Goal: Task Accomplishment & Management: Use online tool/utility

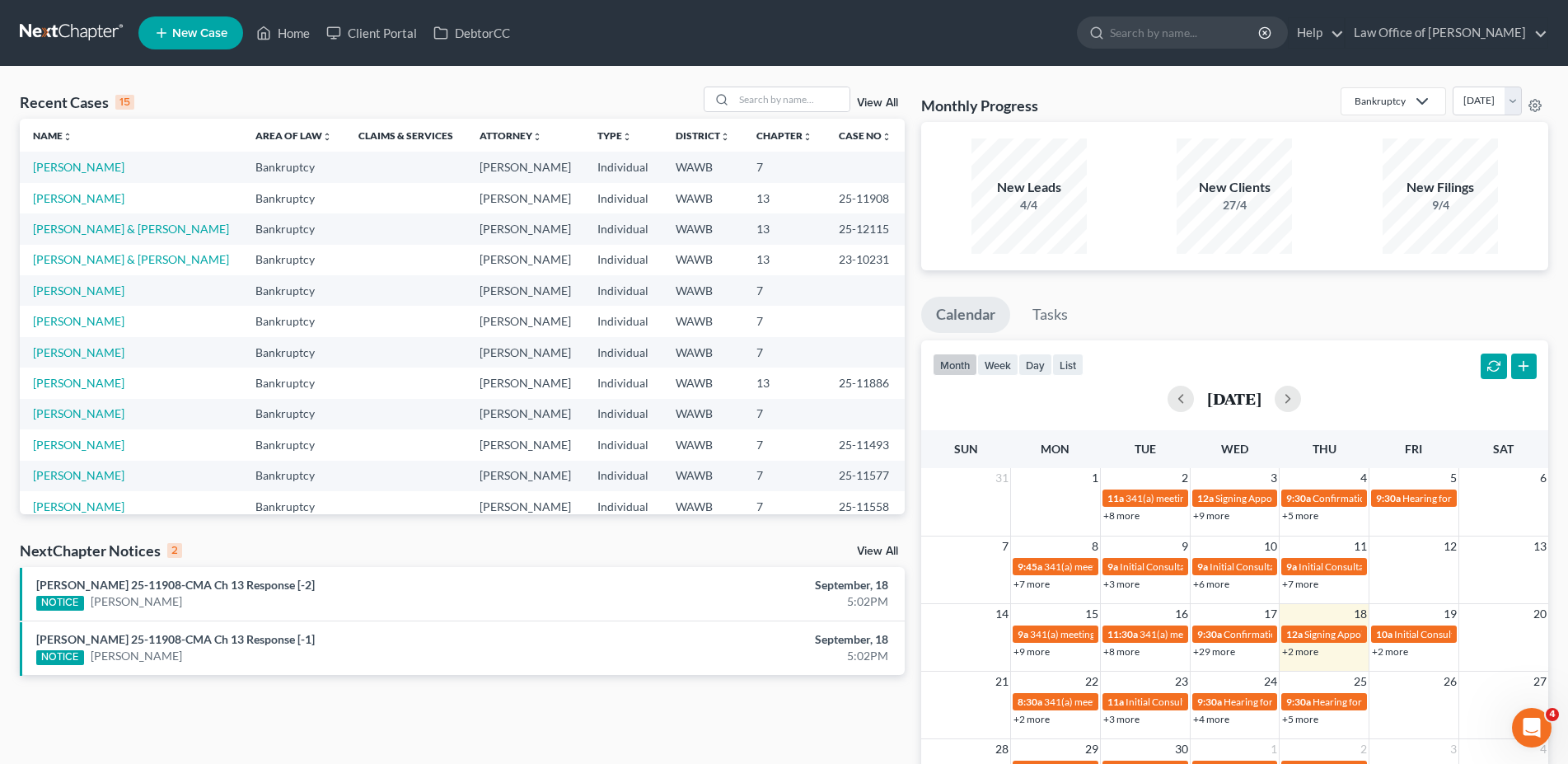
click at [1085, 30] on ul "New Case Home Client Portal DebtorCC - No Result - See all results Or Press Ent…" at bounding box center [844, 33] width 1410 height 43
click at [1201, 28] on input "search" at bounding box center [1185, 33] width 151 height 31
type input "[PERSON_NAME]"
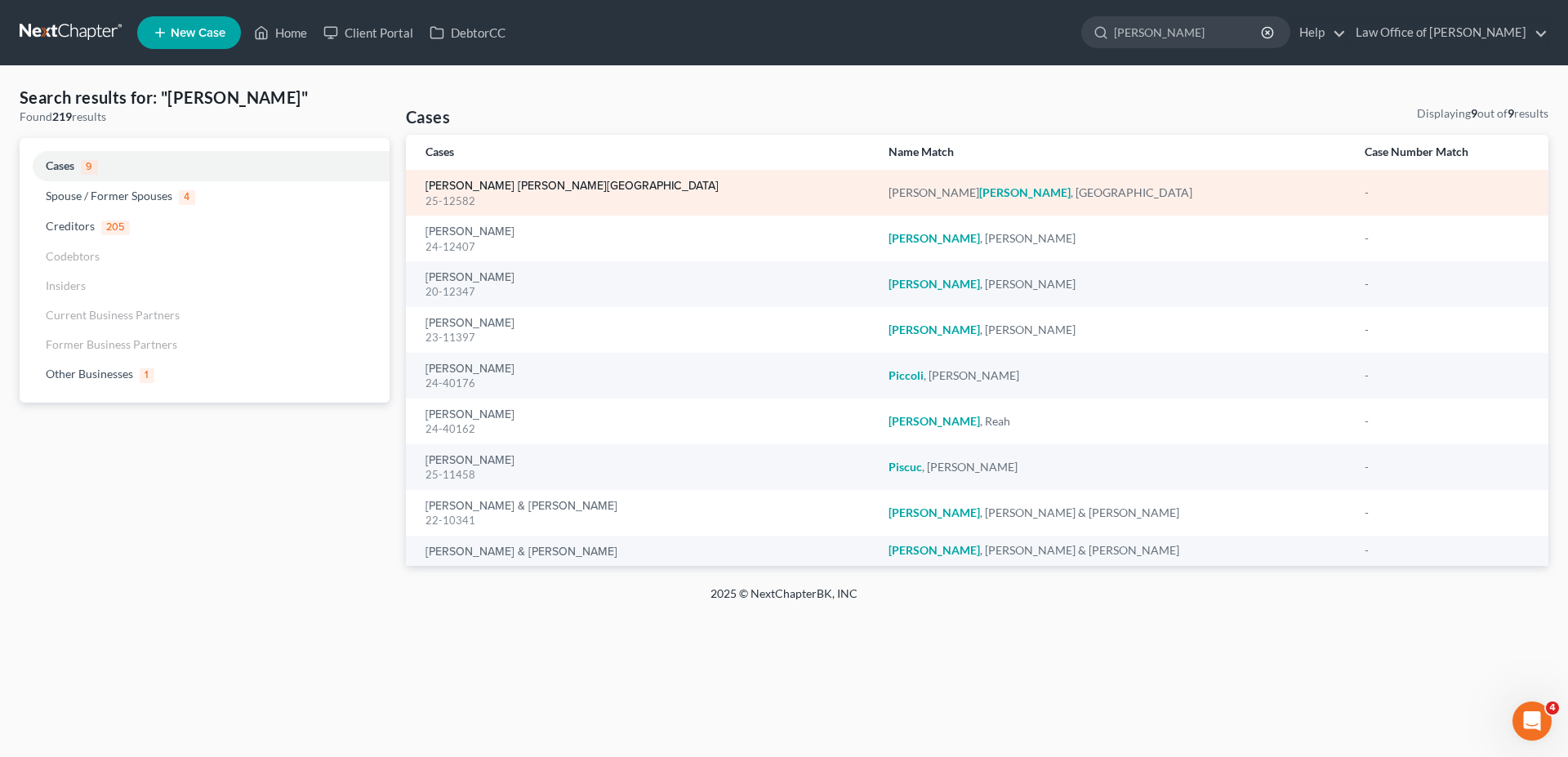
click at [481, 188] on link "[PERSON_NAME] [PERSON_NAME][GEOGRAPHIC_DATA]" at bounding box center [572, 186] width 293 height 12
select select "6"
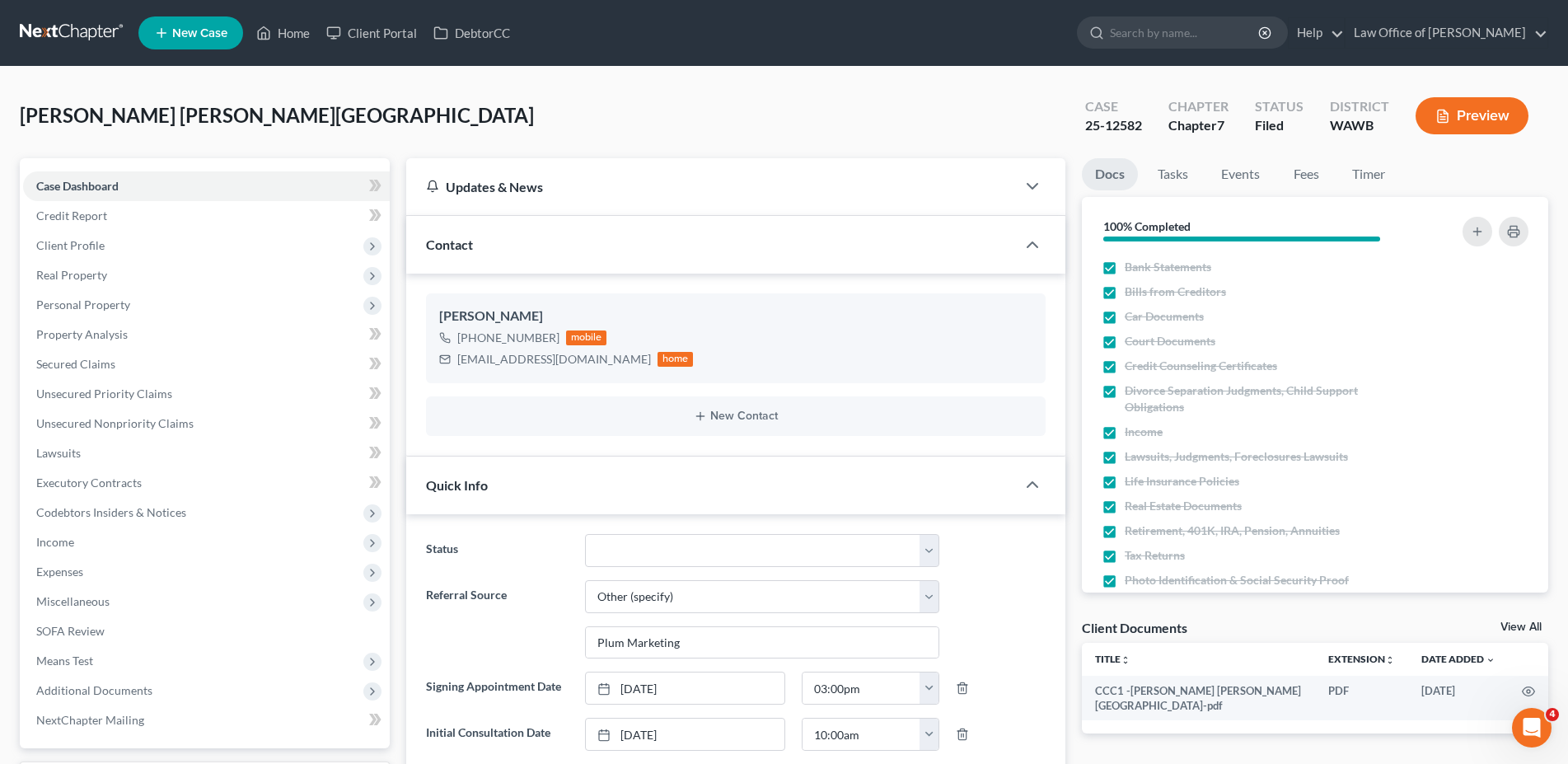
click at [1460, 116] on button "Preview" at bounding box center [1471, 116] width 113 height 37
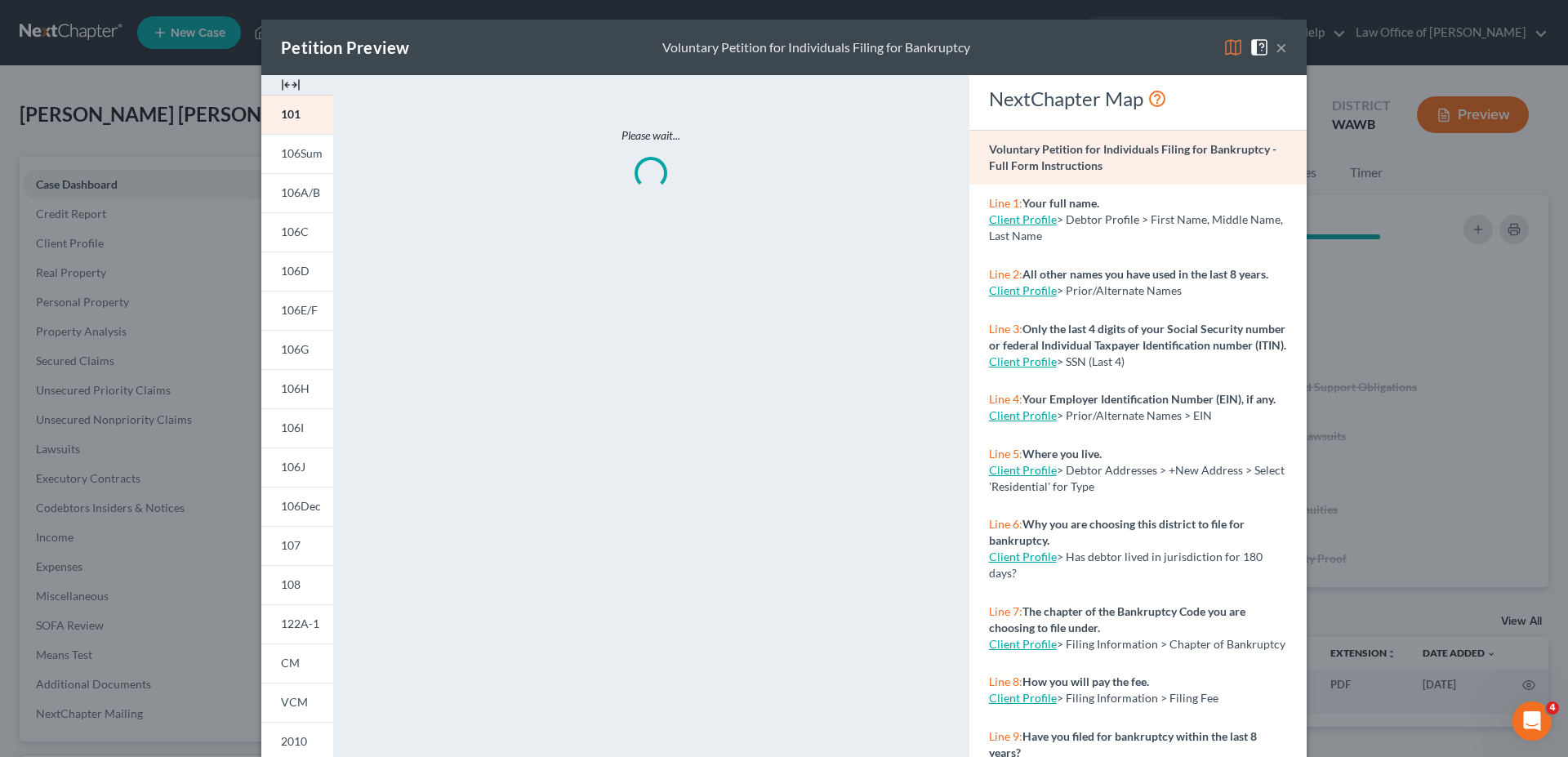
scroll to position [149, 0]
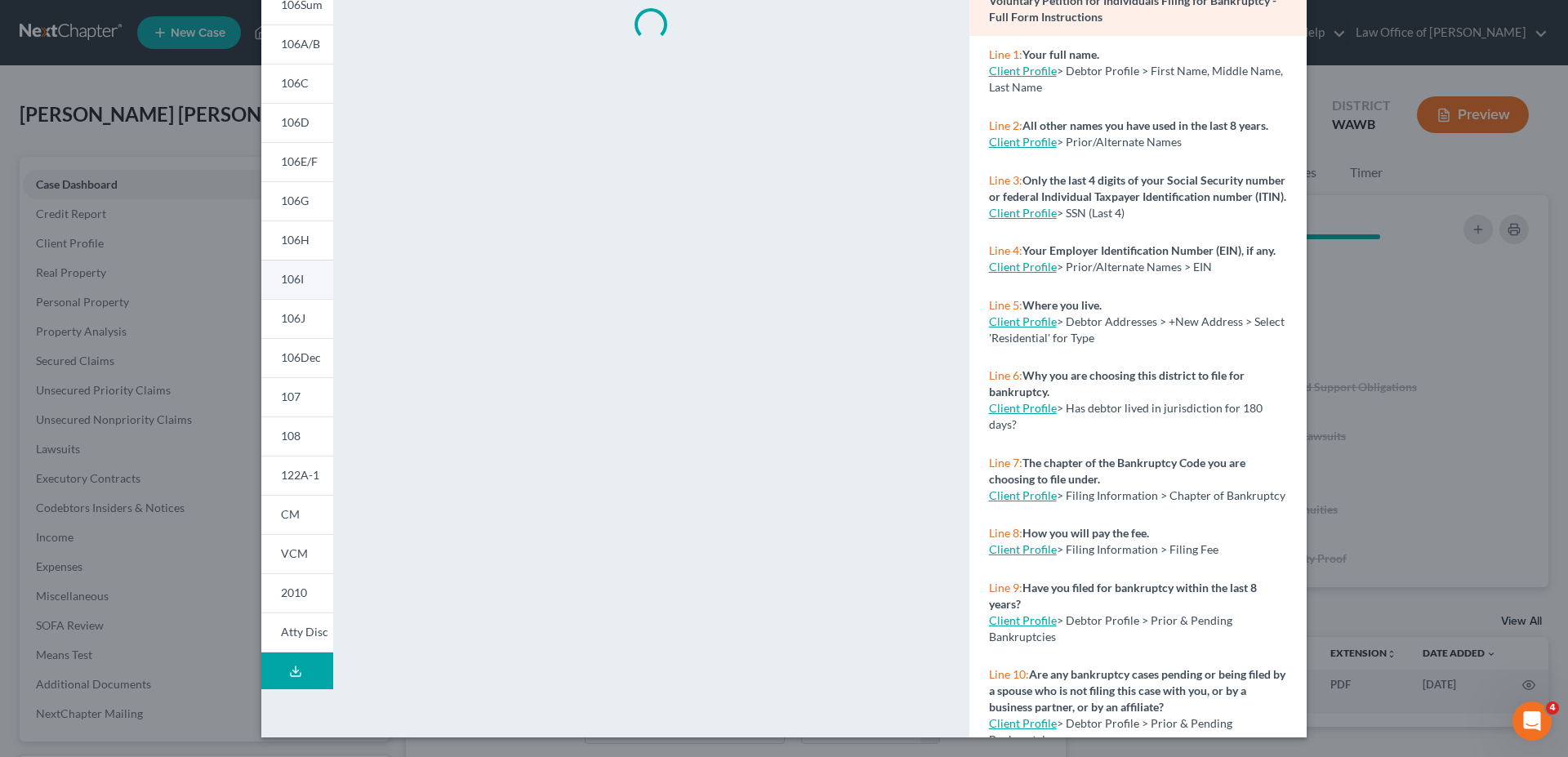
click at [281, 281] on span "106I" at bounding box center [292, 279] width 23 height 14
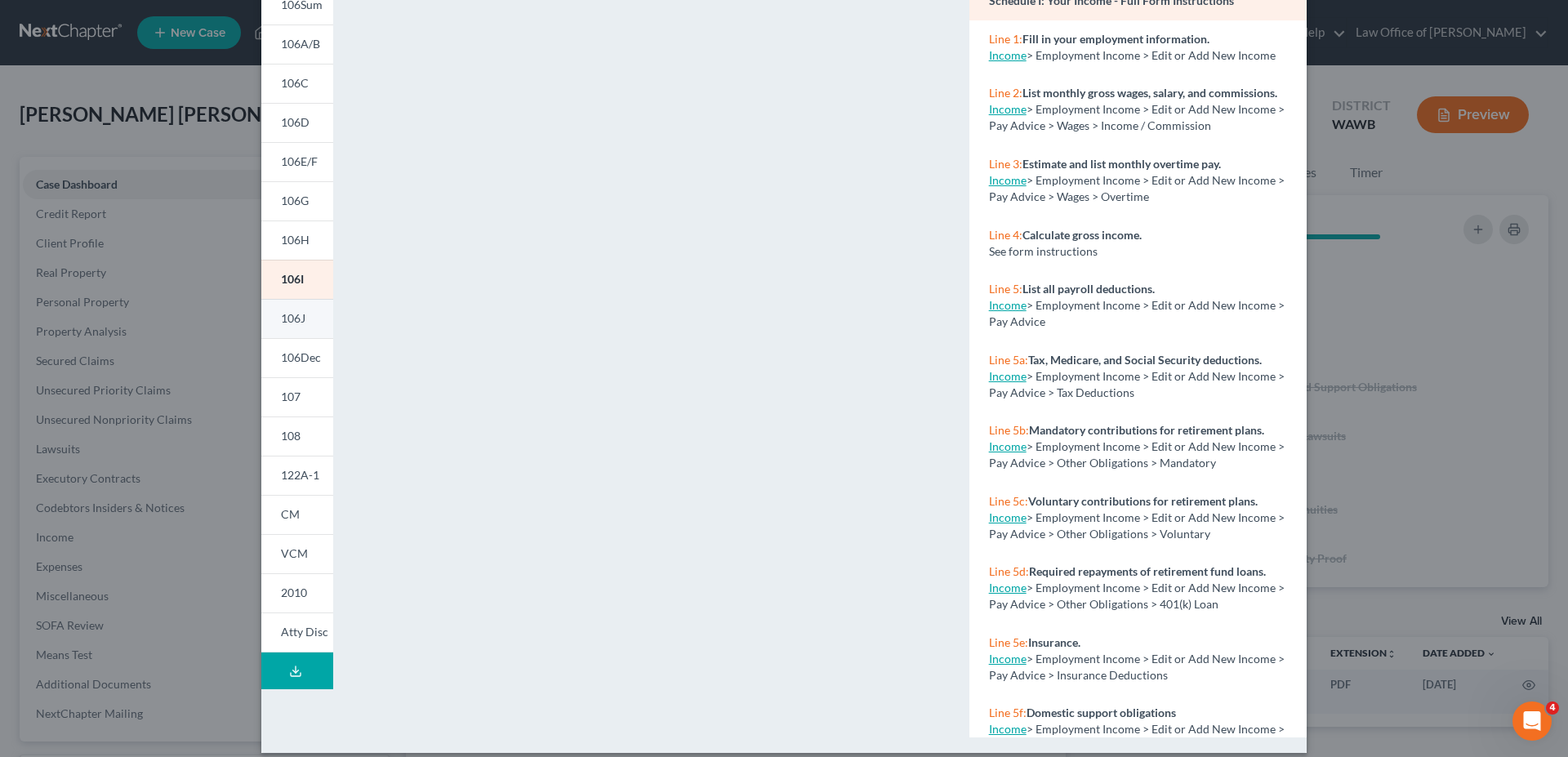
click at [275, 312] on link "106J" at bounding box center [297, 318] width 72 height 39
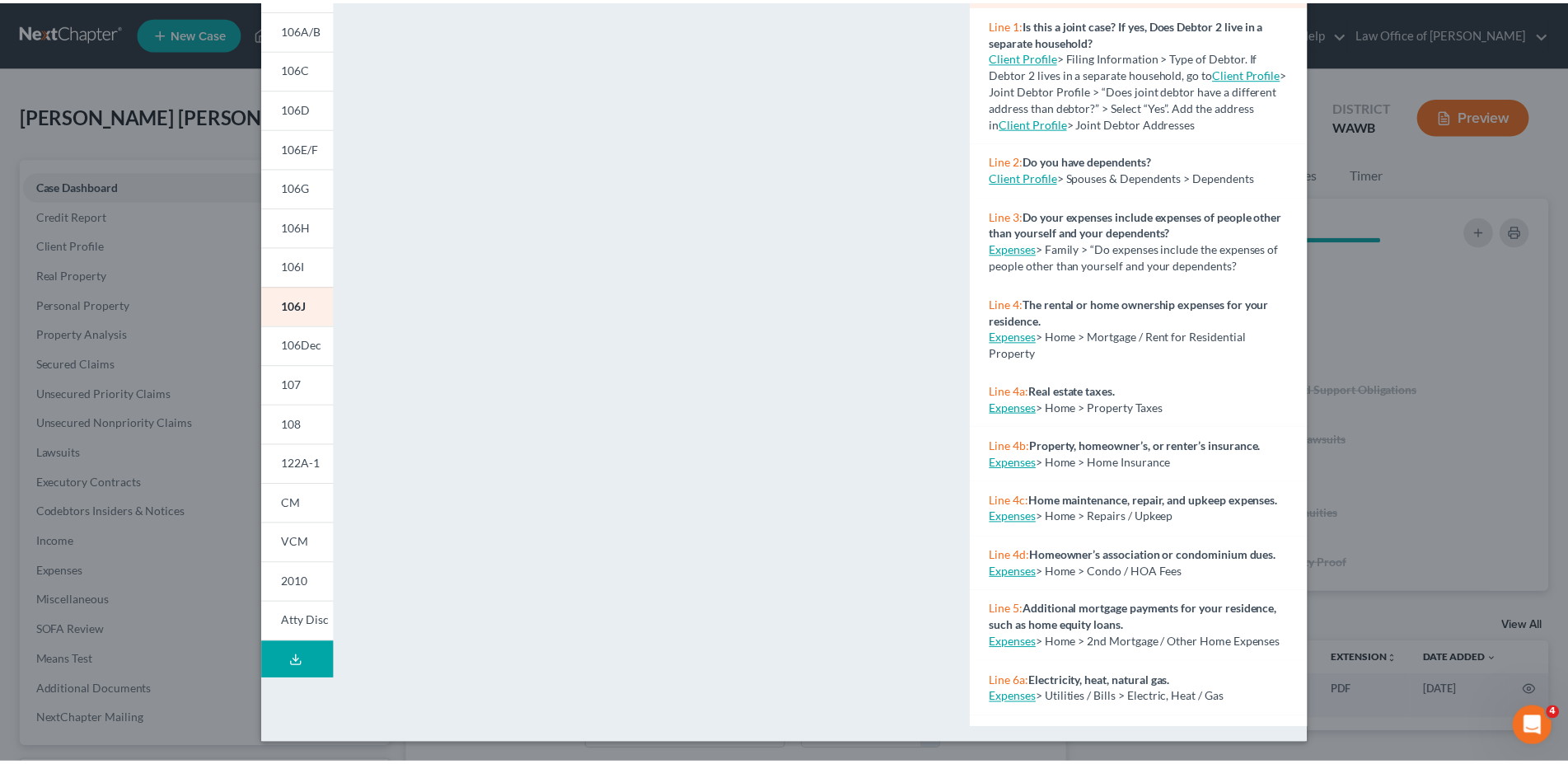
scroll to position [0, 0]
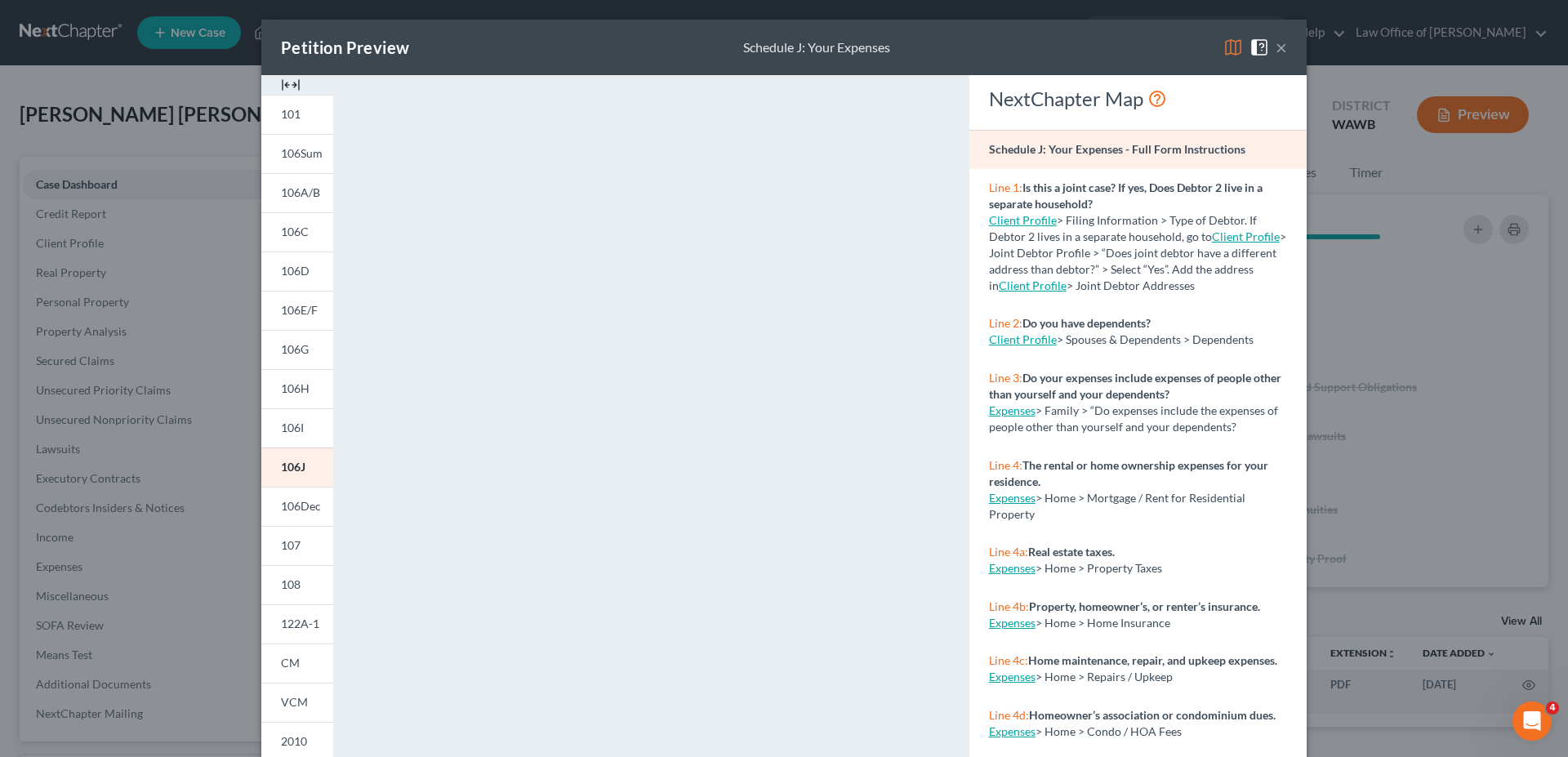
click at [1276, 40] on button "×" at bounding box center [1281, 47] width 12 height 20
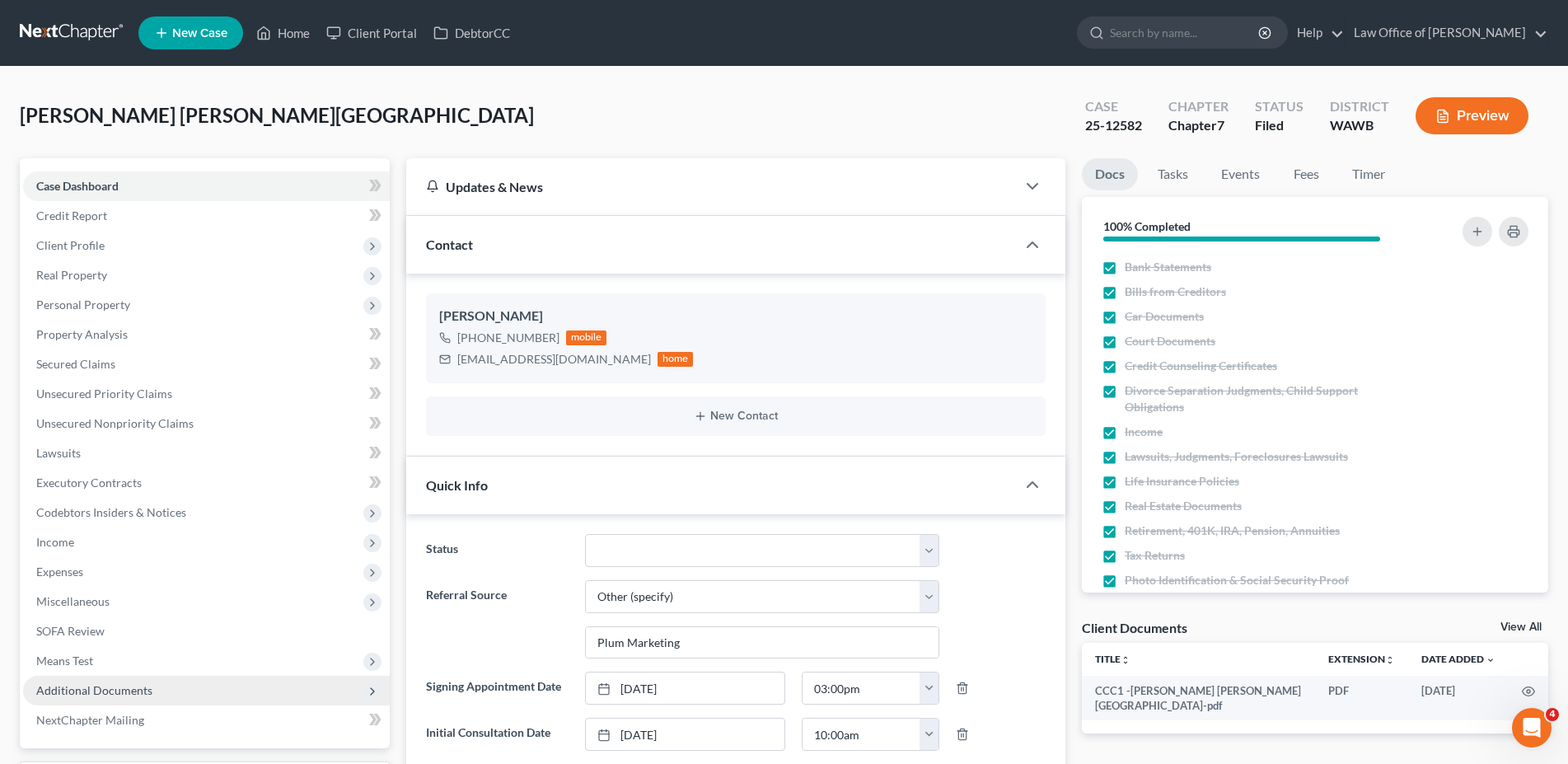
click at [100, 690] on span "Additional Documents" at bounding box center [93, 691] width 116 height 14
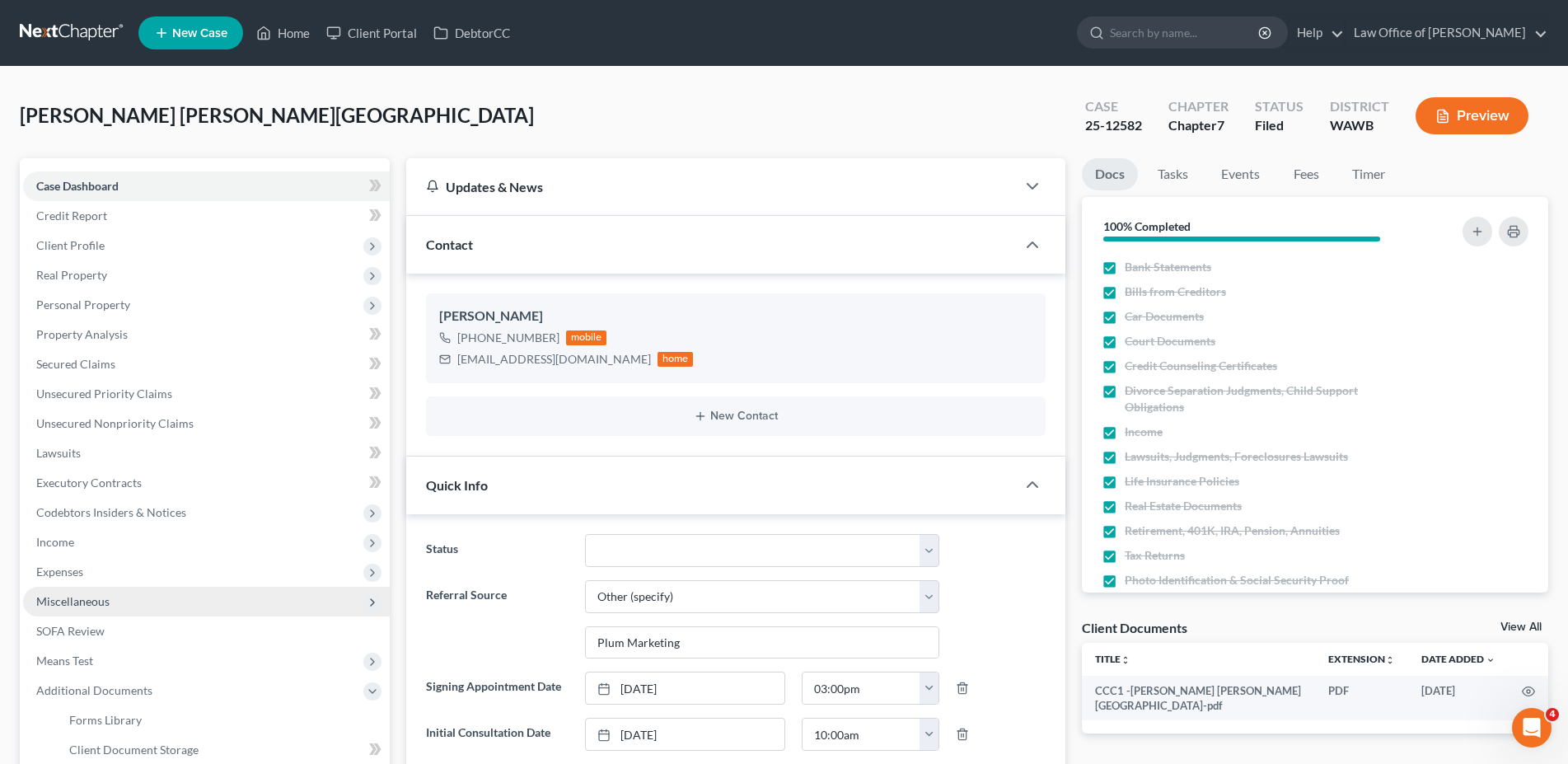
scroll to position [253, 0]
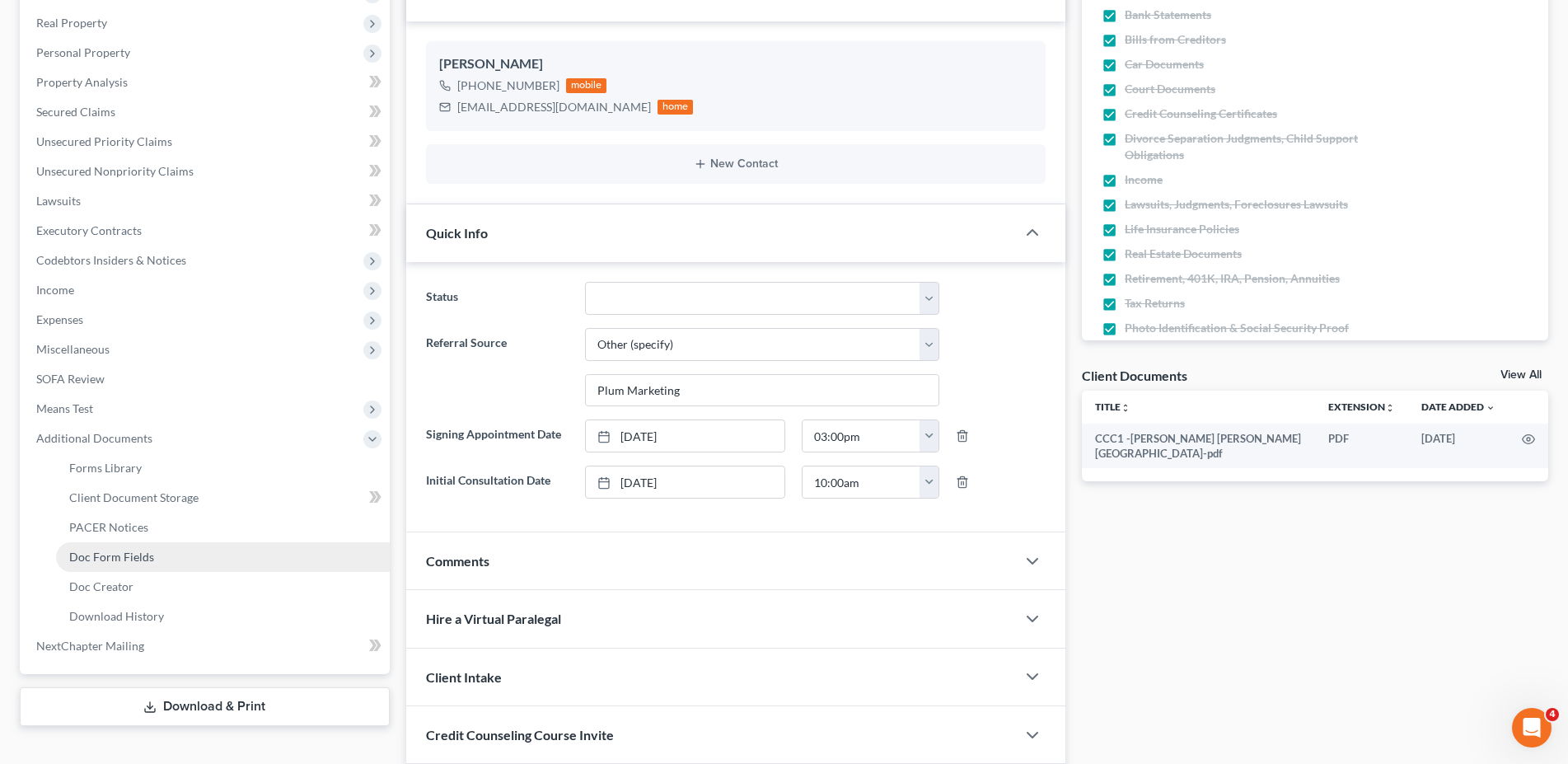
click at [105, 556] on span "Doc Form Fields" at bounding box center [112, 556] width 85 height 14
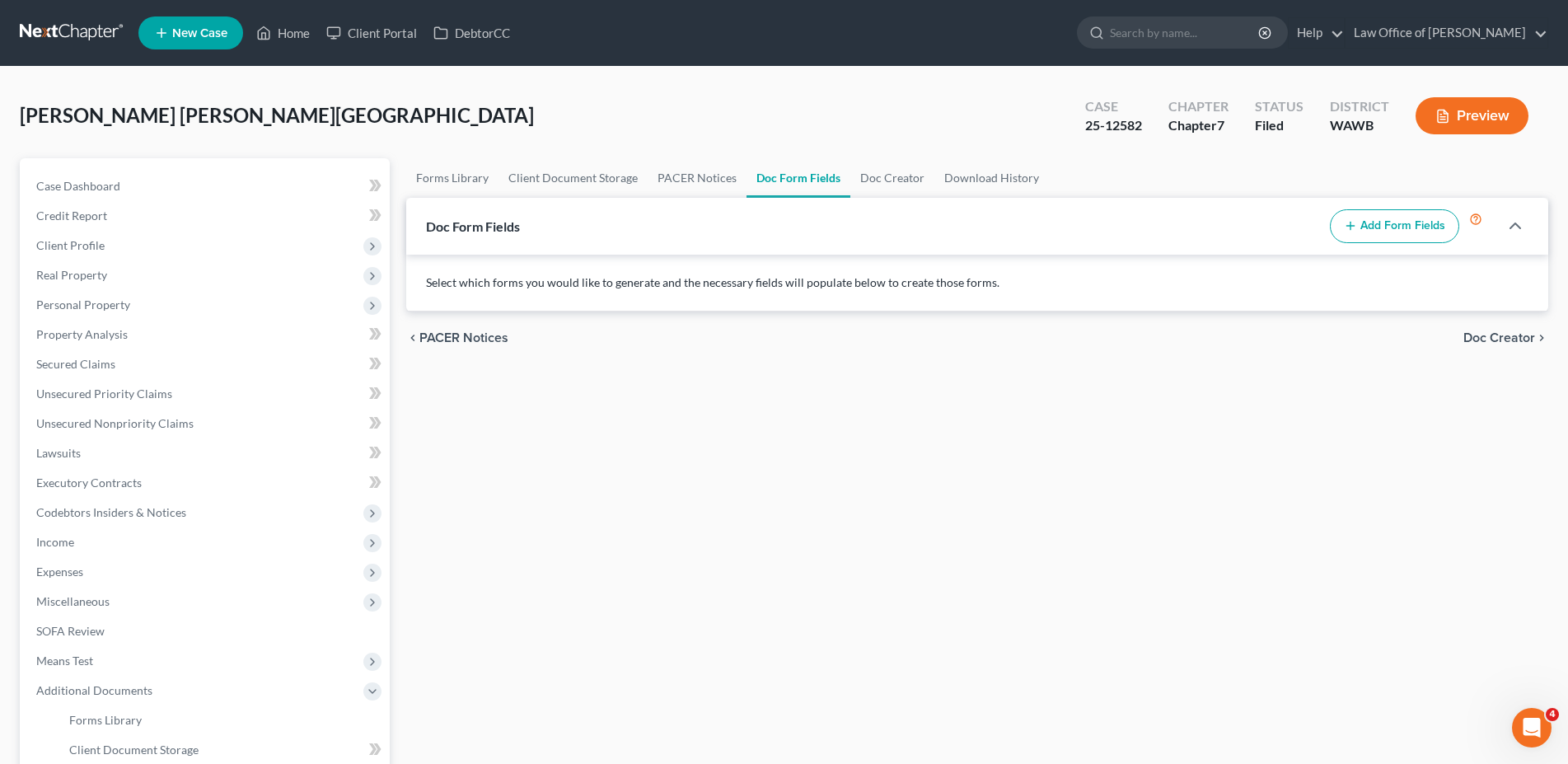
click at [1394, 214] on button "Add Form Fields" at bounding box center [1395, 227] width 129 height 35
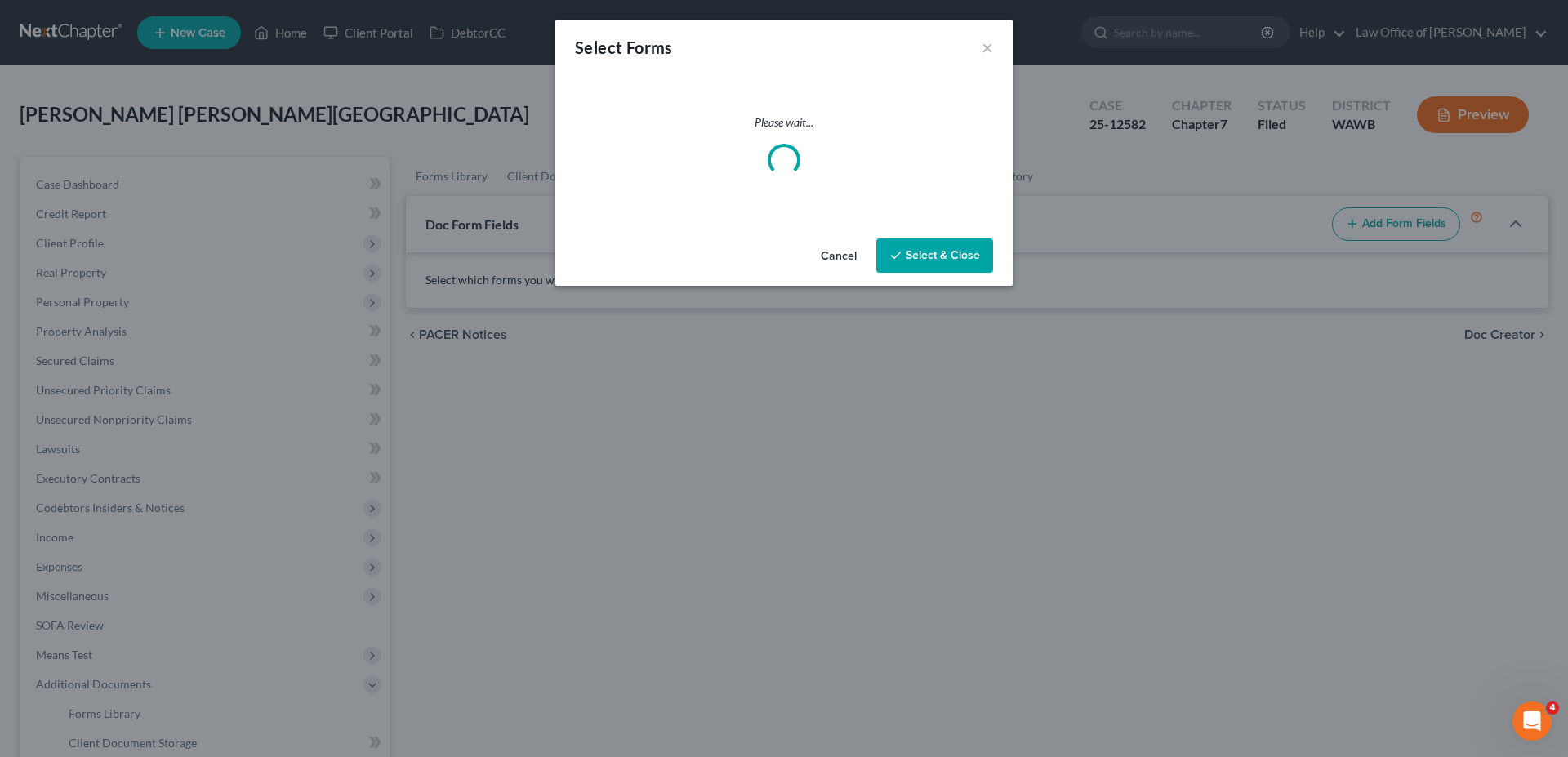
select select
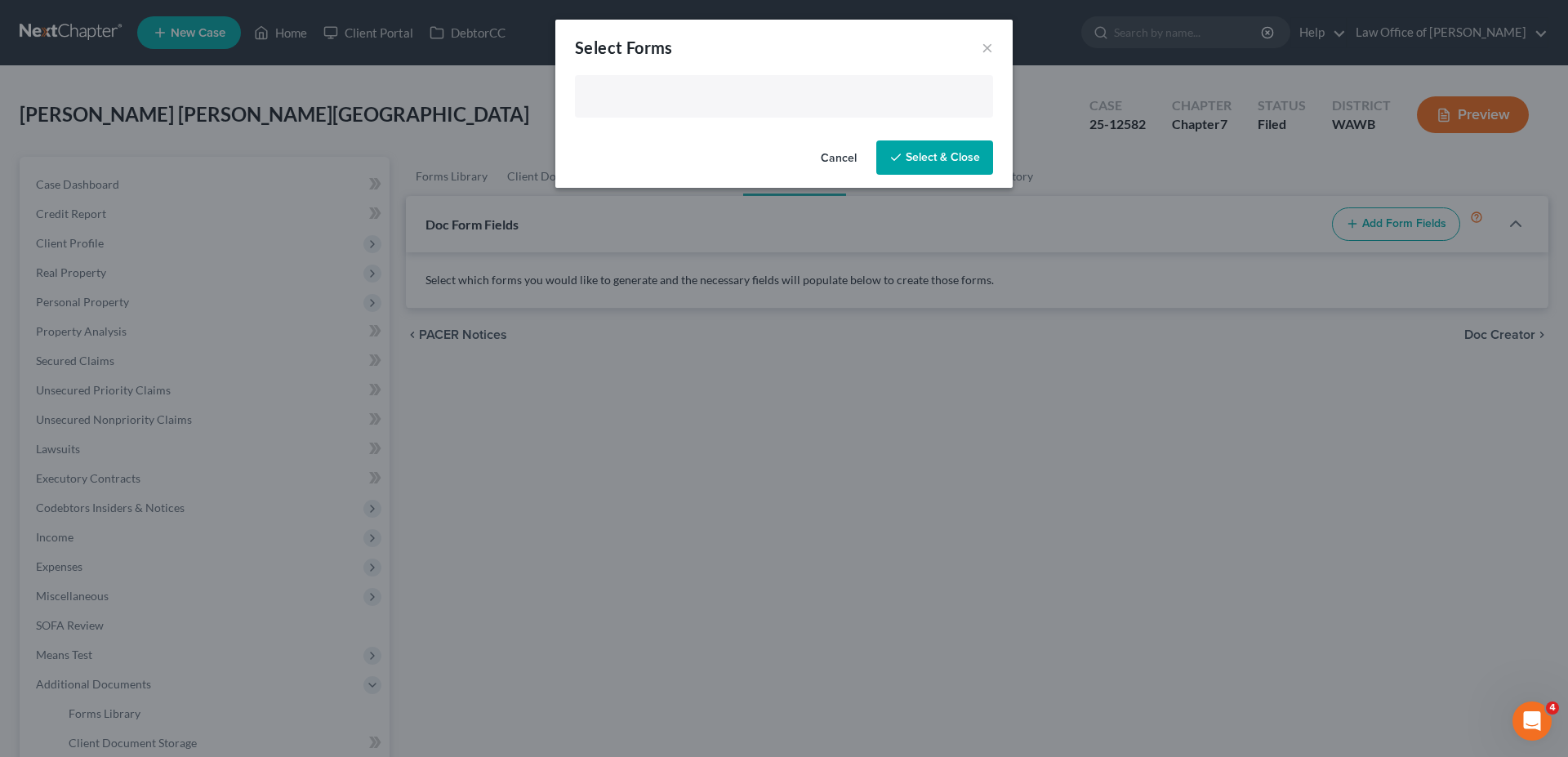
click at [740, 100] on input "text" at bounding box center [782, 98] width 395 height 25
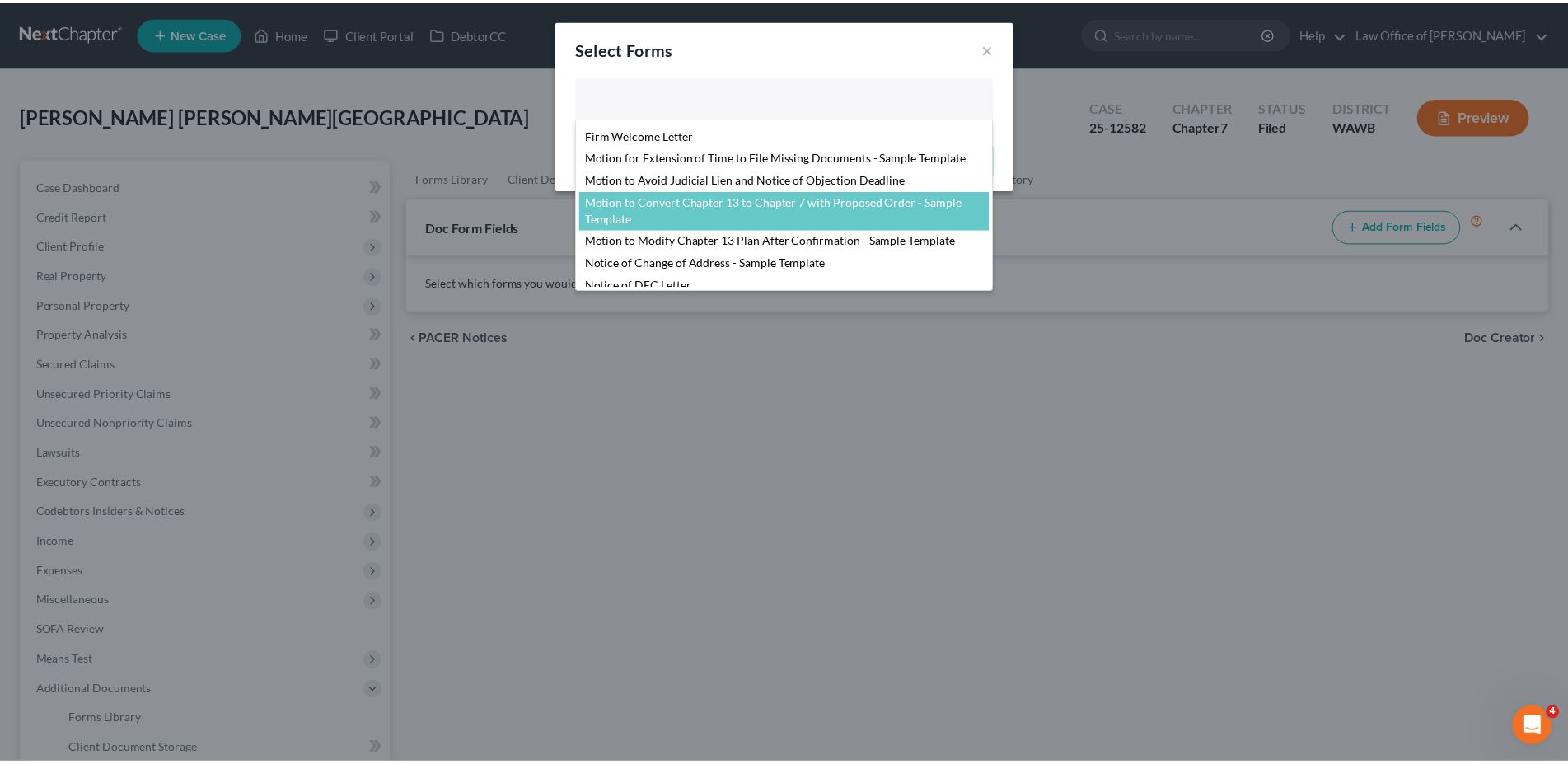
scroll to position [564, 0]
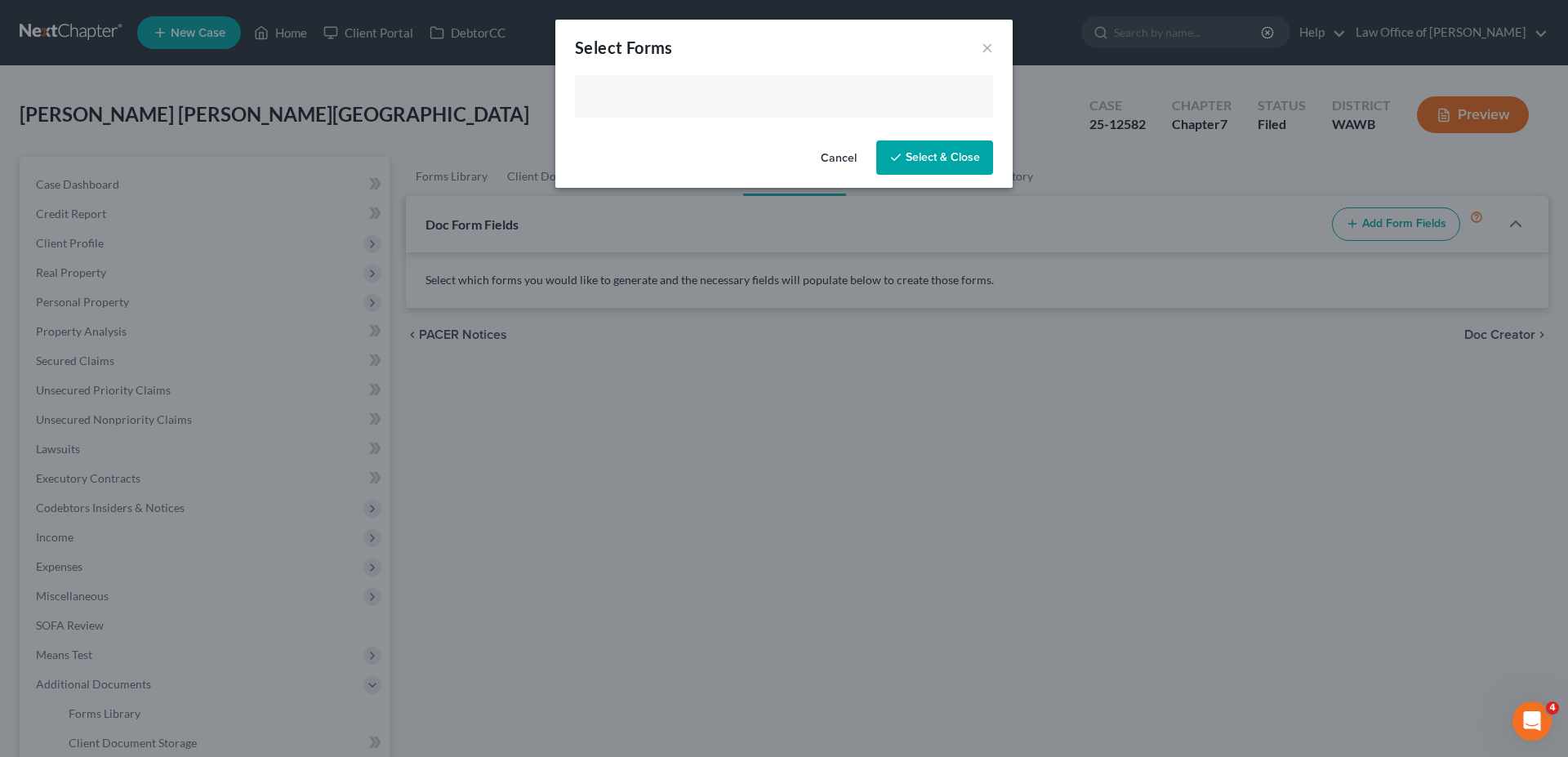
click at [251, 317] on body "Home New Case Client Portal DebtorCC Law Office of [PERSON_NAME] [EMAIL_ADDRESS…" at bounding box center [784, 516] width 1568 height 1032
type input "Select Forms"
click at [839, 154] on button "Cancel" at bounding box center [839, 159] width 62 height 33
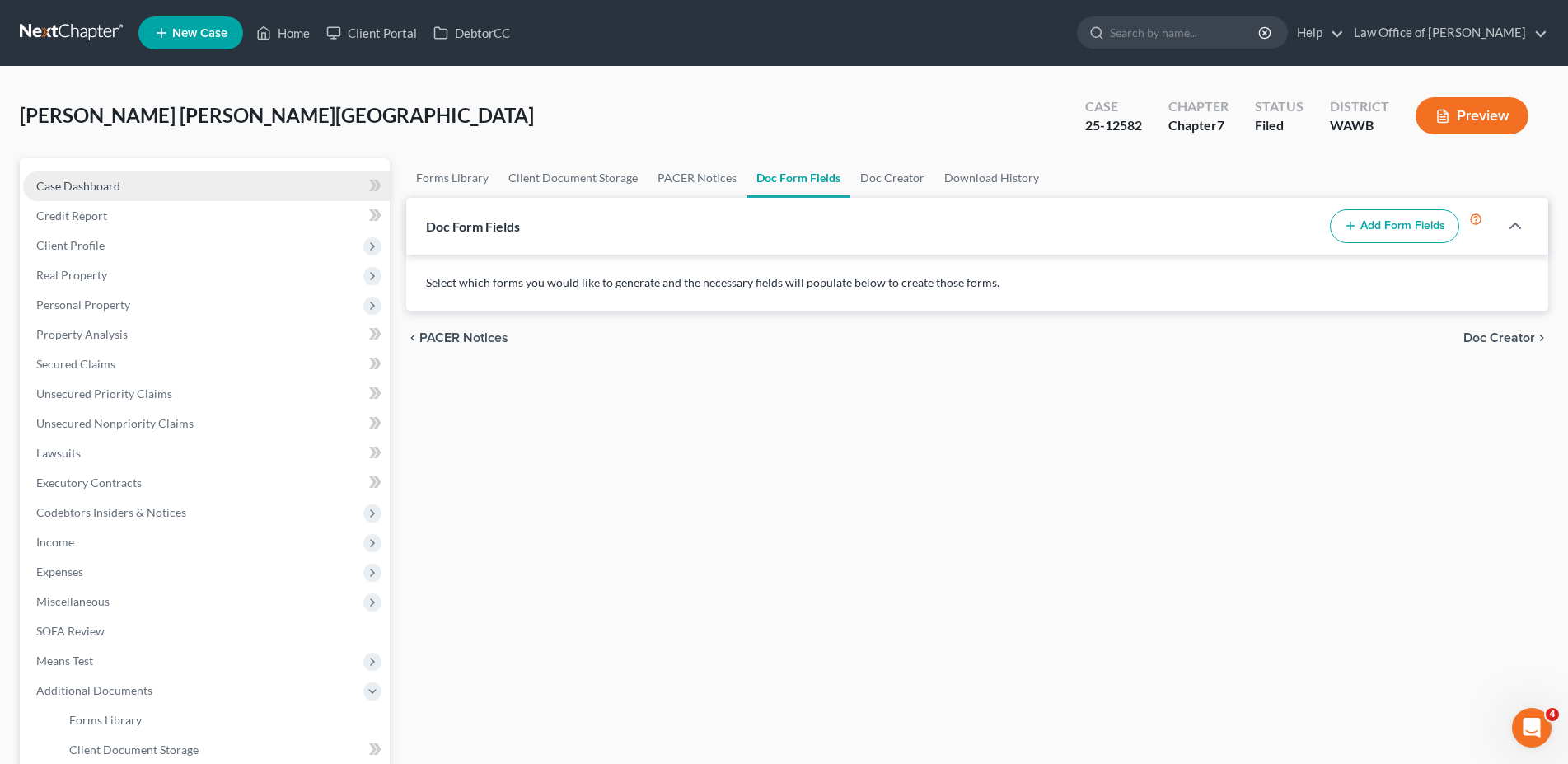
click at [98, 183] on span "Case Dashboard" at bounding box center [78, 186] width 84 height 14
select select "6"
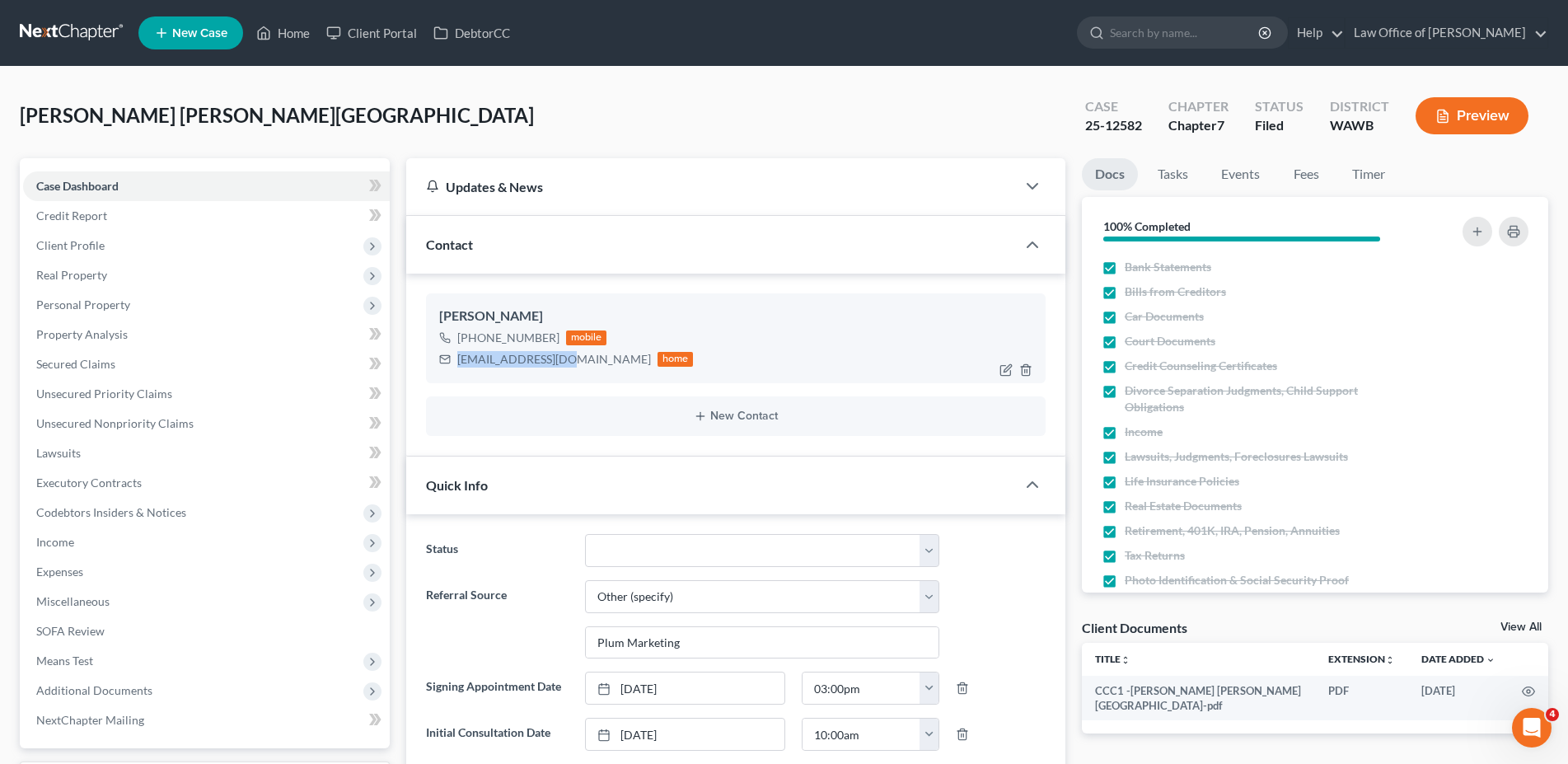
drag, startPoint x: 567, startPoint y: 358, endPoint x: 458, endPoint y: 361, distance: 109.0
click at [458, 361] on div "[EMAIL_ADDRESS][DOMAIN_NAME] home" at bounding box center [566, 359] width 254 height 22
copy div "[EMAIL_ADDRESS][DOMAIN_NAME]"
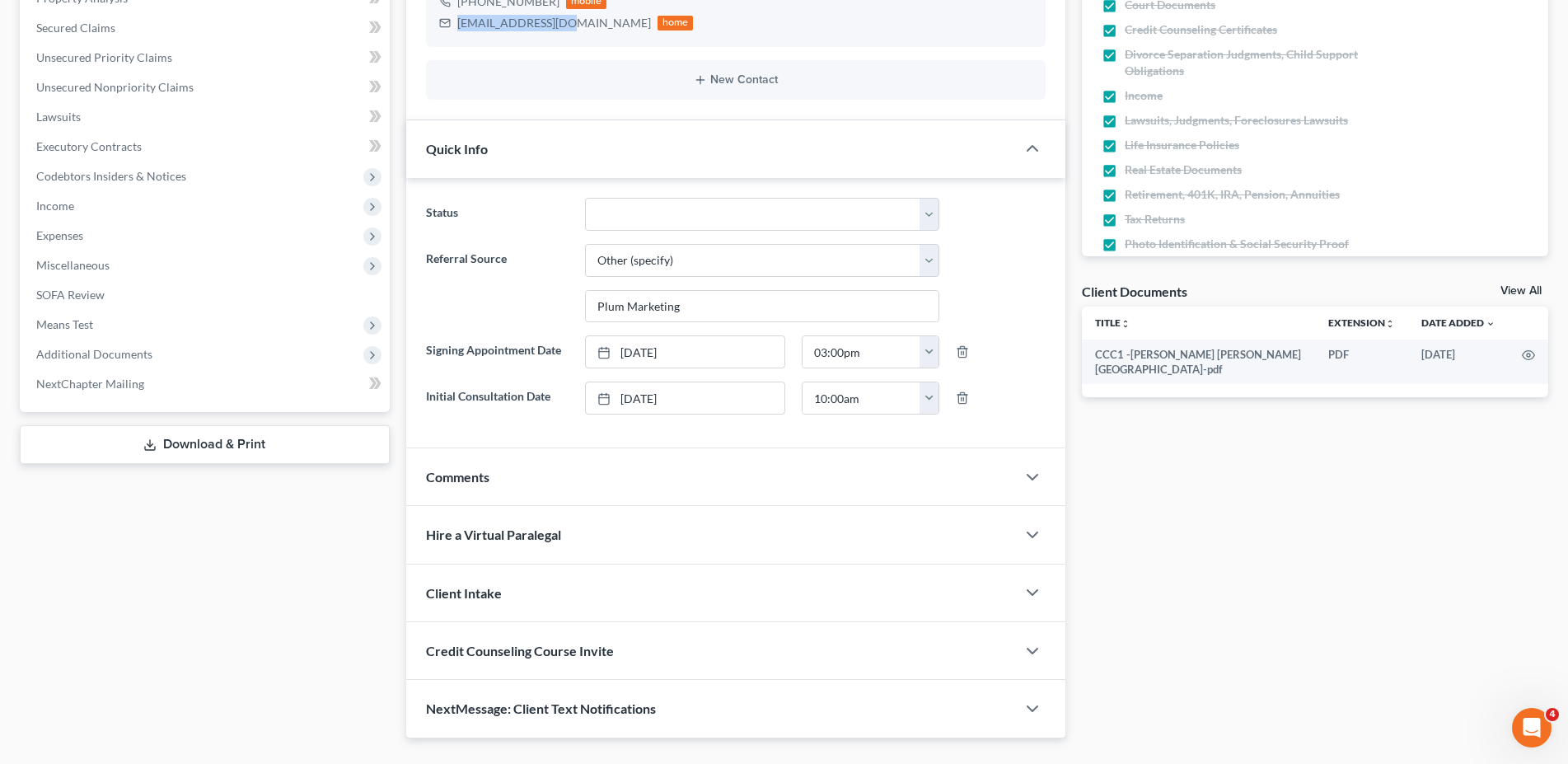
scroll to position [373, 0]
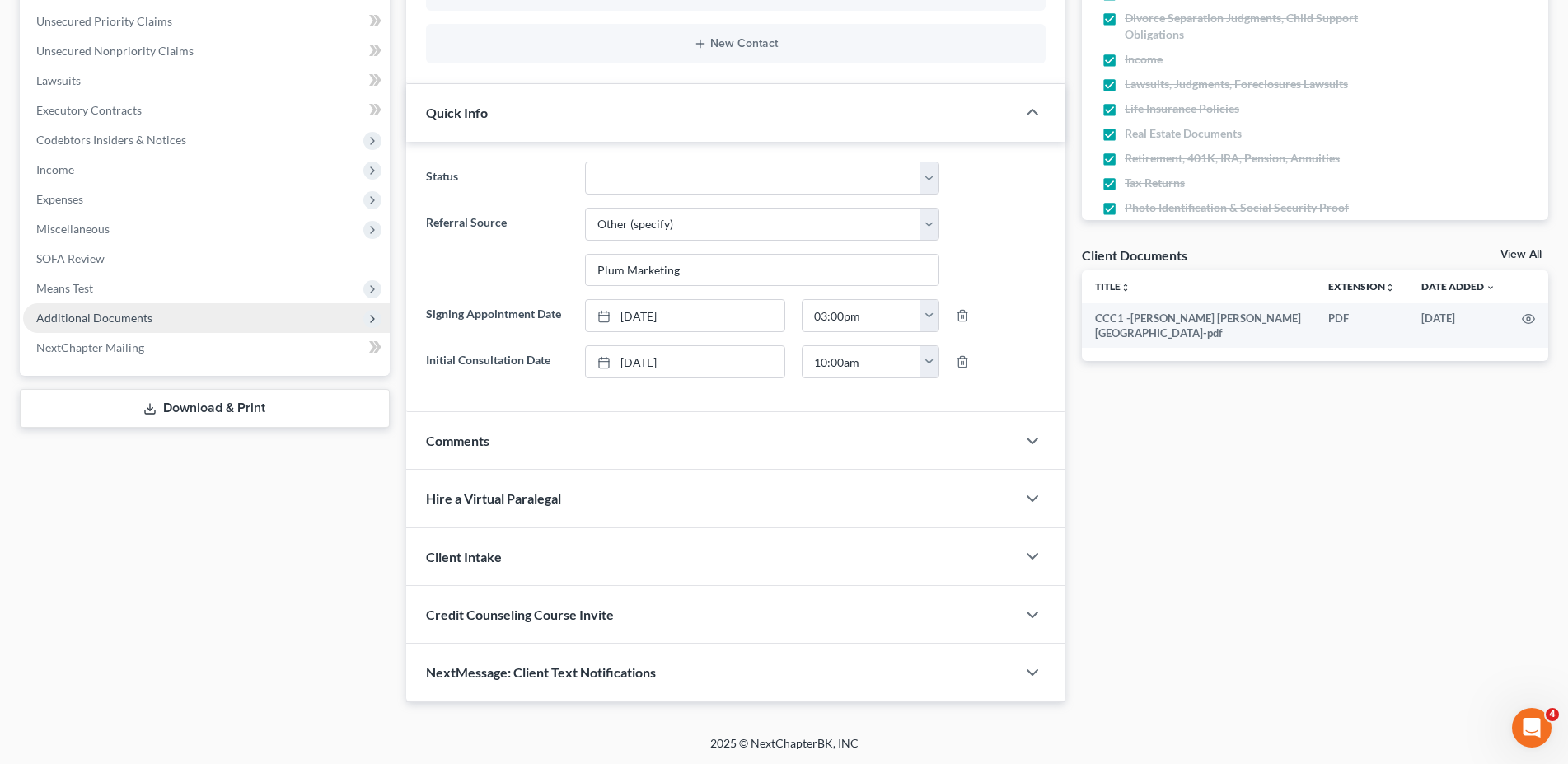
click at [143, 320] on span "Additional Documents" at bounding box center [93, 318] width 116 height 14
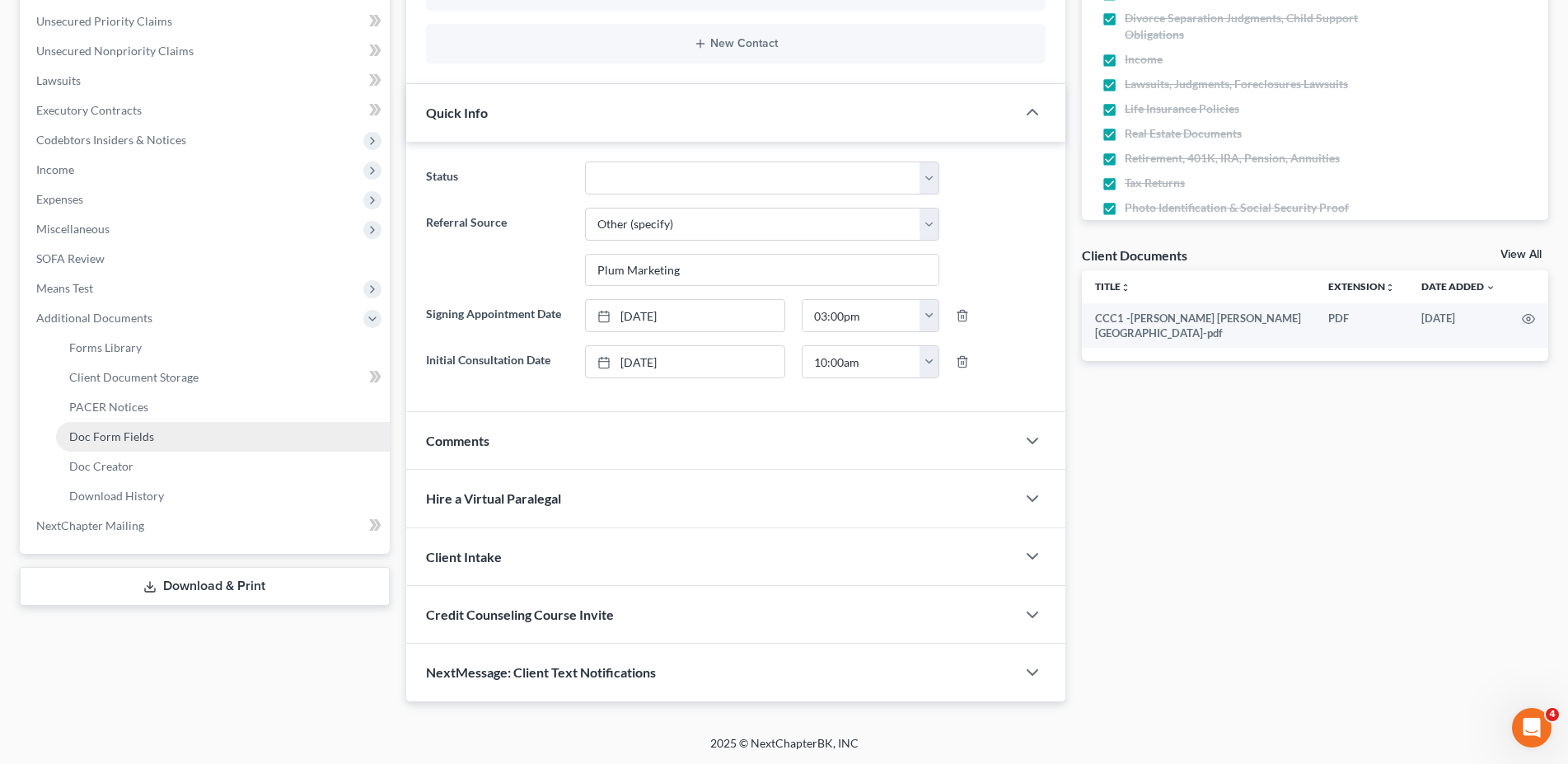
click at [108, 430] on span "Doc Form Fields" at bounding box center [112, 436] width 85 height 14
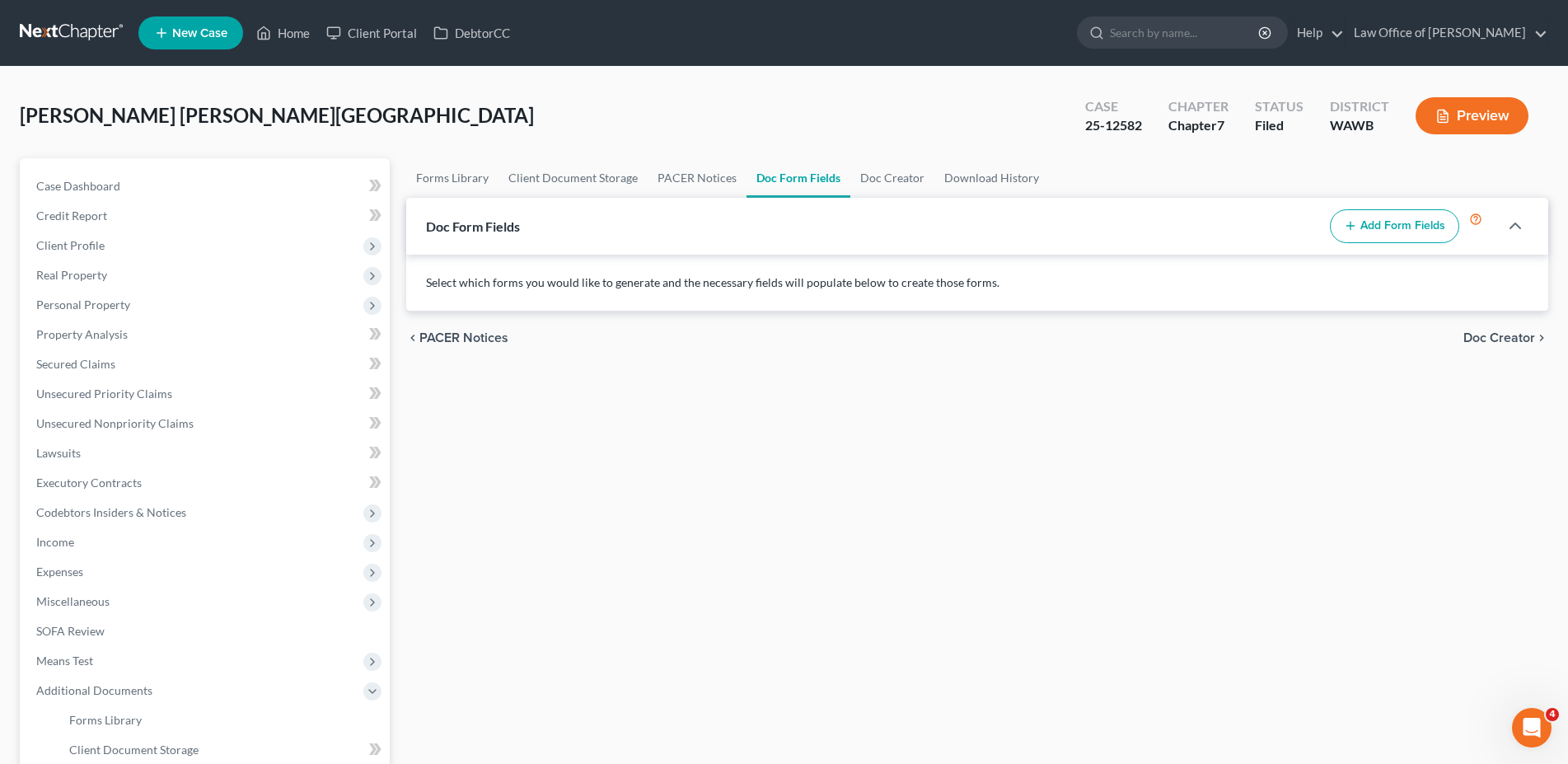
click at [1362, 228] on button "Add Form Fields" at bounding box center [1395, 227] width 129 height 35
select select
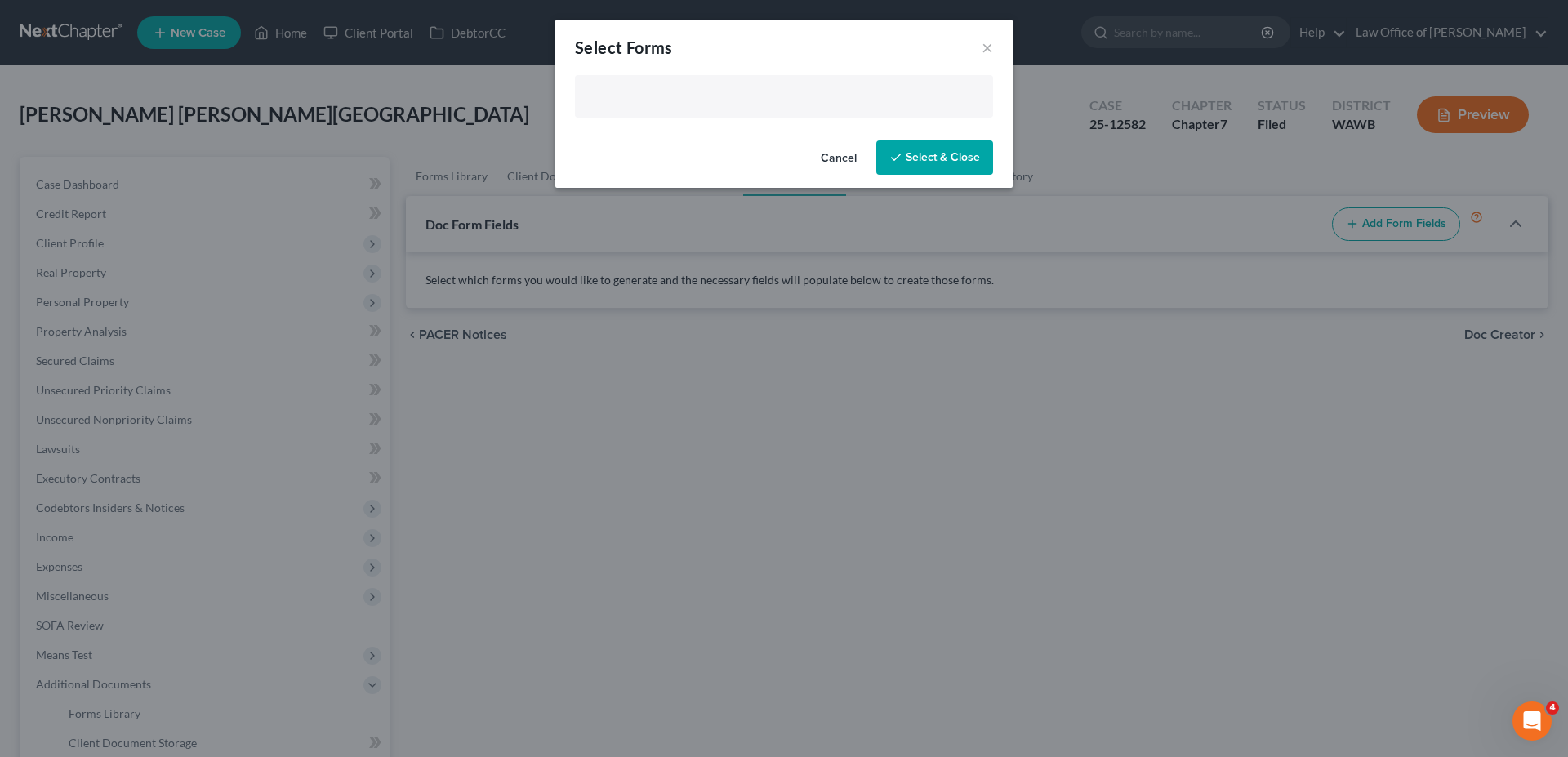
click at [645, 102] on input "text" at bounding box center [782, 98] width 395 height 25
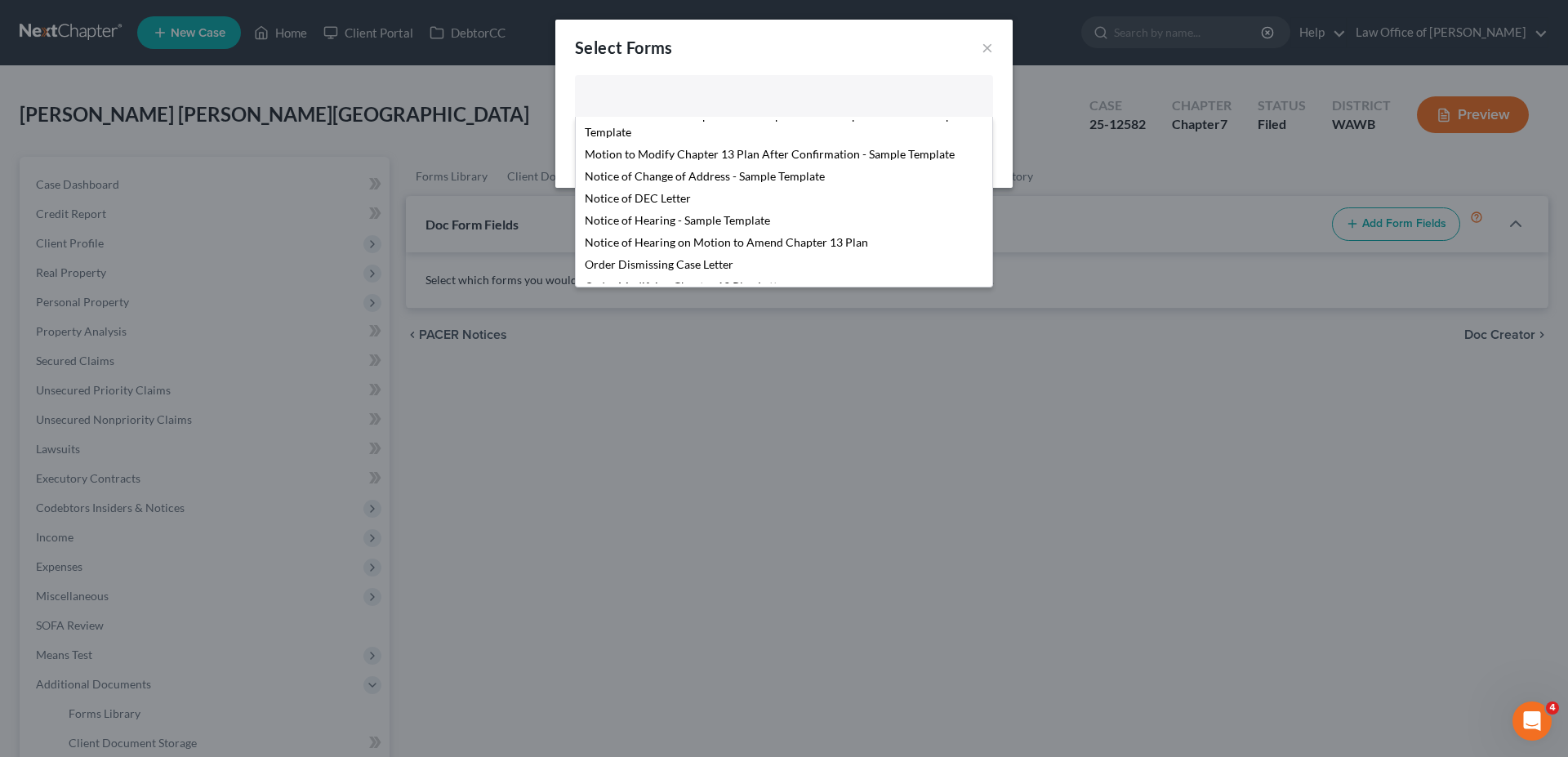
scroll to position [559, 0]
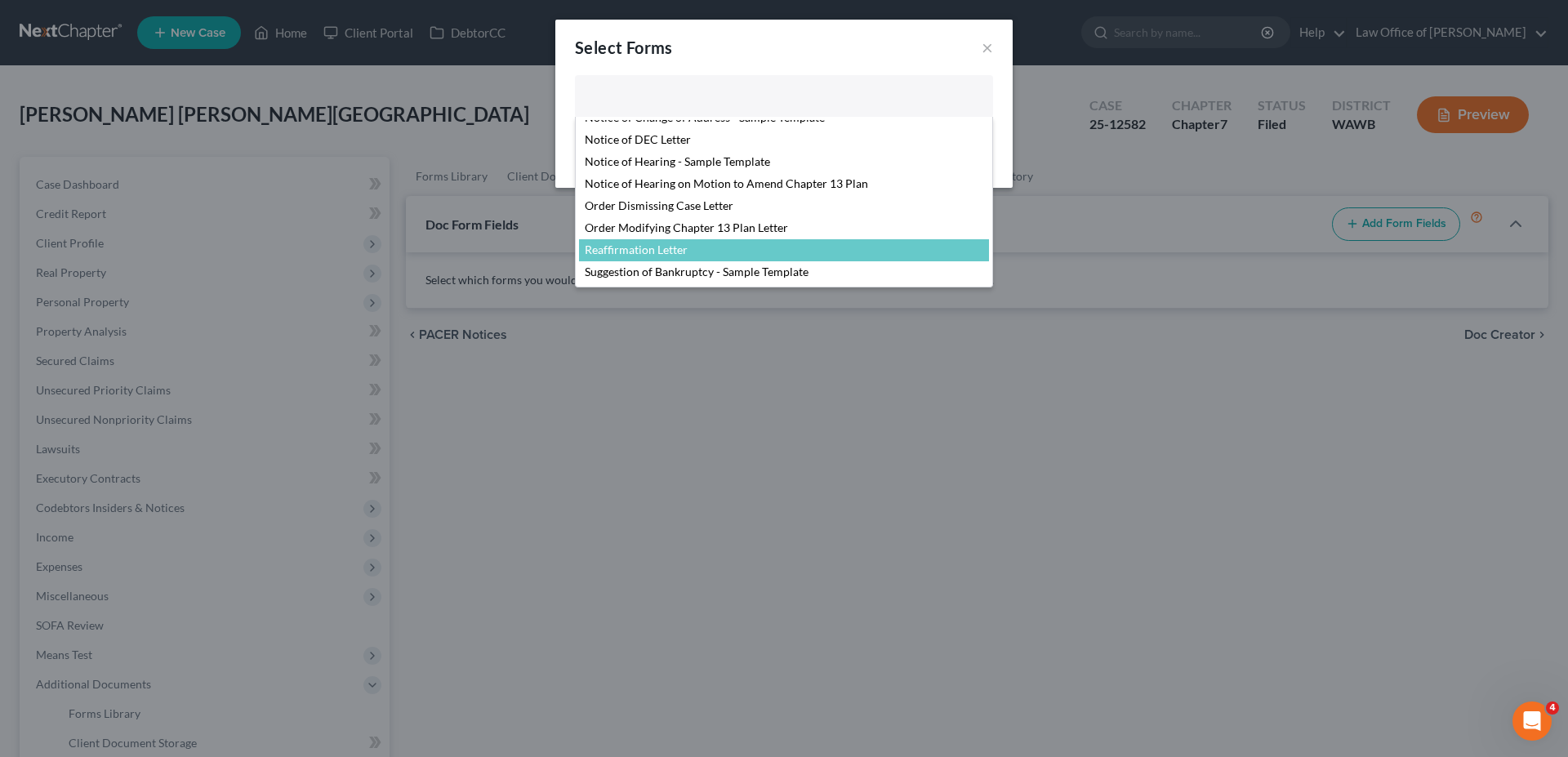
select select "104794"
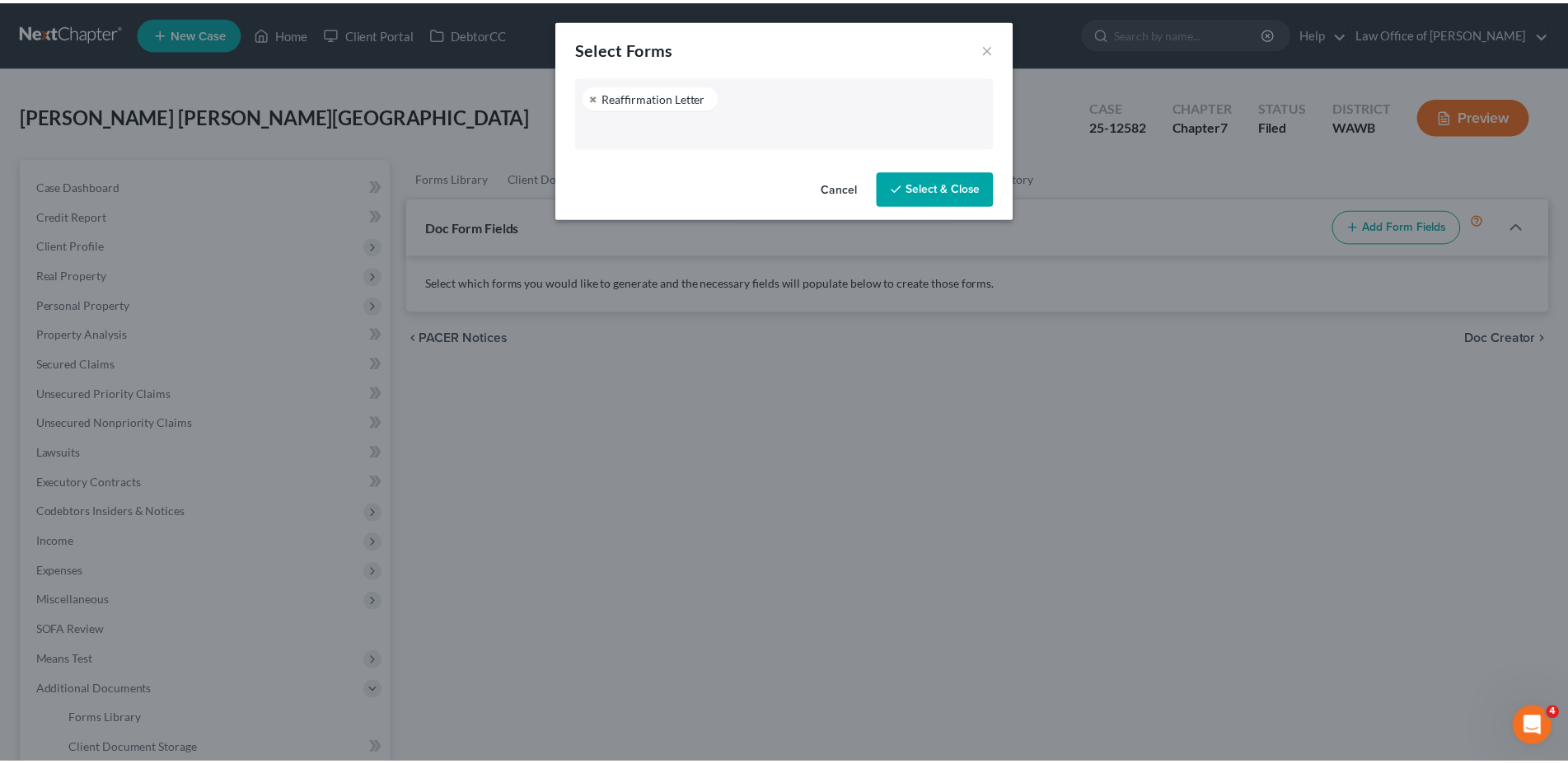
scroll to position [520, 0]
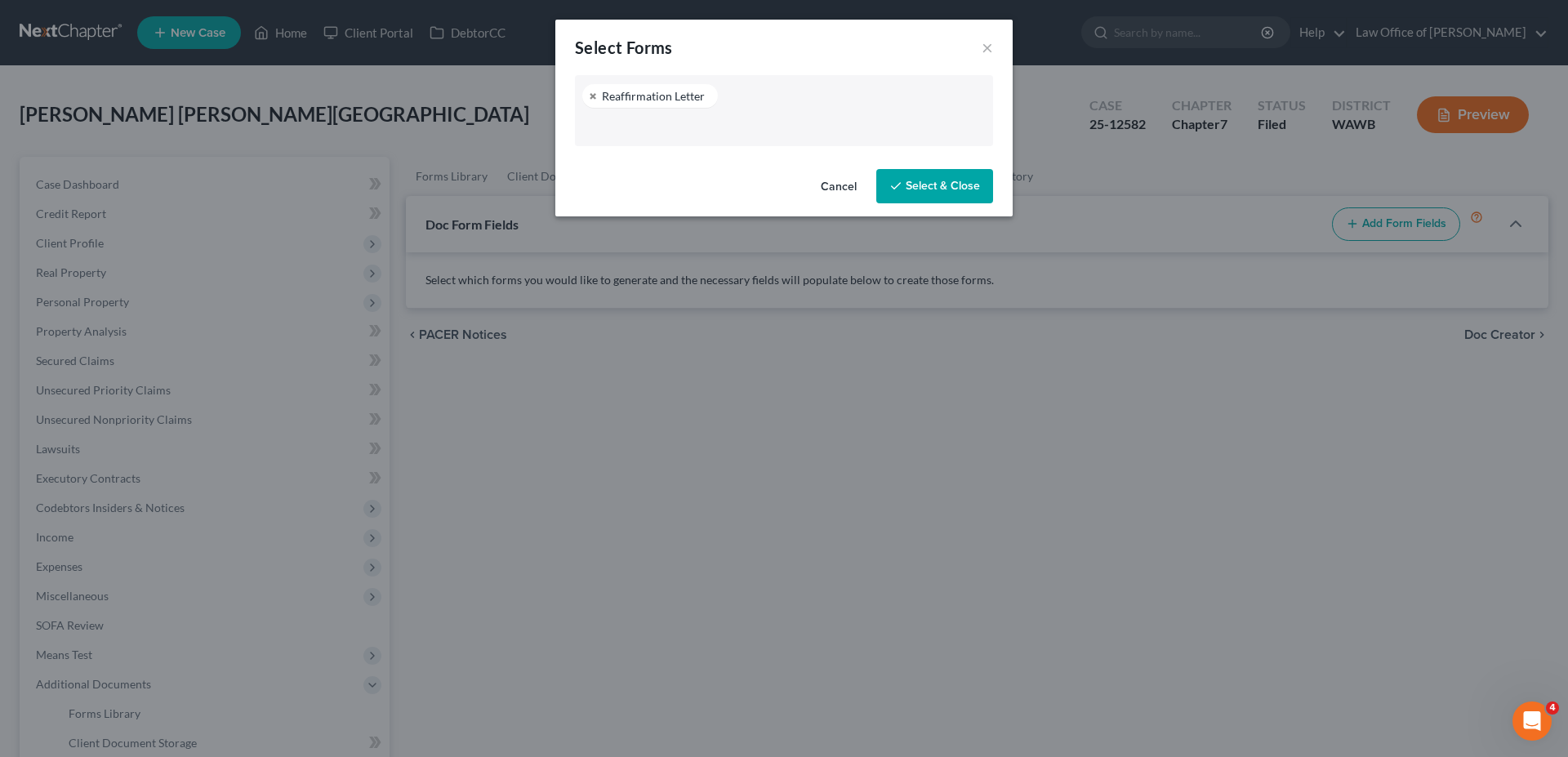
click at [896, 182] on icon "button" at bounding box center [896, 186] width 13 height 13
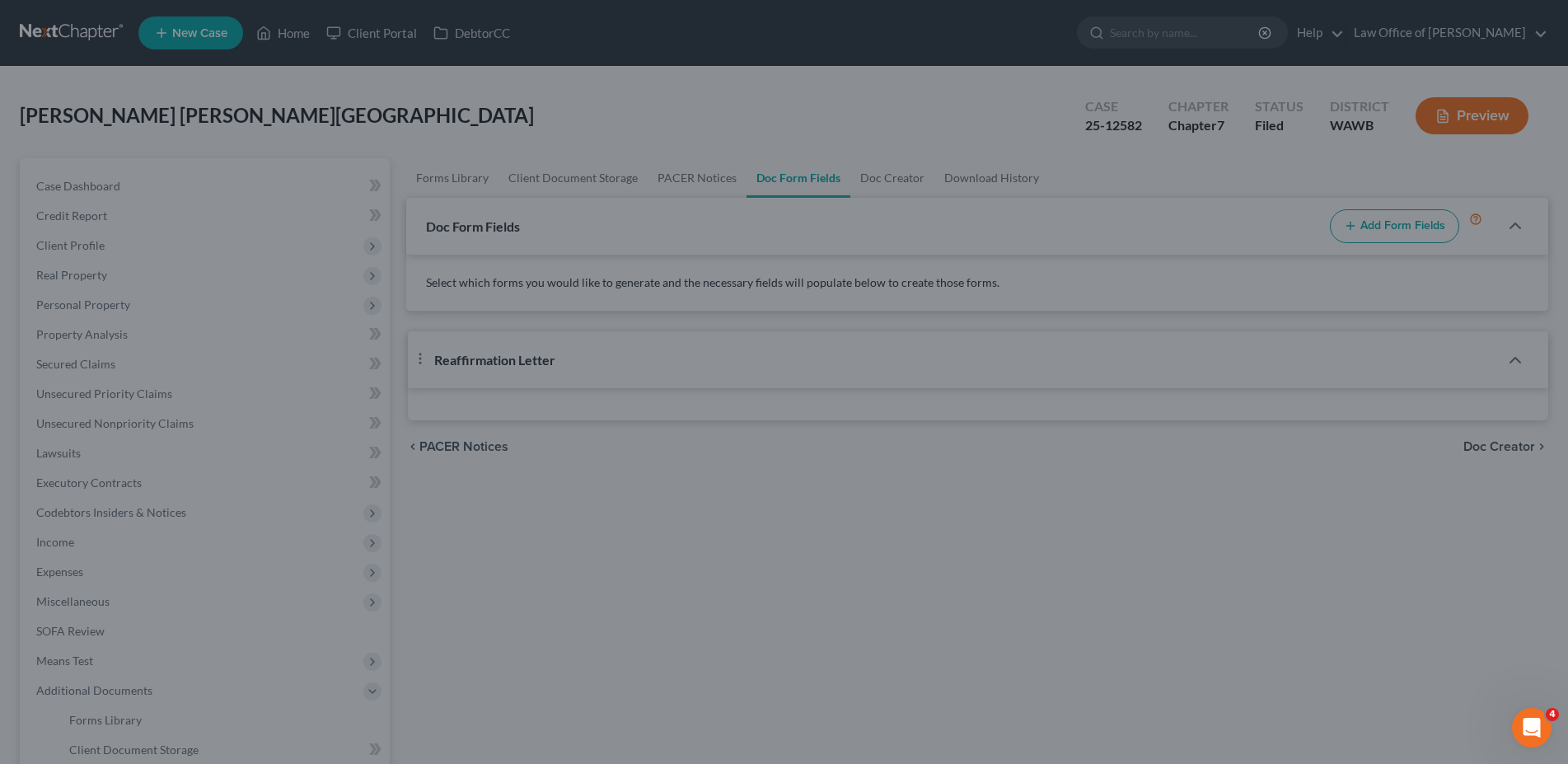
select select "3"
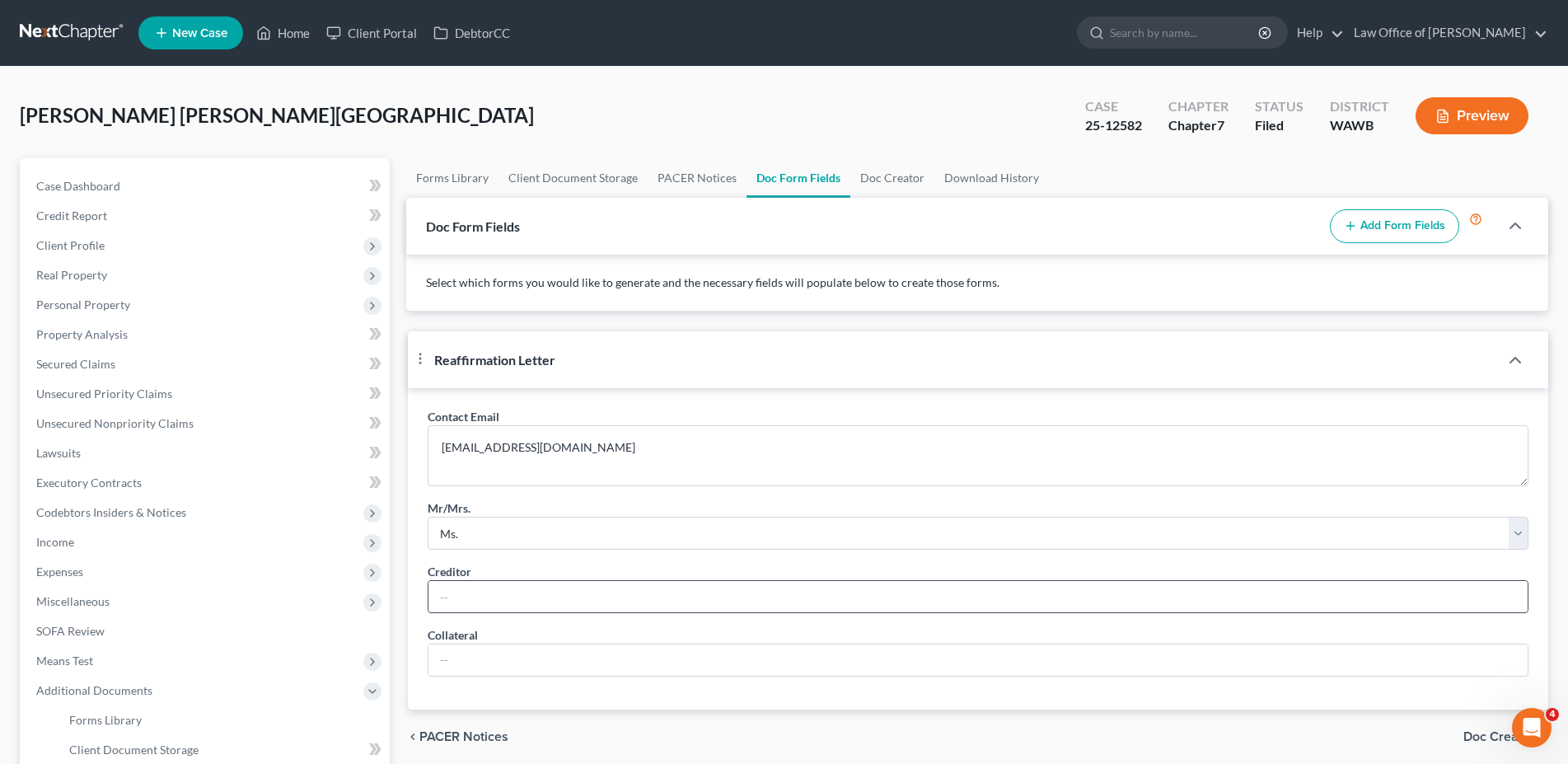
click at [463, 613] on input "text" at bounding box center [978, 597] width 1100 height 32
type input "[US_STATE]"
type input "[US_STATE] Community Credit Union"
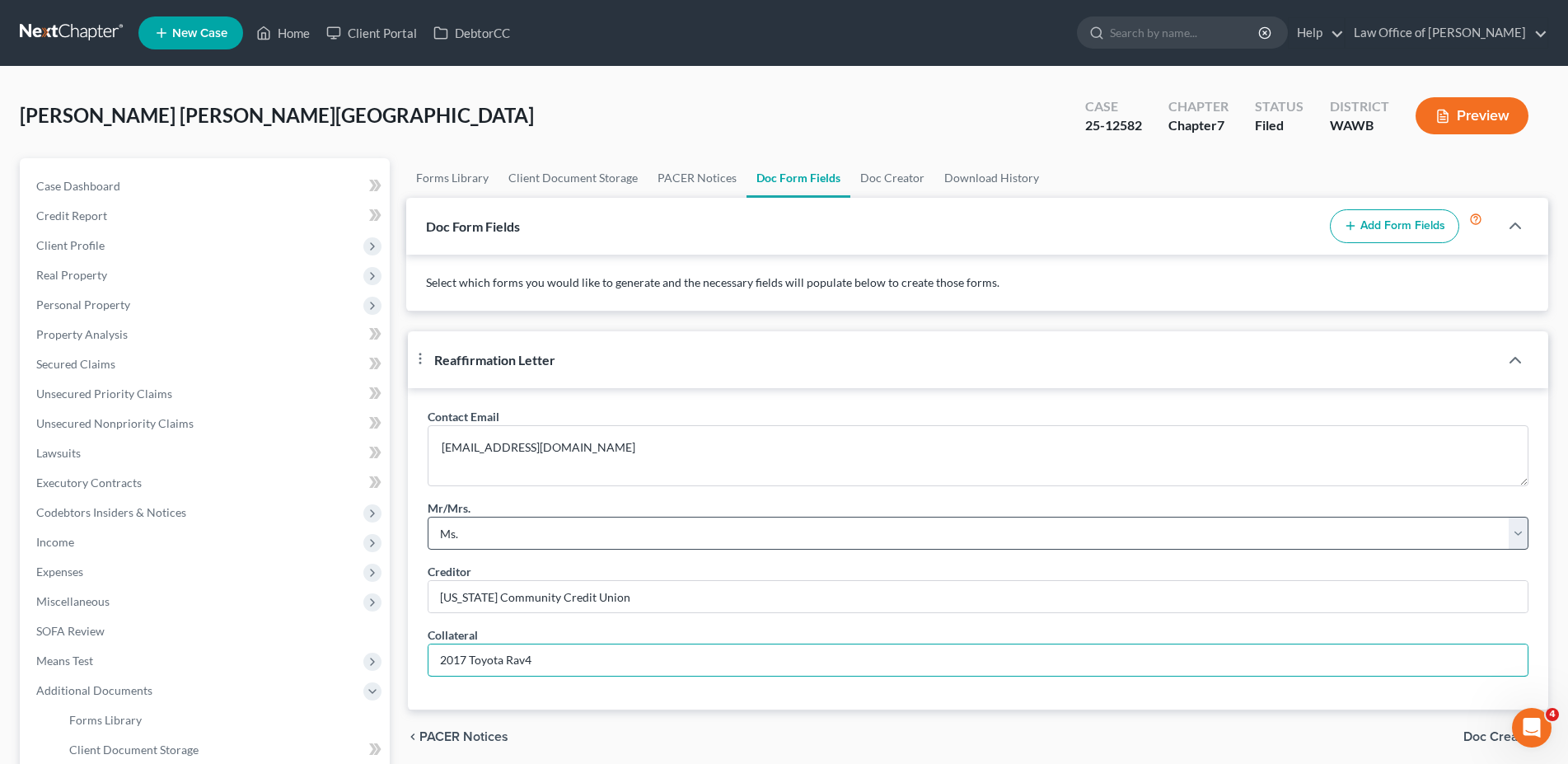
scroll to position [168, 0]
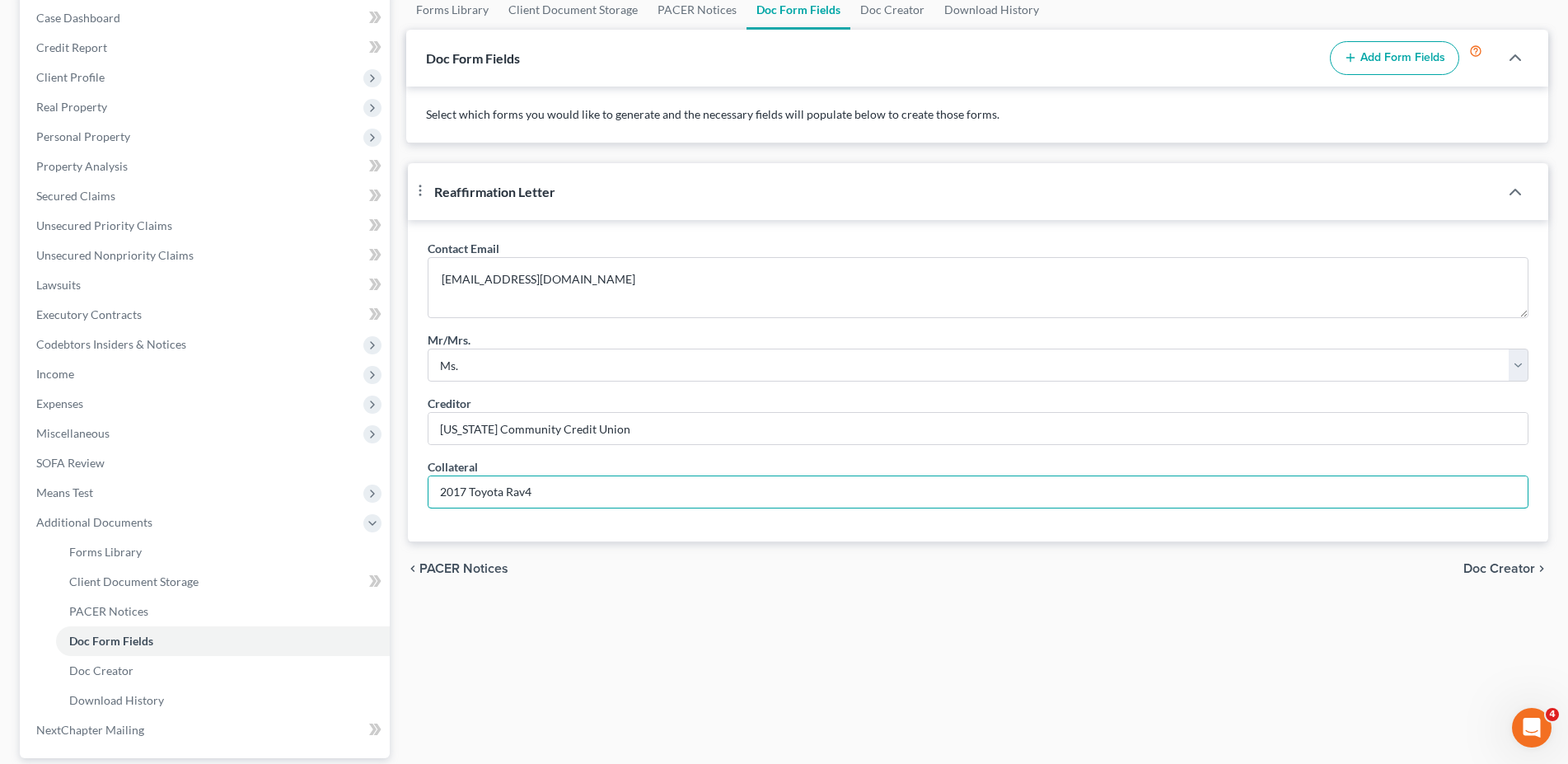
type input "2017 Toyota Rav4"
click at [1469, 576] on span "Doc Creator" at bounding box center [1500, 569] width 72 height 13
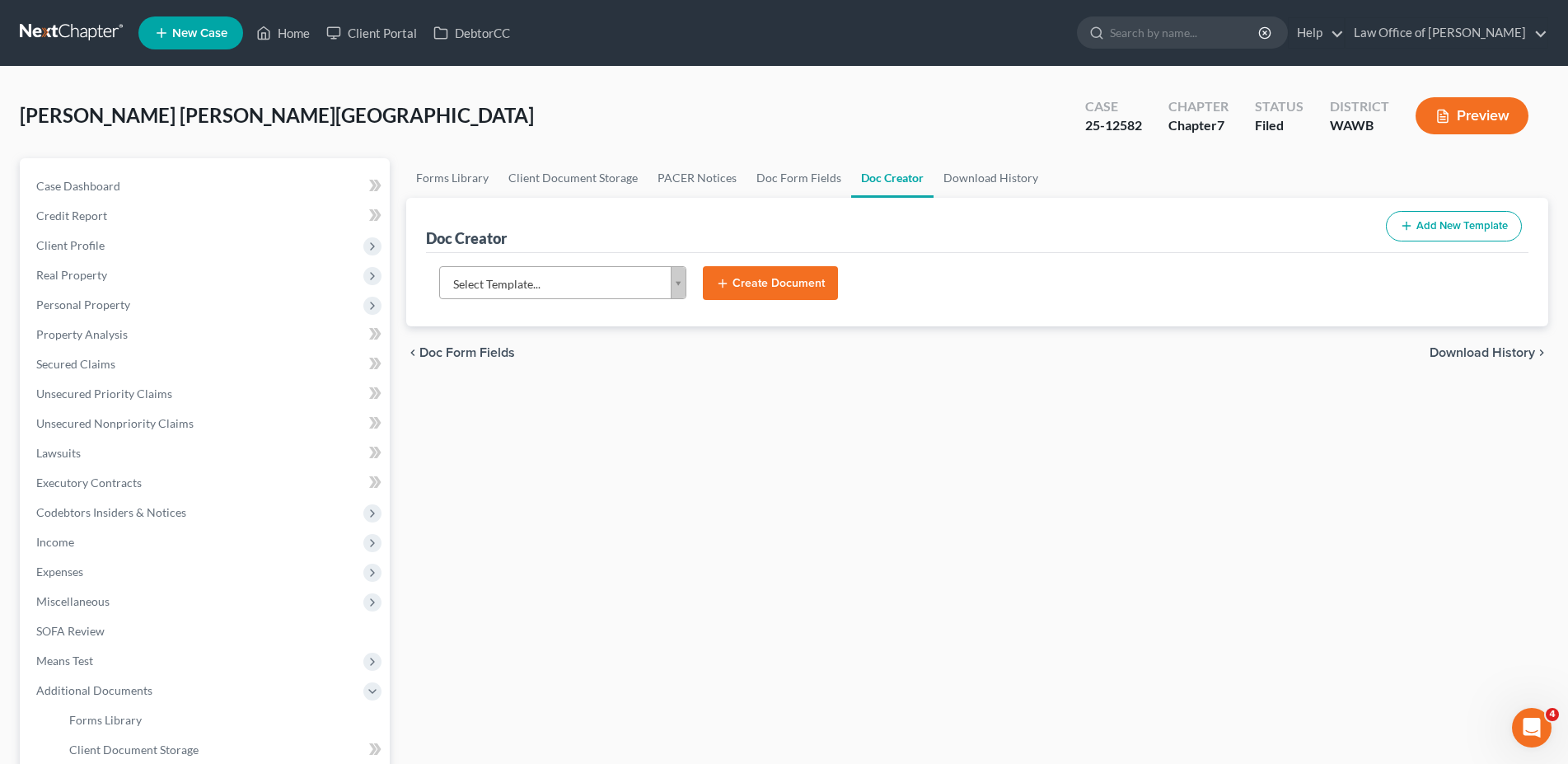
click at [577, 273] on body "Home New Case Client Portal DebtorCC Law Office of [PERSON_NAME] [EMAIL_ADDRESS…" at bounding box center [784, 520] width 1568 height 1042
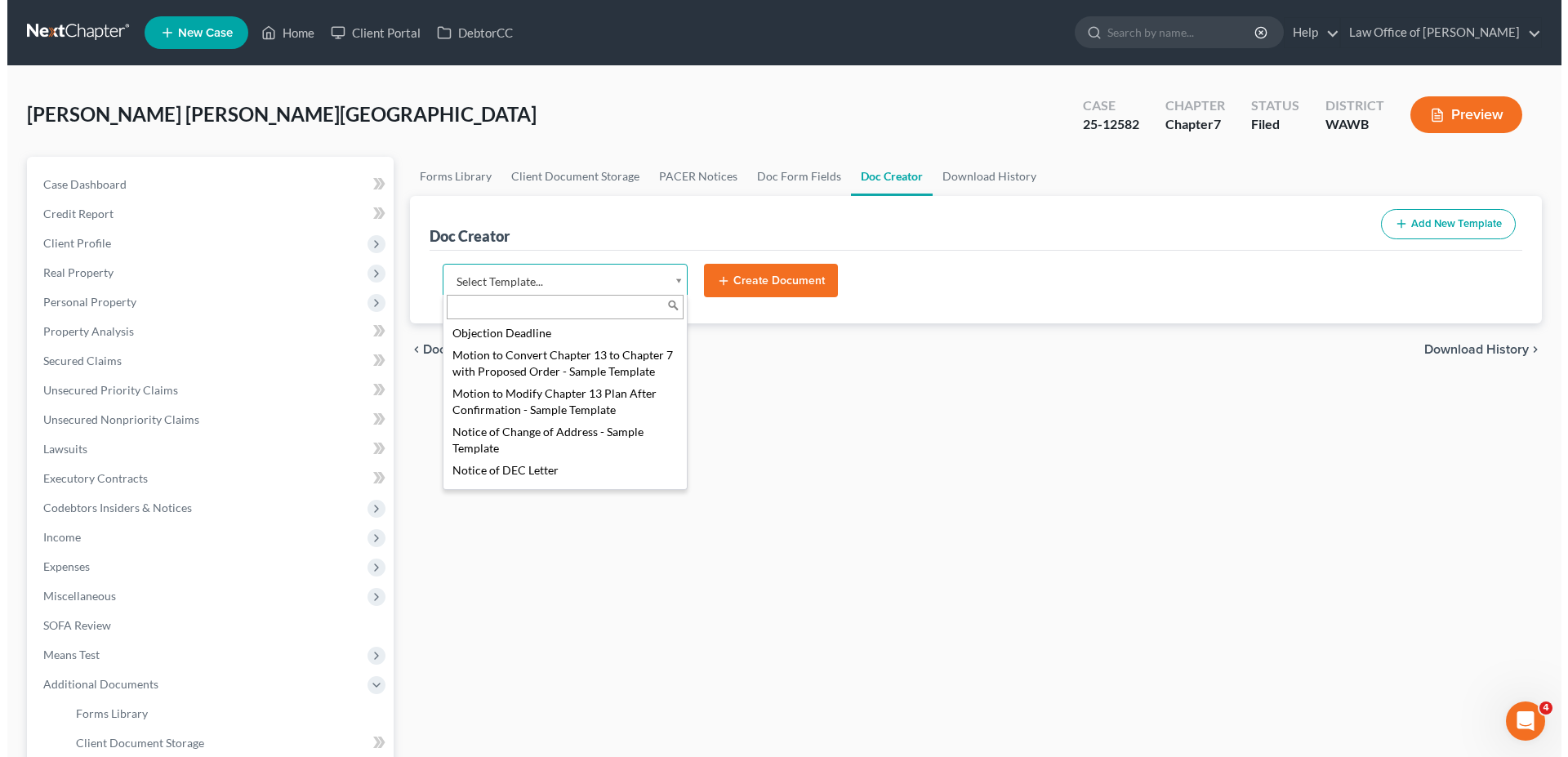
scroll to position [750, 0]
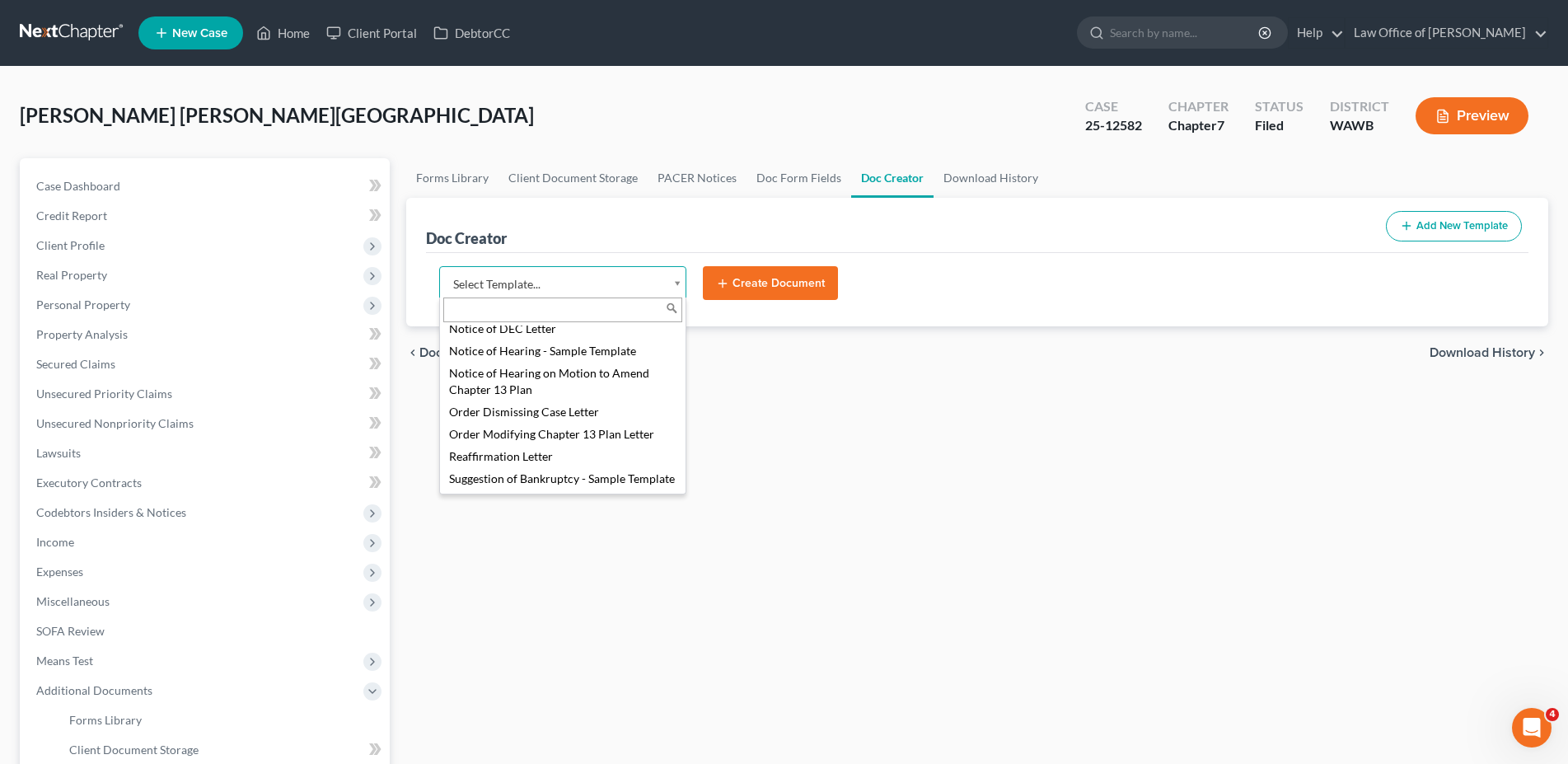
select select "104794"
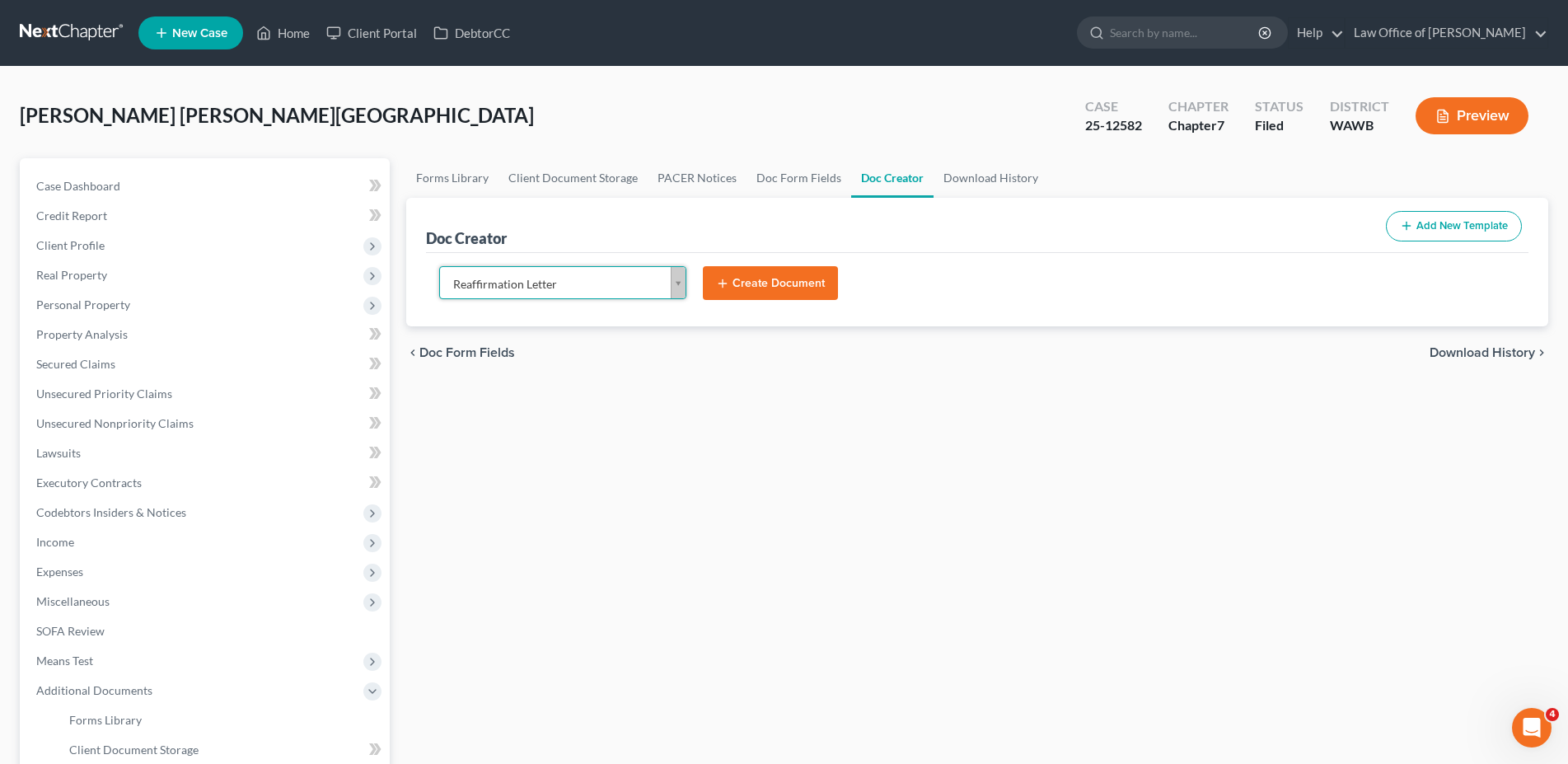
click at [745, 275] on button "Create Document" at bounding box center [770, 284] width 135 height 35
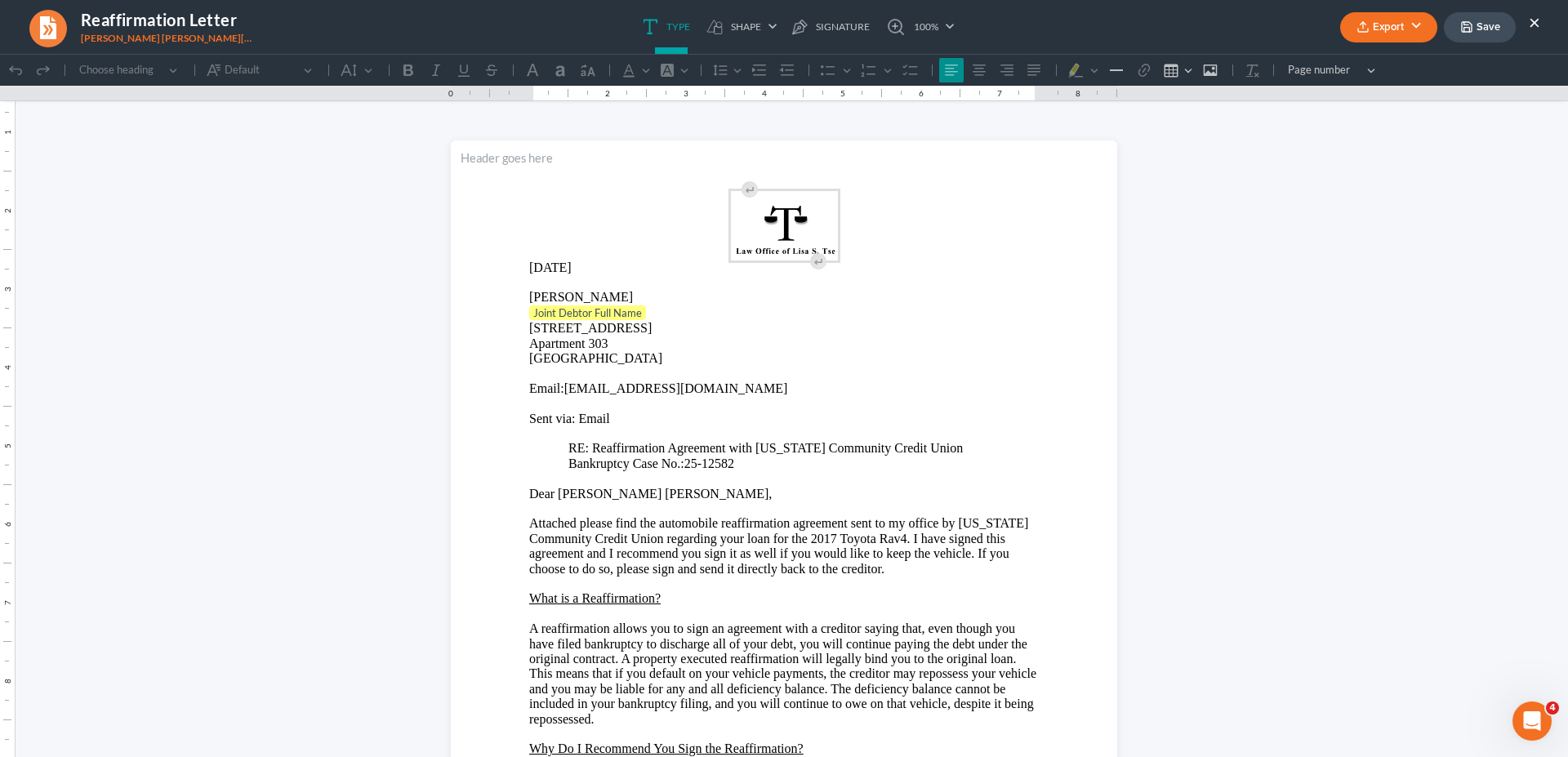
scroll to position [0, 0]
click at [649, 314] on p "Joint Debtor Full Name ⁠⁠⁠⁠⁠⁠⁠" at bounding box center [784, 314] width 510 height 17
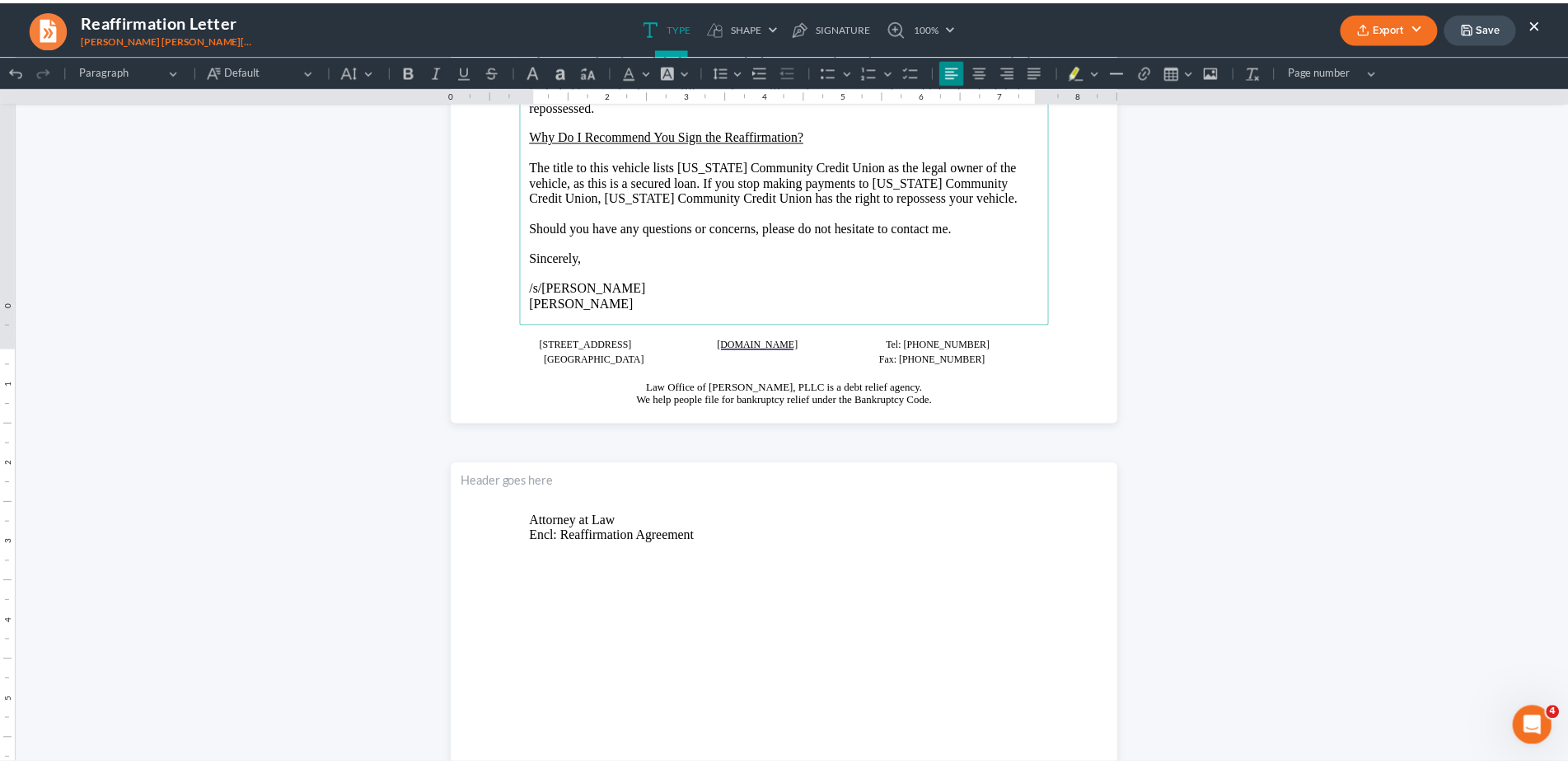
scroll to position [84, 0]
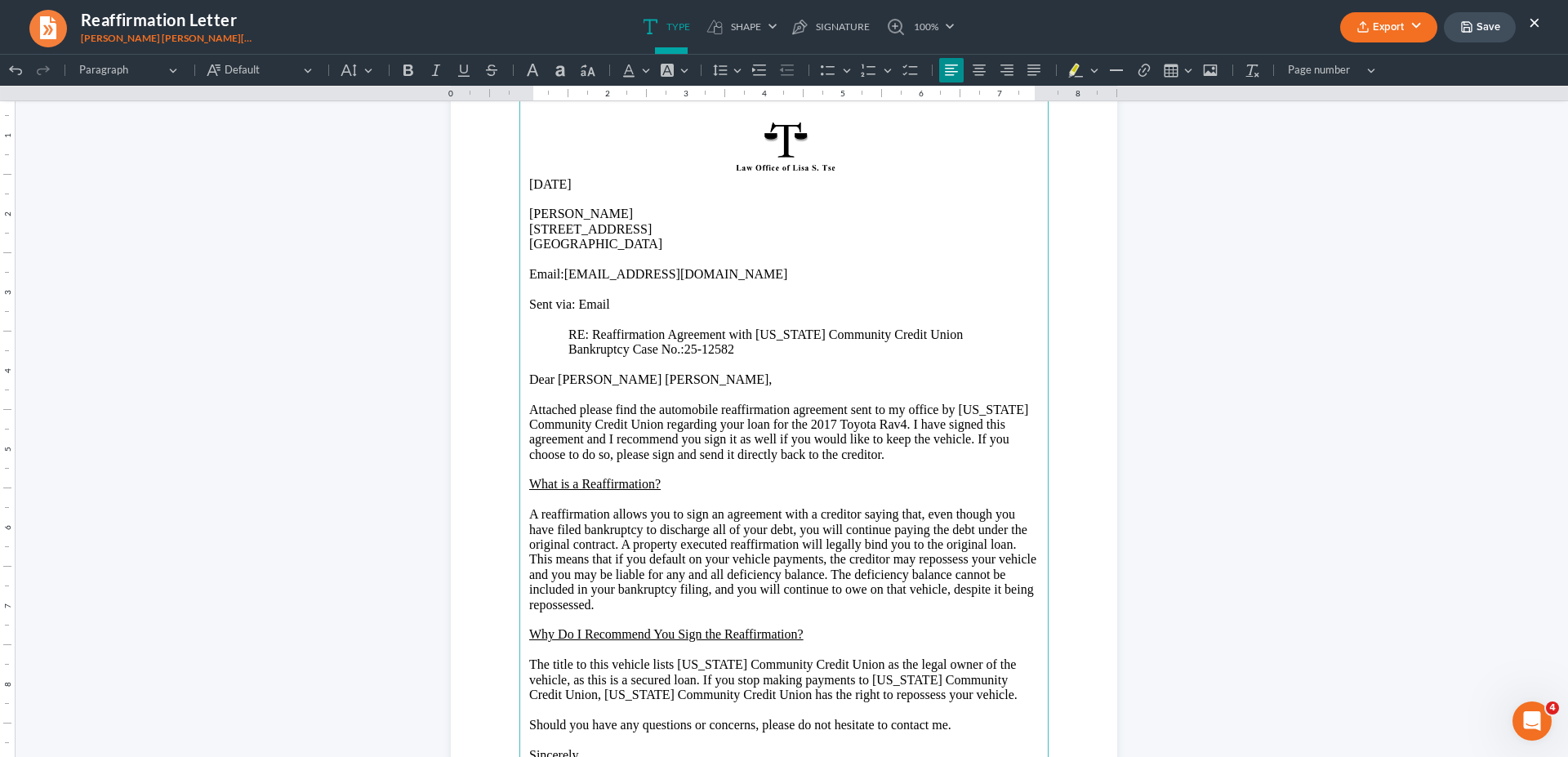
click at [1374, 32] on button "Export" at bounding box center [1389, 27] width 97 height 31
click at [1360, 94] on link "Word" at bounding box center [1387, 93] width 126 height 28
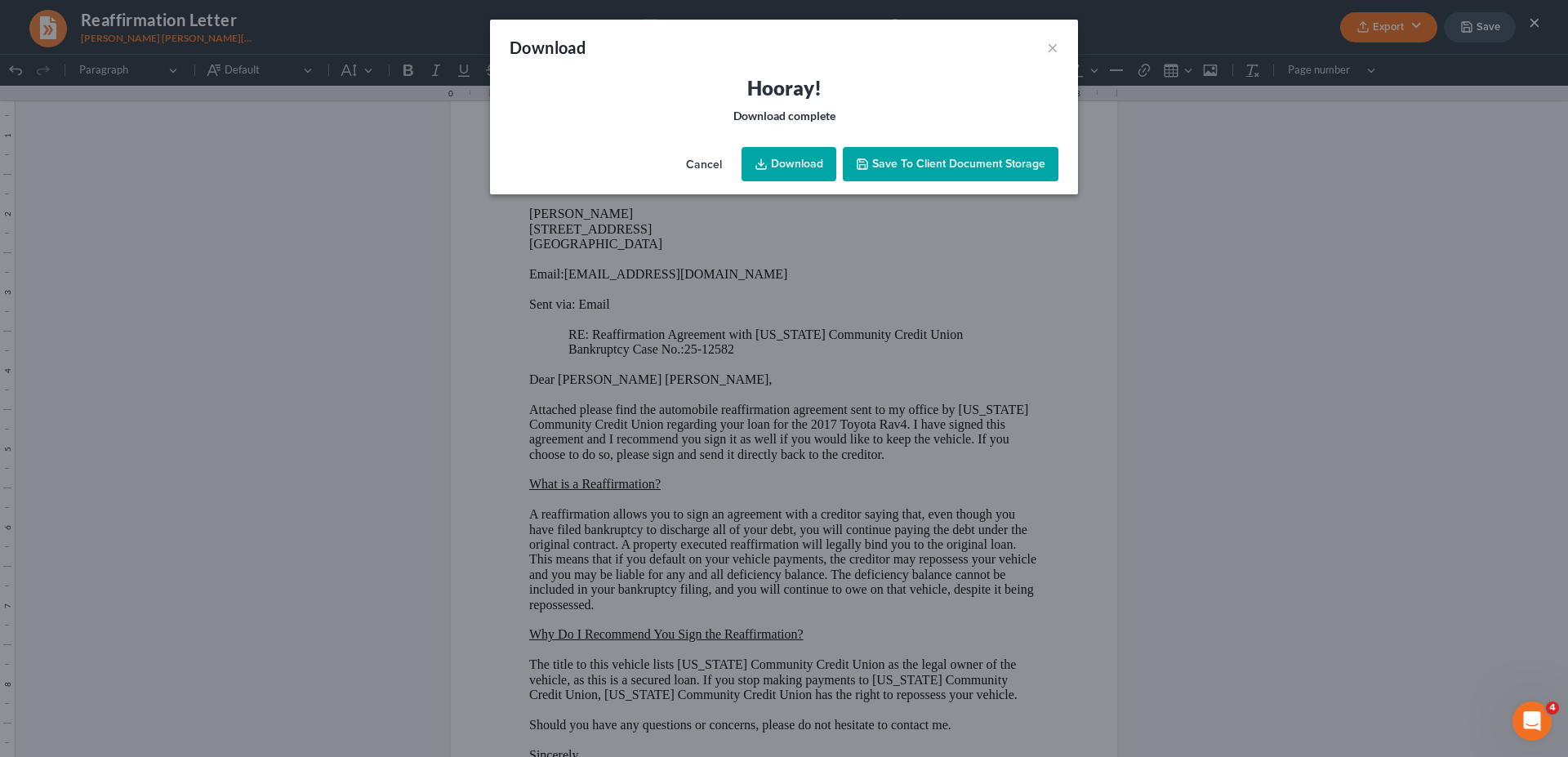
click at [784, 152] on link "Download" at bounding box center [789, 164] width 95 height 35
click at [1053, 50] on button "×" at bounding box center [1052, 47] width 12 height 20
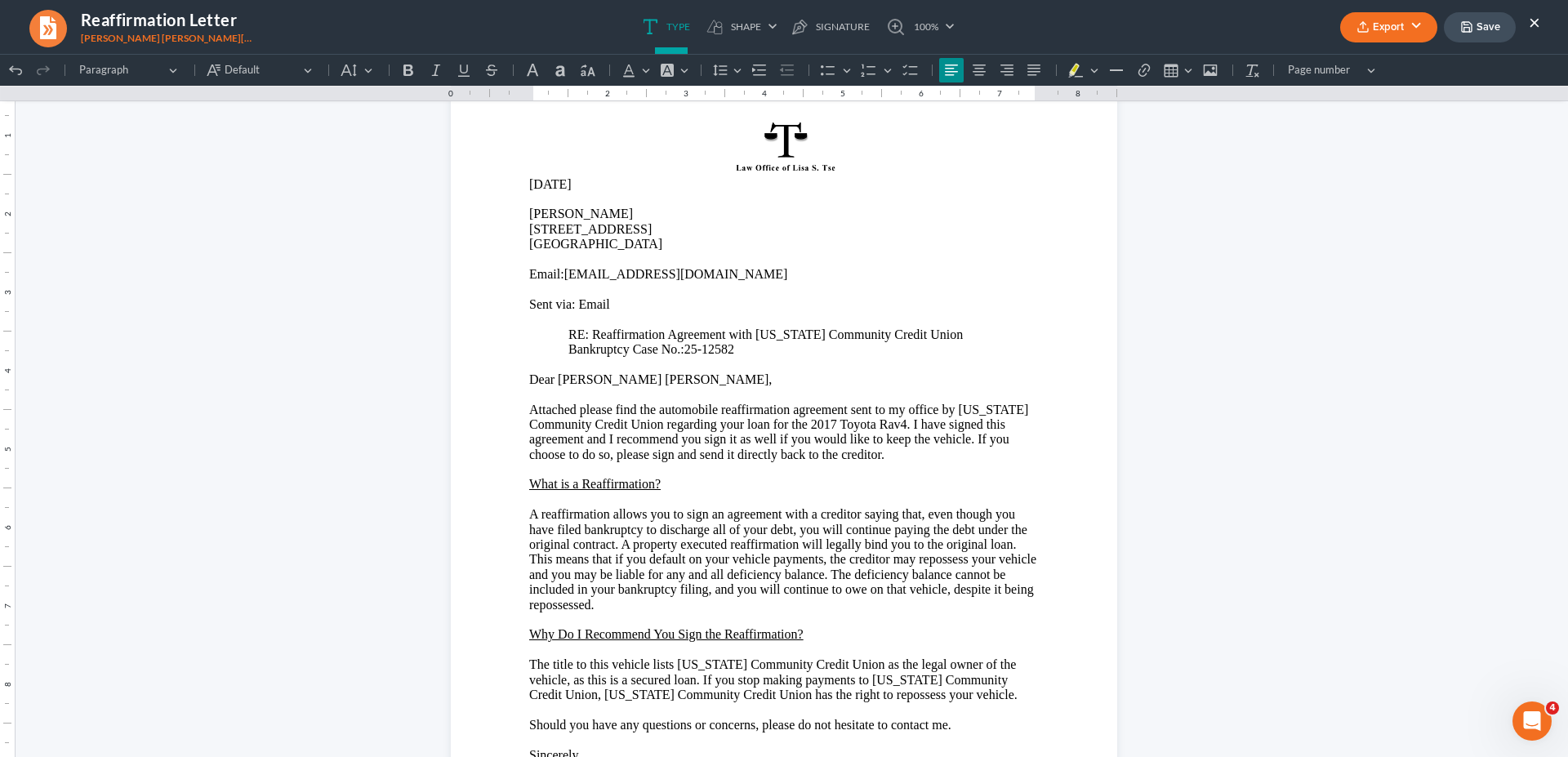
click at [1528, 20] on ul "Export PDF Word Client Doc Storage Save ×" at bounding box center [1440, 27] width 200 height 36
click at [1532, 27] on button "×" at bounding box center [1535, 22] width 12 height 20
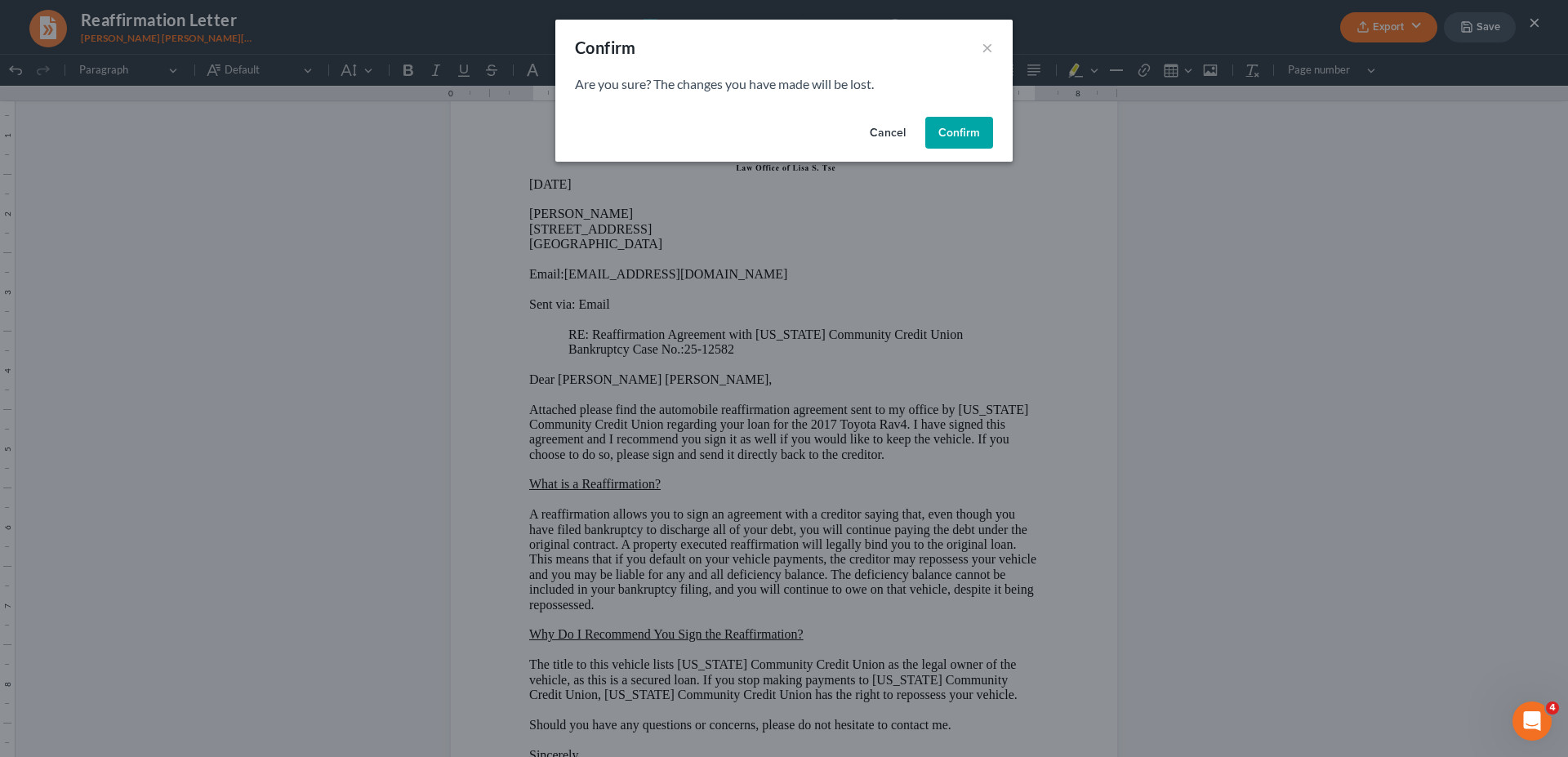
click at [957, 136] on button "Confirm" at bounding box center [959, 133] width 68 height 33
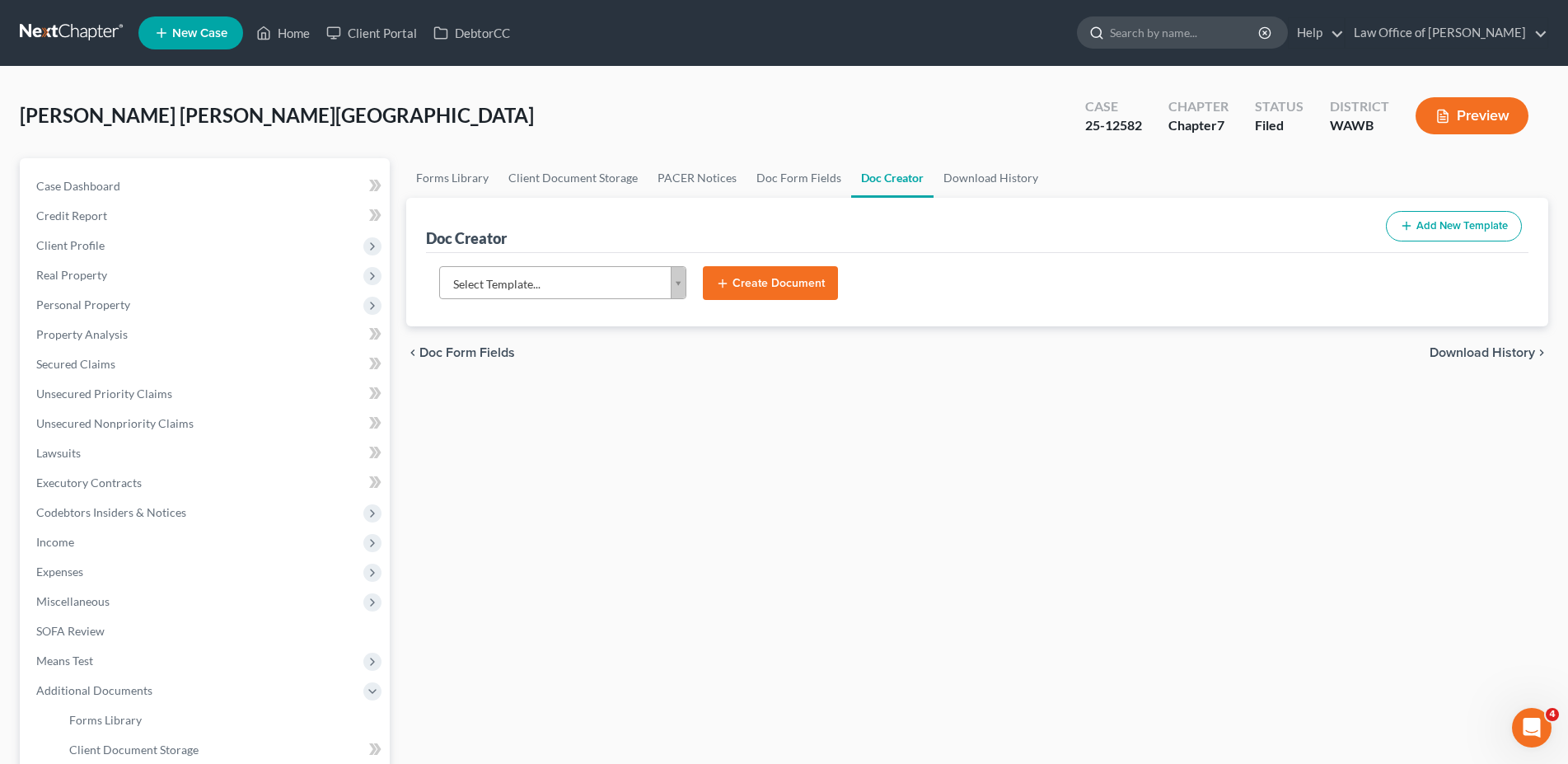
click at [1192, 23] on input "search" at bounding box center [1185, 33] width 151 height 31
click at [1255, 38] on input "search" at bounding box center [1185, 33] width 151 height 31
type input "[PERSON_NAME]"
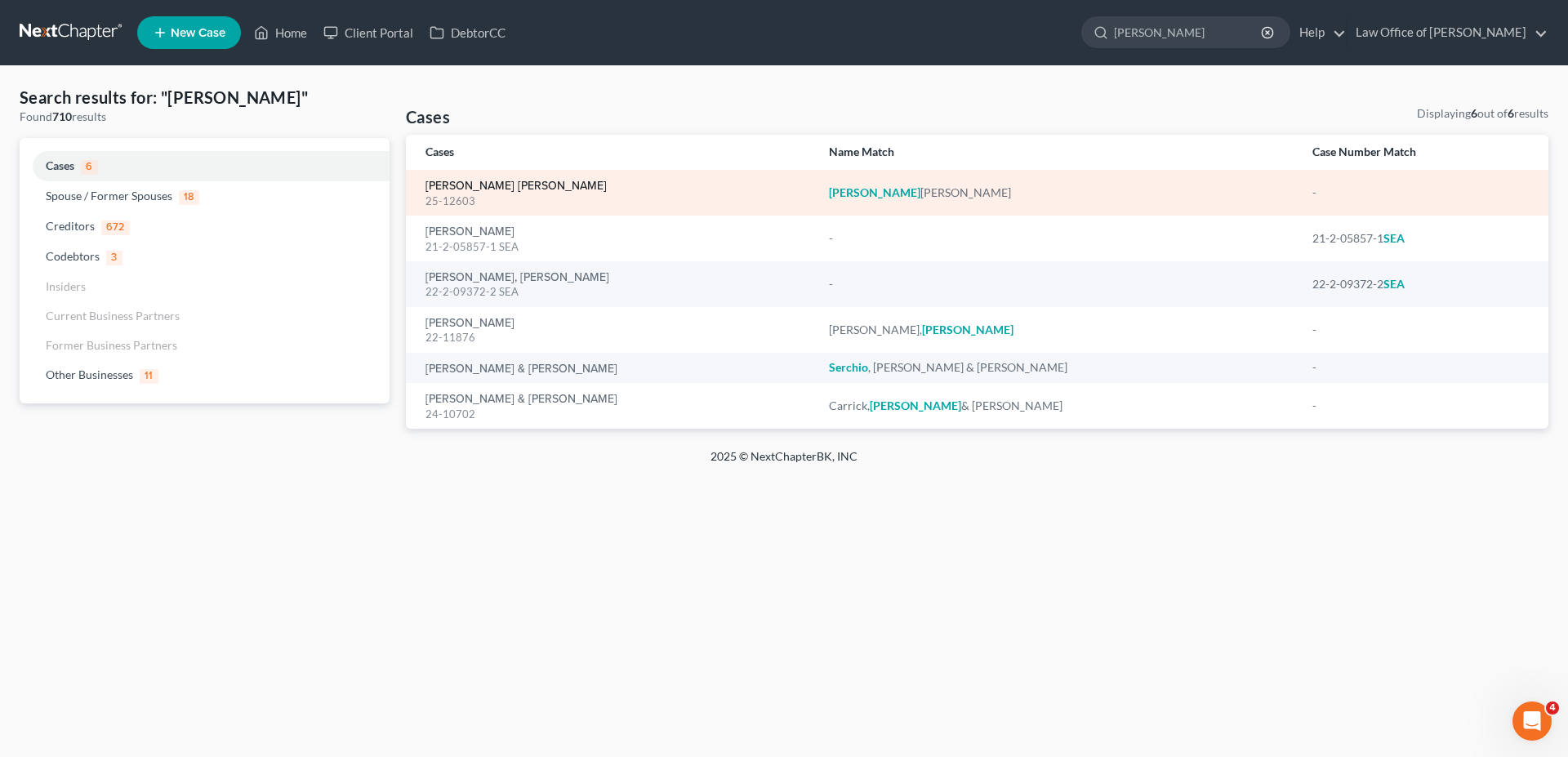
click at [499, 185] on link "[PERSON_NAME] [PERSON_NAME]" at bounding box center [516, 186] width 181 height 12
select select "3"
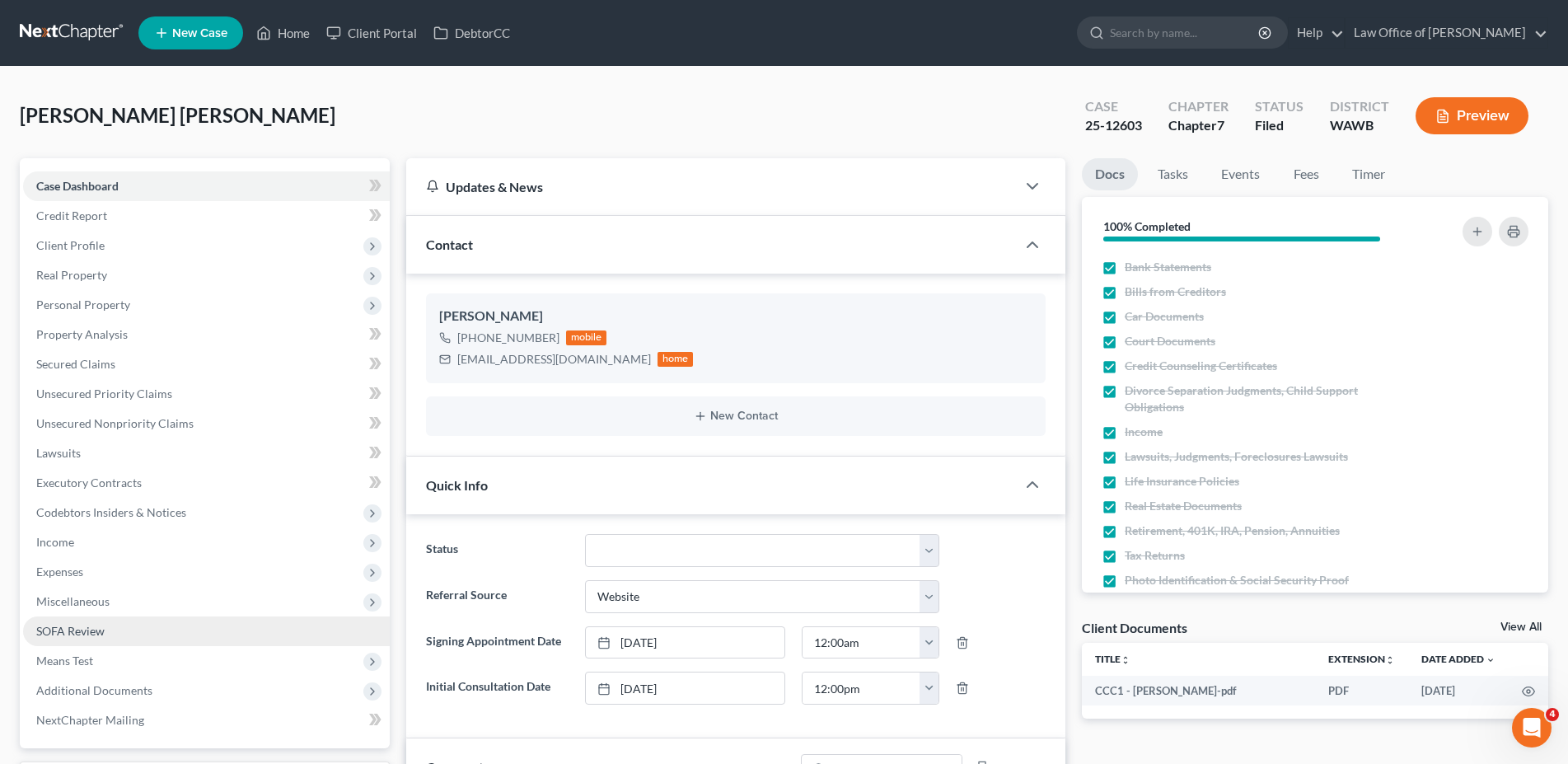
scroll to position [253, 0]
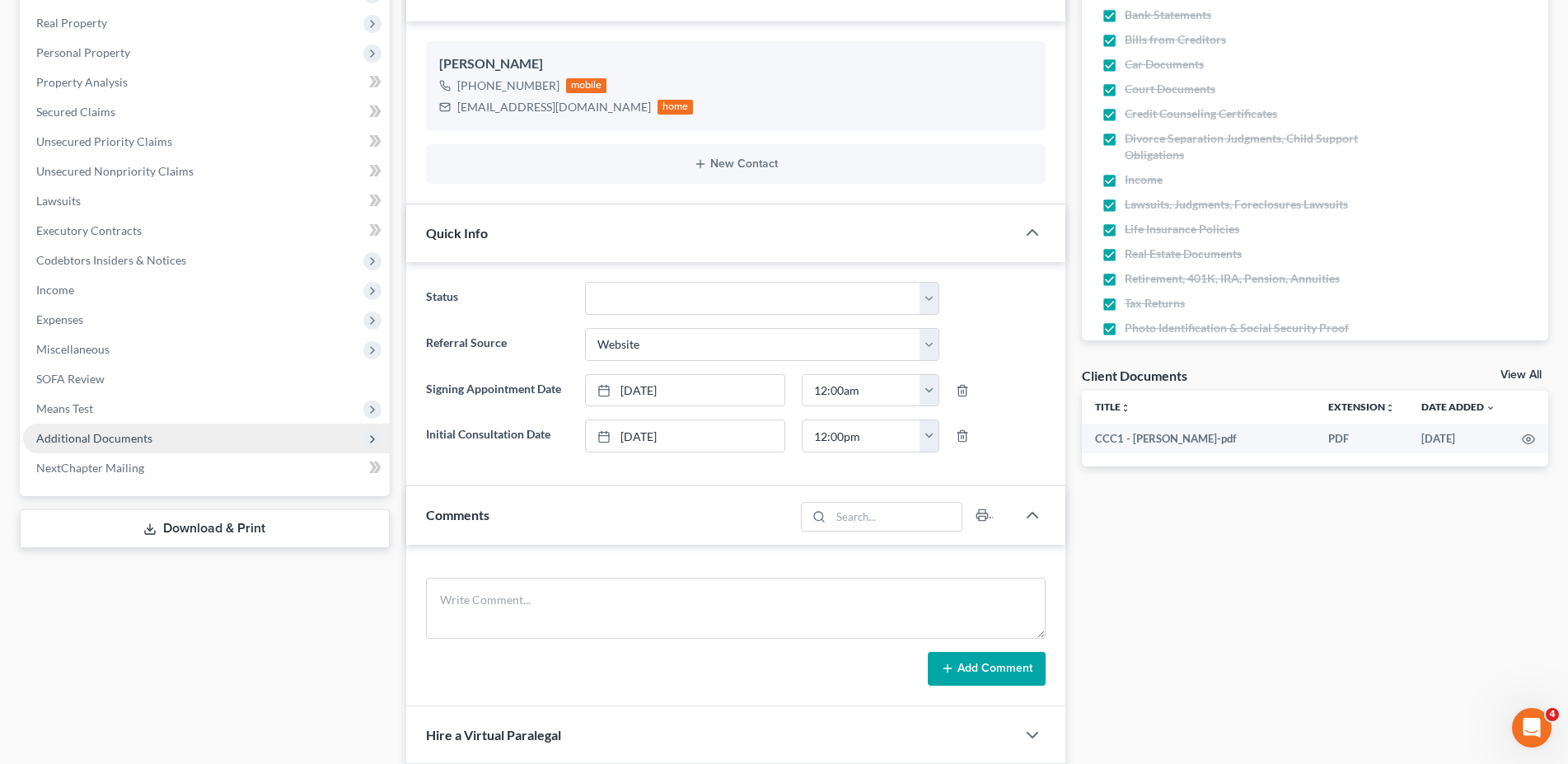
click at [108, 437] on span "Additional Documents" at bounding box center [93, 438] width 116 height 14
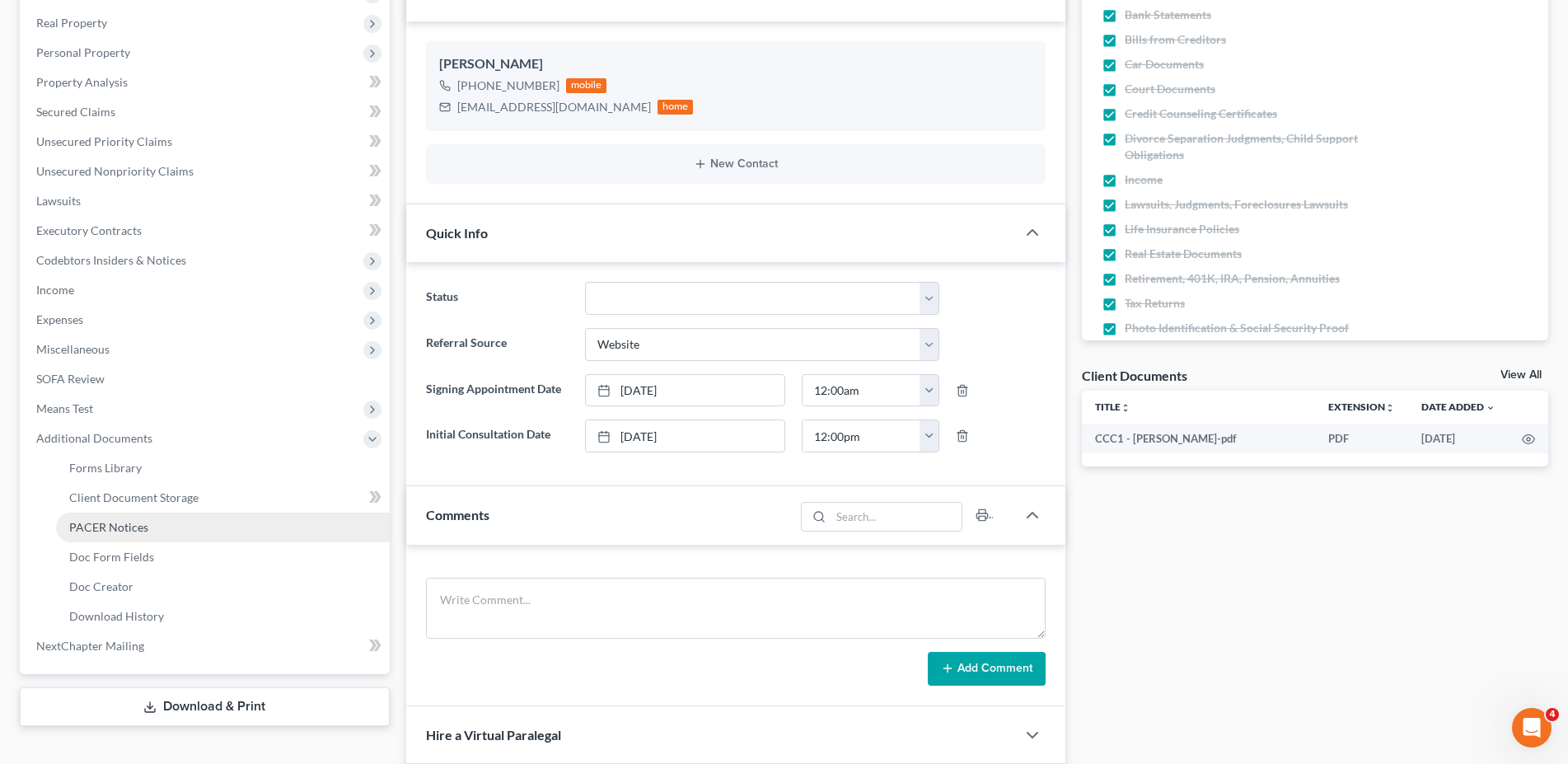
click at [116, 533] on span "PACER Notices" at bounding box center [108, 527] width 79 height 14
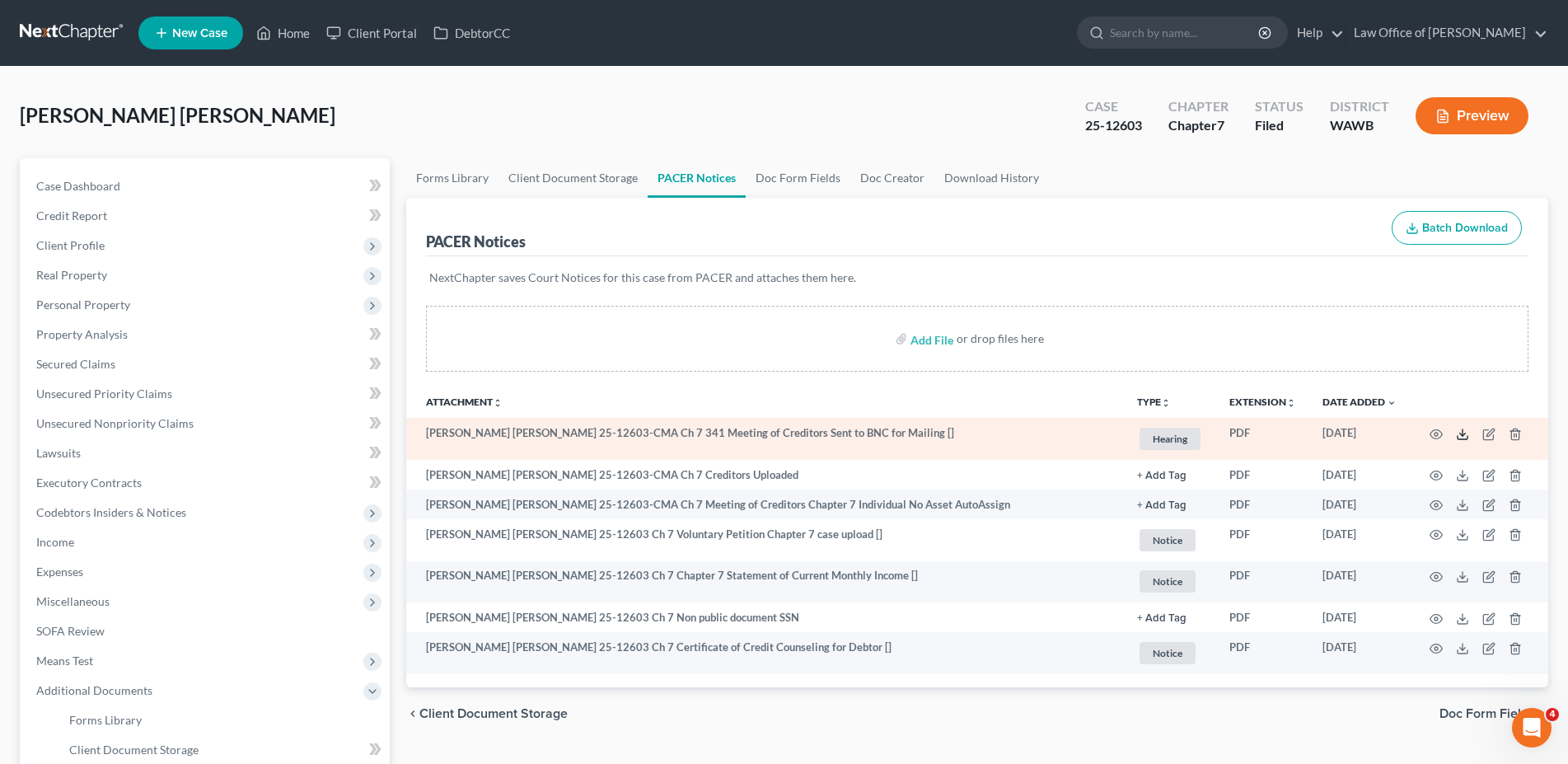
click at [1461, 435] on icon at bounding box center [1463, 435] width 13 height 13
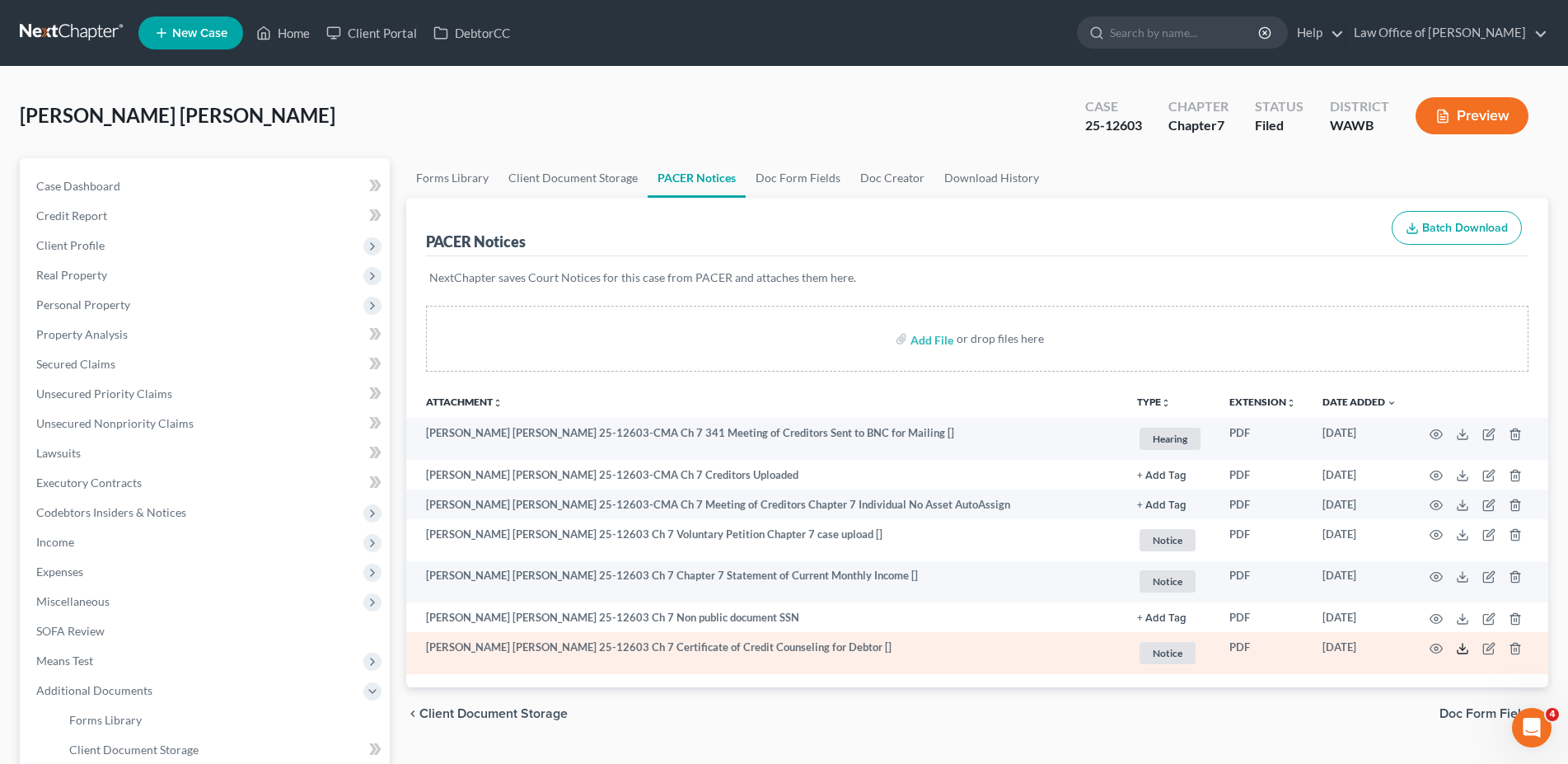
click at [1465, 650] on icon at bounding box center [1463, 649] width 13 height 13
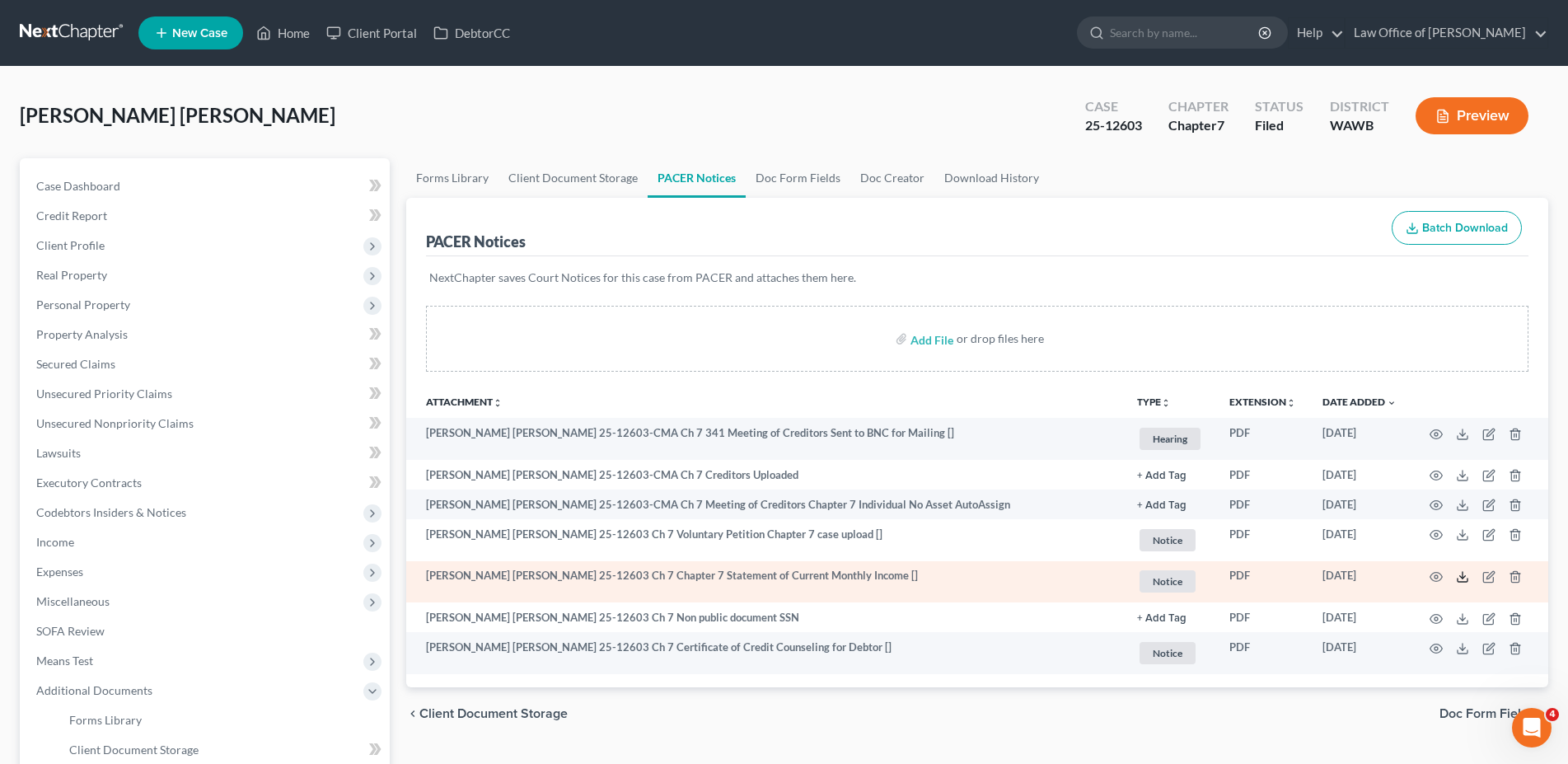
click at [1459, 576] on icon at bounding box center [1463, 577] width 13 height 13
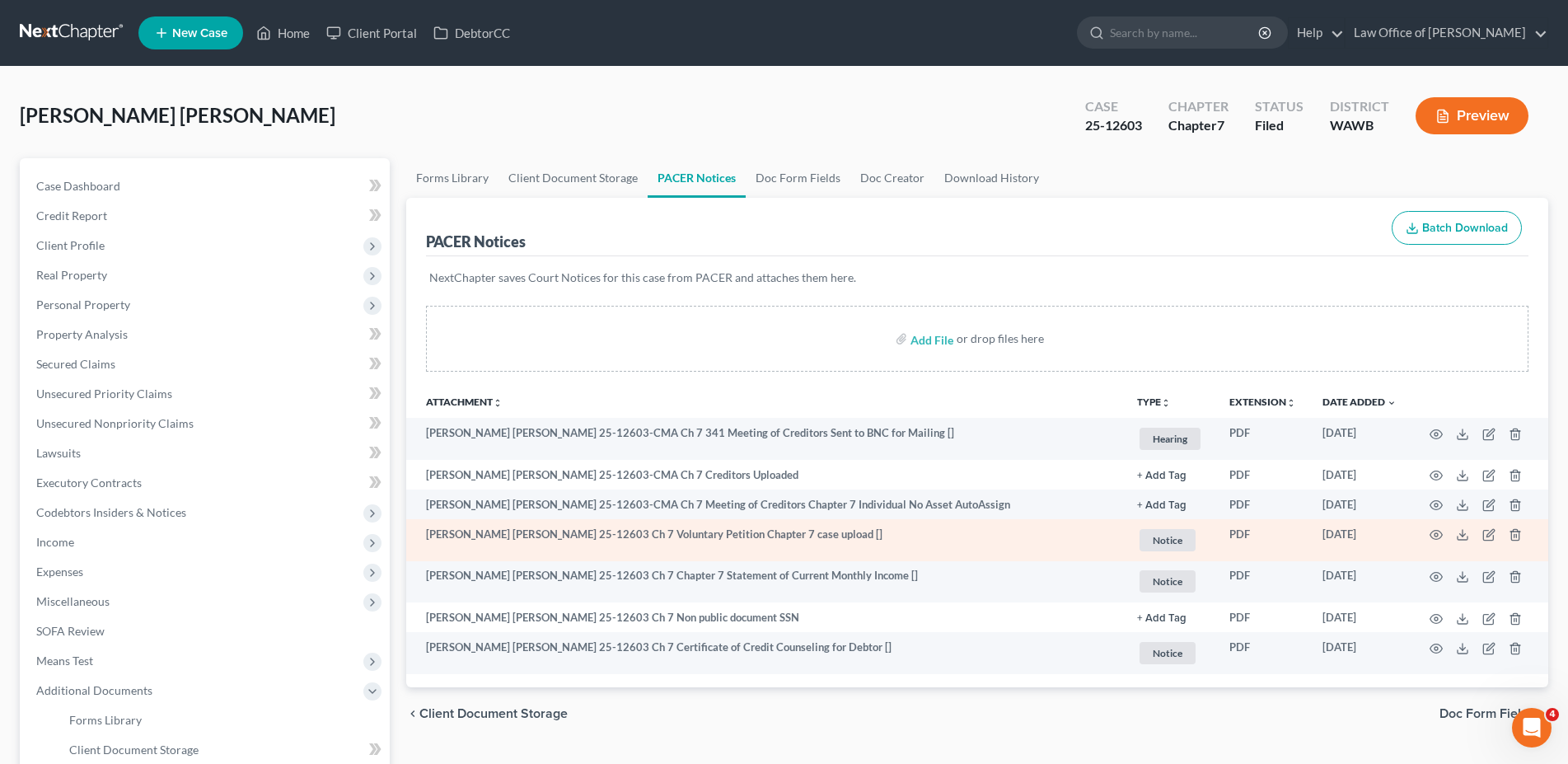
click at [1470, 537] on td at bounding box center [1480, 540] width 138 height 42
click at [1465, 540] on icon at bounding box center [1463, 535] width 13 height 13
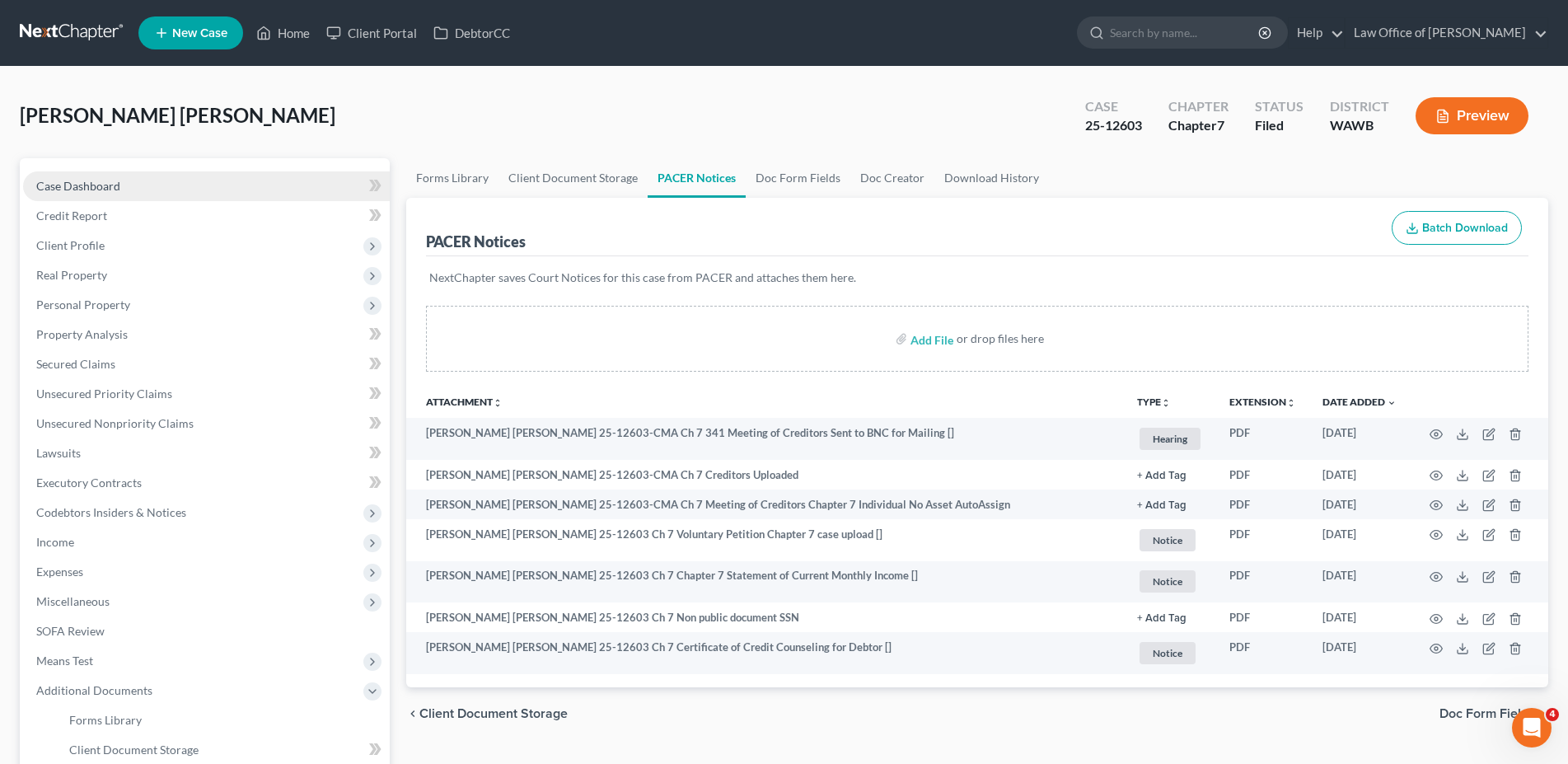
click at [93, 183] on span "Case Dashboard" at bounding box center [78, 186] width 84 height 14
select select "3"
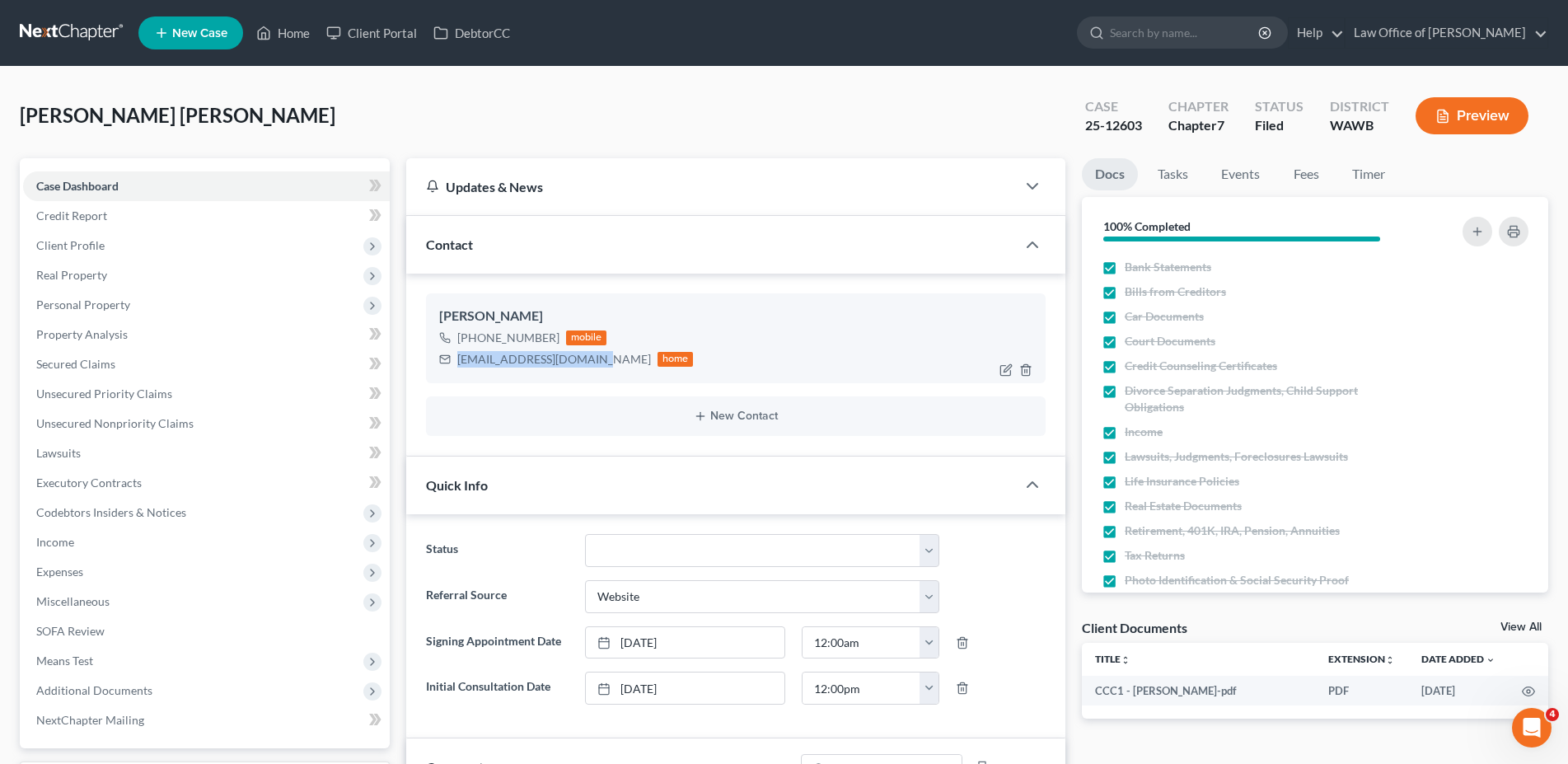
drag, startPoint x: 586, startPoint y: 363, endPoint x: 458, endPoint y: 359, distance: 128.1
click at [458, 359] on div "[EMAIL_ADDRESS][DOMAIN_NAME]" at bounding box center [554, 359] width 193 height 17
copy div "[EMAIL_ADDRESS][DOMAIN_NAME]"
click at [110, 685] on span "Additional Documents" at bounding box center [93, 691] width 116 height 14
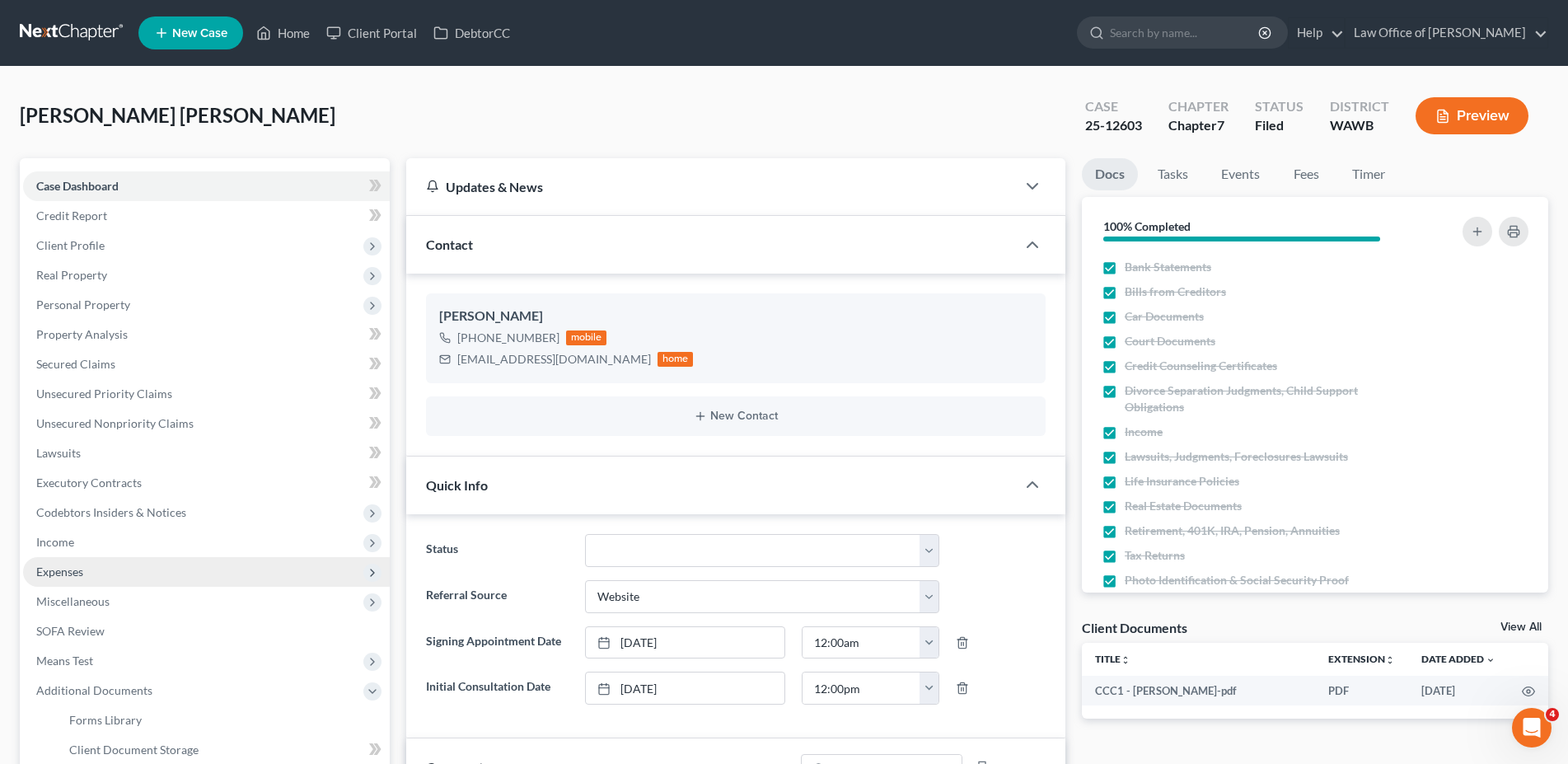
scroll to position [253, 0]
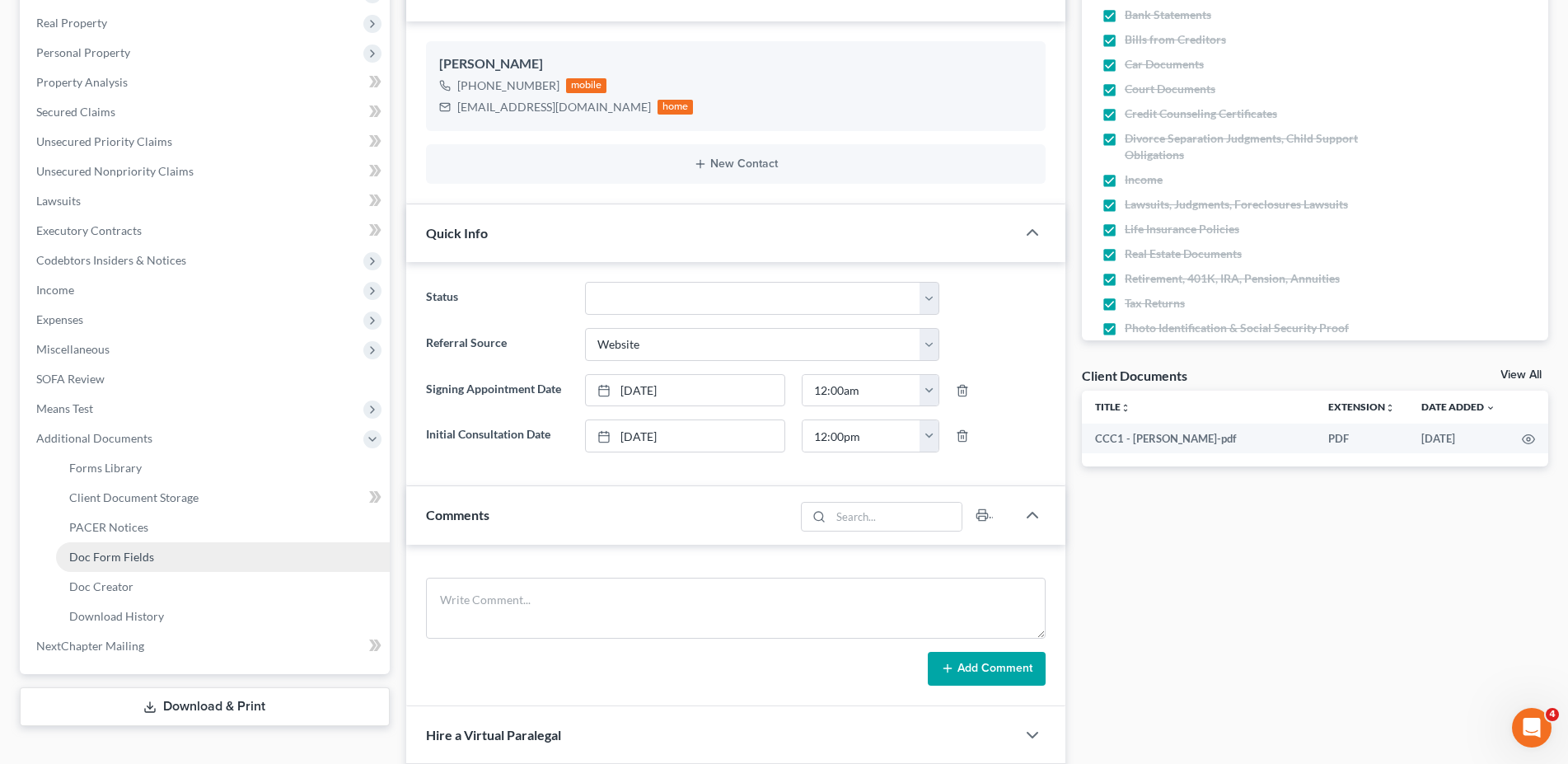
click at [138, 554] on span "Doc Form Fields" at bounding box center [112, 556] width 85 height 14
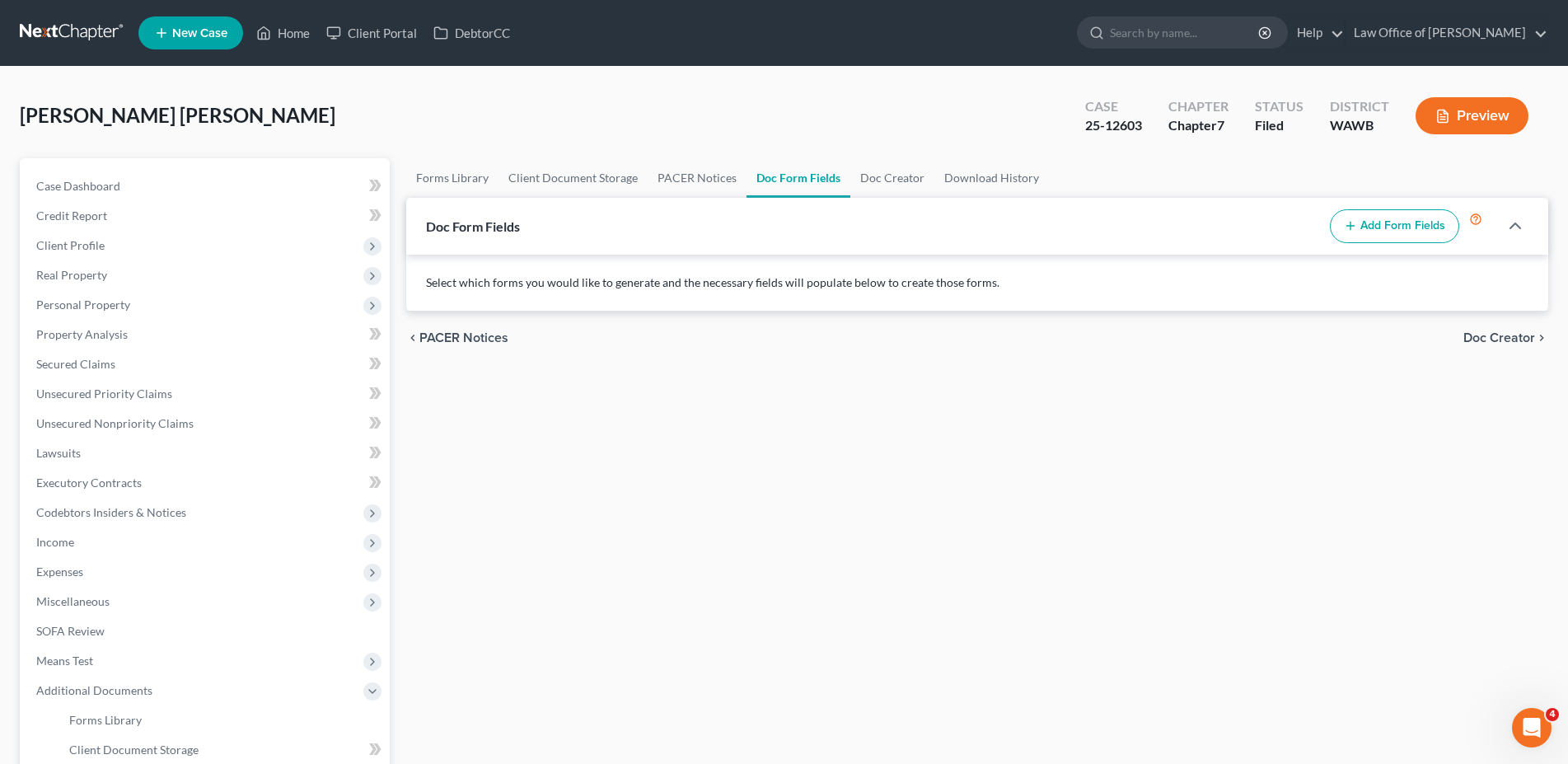
click at [1345, 222] on icon "button" at bounding box center [1350, 226] width 13 height 13
select select
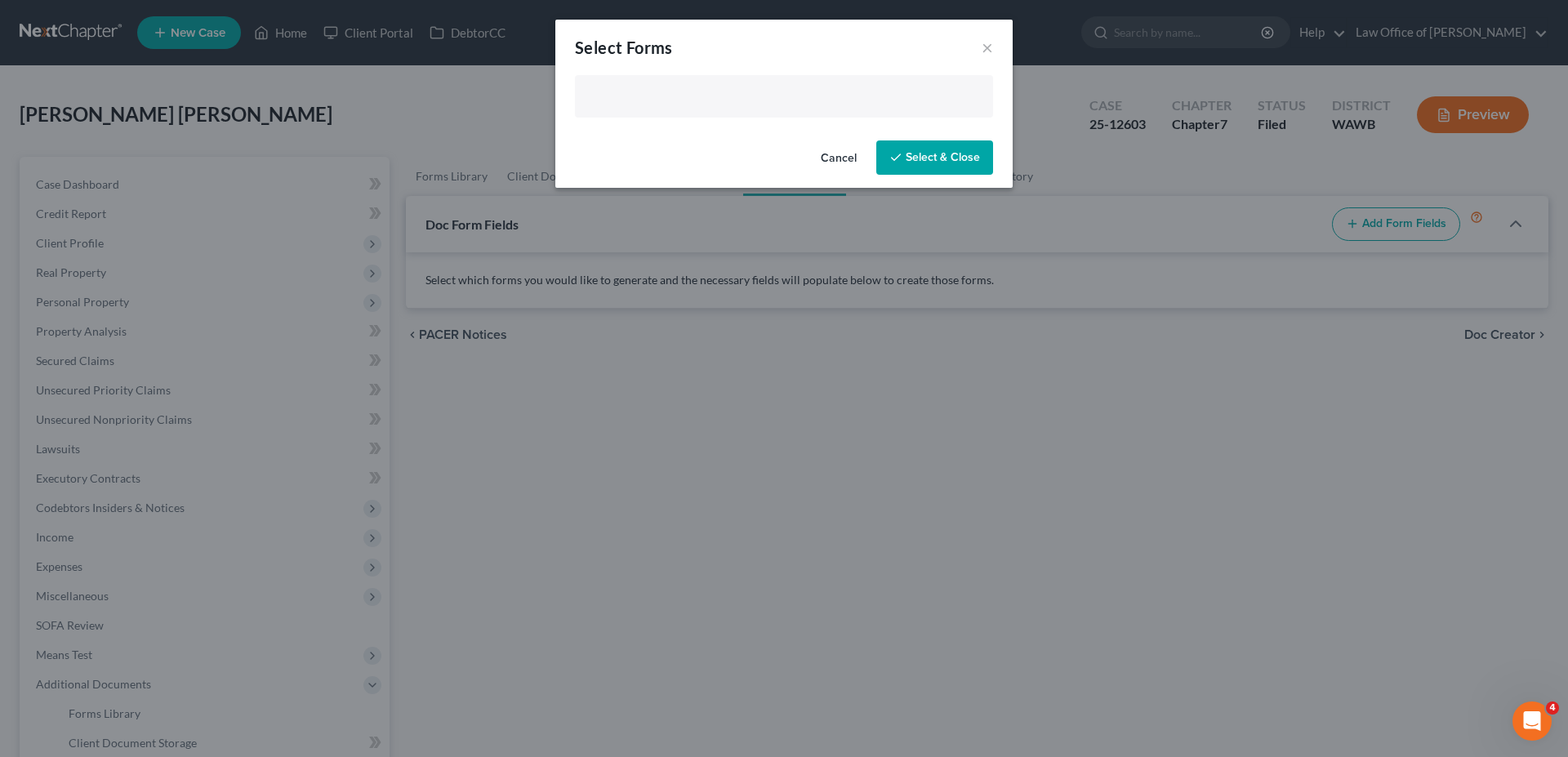
click at [669, 102] on input "text" at bounding box center [782, 98] width 395 height 25
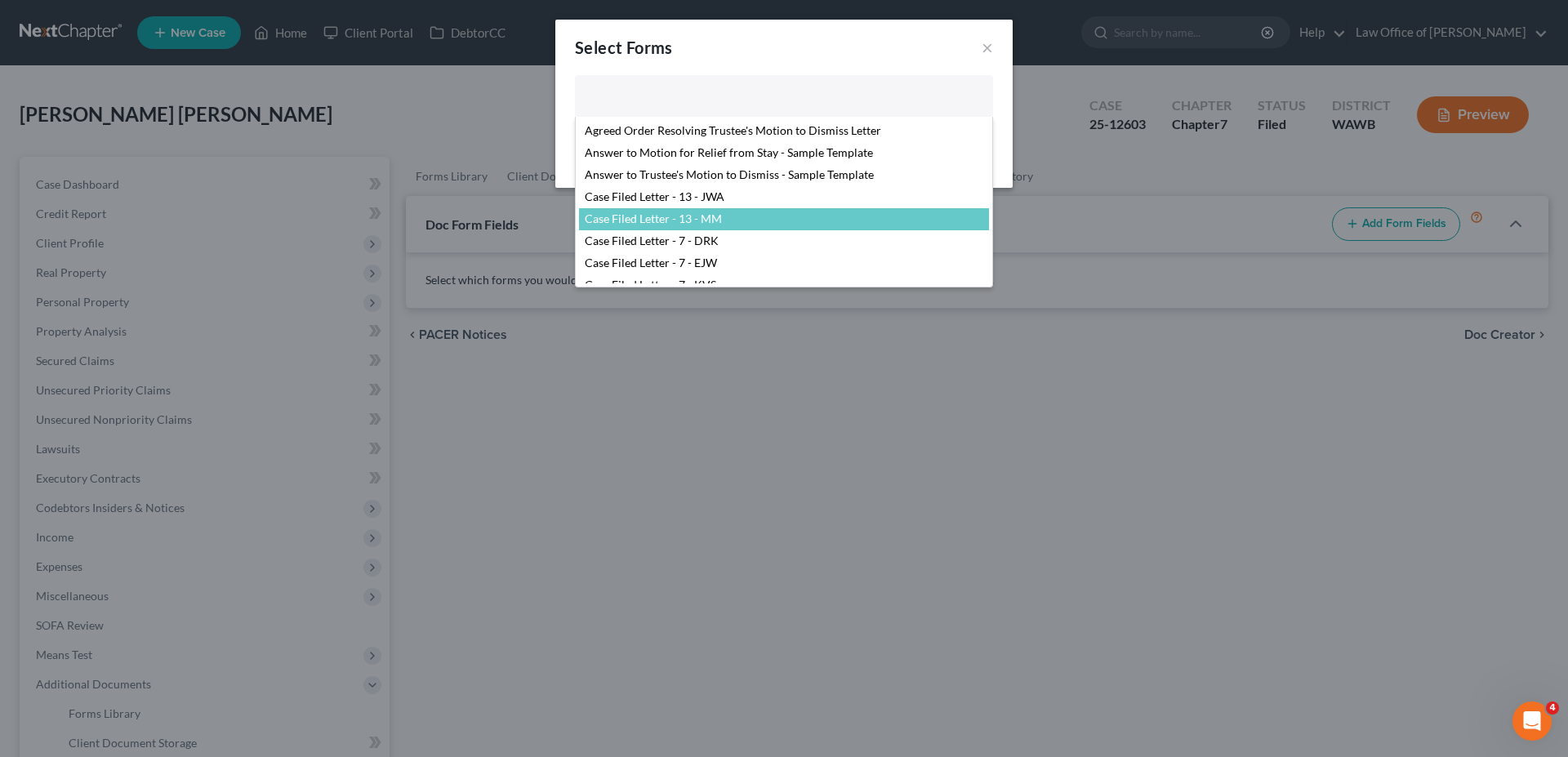
scroll to position [83, 0]
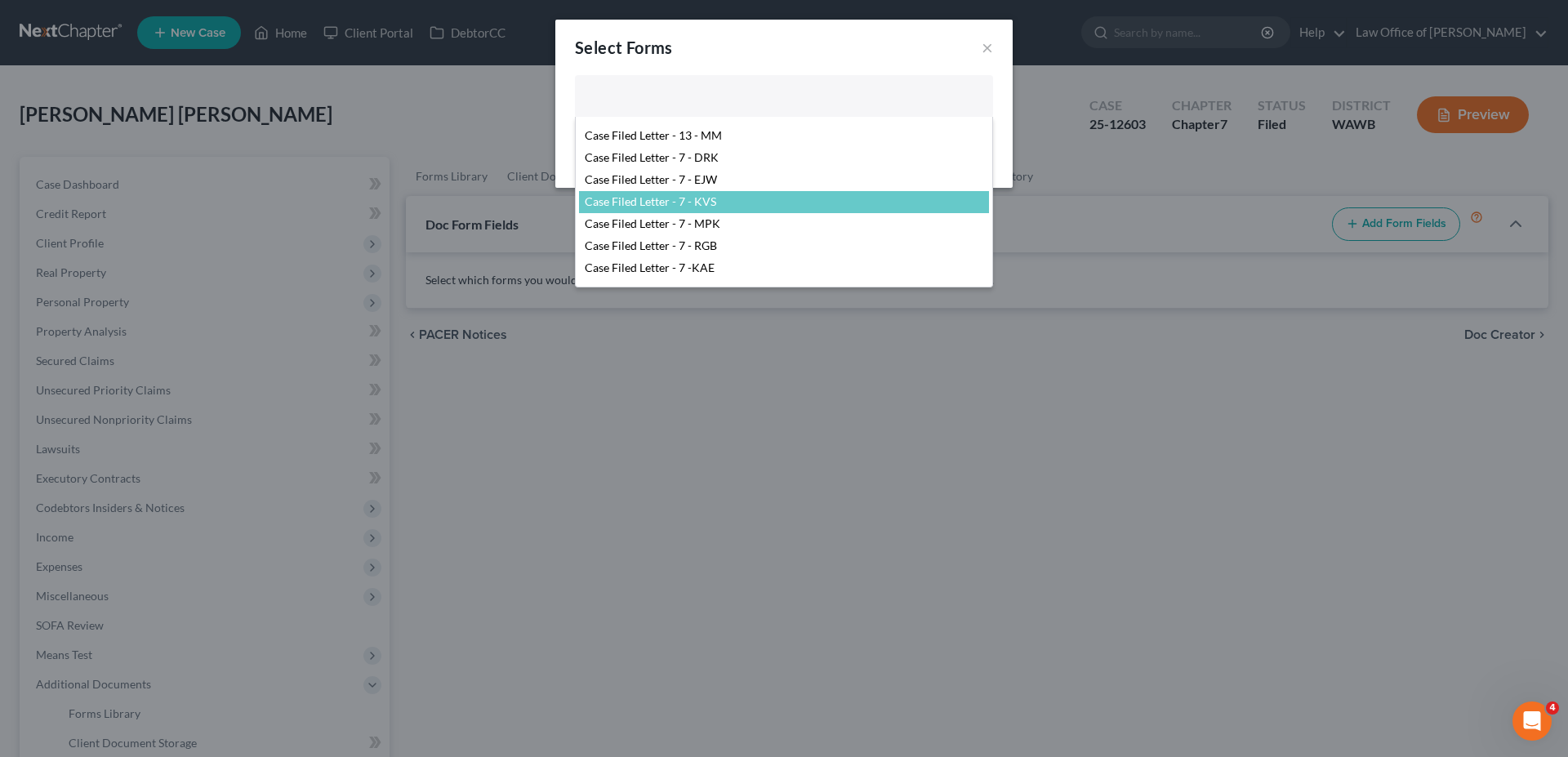
select select "104397"
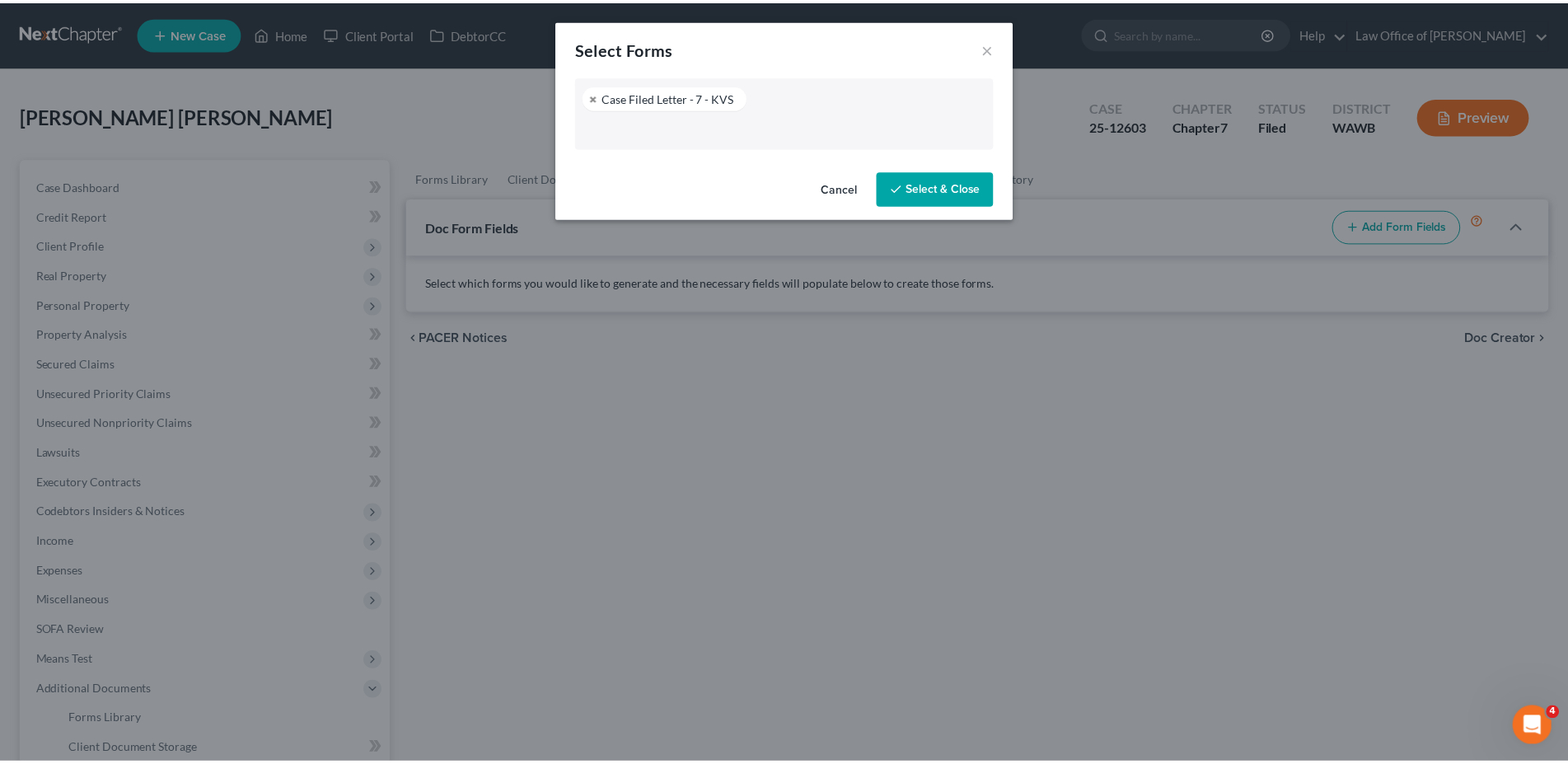
scroll to position [121, 0]
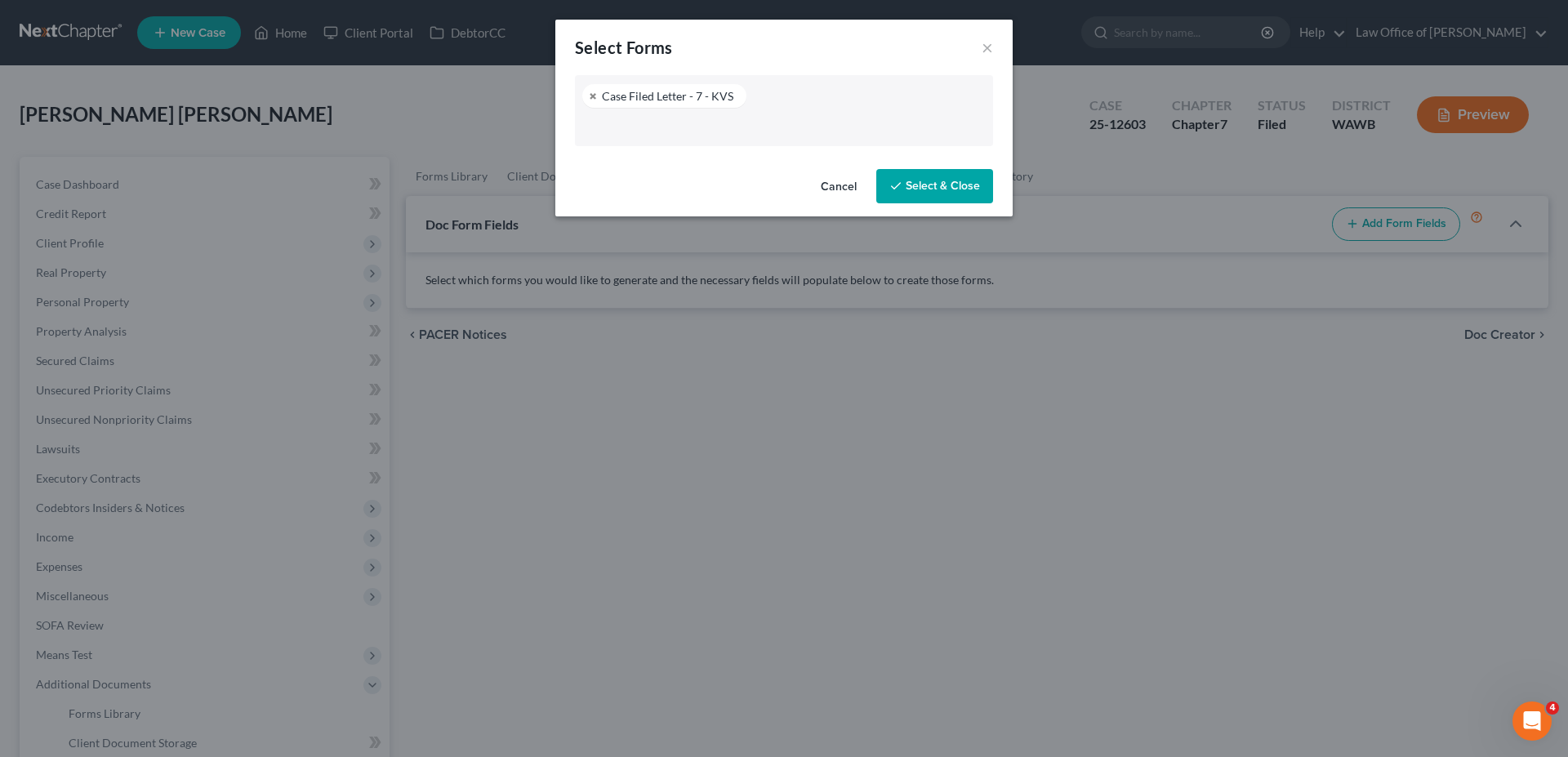
click at [967, 190] on button "Select & Close" at bounding box center [934, 187] width 116 height 35
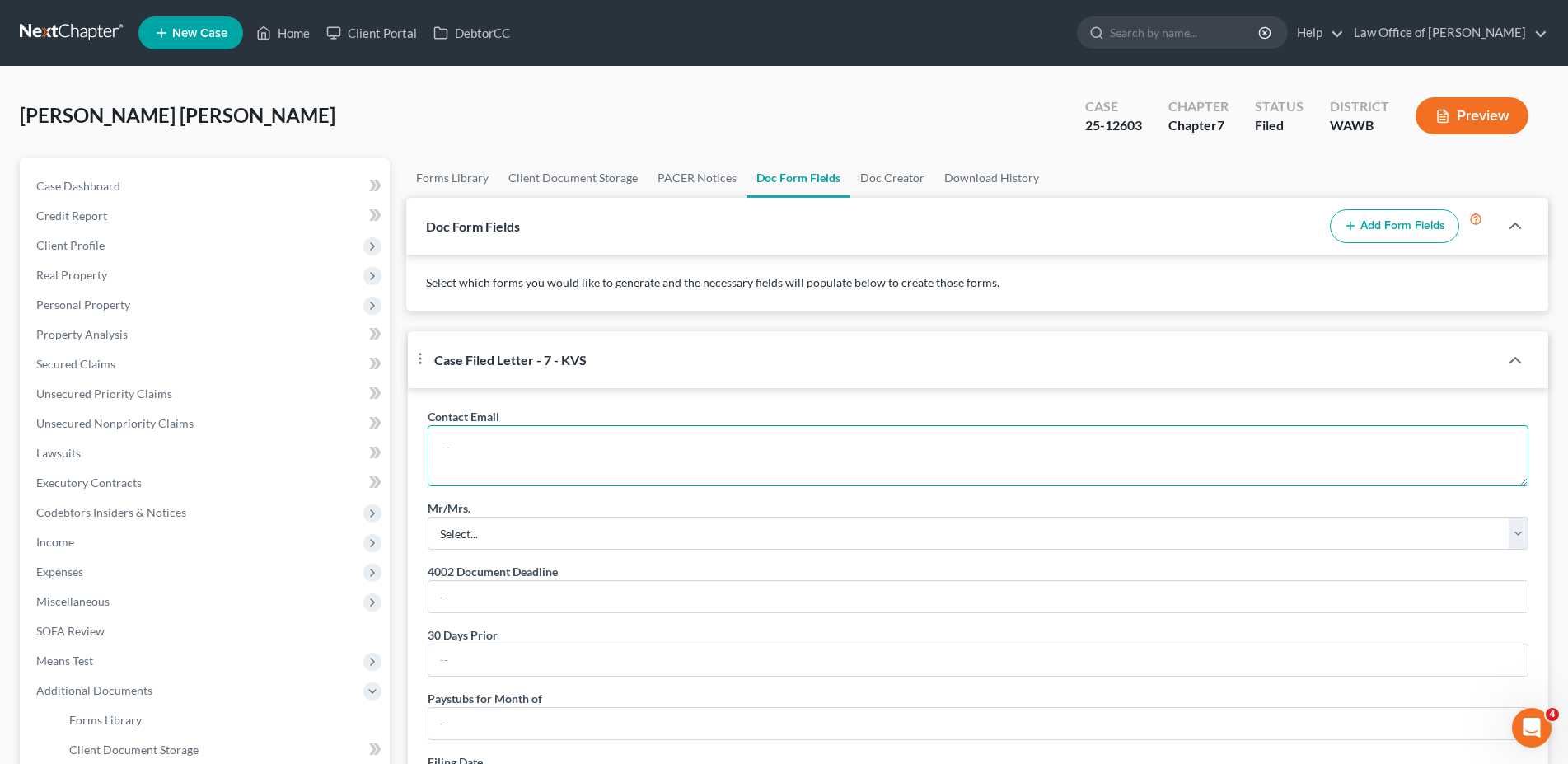
click at [535, 470] on textarea at bounding box center [978, 455] width 1101 height 61
paste textarea "[EMAIL_ADDRESS][DOMAIN_NAME]"
type textarea "[EMAIL_ADDRESS][DOMAIN_NAME]"
select select "0"
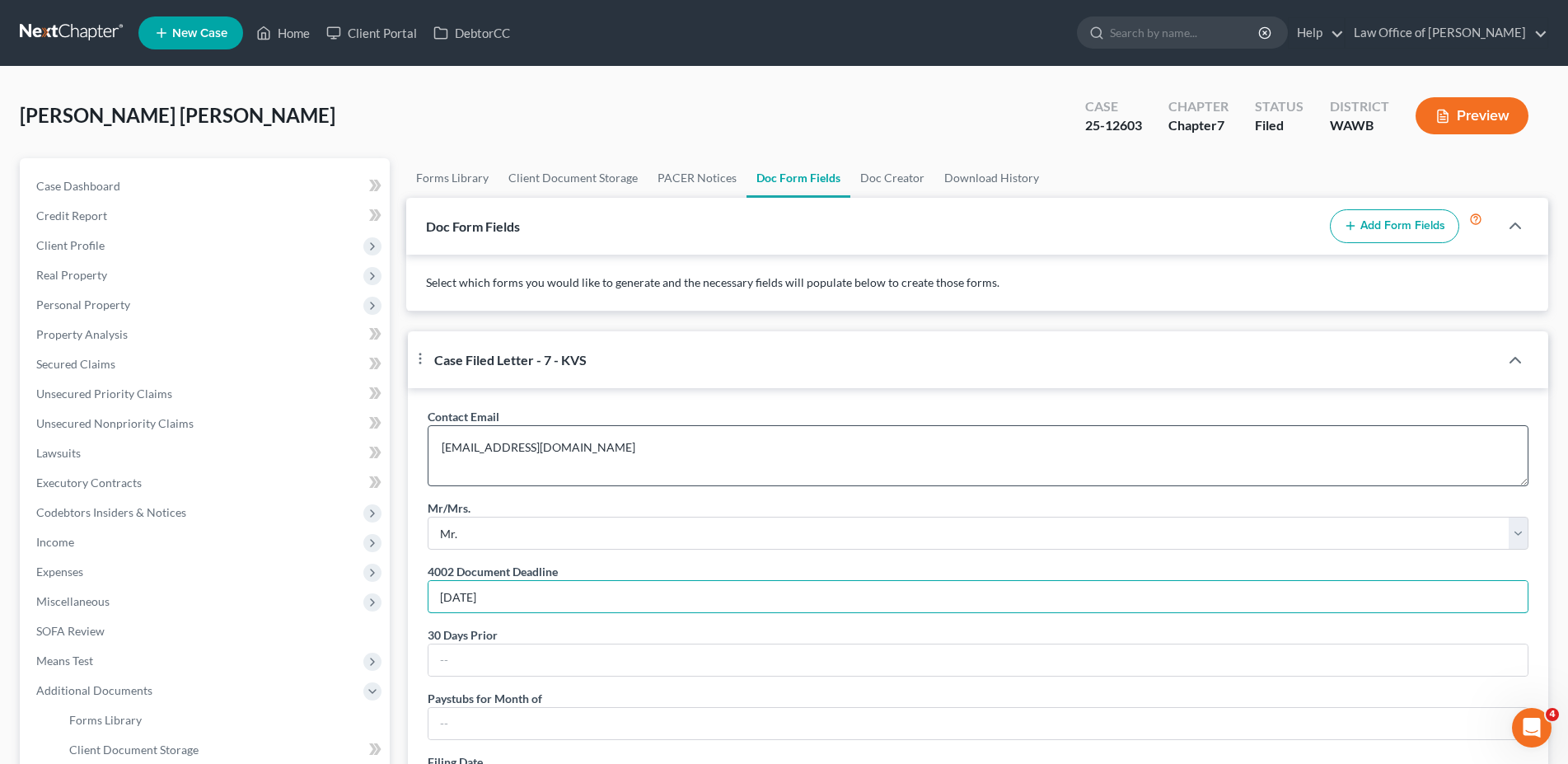
type input "[DATE]"
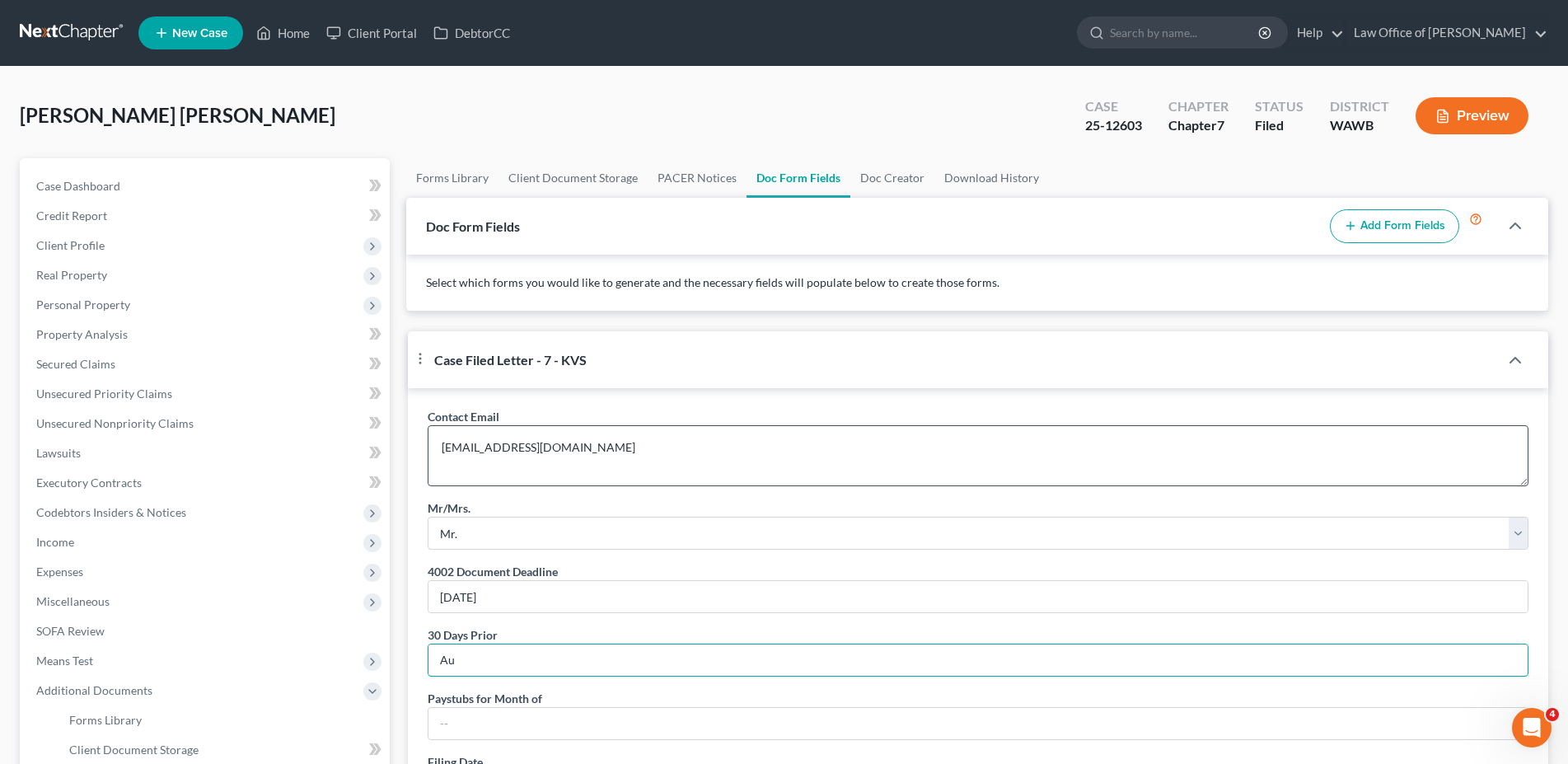
type input "A"
type input "[DATE]"
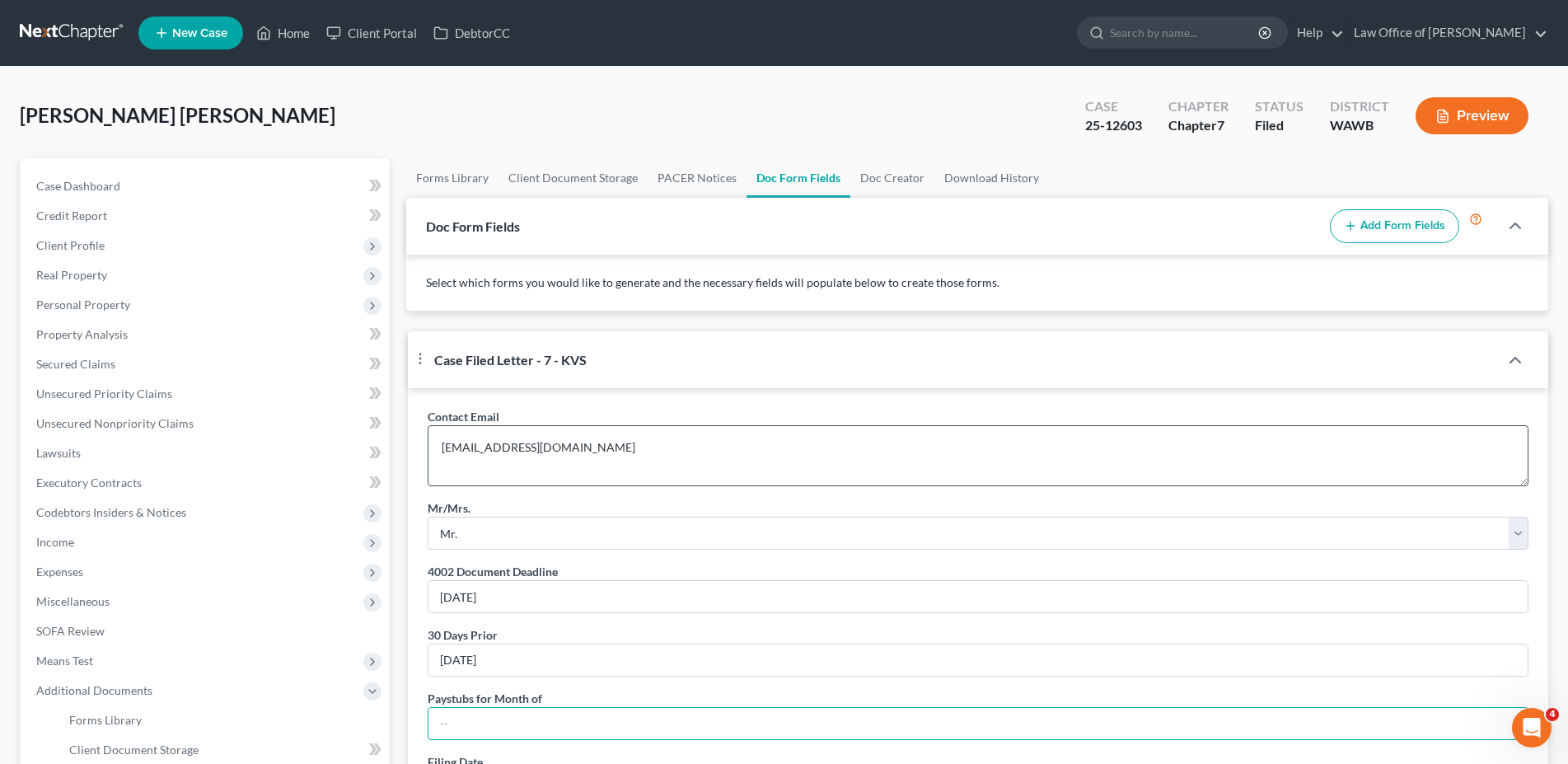
scroll to position [291, 0]
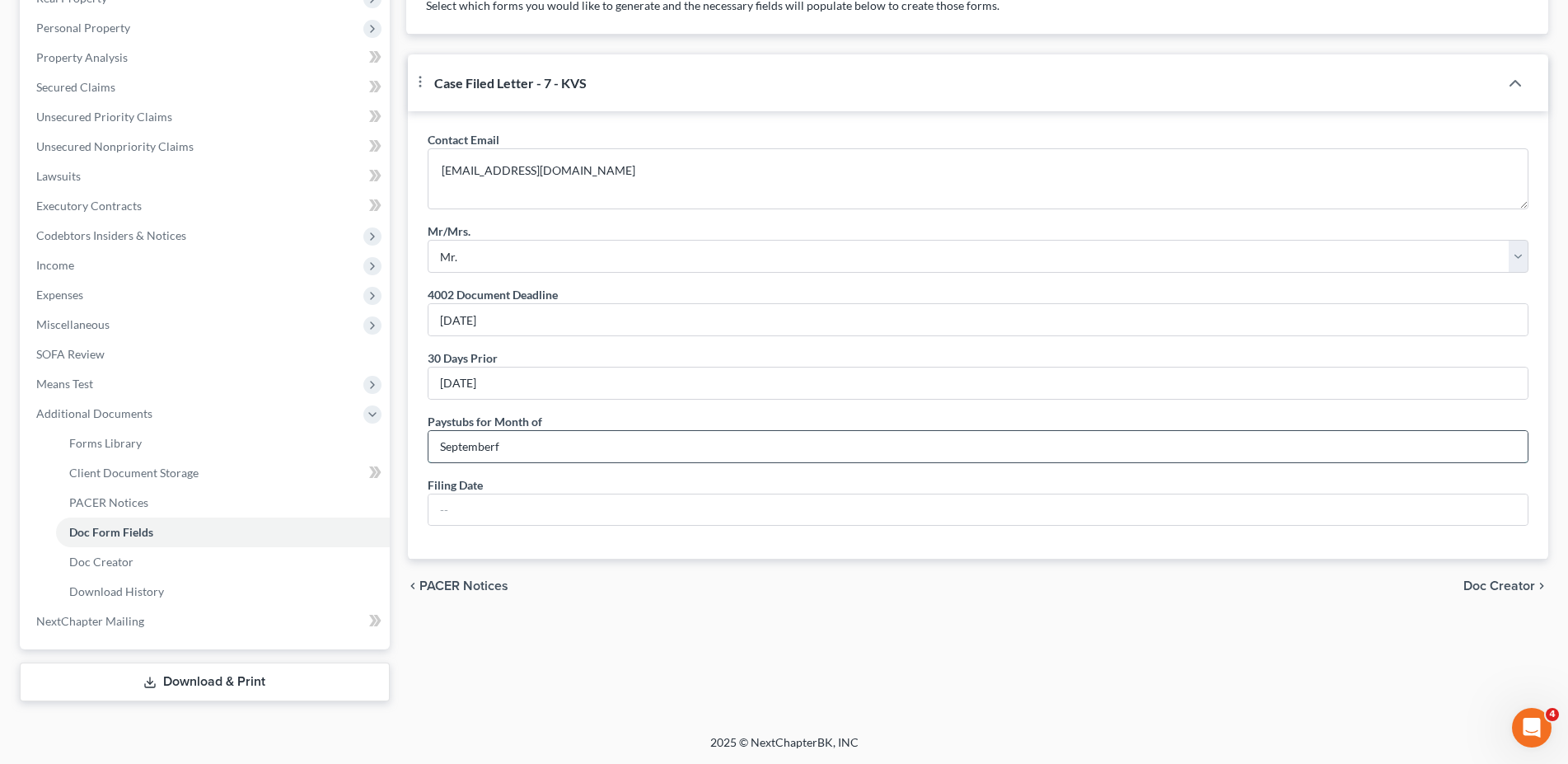
click at [535, 463] on input "Septemberf" at bounding box center [978, 447] width 1100 height 32
type input "September"
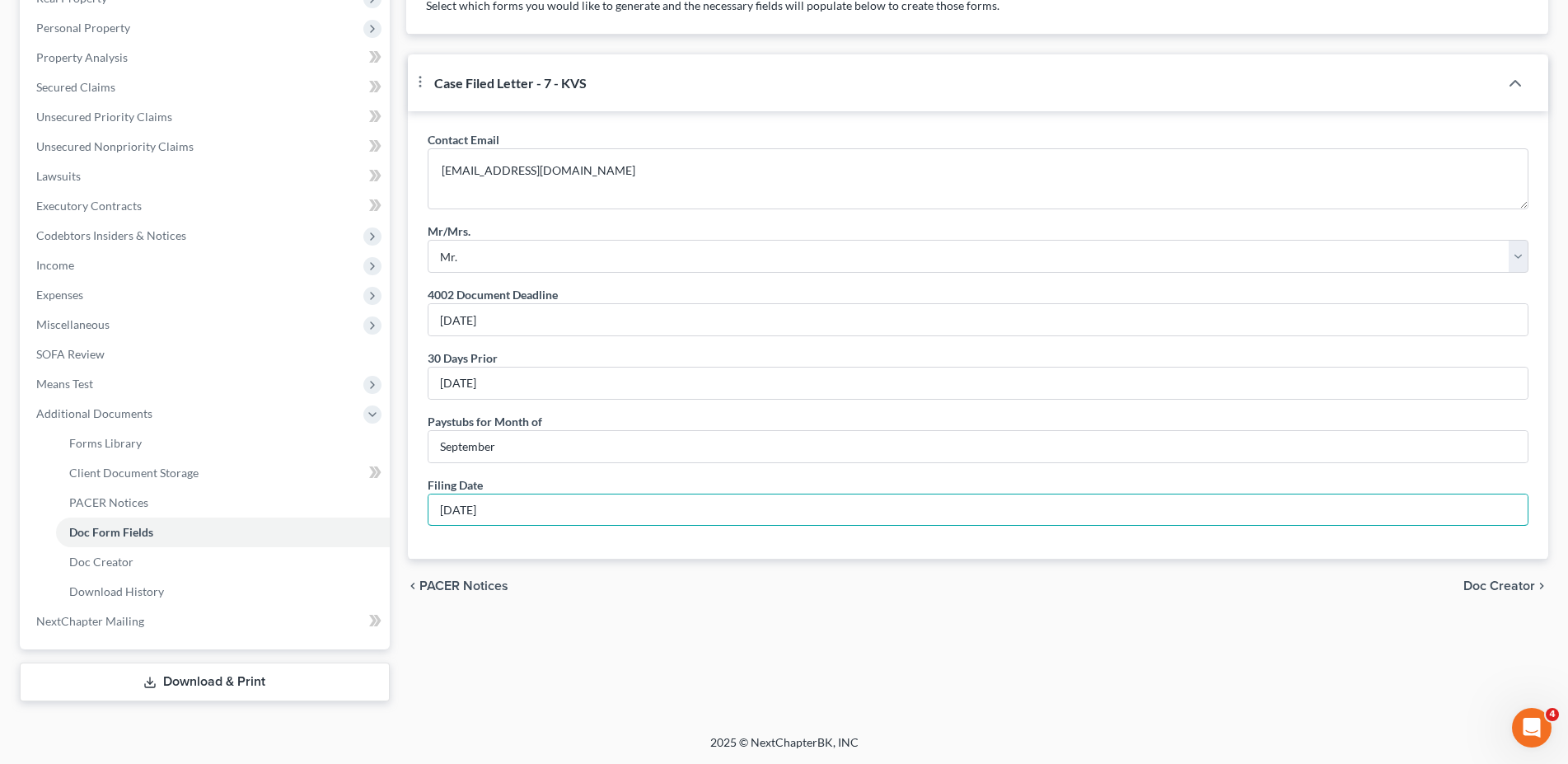
type input "[DATE]"
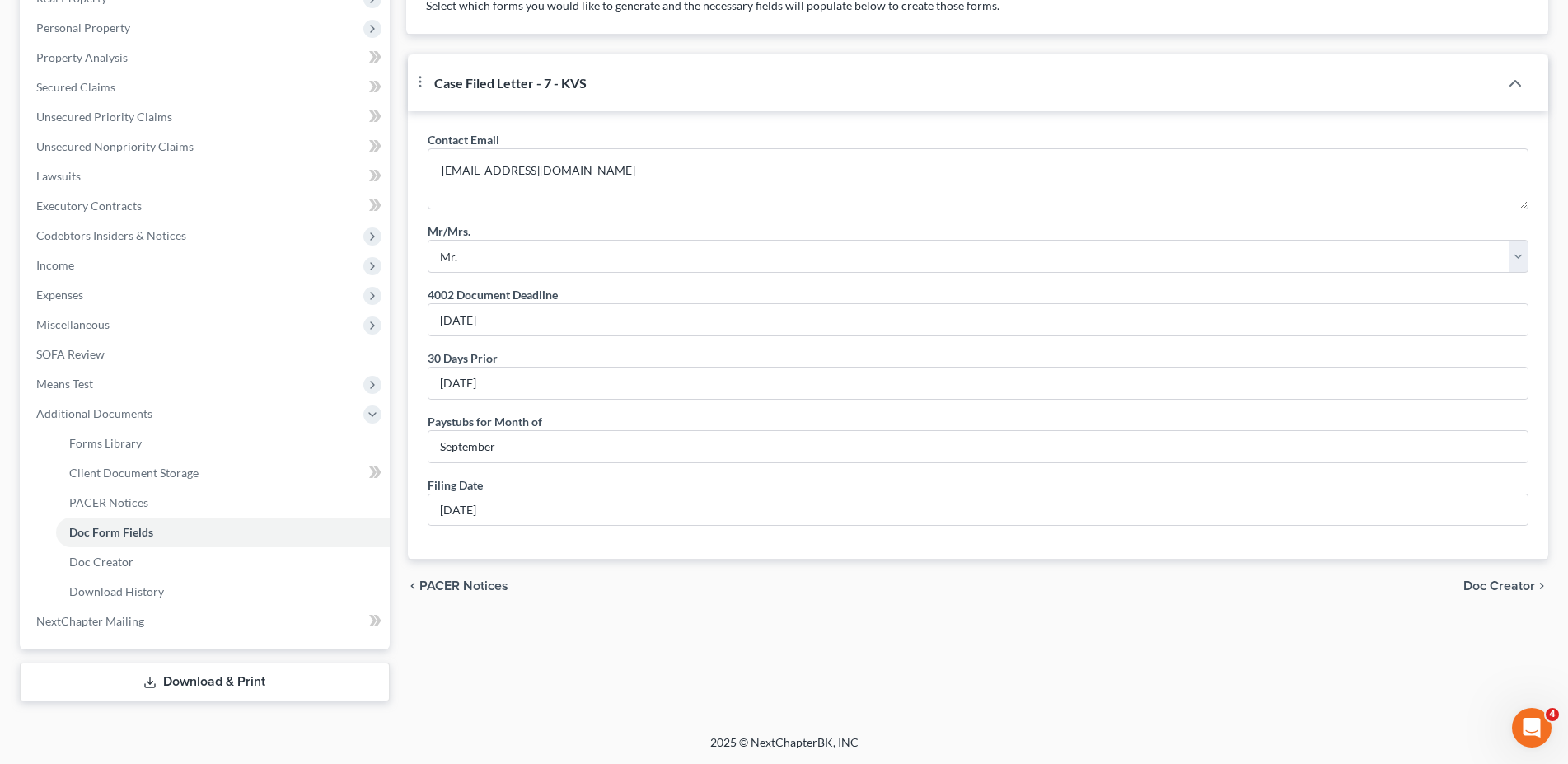
click at [1524, 593] on span "Doc Creator" at bounding box center [1500, 586] width 72 height 13
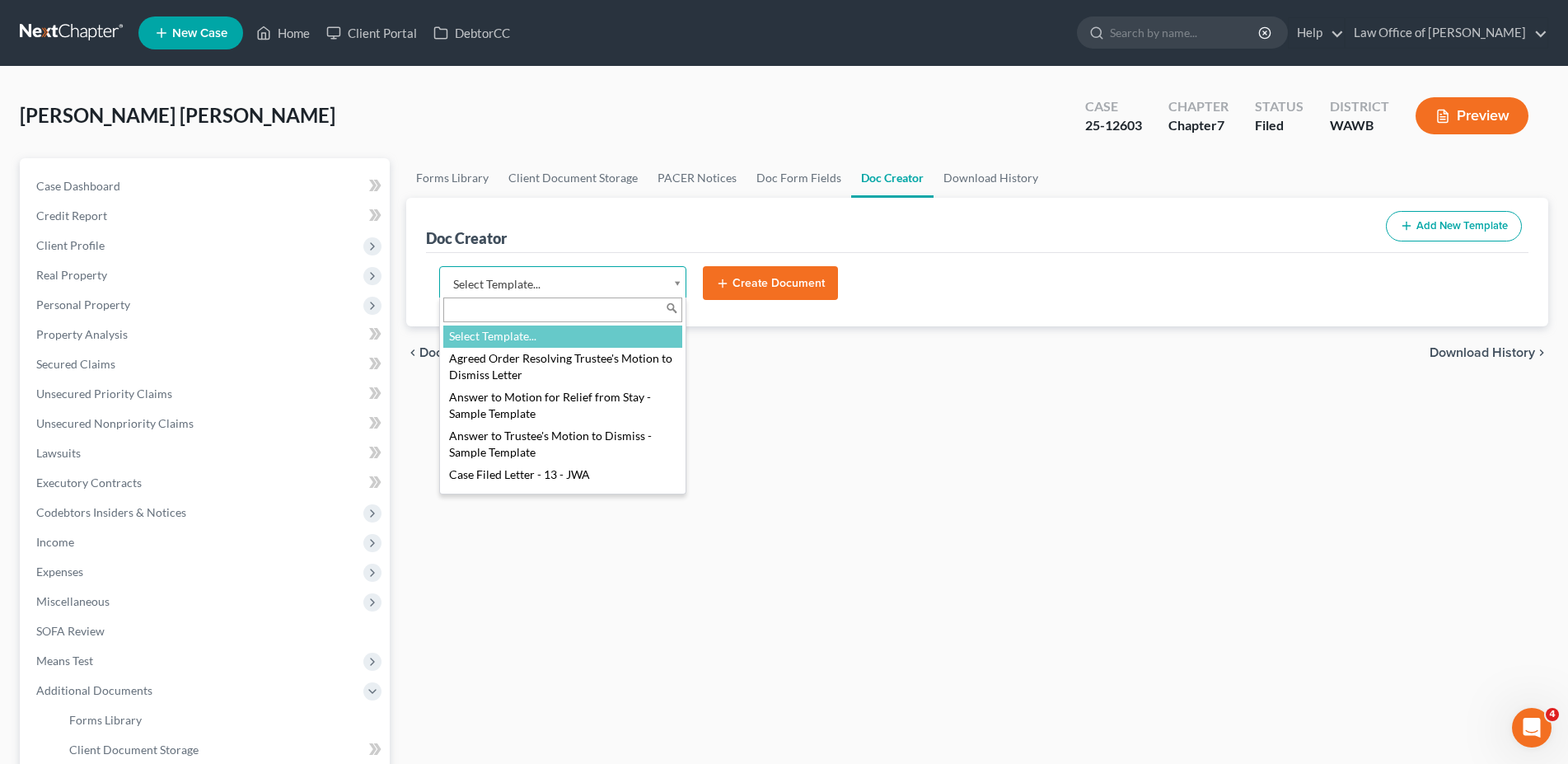
click at [639, 283] on body "Home New Case Client Portal DebtorCC Law Office of [PERSON_NAME] [EMAIL_ADDRESS…" at bounding box center [784, 520] width 1568 height 1042
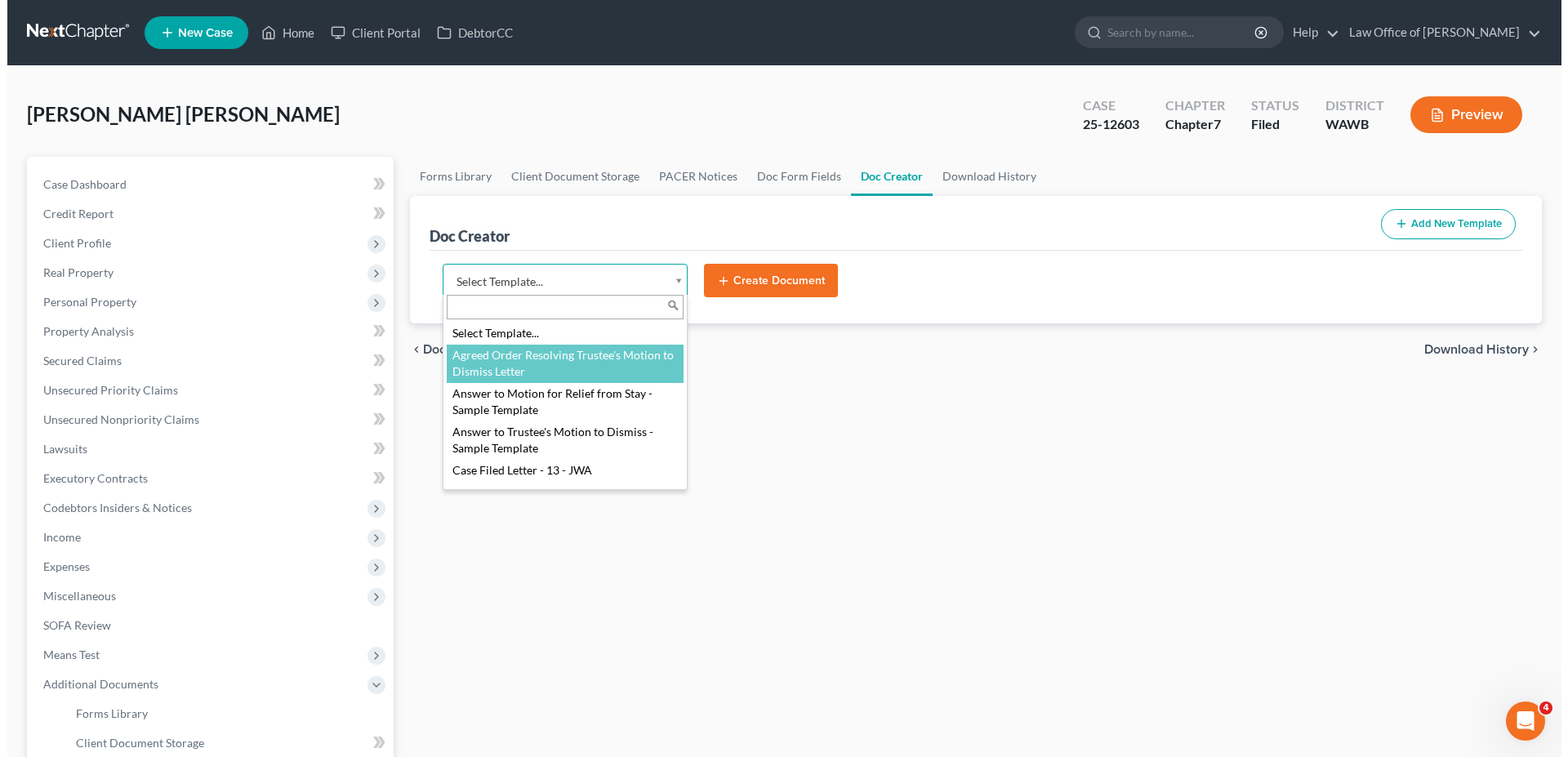
scroll to position [167, 0]
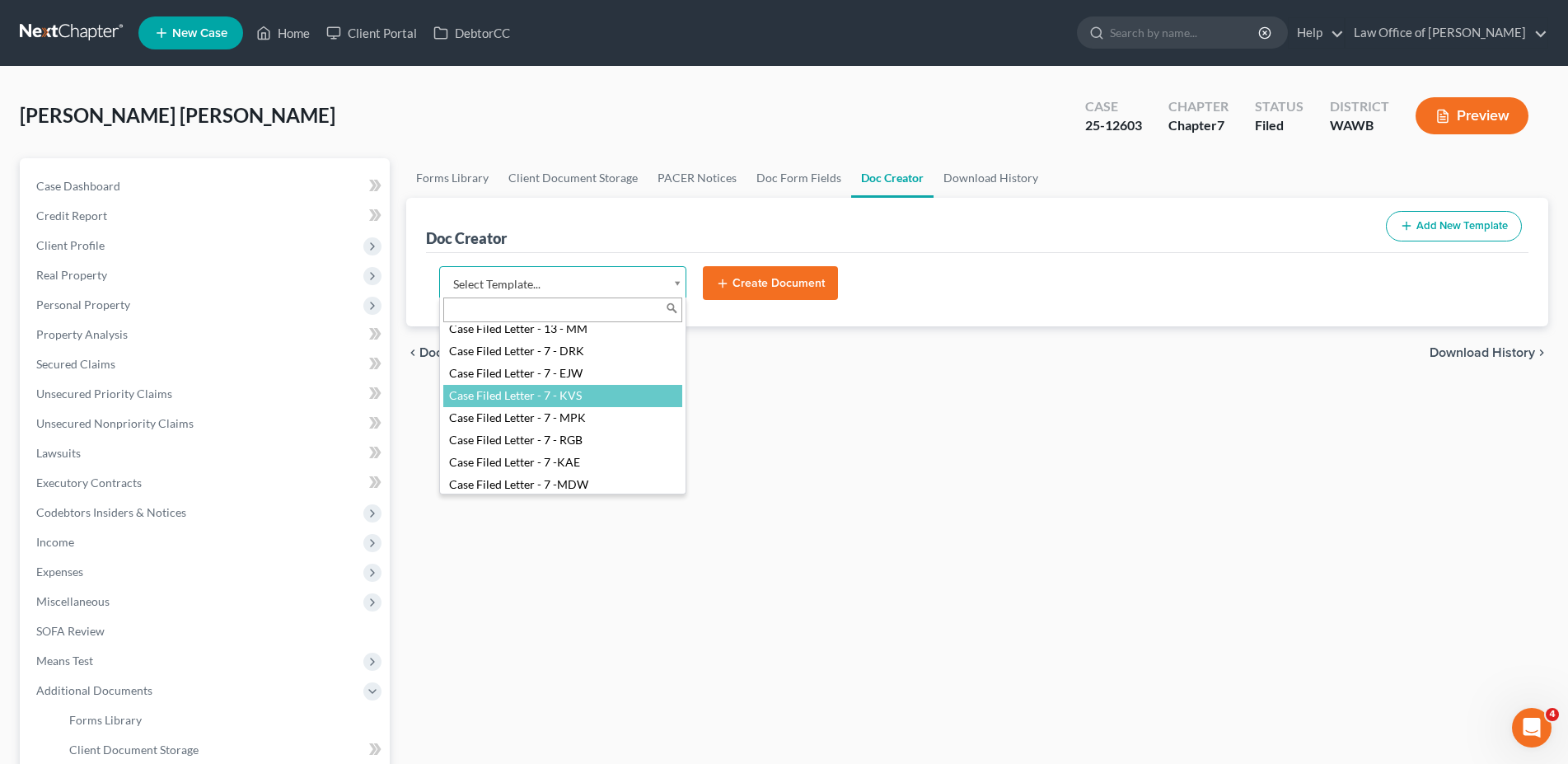
select select "104397"
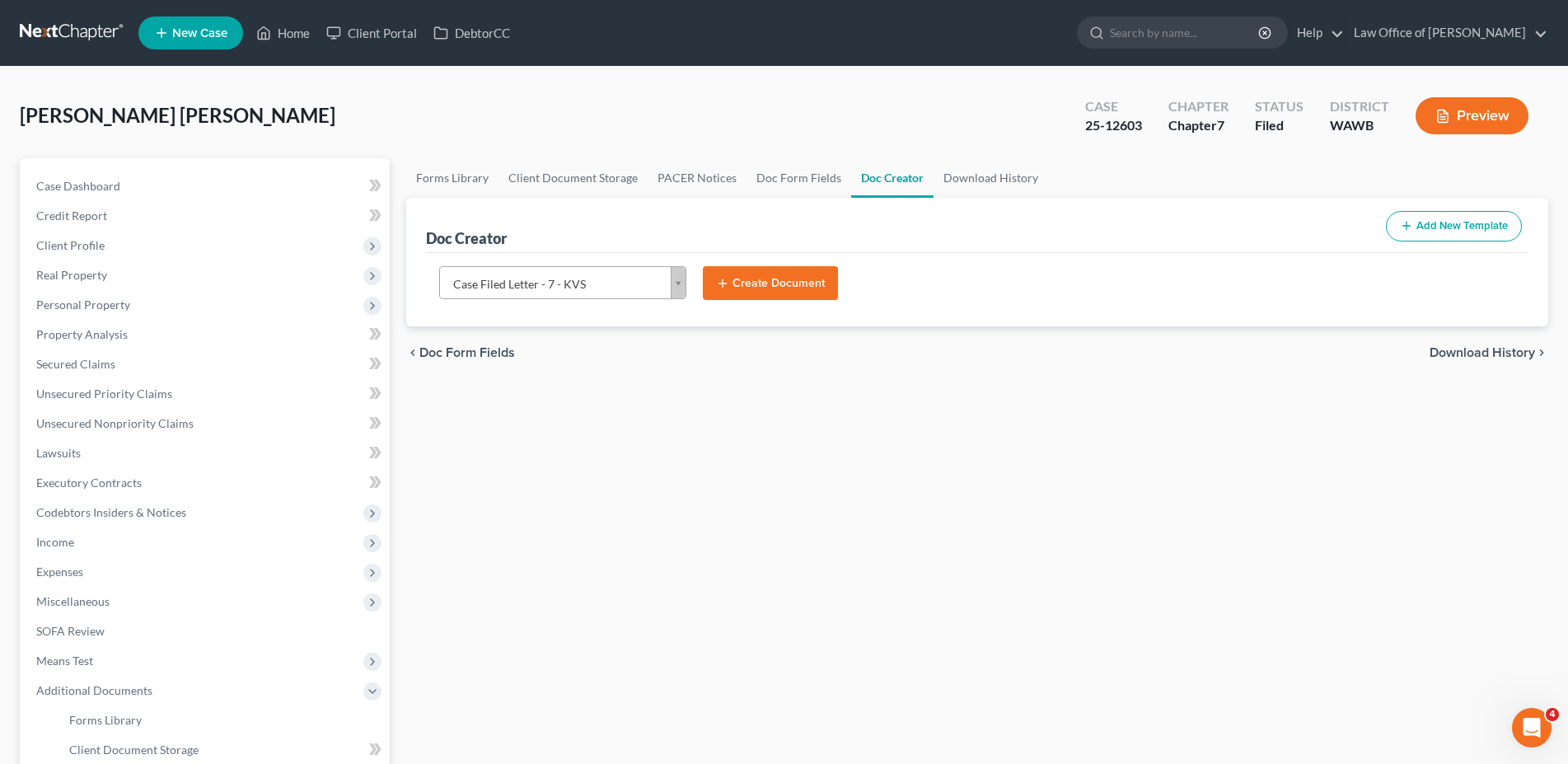
click at [758, 294] on button "Create Document" at bounding box center [770, 284] width 135 height 35
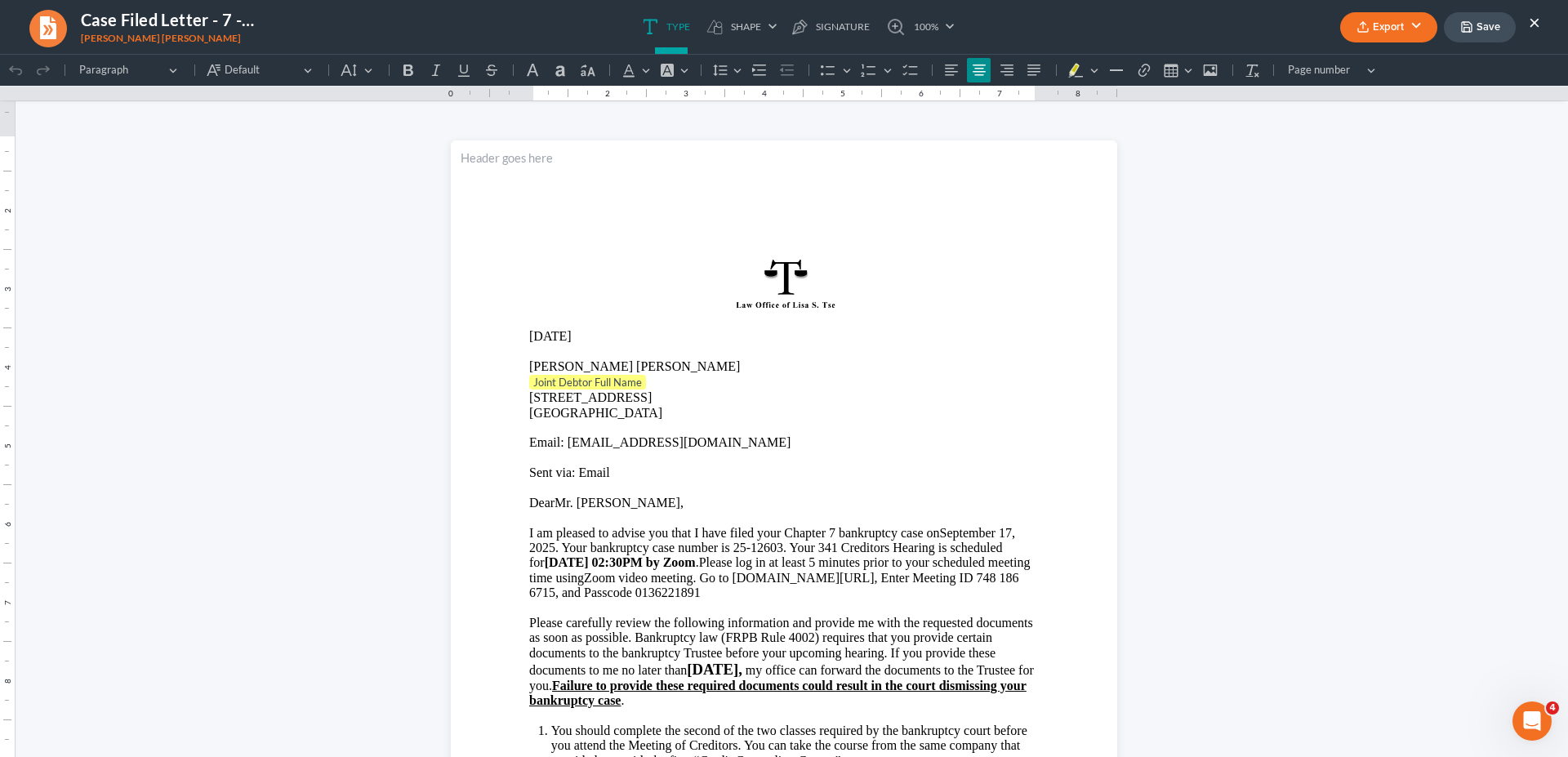
scroll to position [0, 0]
click at [658, 386] on p "Joint Debtor Full Name" at bounding box center [784, 383] width 510 height 17
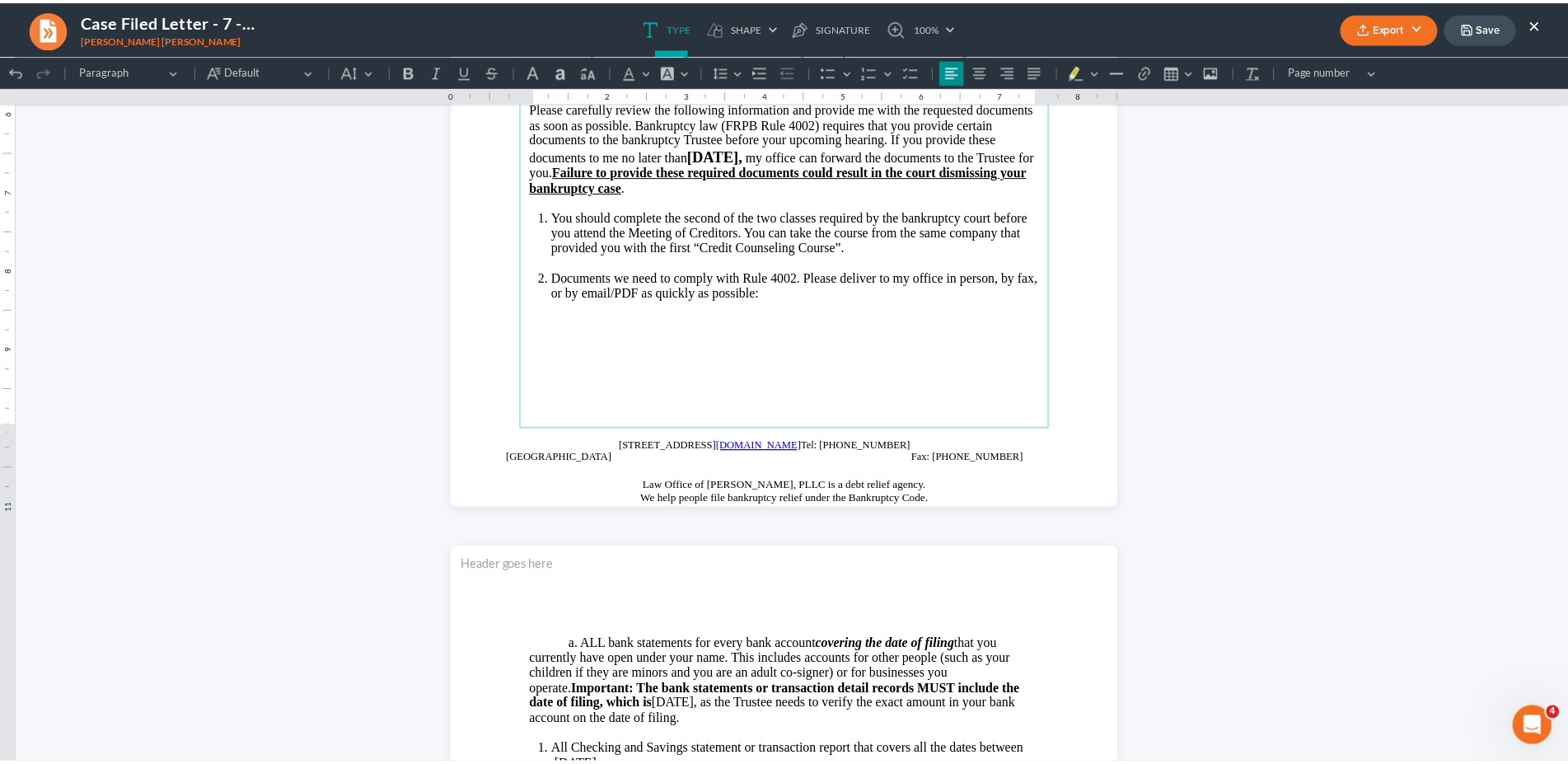
scroll to position [841, 0]
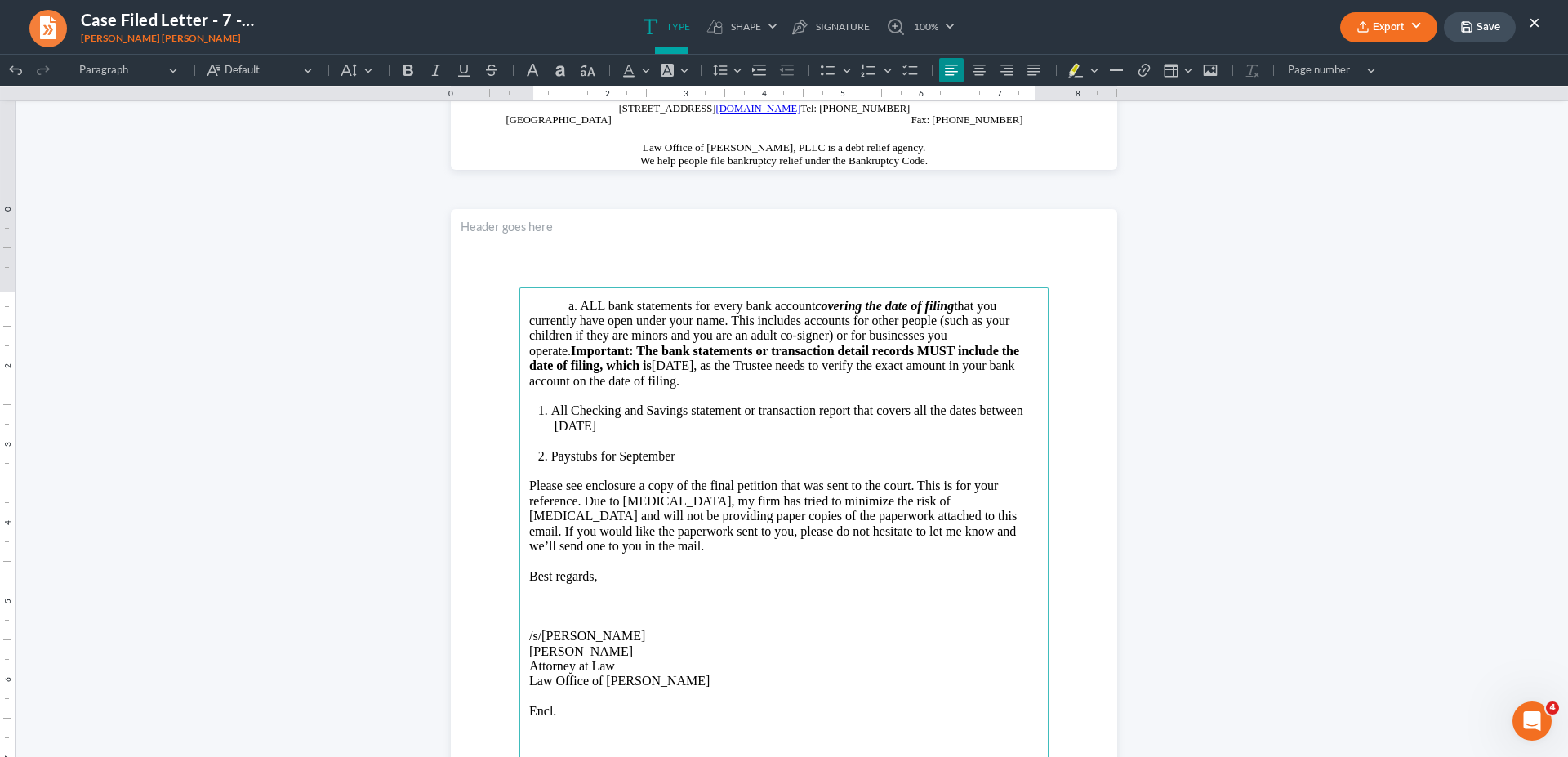
click at [653, 429] on li "All Checking and Savings statement or transaction report that covers all the da…" at bounding box center [795, 418] width 487 height 31
click at [1387, 25] on button "Export" at bounding box center [1389, 27] width 97 height 31
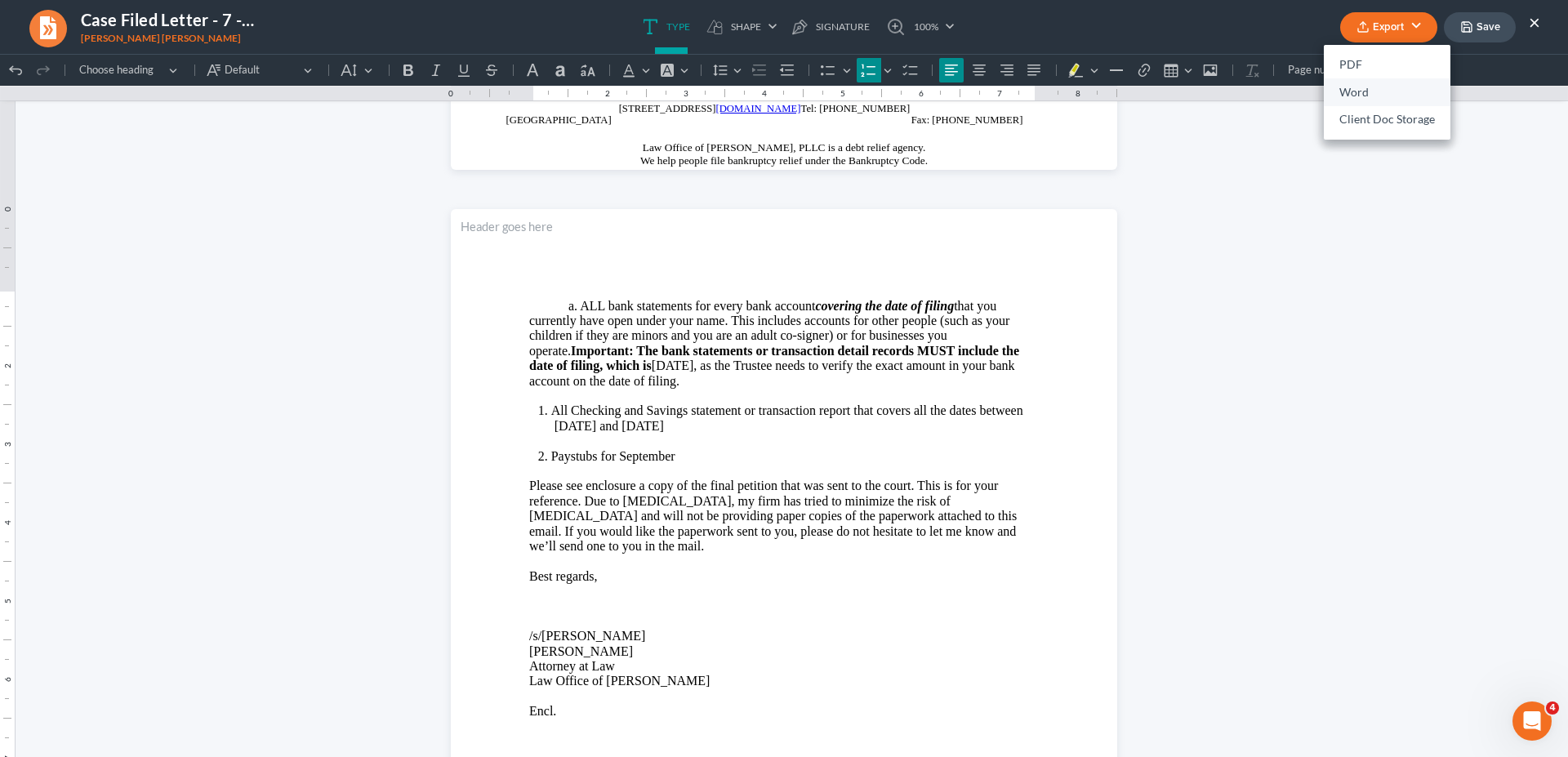
click at [1373, 87] on link "Word" at bounding box center [1387, 93] width 126 height 28
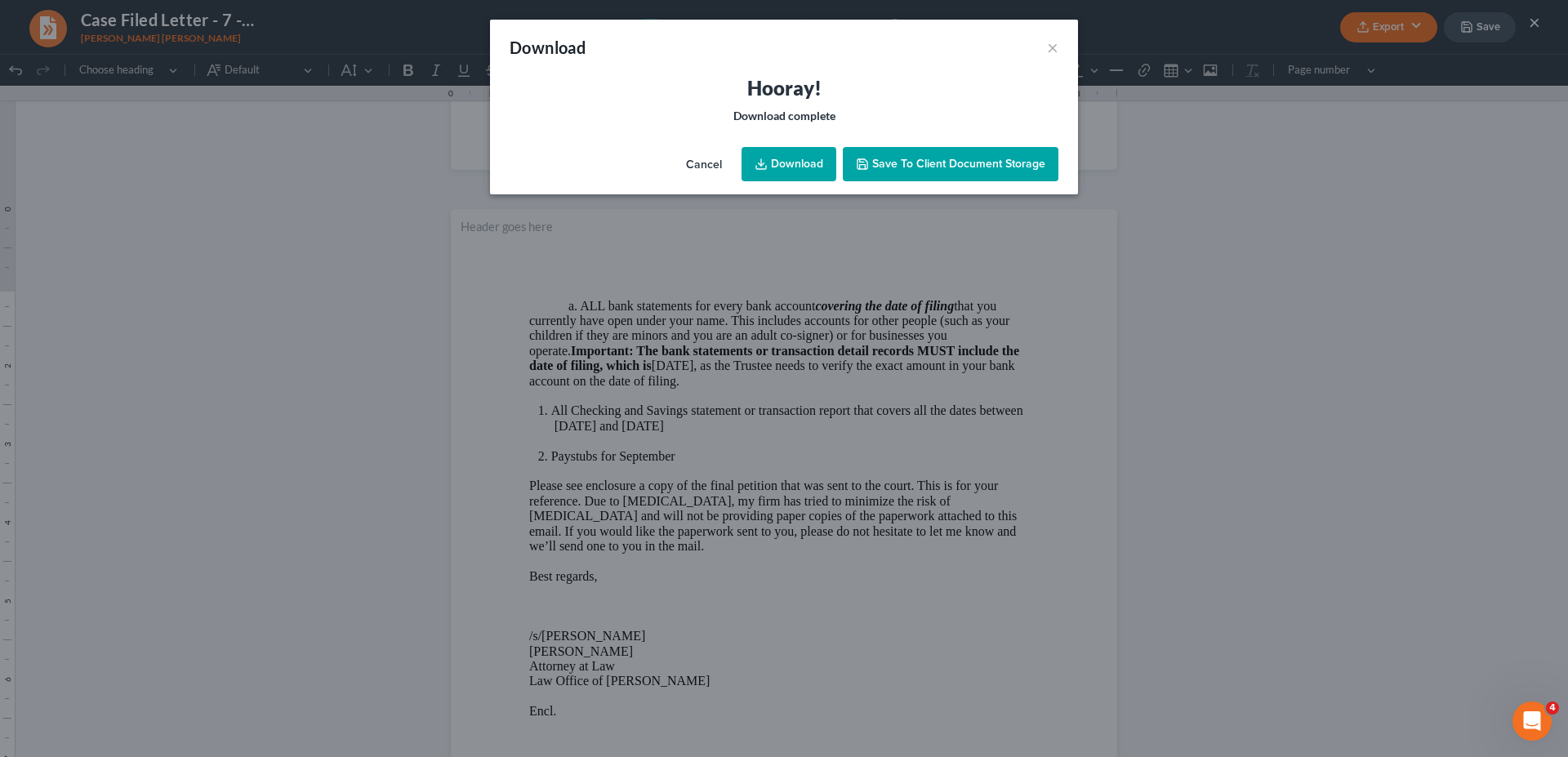
click at [782, 159] on link "Download" at bounding box center [789, 164] width 95 height 35
click at [1057, 46] on button "×" at bounding box center [1052, 47] width 12 height 20
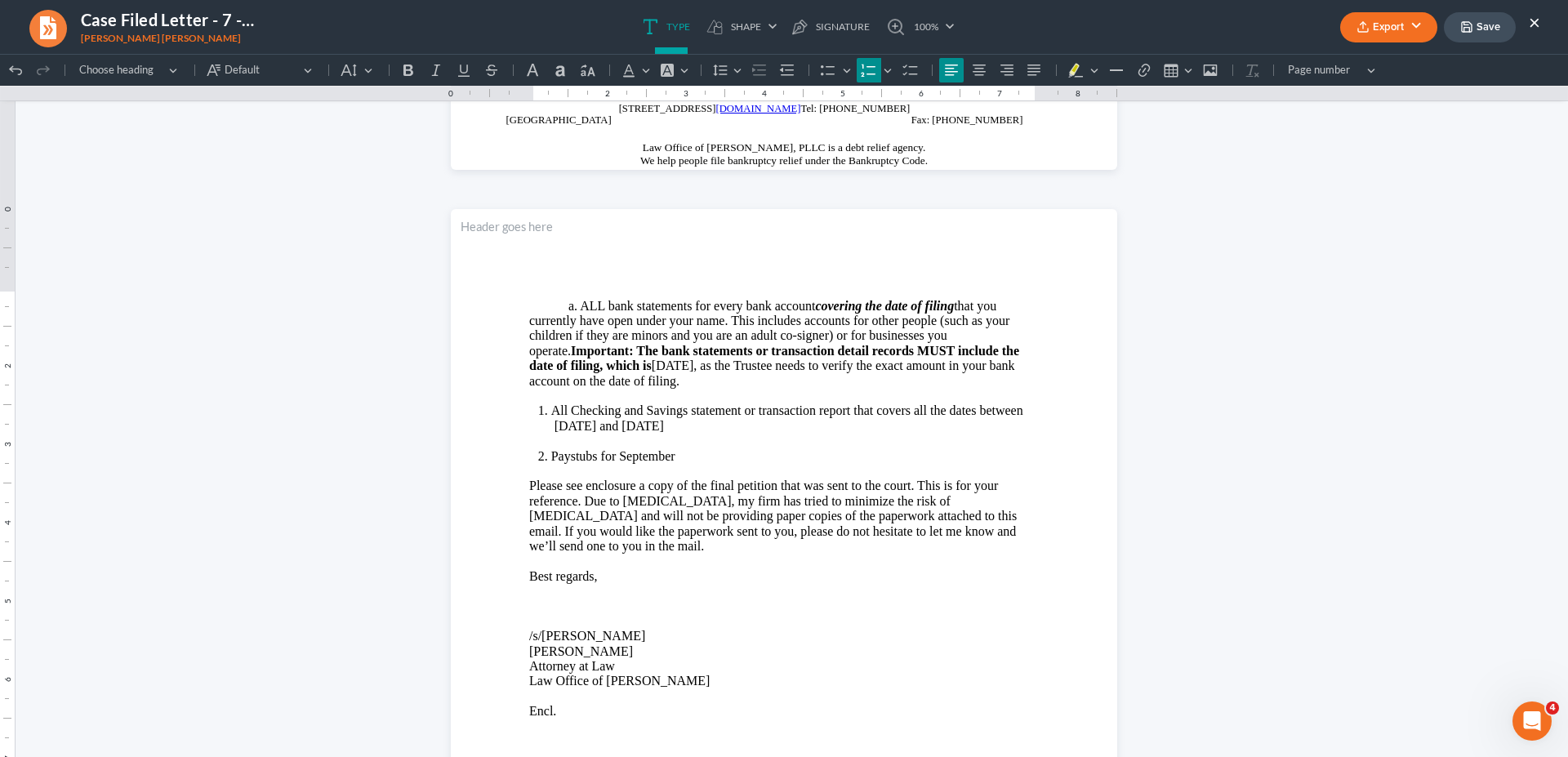
click at [1532, 21] on button "×" at bounding box center [1535, 22] width 12 height 20
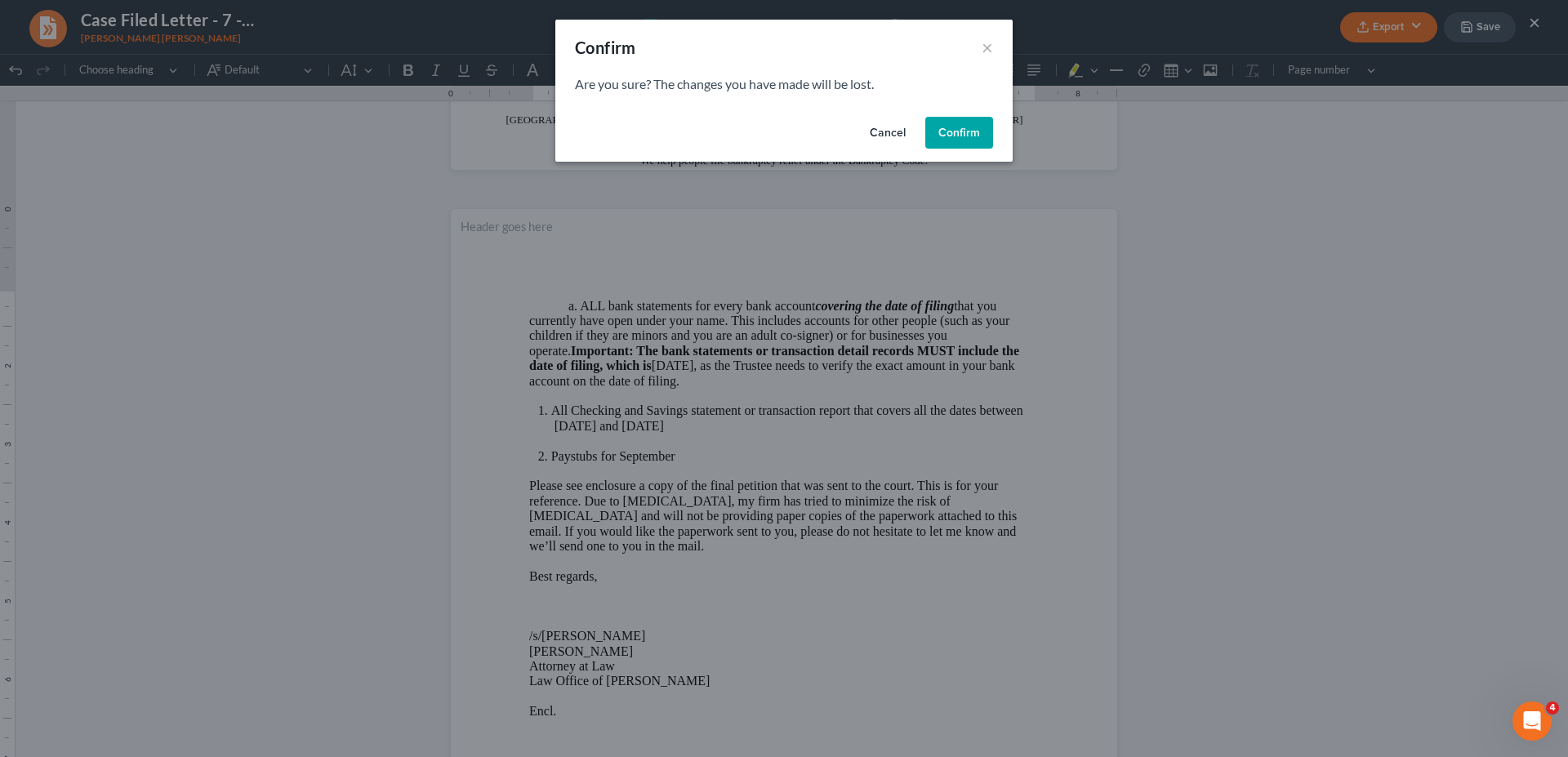
click at [955, 134] on button "Confirm" at bounding box center [959, 133] width 68 height 33
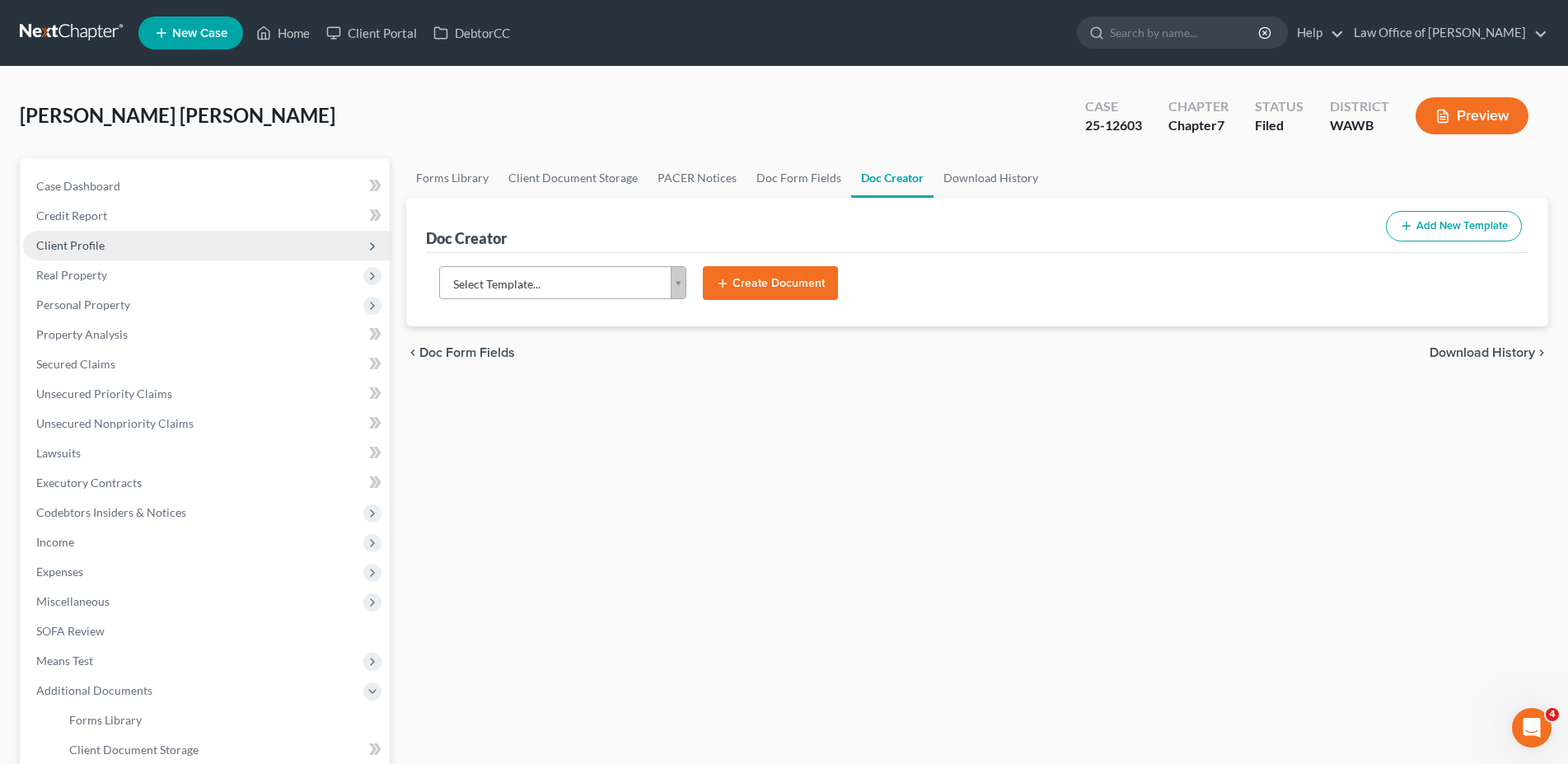
click at [51, 240] on span "Client Profile" at bounding box center [70, 245] width 68 height 14
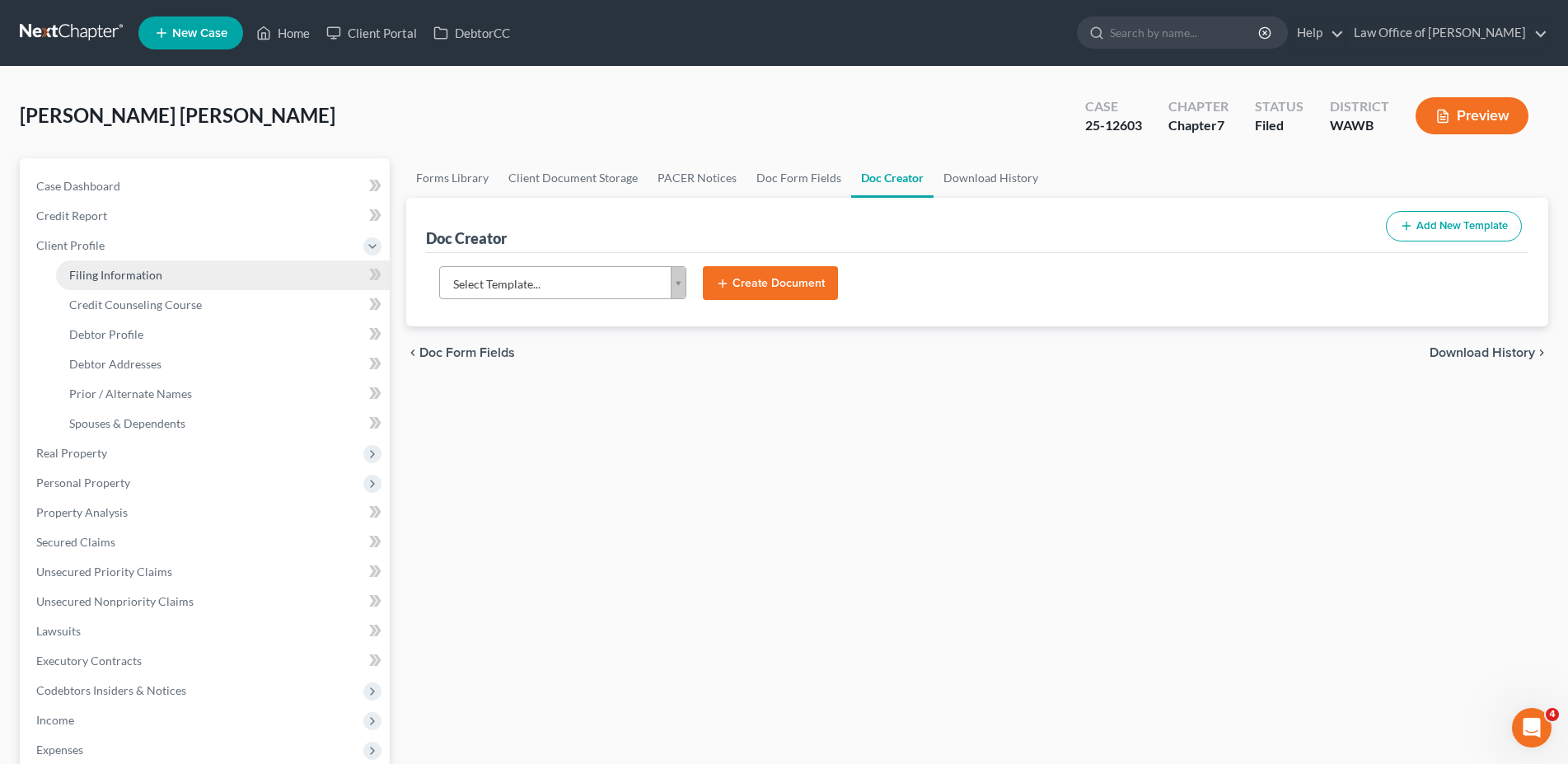
click at [116, 280] on span "Filing Information" at bounding box center [116, 274] width 93 height 14
select select "1"
select select "0"
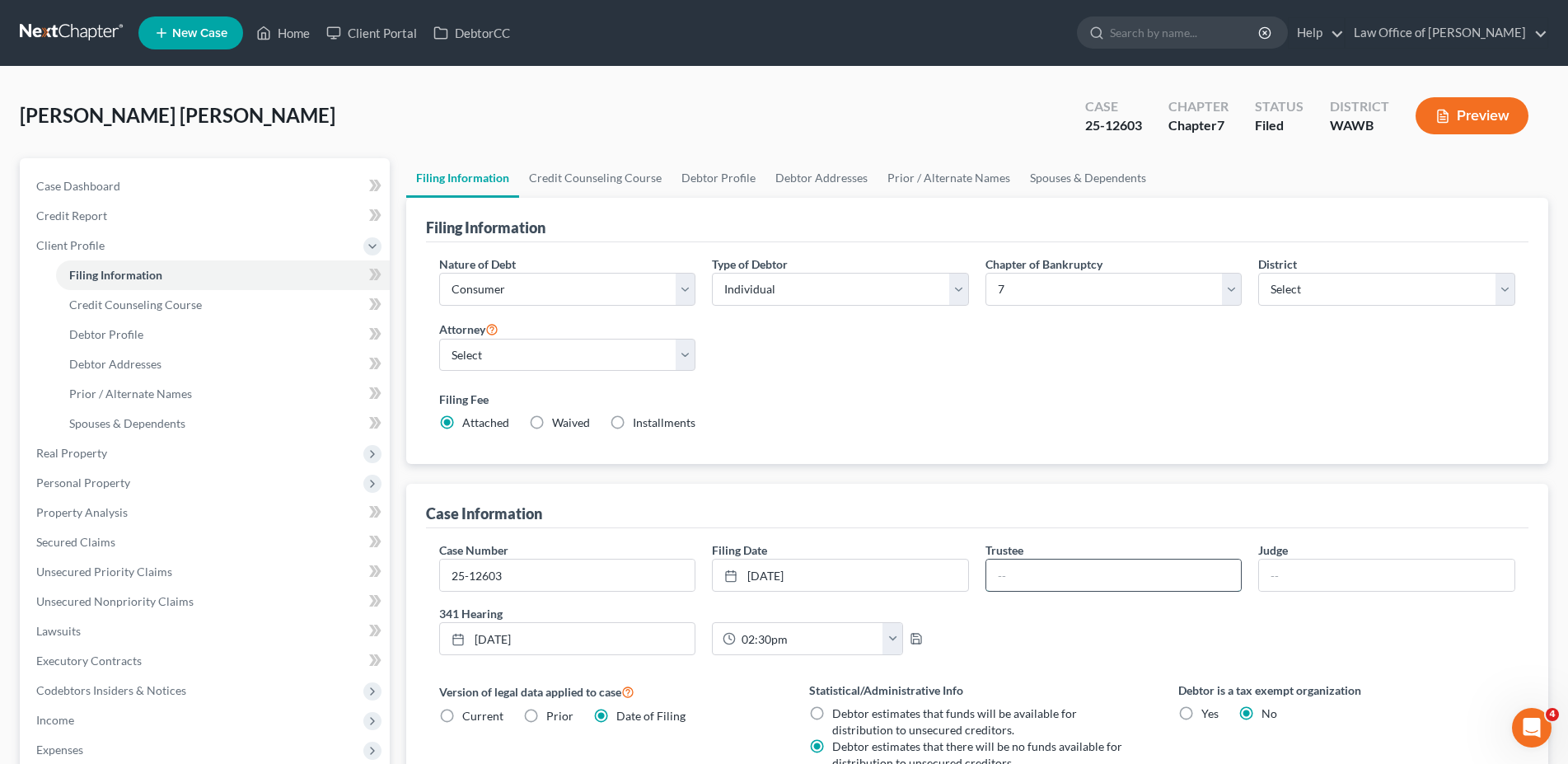
click at [1010, 581] on input "text" at bounding box center [1114, 576] width 255 height 32
type input "[PERSON_NAME]"
click at [274, 33] on link "Home" at bounding box center [283, 33] width 70 height 30
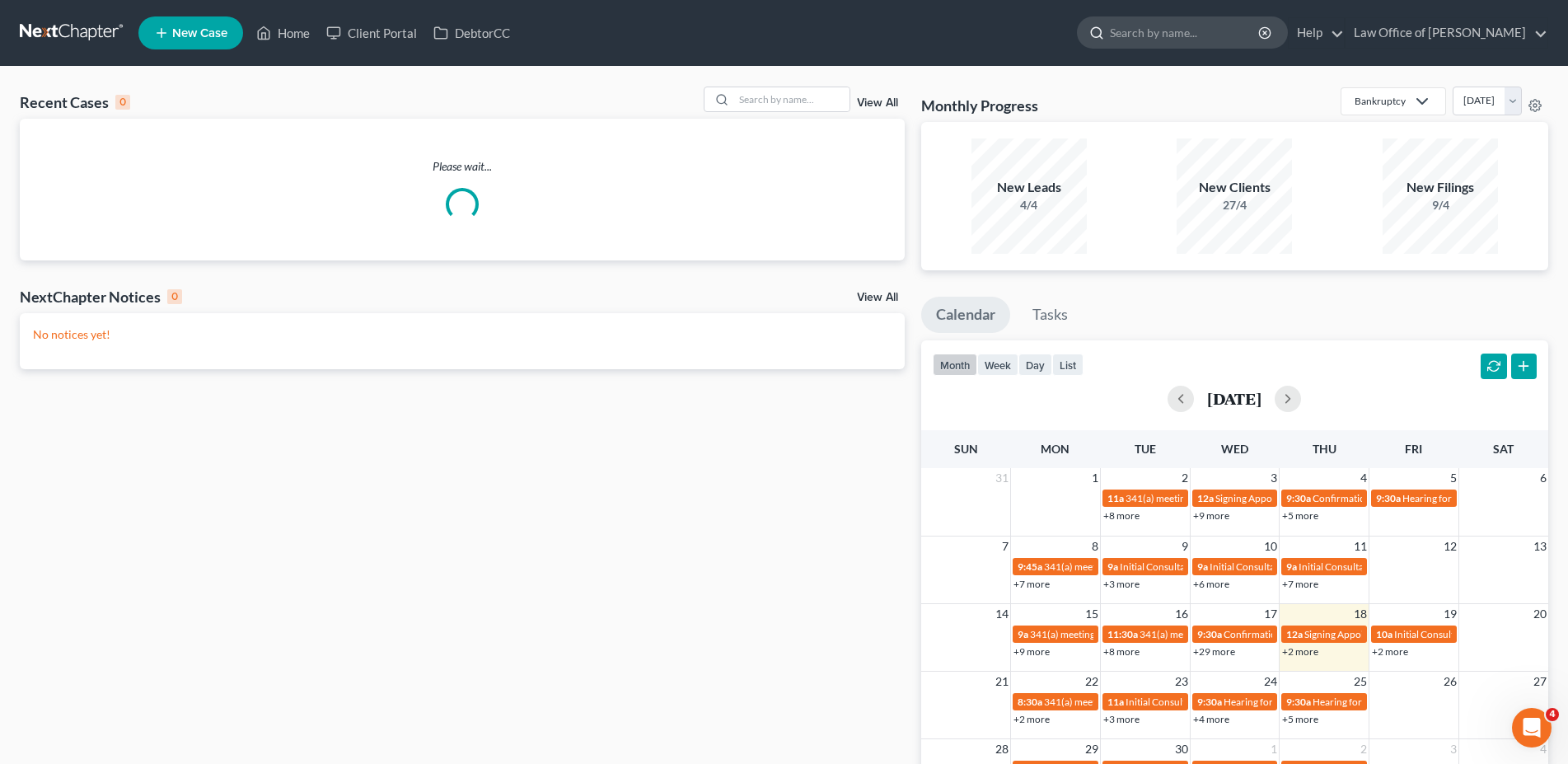
click at [1211, 33] on input "search" at bounding box center [1185, 33] width 151 height 31
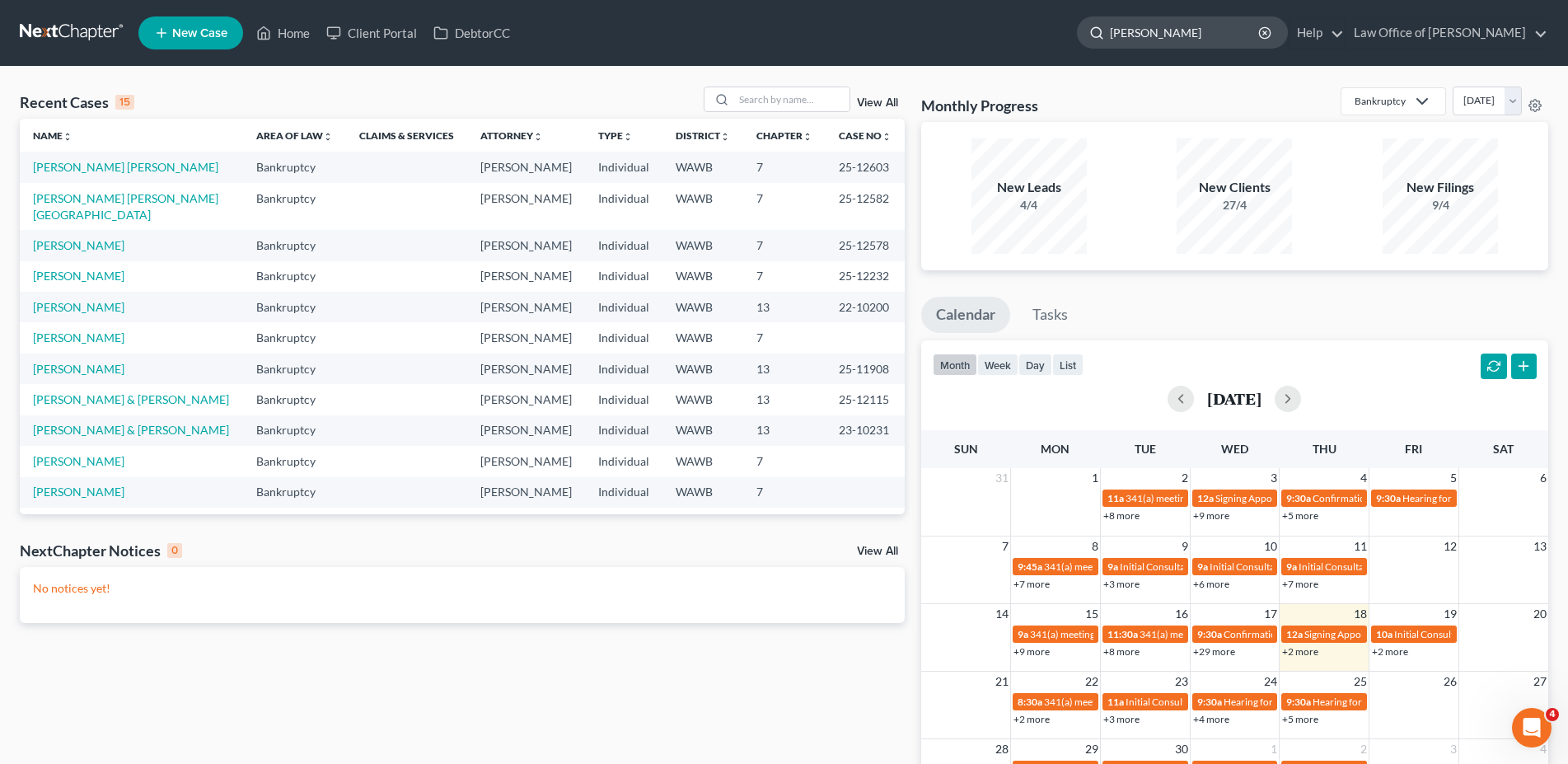
type input "baybay"
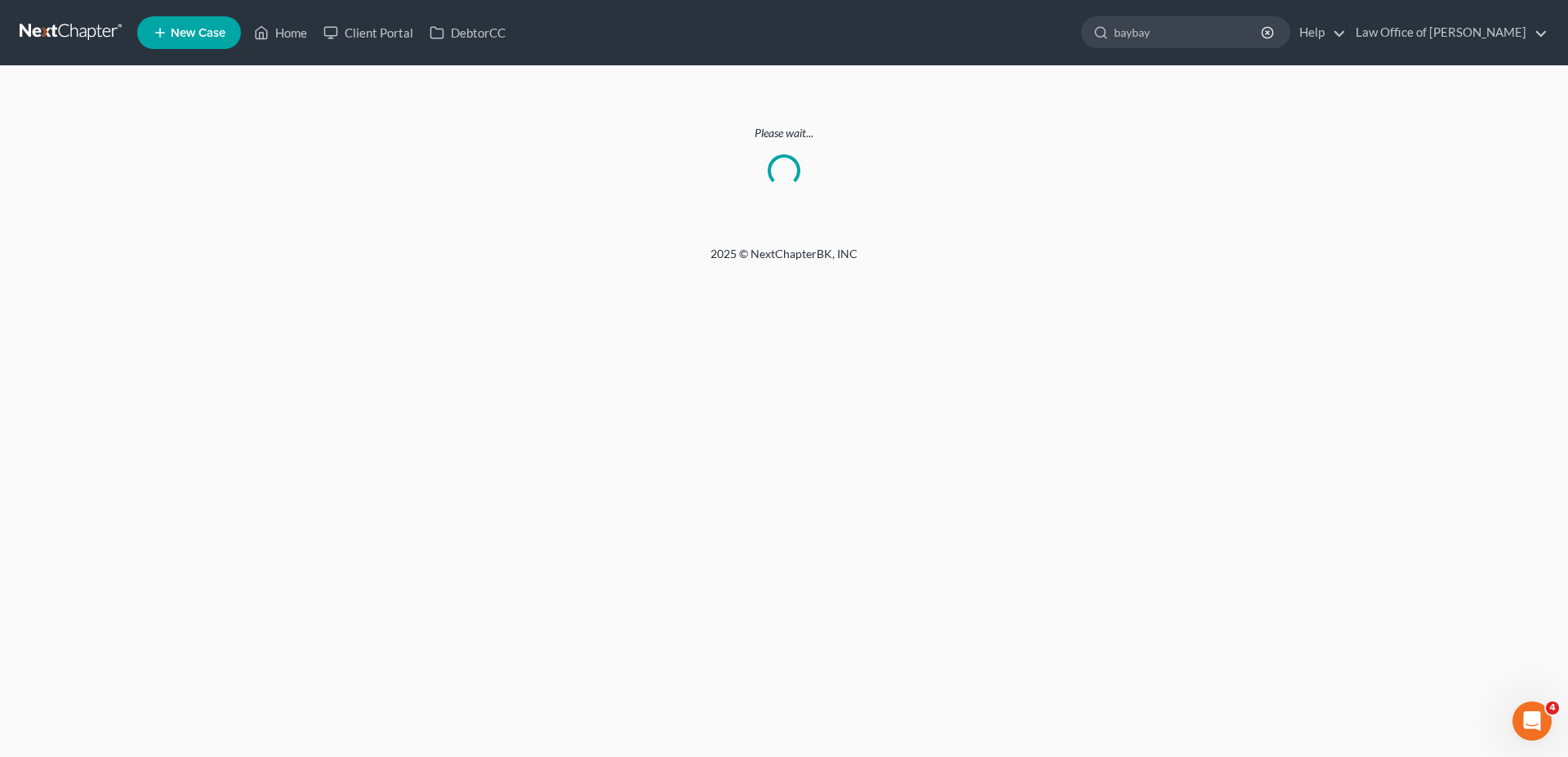
click at [1200, 32] on input "baybay" at bounding box center [1188, 32] width 150 height 31
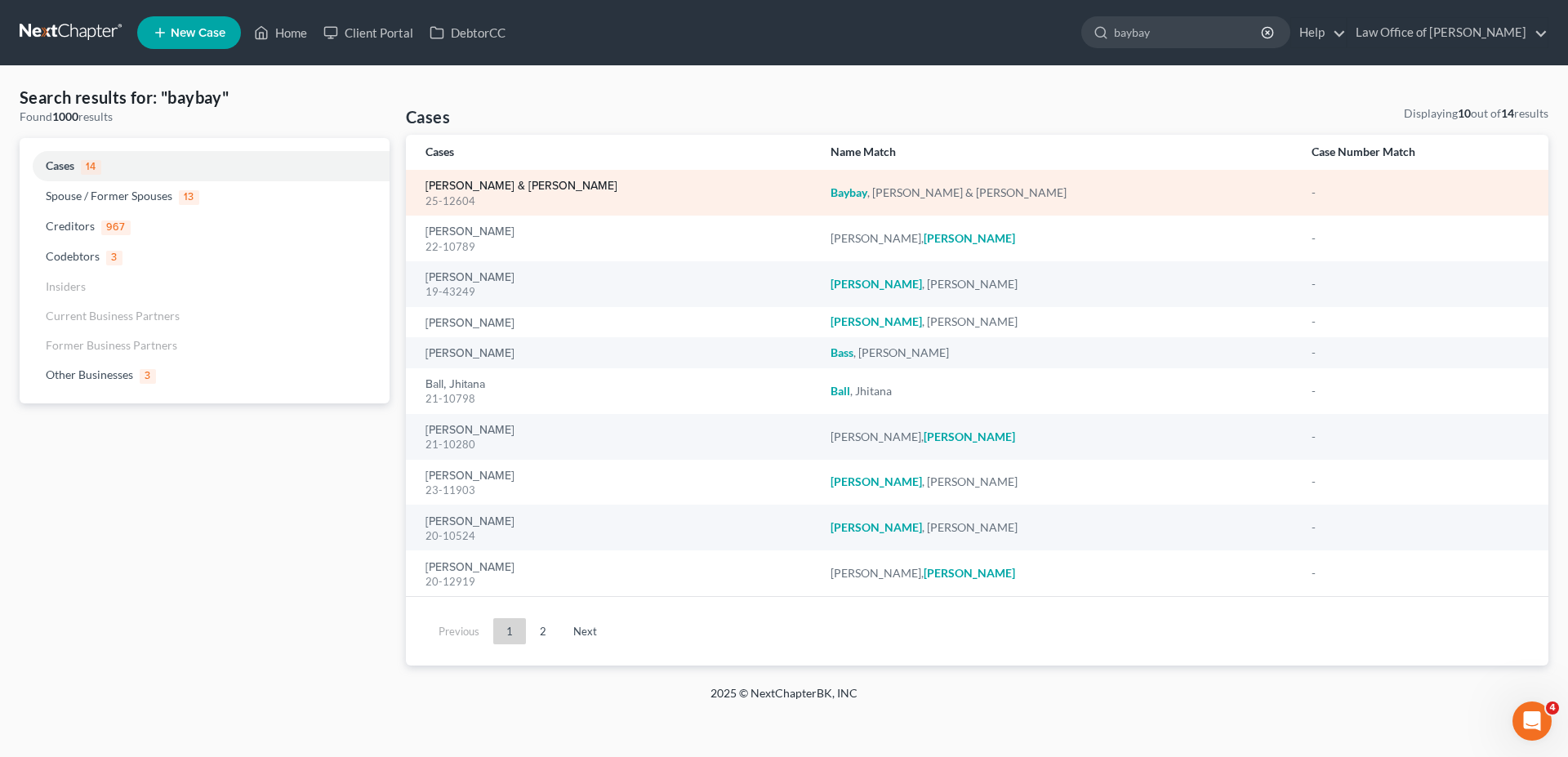
click at [528, 183] on link "[PERSON_NAME] & [PERSON_NAME]" at bounding box center [521, 186] width 192 height 12
select select "6"
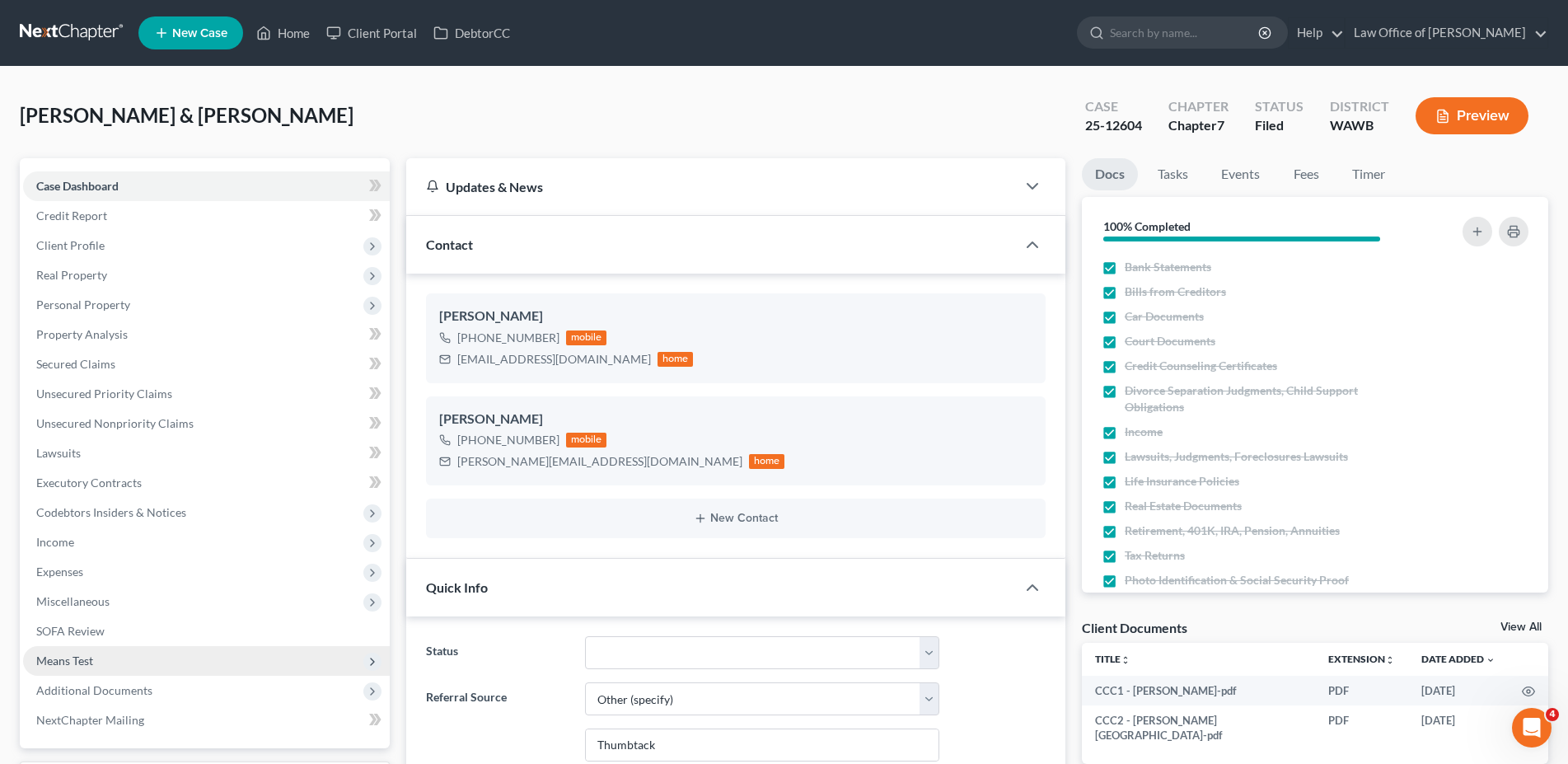
scroll to position [253, 0]
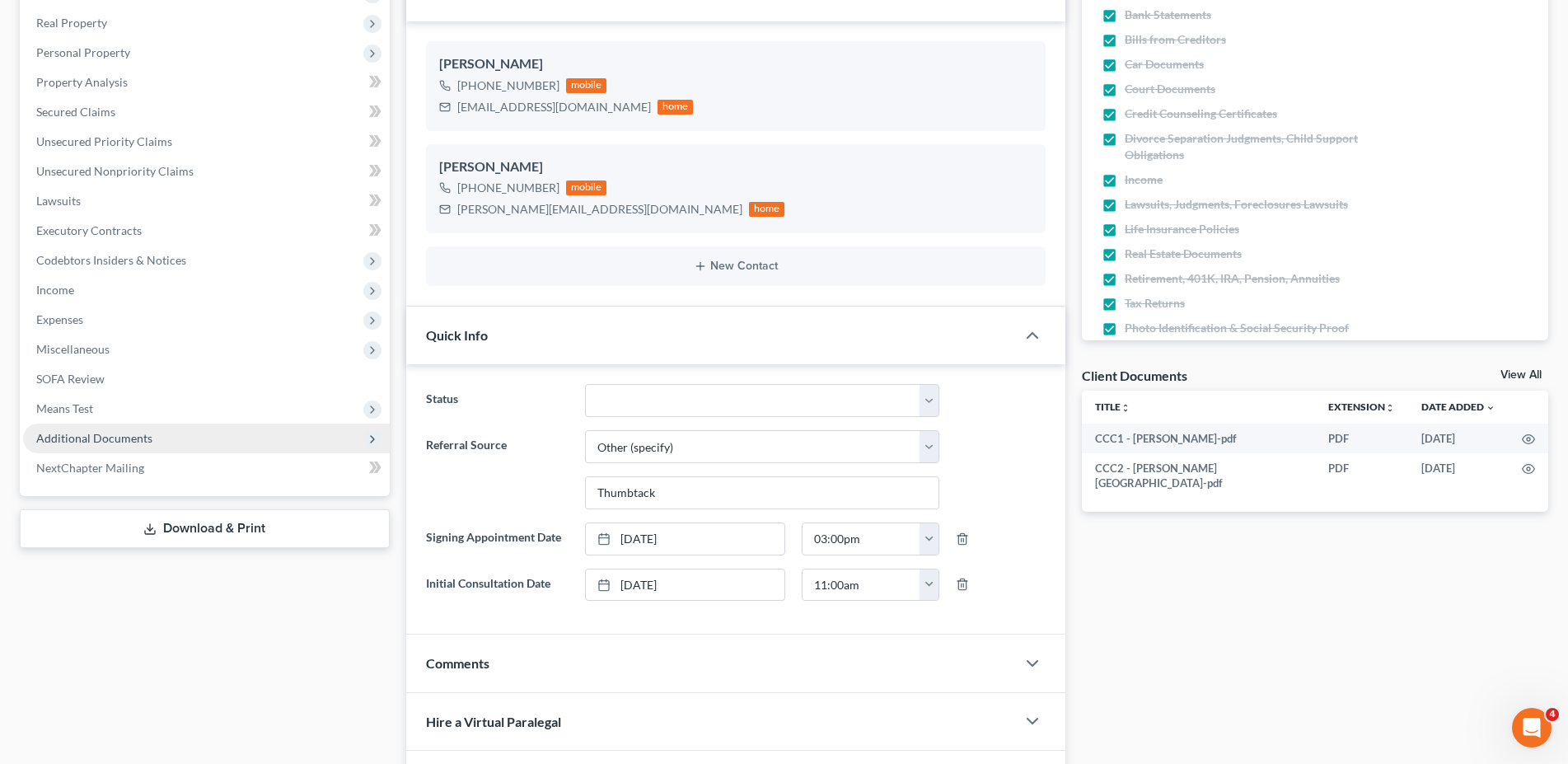
click at [116, 431] on span "Additional Documents" at bounding box center [93, 438] width 116 height 14
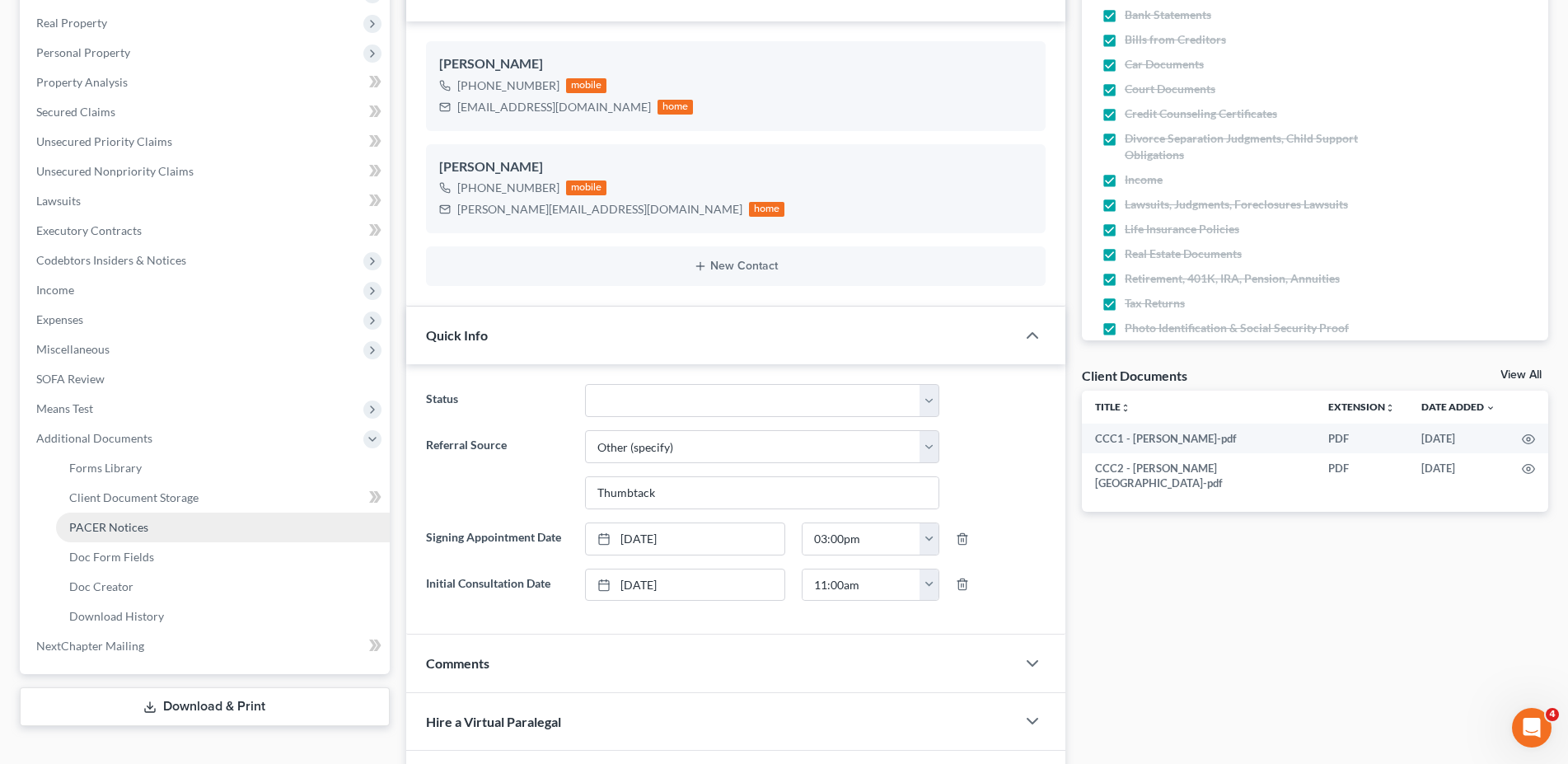
click at [129, 525] on span "PACER Notices" at bounding box center [108, 527] width 79 height 14
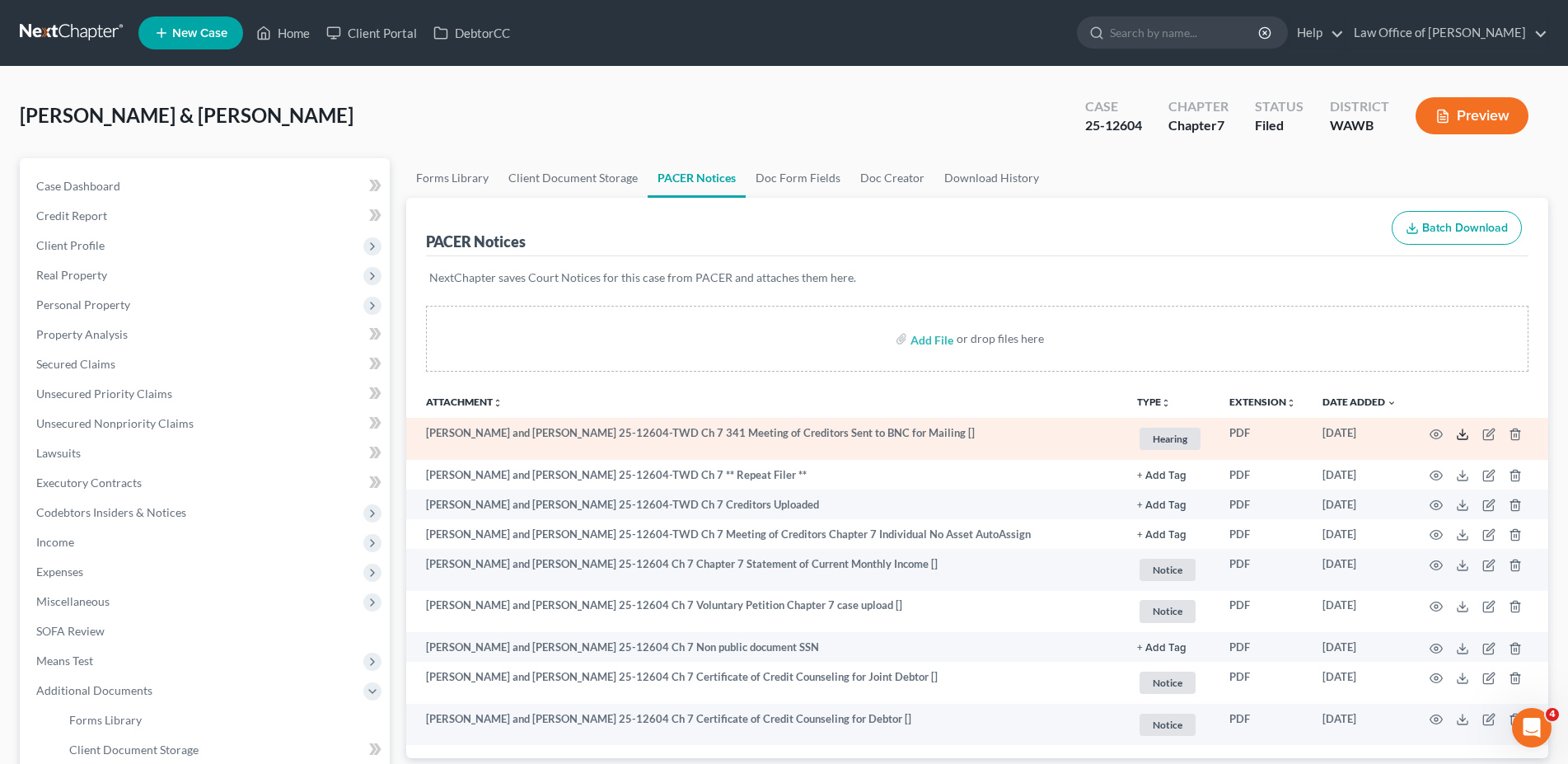
click at [1461, 431] on icon at bounding box center [1463, 435] width 13 height 13
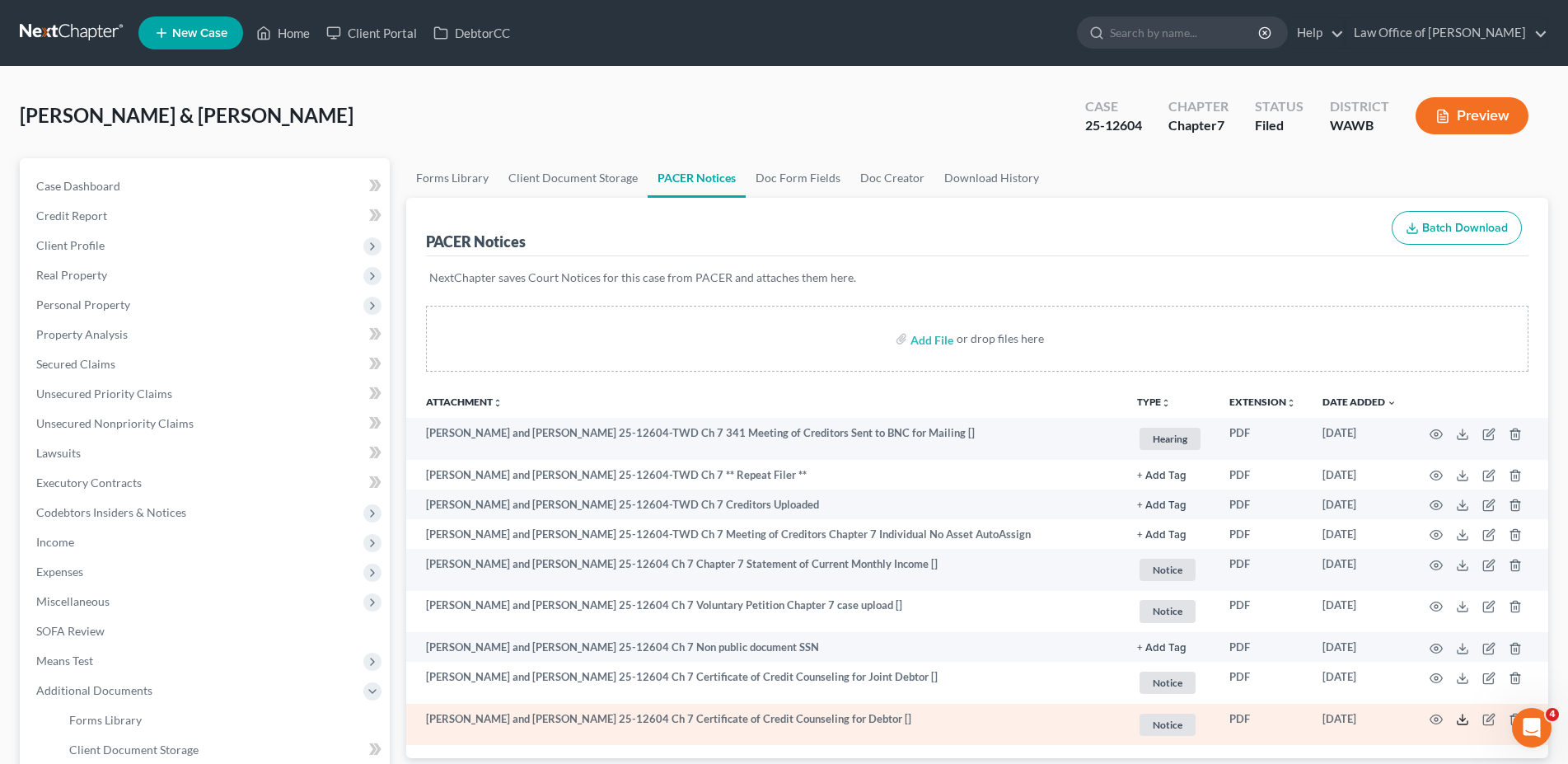
click at [1469, 718] on icon at bounding box center [1463, 720] width 13 height 13
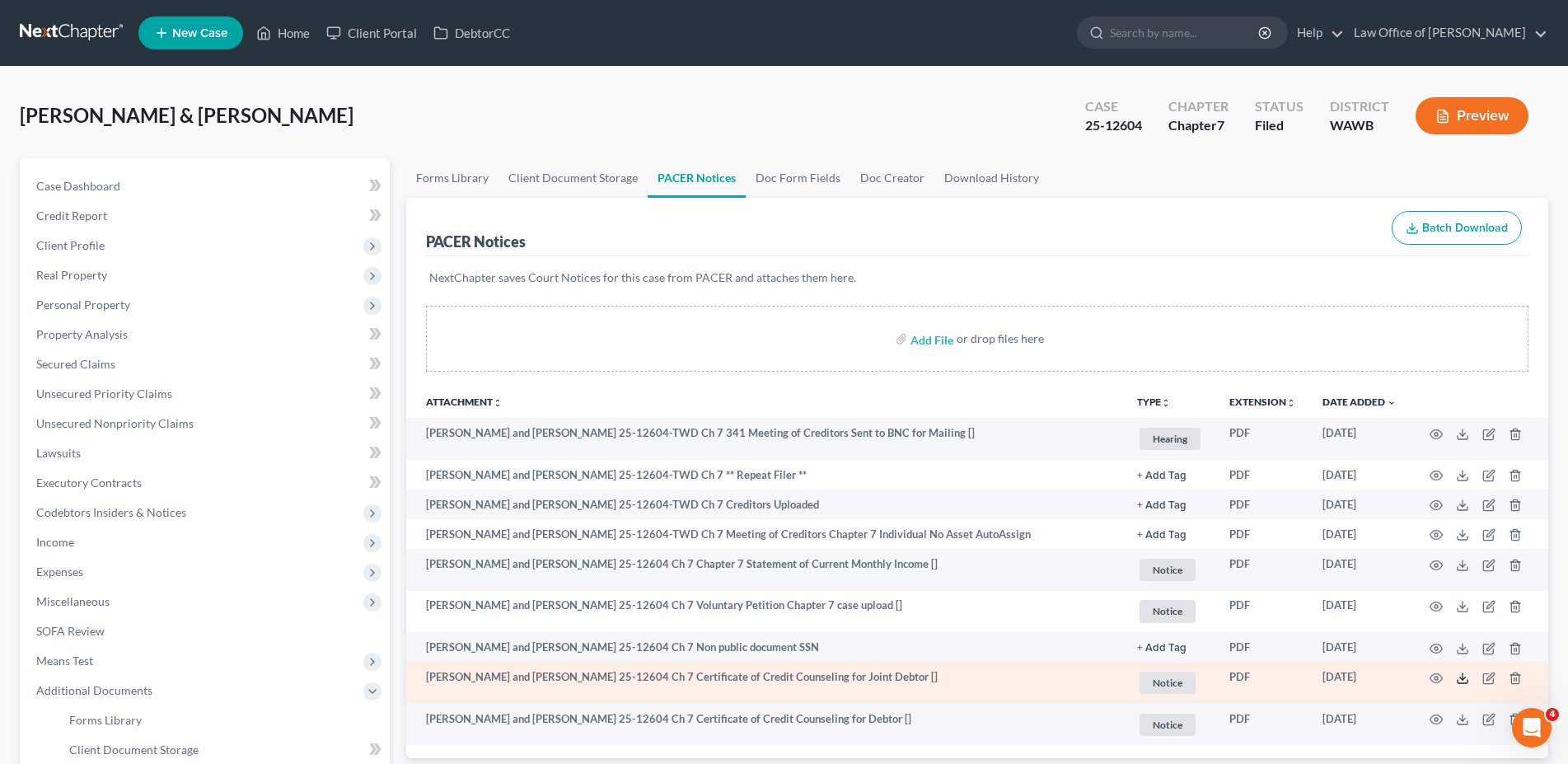
click at [1459, 681] on icon at bounding box center [1463, 679] width 13 height 13
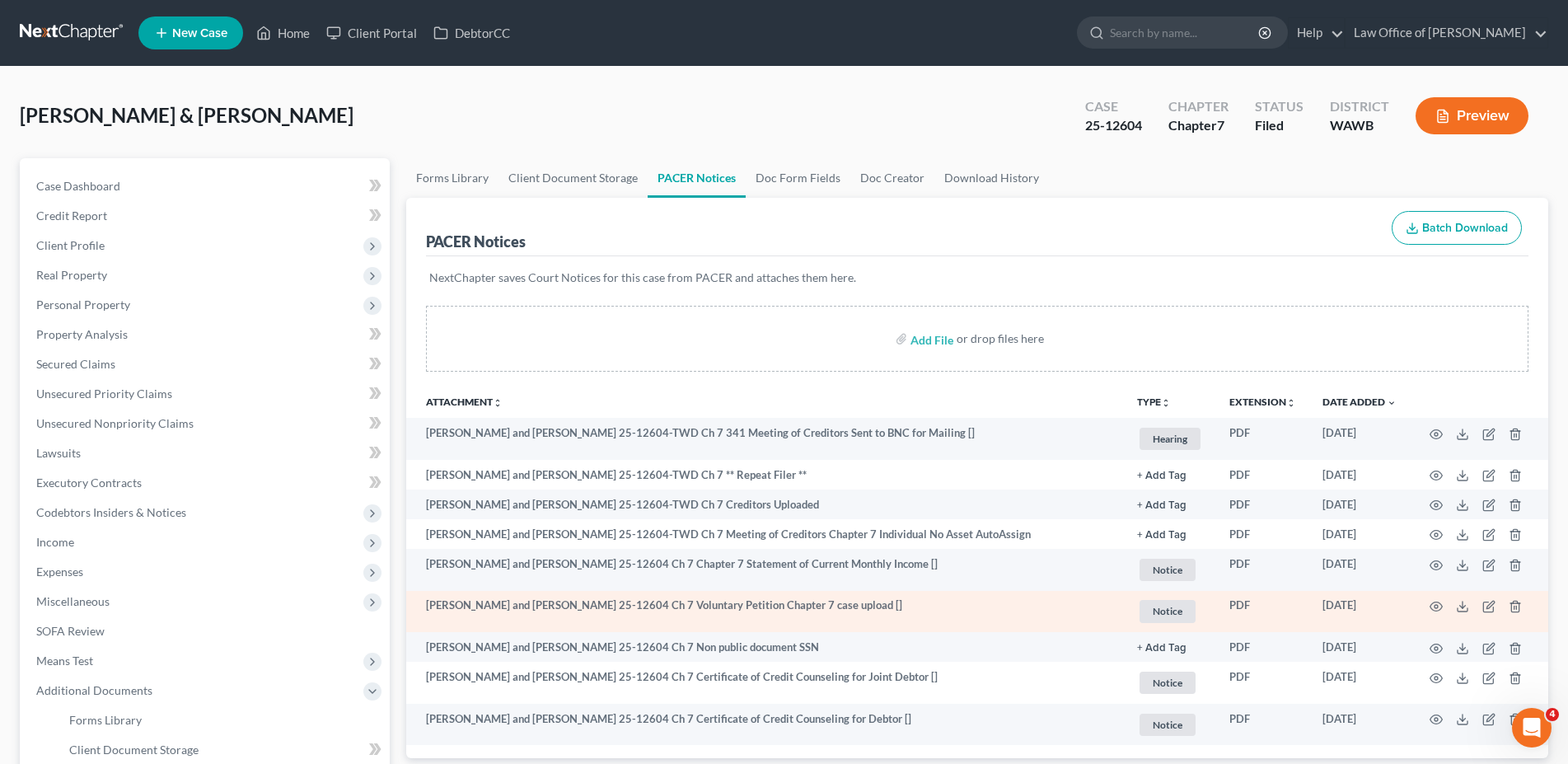
click at [1470, 603] on td at bounding box center [1480, 612] width 138 height 42
click at [1462, 606] on icon at bounding box center [1463, 607] width 13 height 13
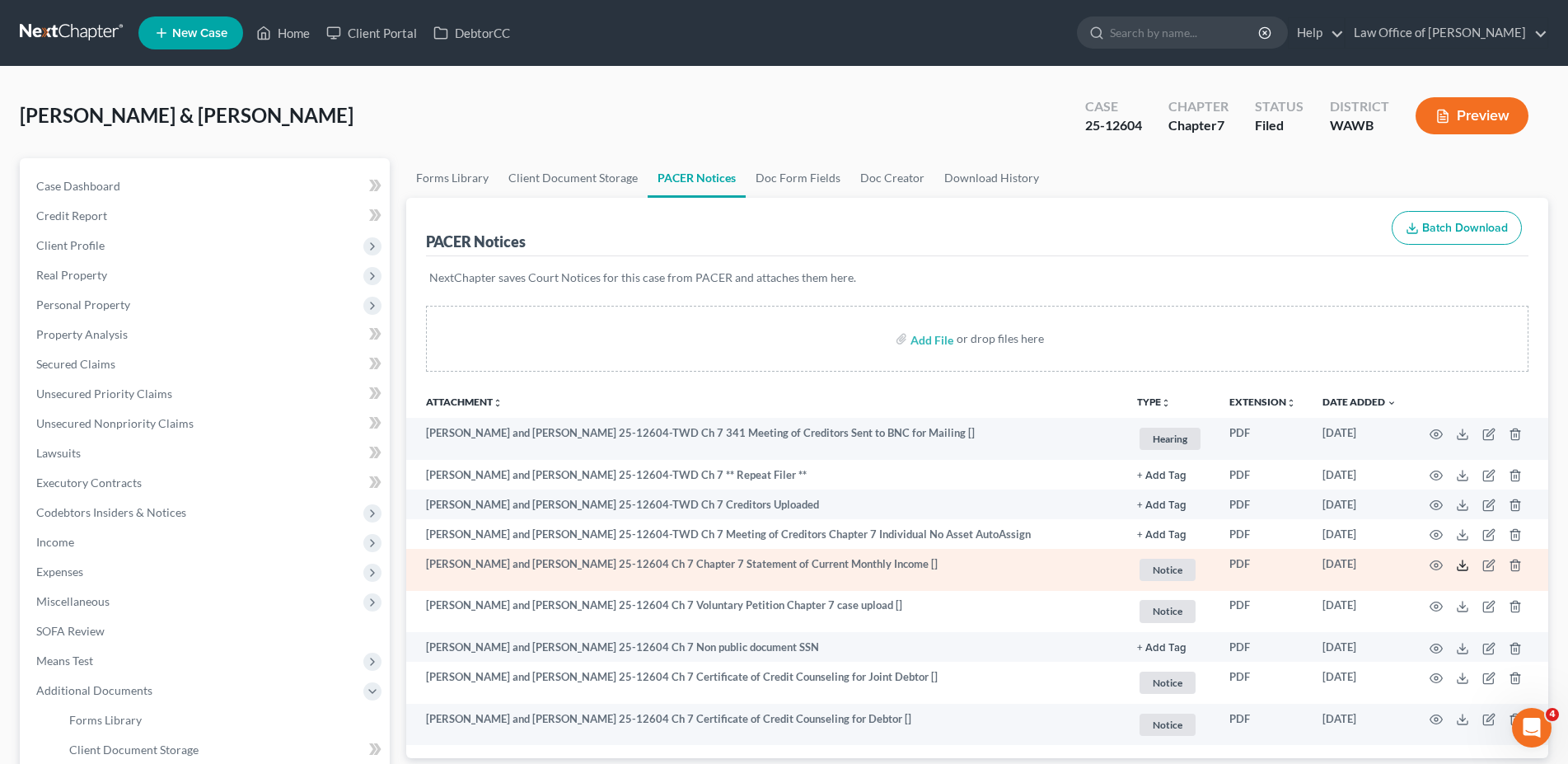
click at [1465, 566] on icon at bounding box center [1463, 565] width 13 height 13
click at [1461, 565] on icon at bounding box center [1463, 565] width 13 height 13
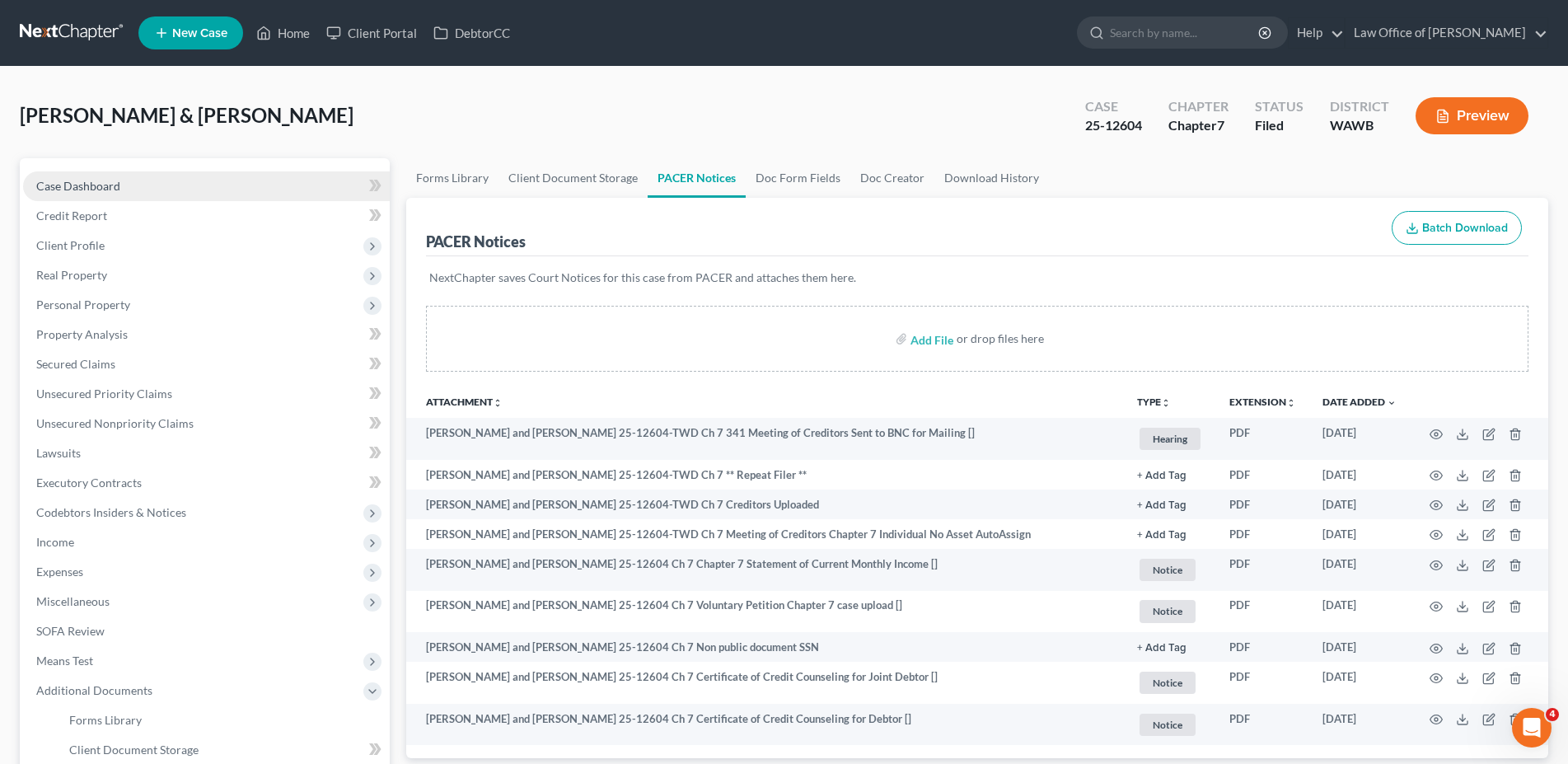
click at [108, 180] on span "Case Dashboard" at bounding box center [78, 186] width 84 height 14
select select "6"
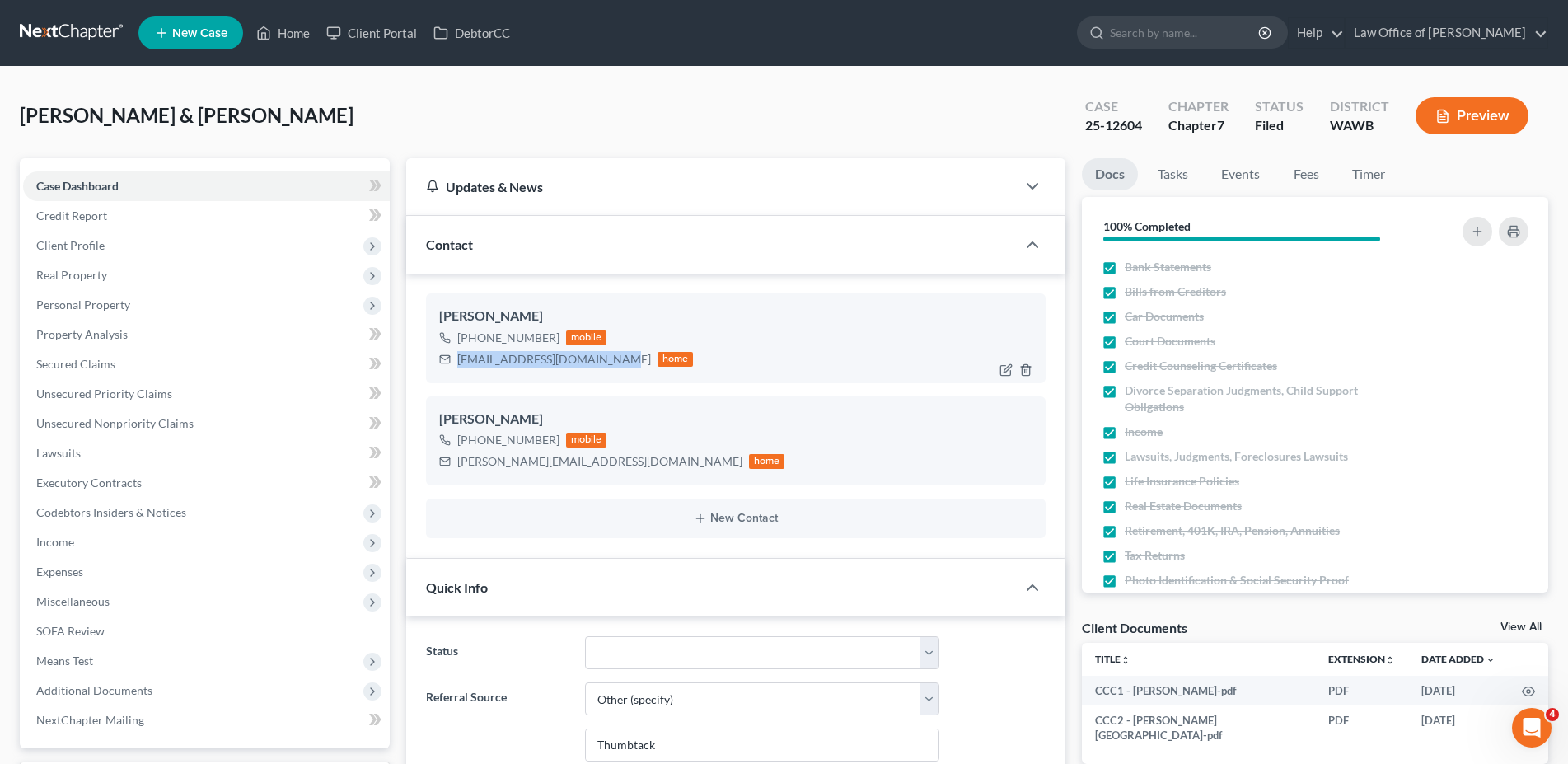
drag, startPoint x: 613, startPoint y: 360, endPoint x: 457, endPoint y: 363, distance: 156.0
click at [457, 363] on div "[EMAIL_ADDRESS][DOMAIN_NAME] home" at bounding box center [566, 359] width 254 height 22
copy div "[EMAIL_ADDRESS][DOMAIN_NAME]"
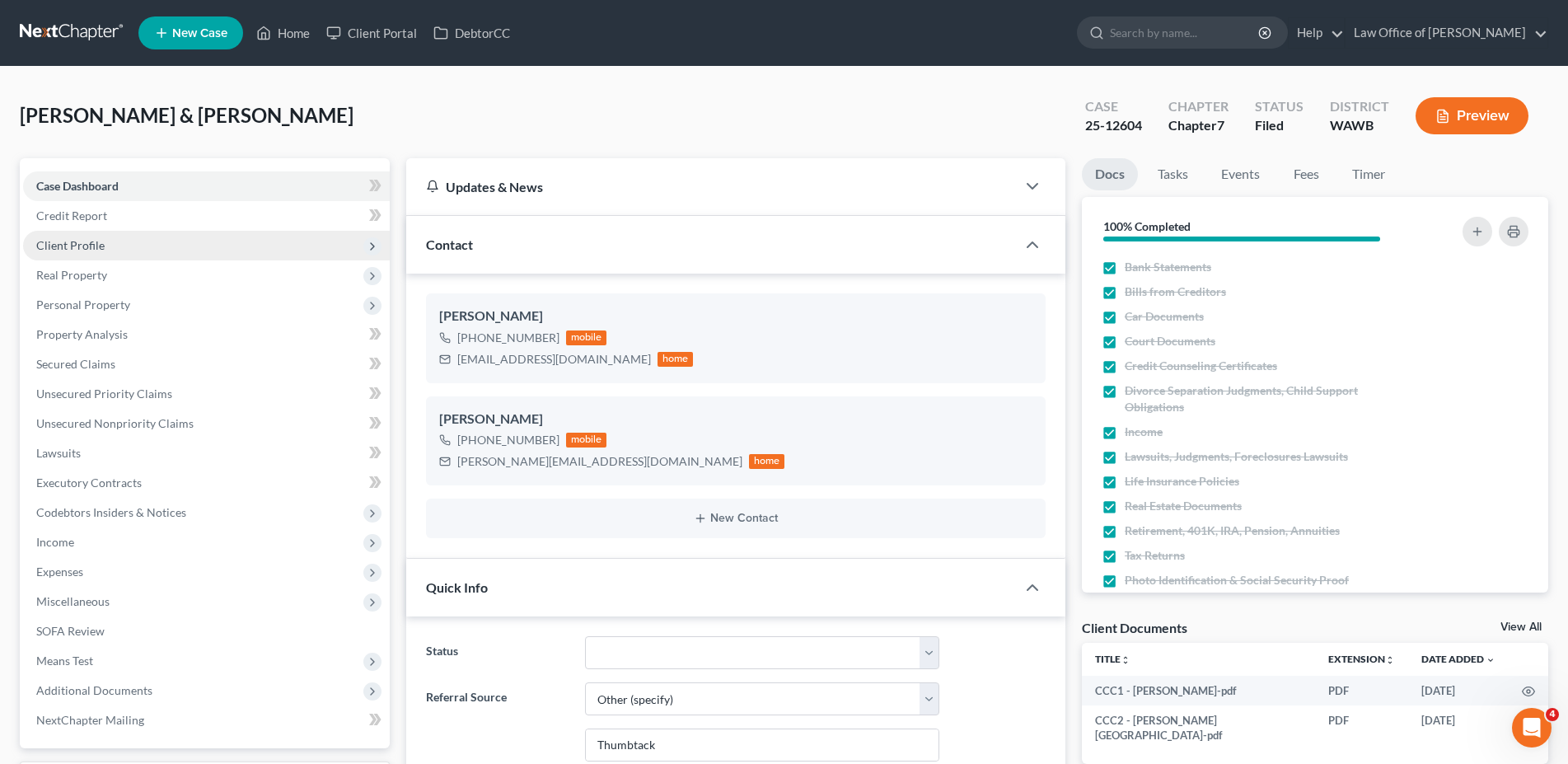
click at [41, 248] on span "Client Profile" at bounding box center [70, 245] width 68 height 14
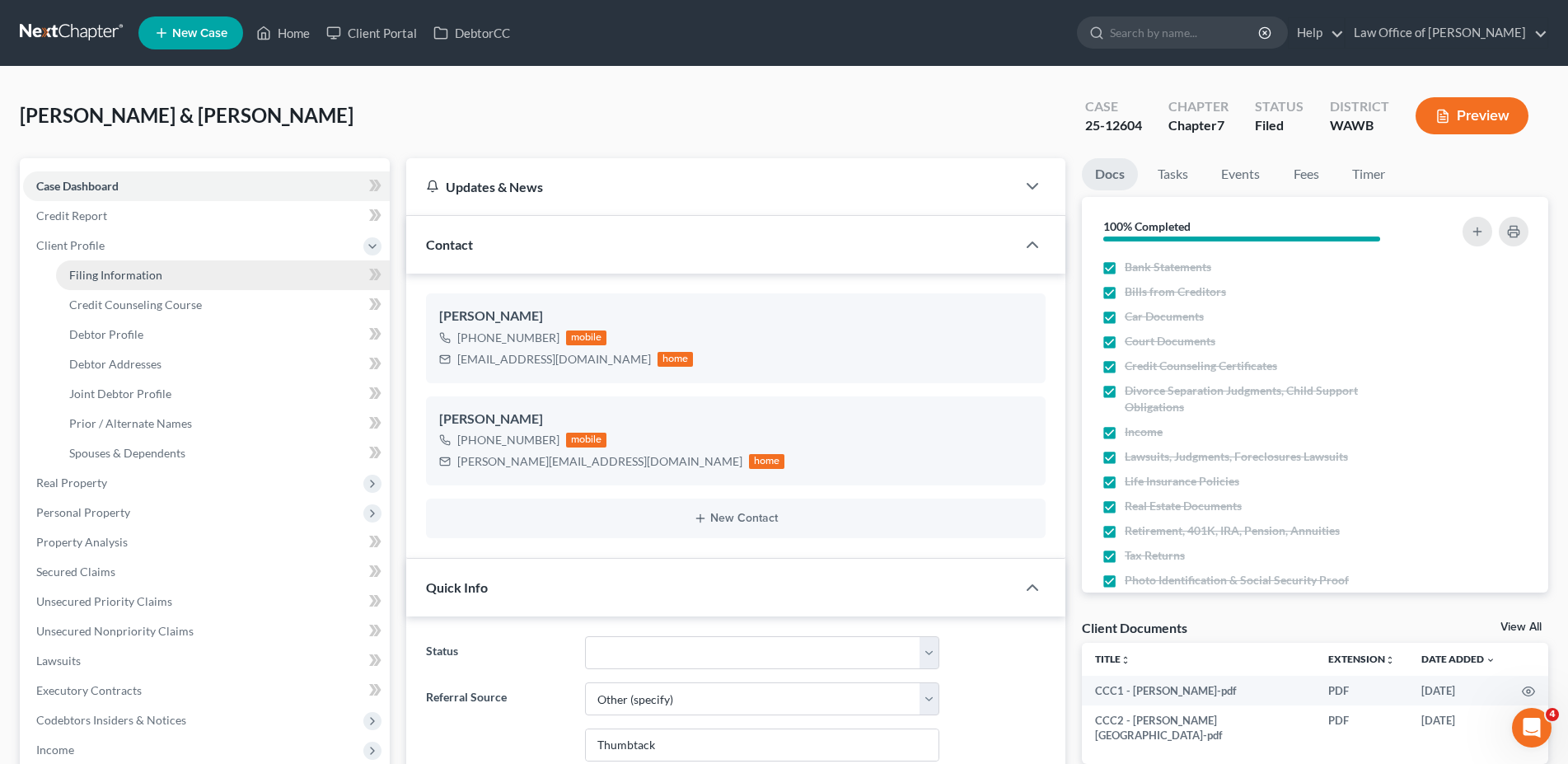
click at [107, 273] on span "Filing Information" at bounding box center [116, 274] width 93 height 14
select select "1"
select select "0"
select select "87"
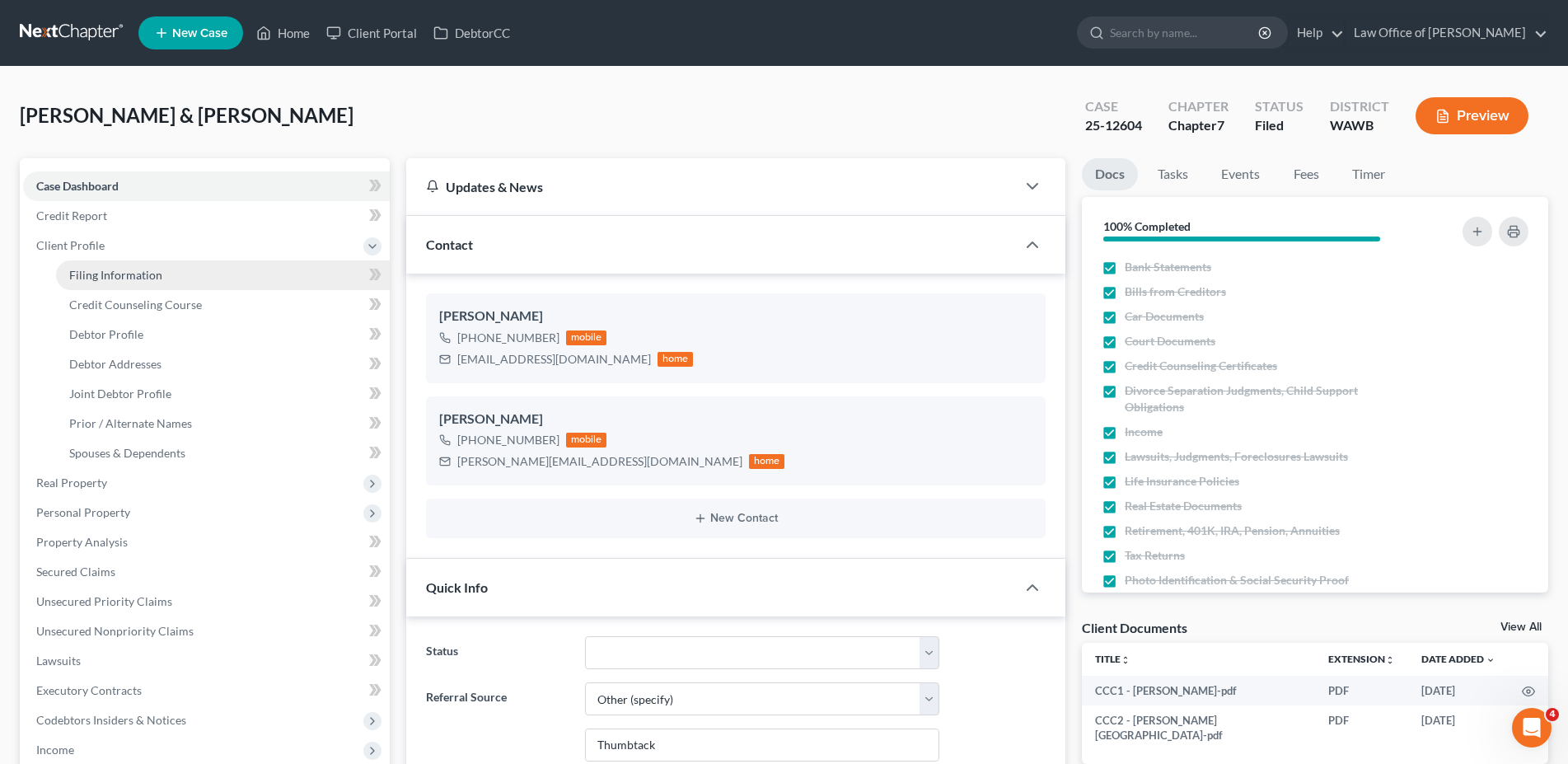
select select "0"
select select "50"
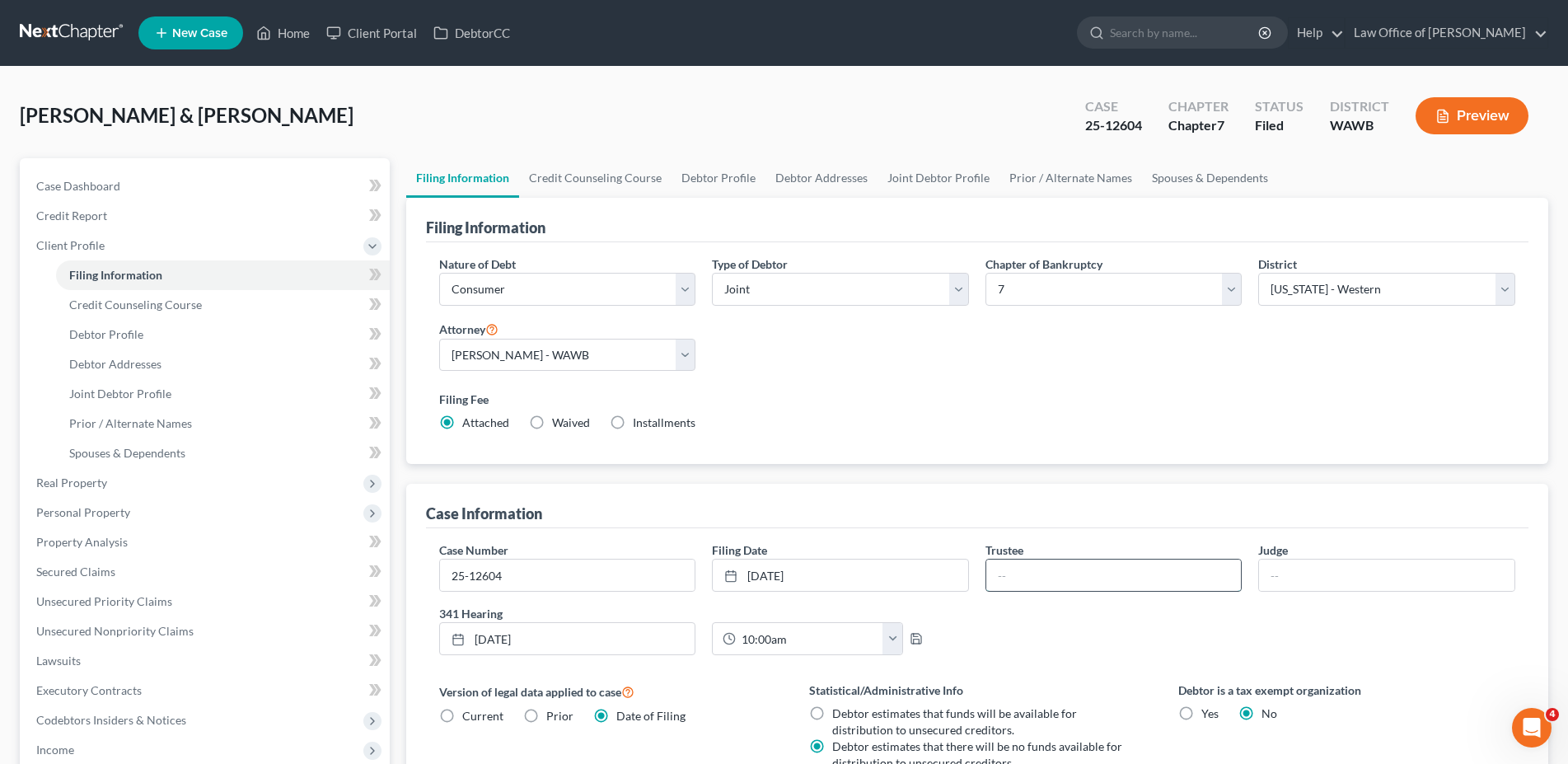
click at [1027, 576] on input "text" at bounding box center [1114, 576] width 255 height 32
type input "[PERSON_NAME]"
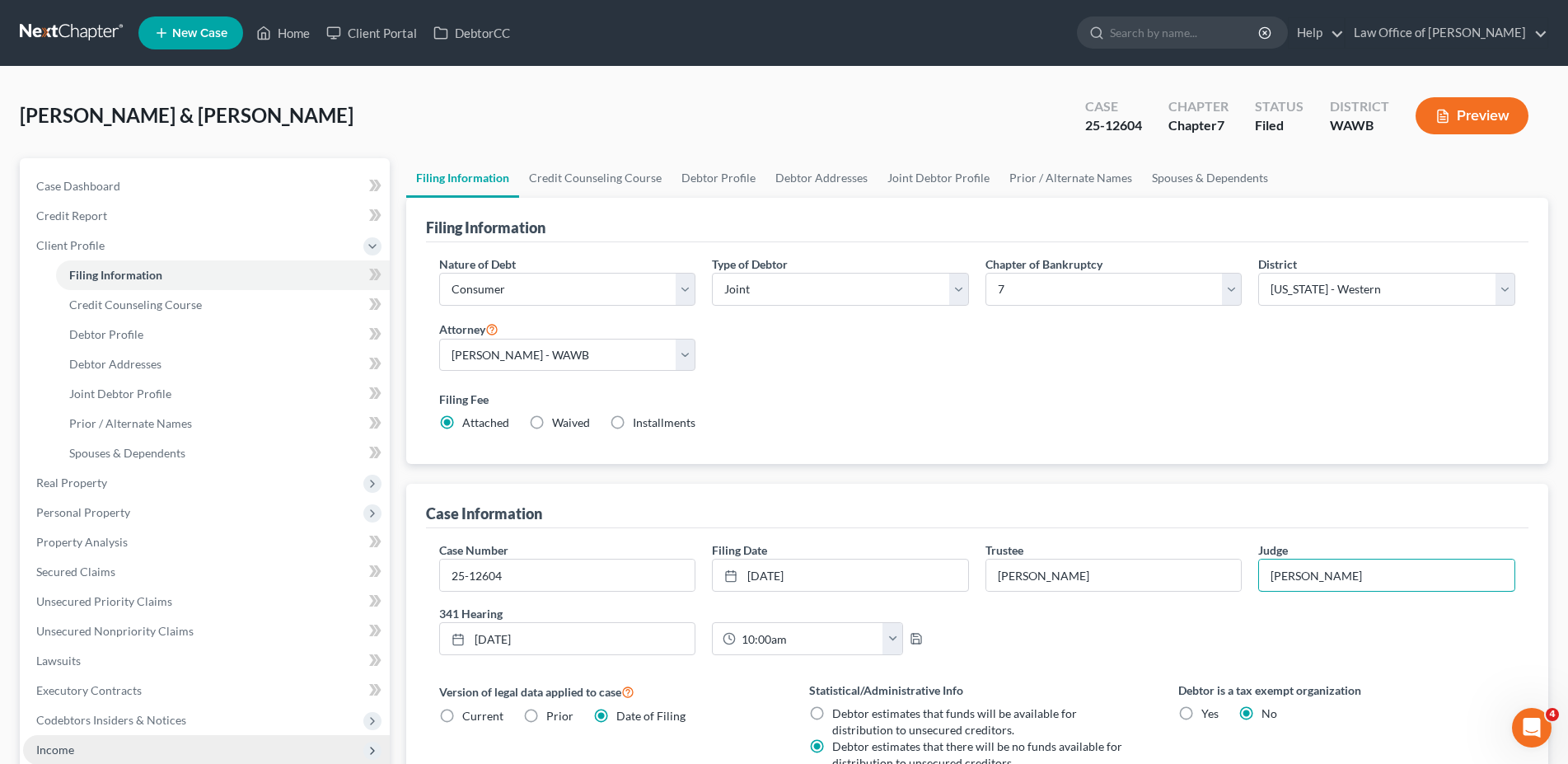
scroll to position [322, 0]
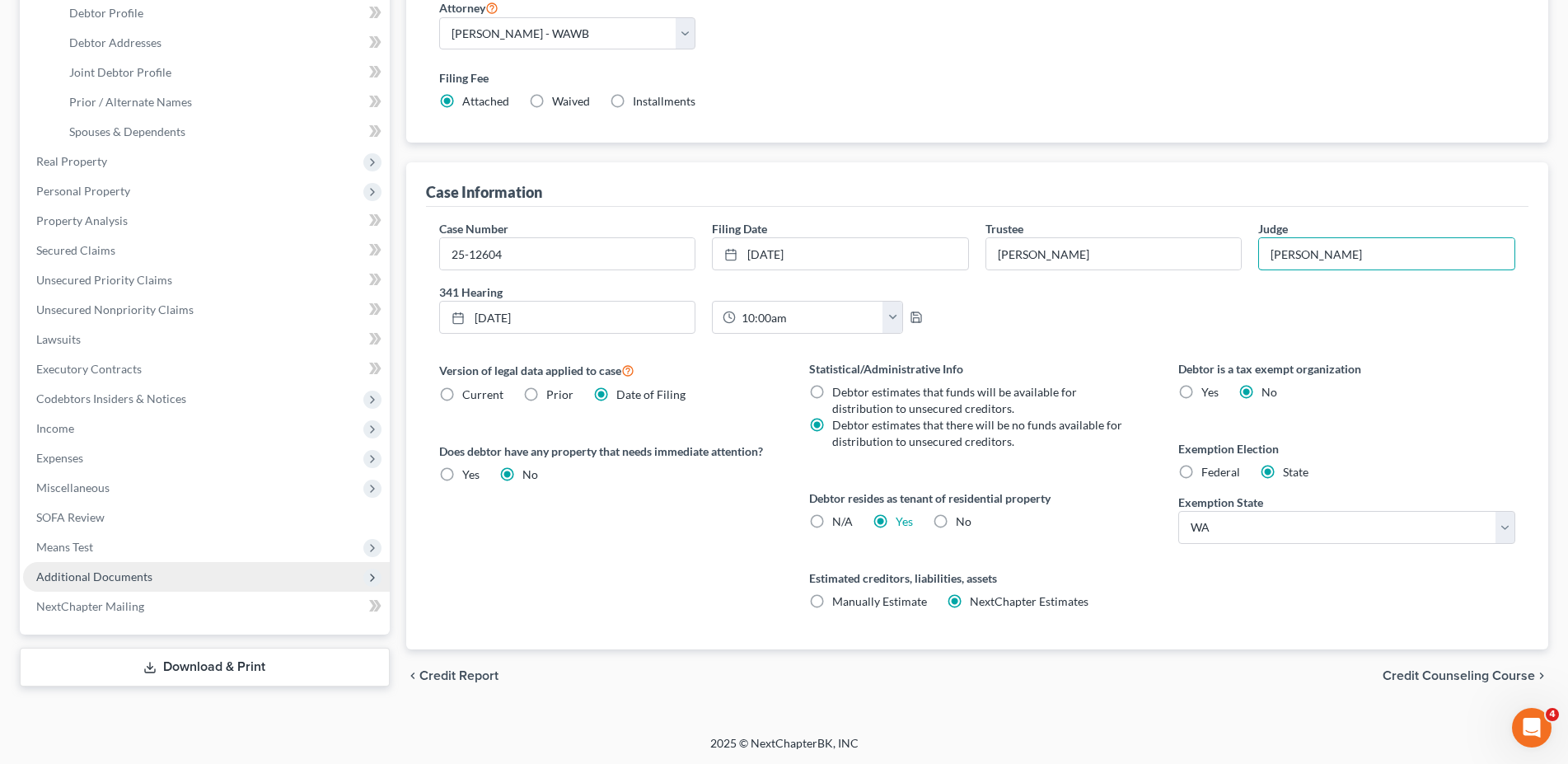
type input "[PERSON_NAME]"
click at [74, 576] on span "Additional Documents" at bounding box center [93, 576] width 116 height 14
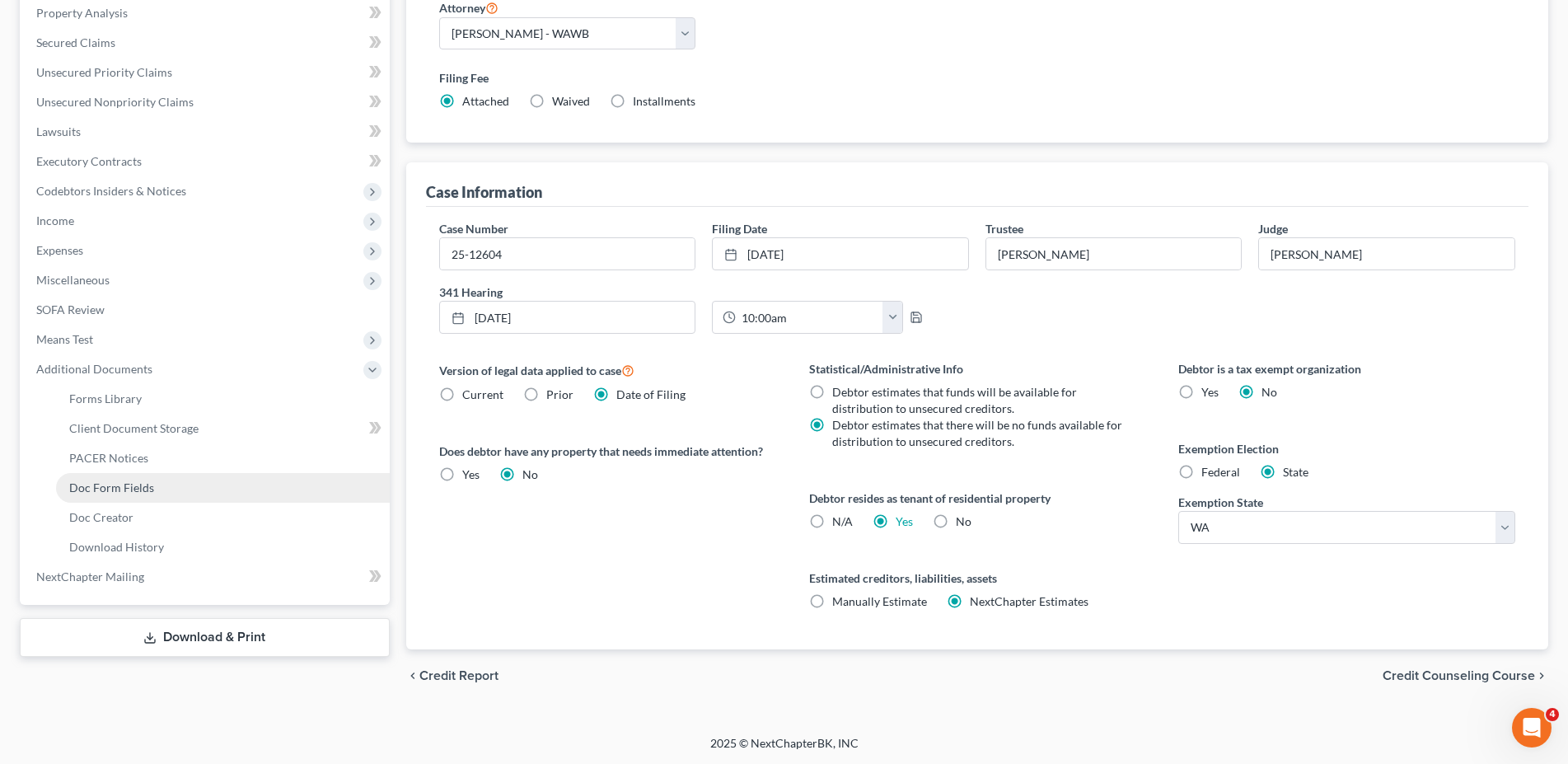
click at [118, 485] on span "Doc Form Fields" at bounding box center [112, 487] width 85 height 14
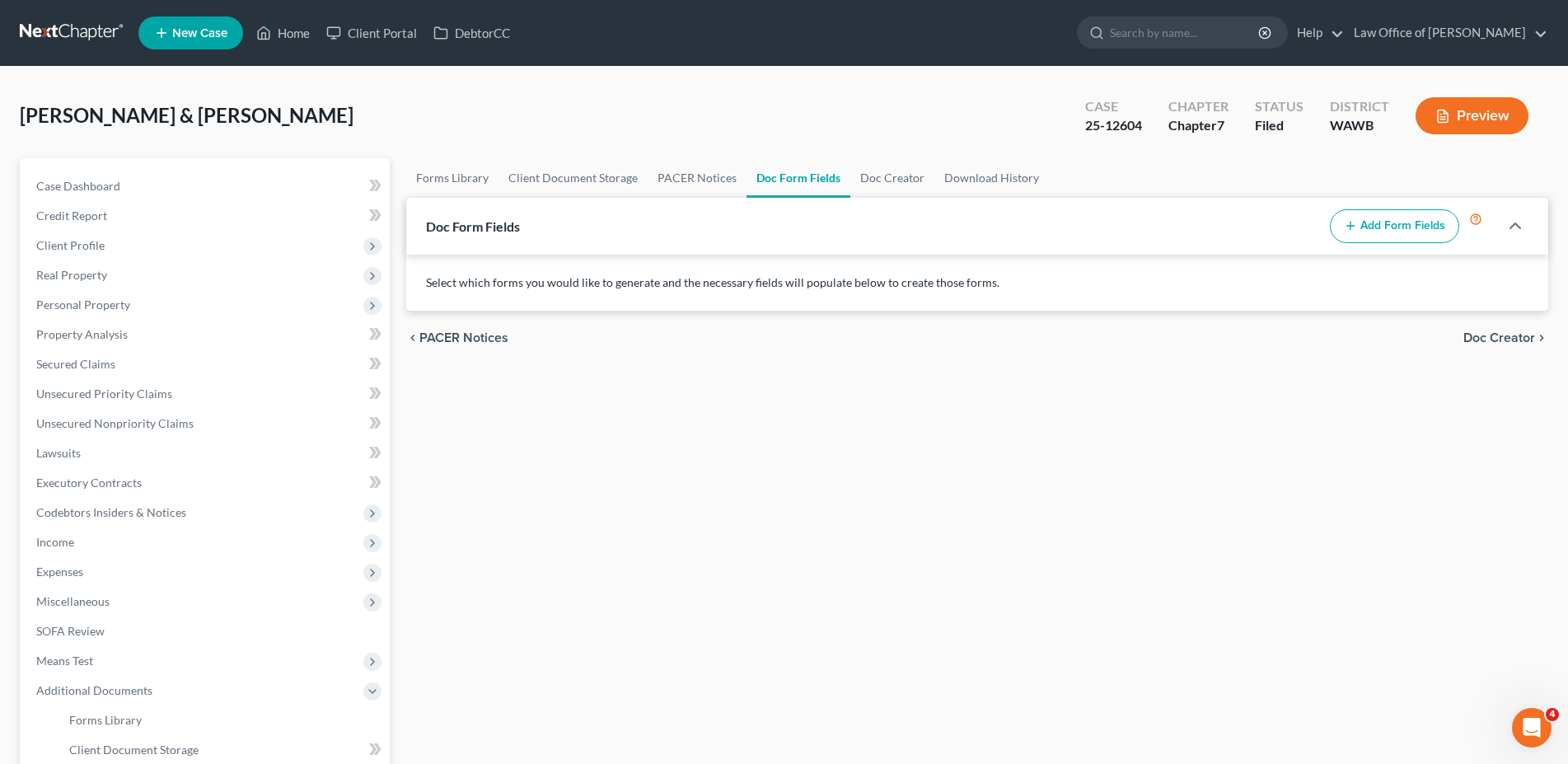
click at [1407, 229] on button "Add Form Fields" at bounding box center [1395, 227] width 129 height 35
select select
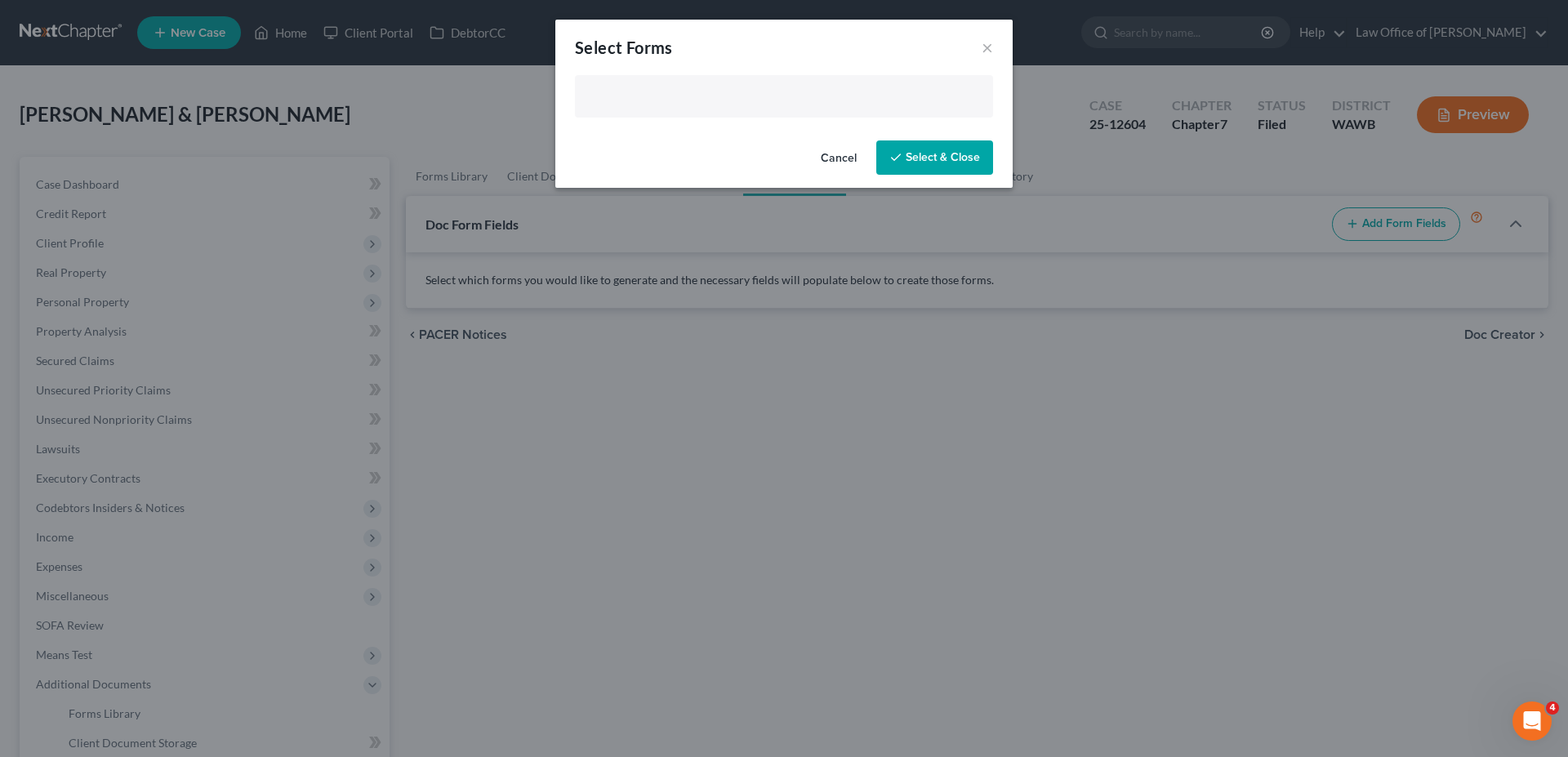
click at [697, 101] on input "text" at bounding box center [782, 98] width 395 height 25
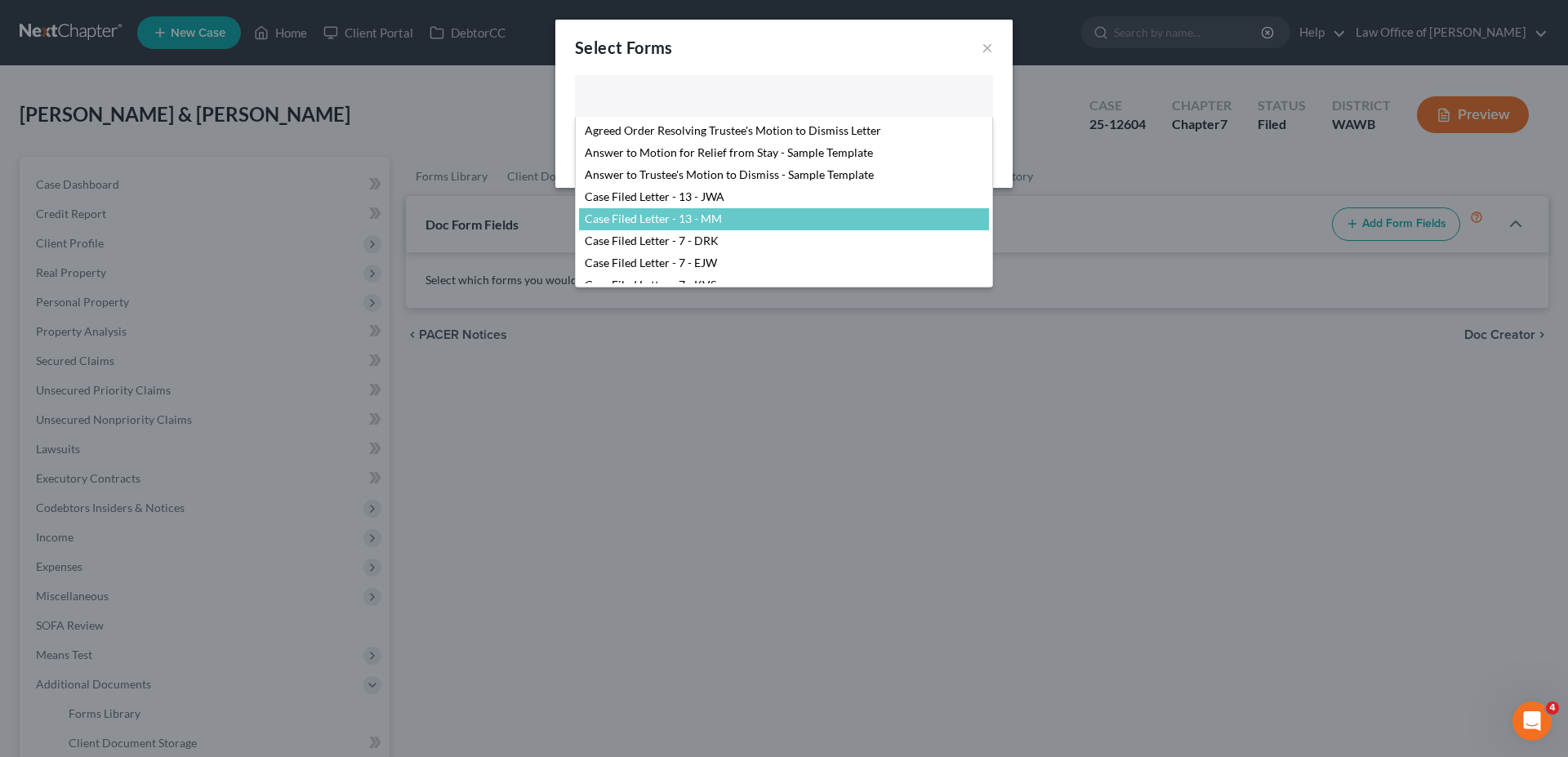
scroll to position [83, 0]
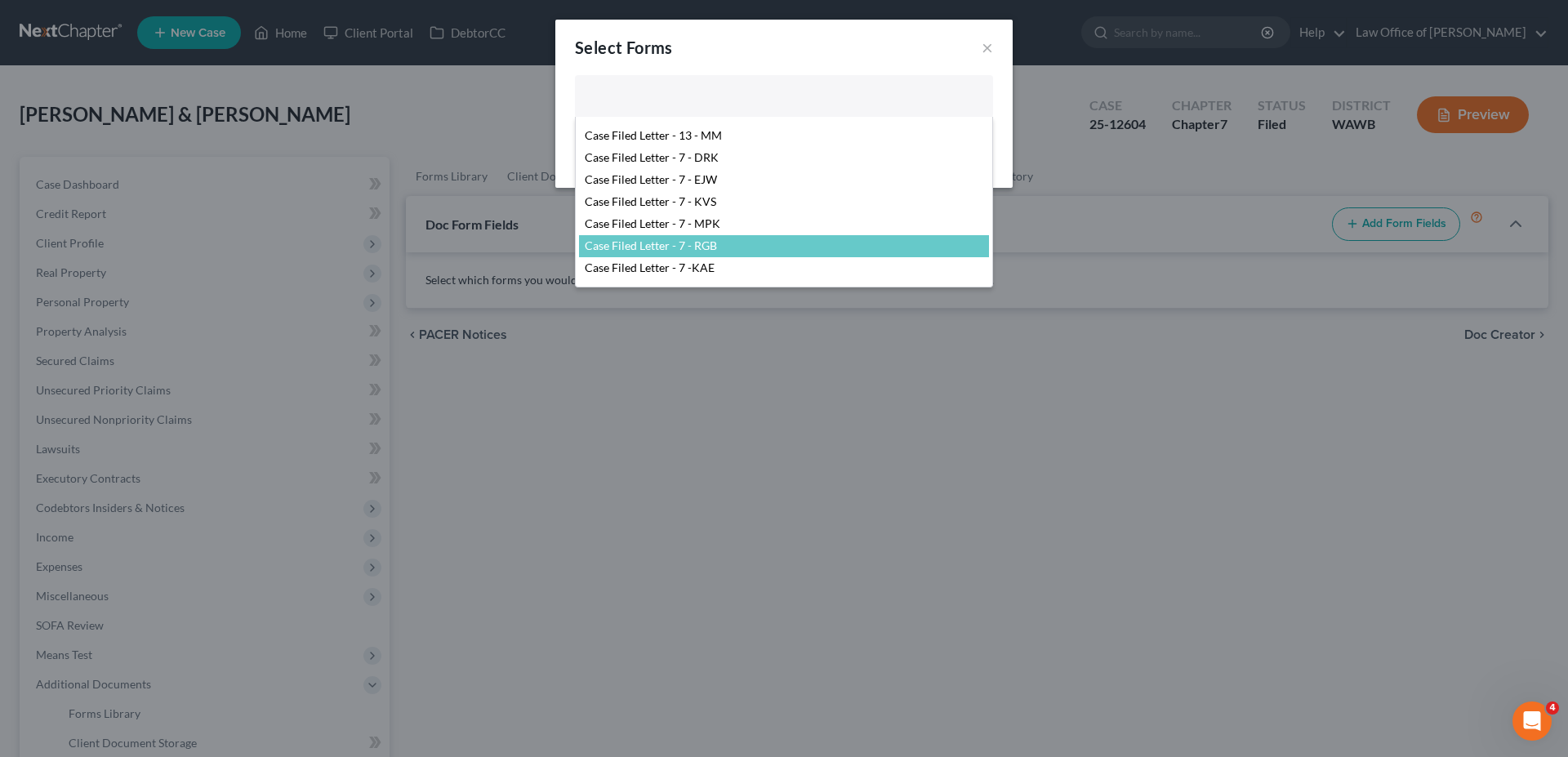
select select "104395"
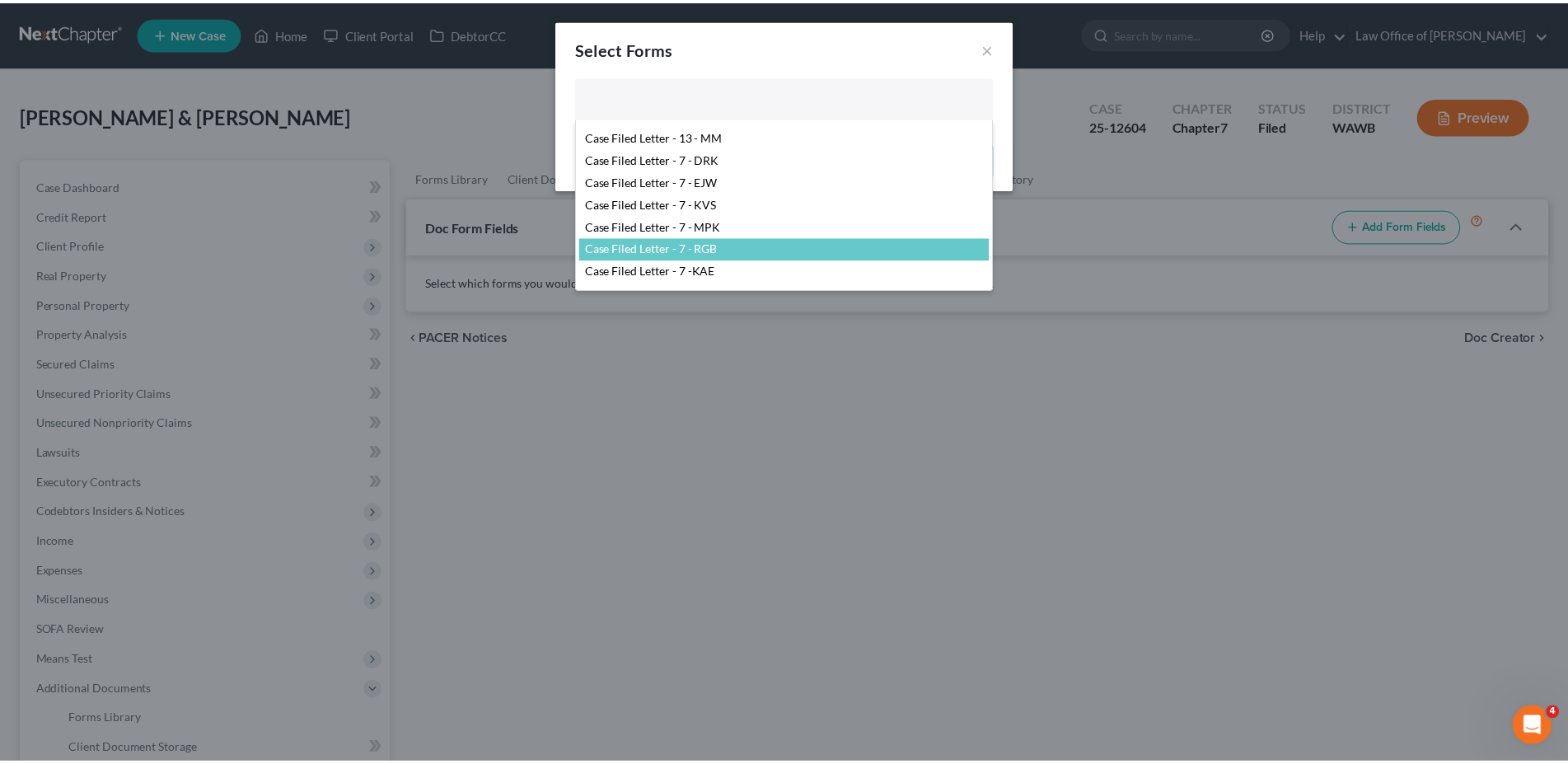
scroll to position [156, 0]
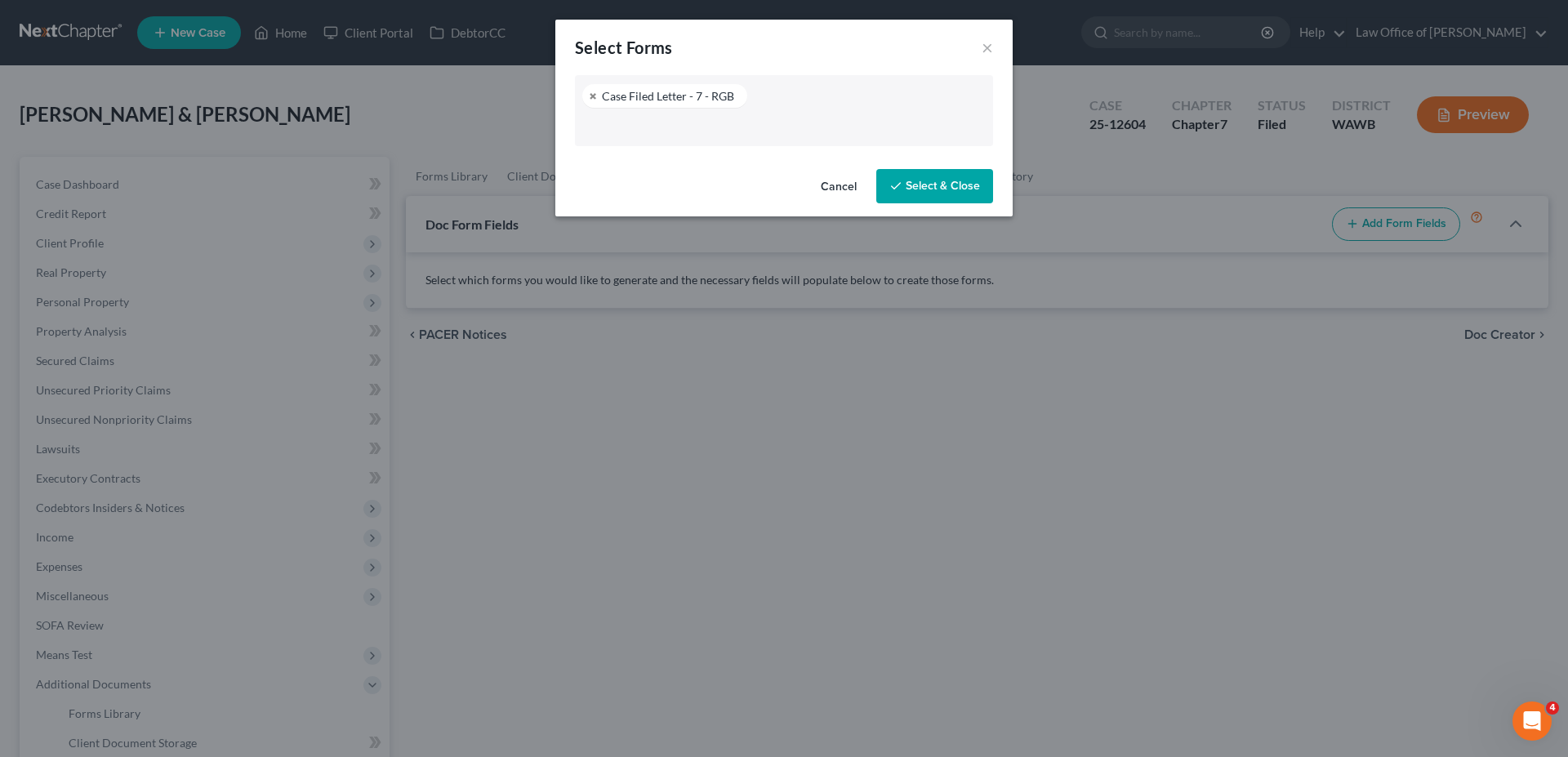
click at [916, 180] on button "Select & Close" at bounding box center [934, 187] width 116 height 35
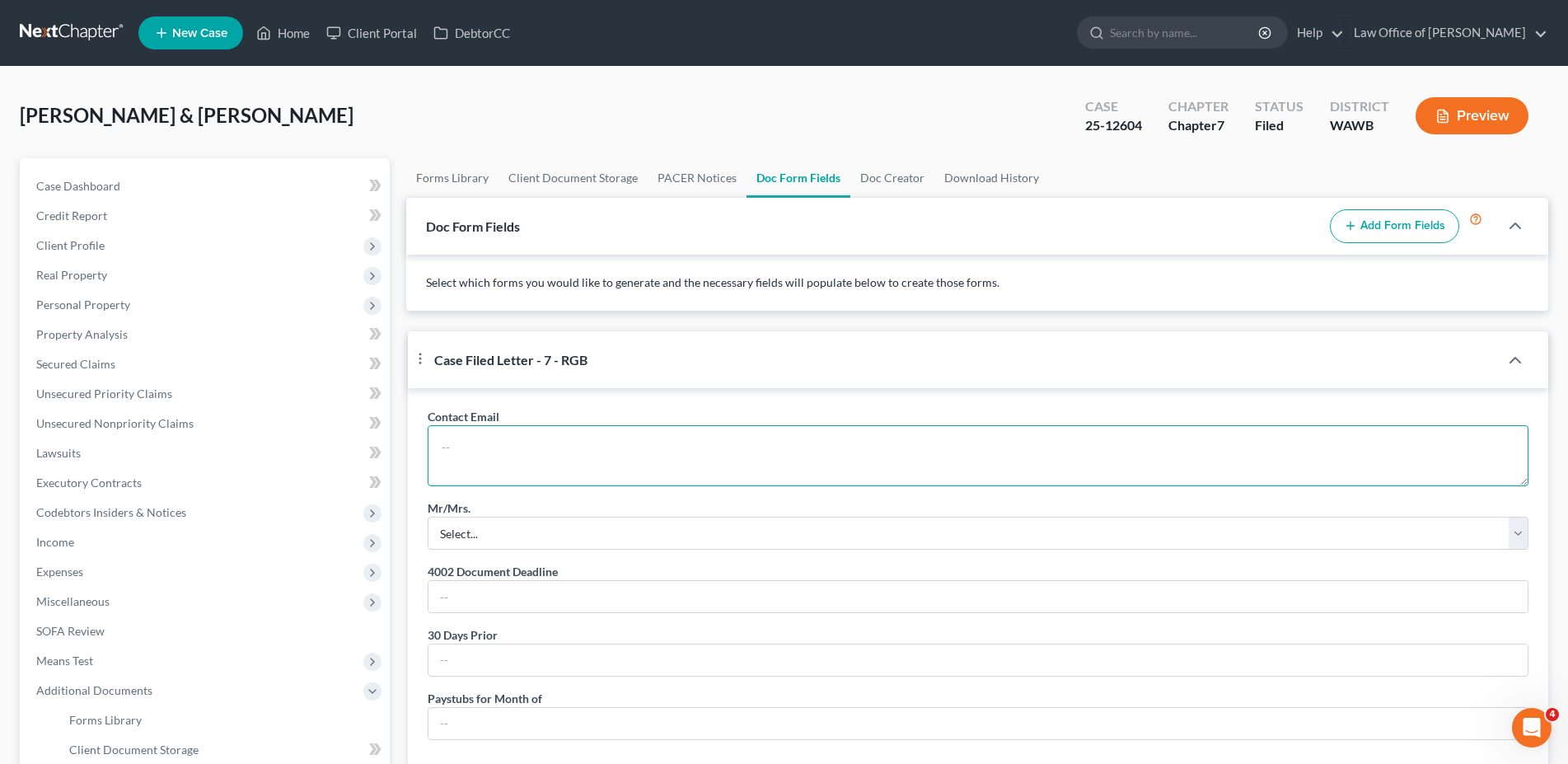
click at [538, 459] on textarea at bounding box center [978, 455] width 1101 height 61
paste textarea "[EMAIL_ADDRESS][DOMAIN_NAME]"
type textarea "[EMAIL_ADDRESS][DOMAIN_NAME] and [PERSON_NAME][DOMAIN_NAME][EMAIL_ADDRESS][DOMA…"
select select "2"
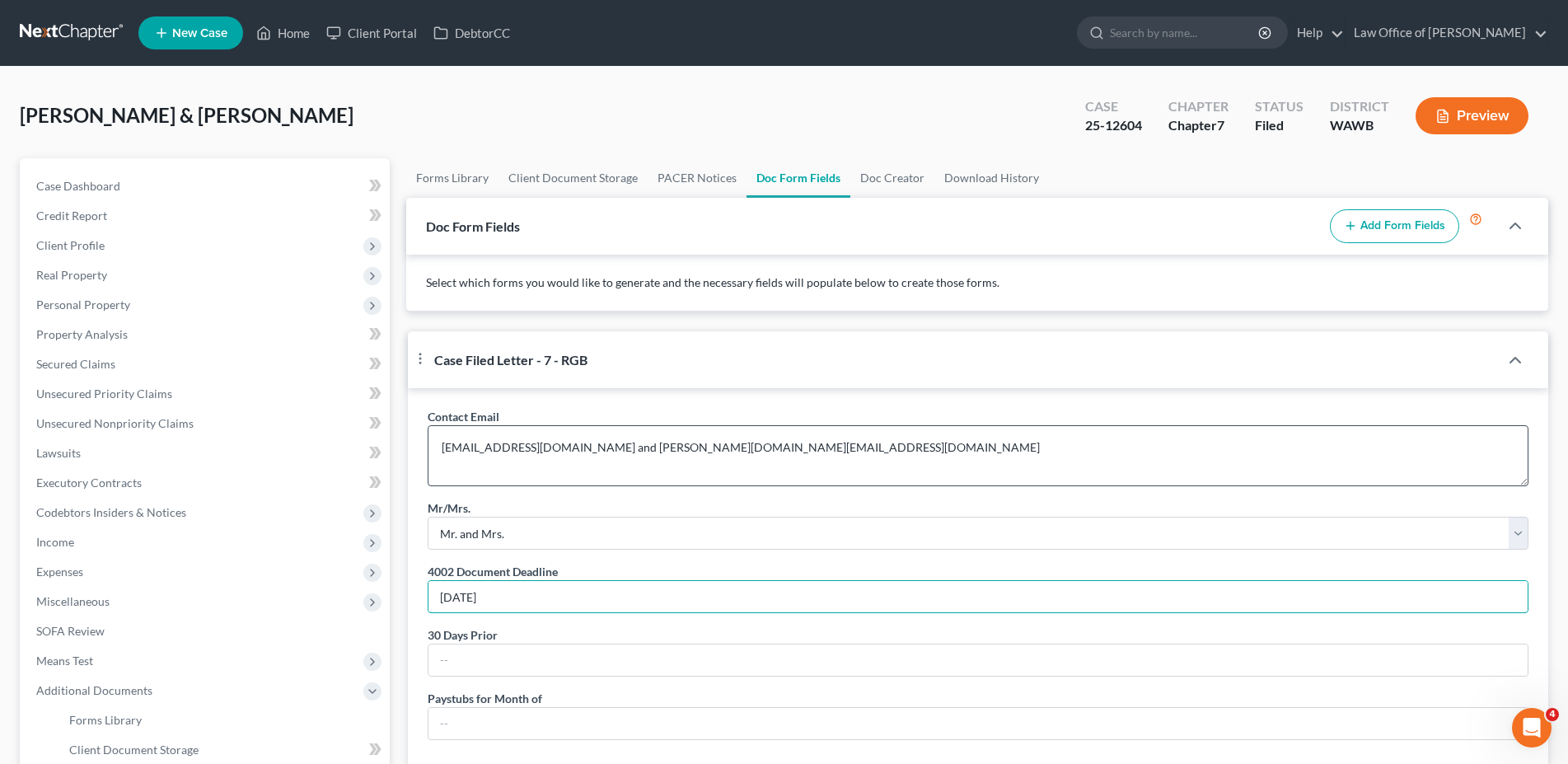
type input "[DATE]"
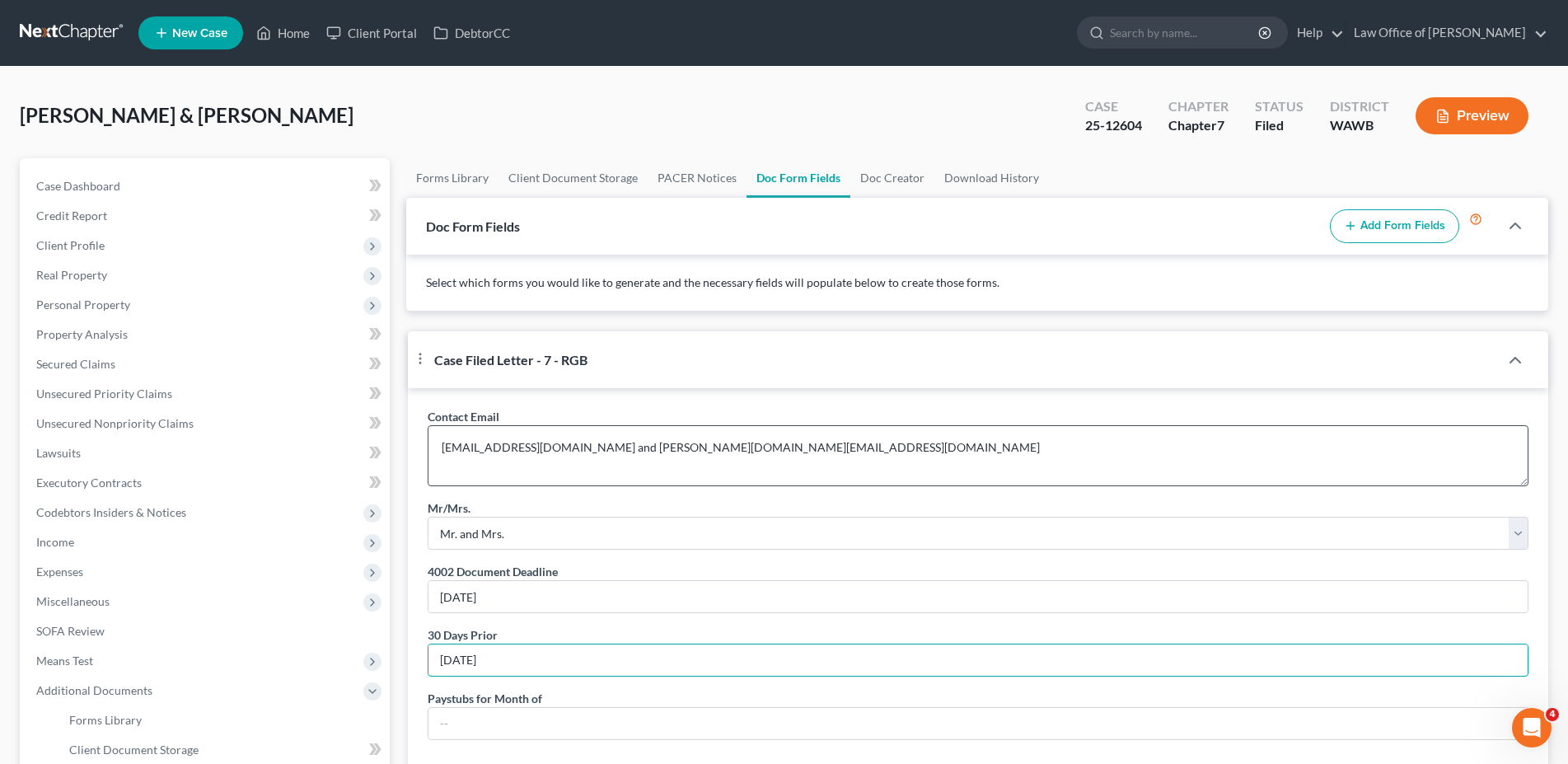
type input "[DATE]"
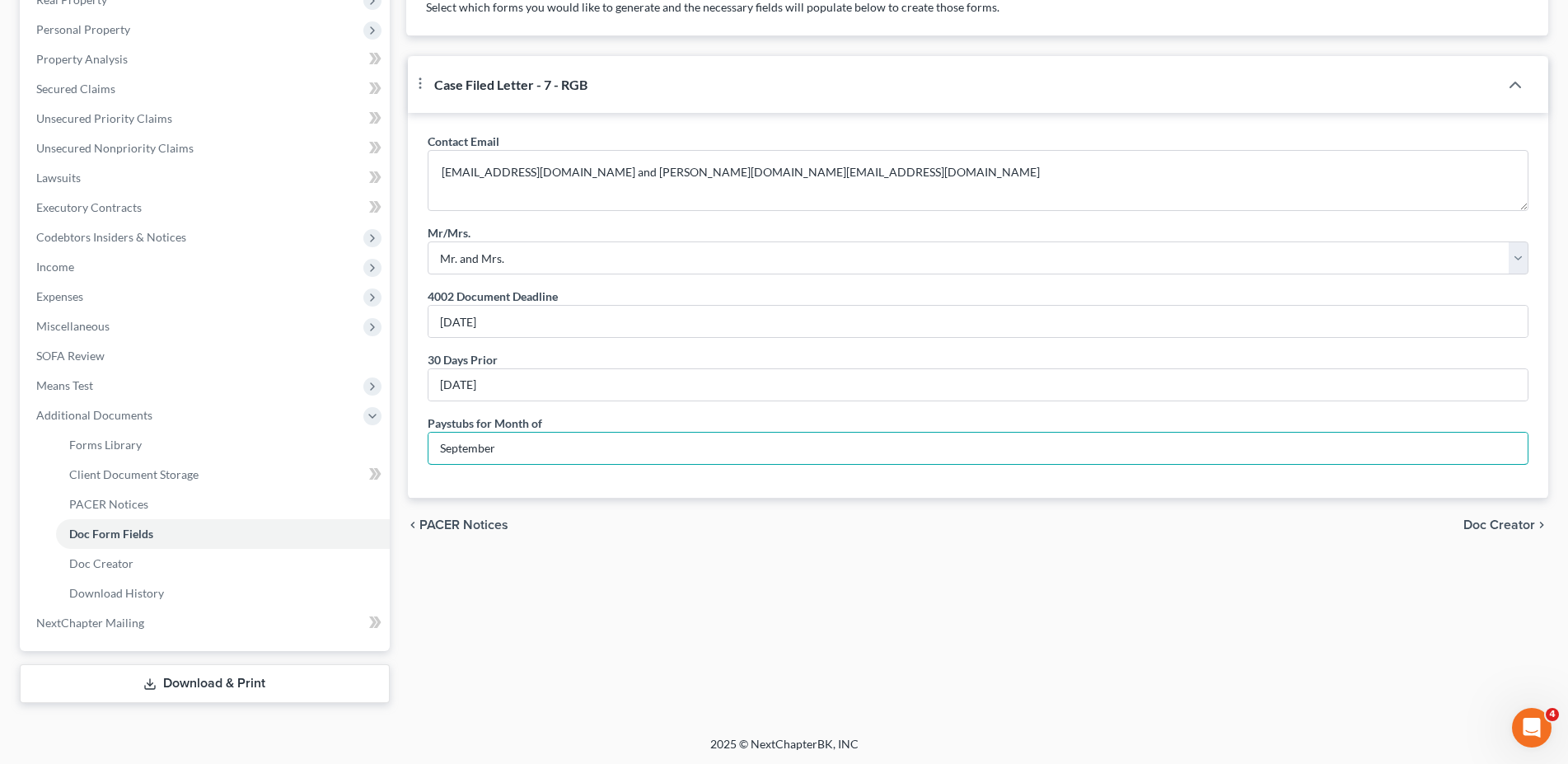
type input "September"
click at [1492, 532] on span "Doc Creator" at bounding box center [1500, 525] width 72 height 13
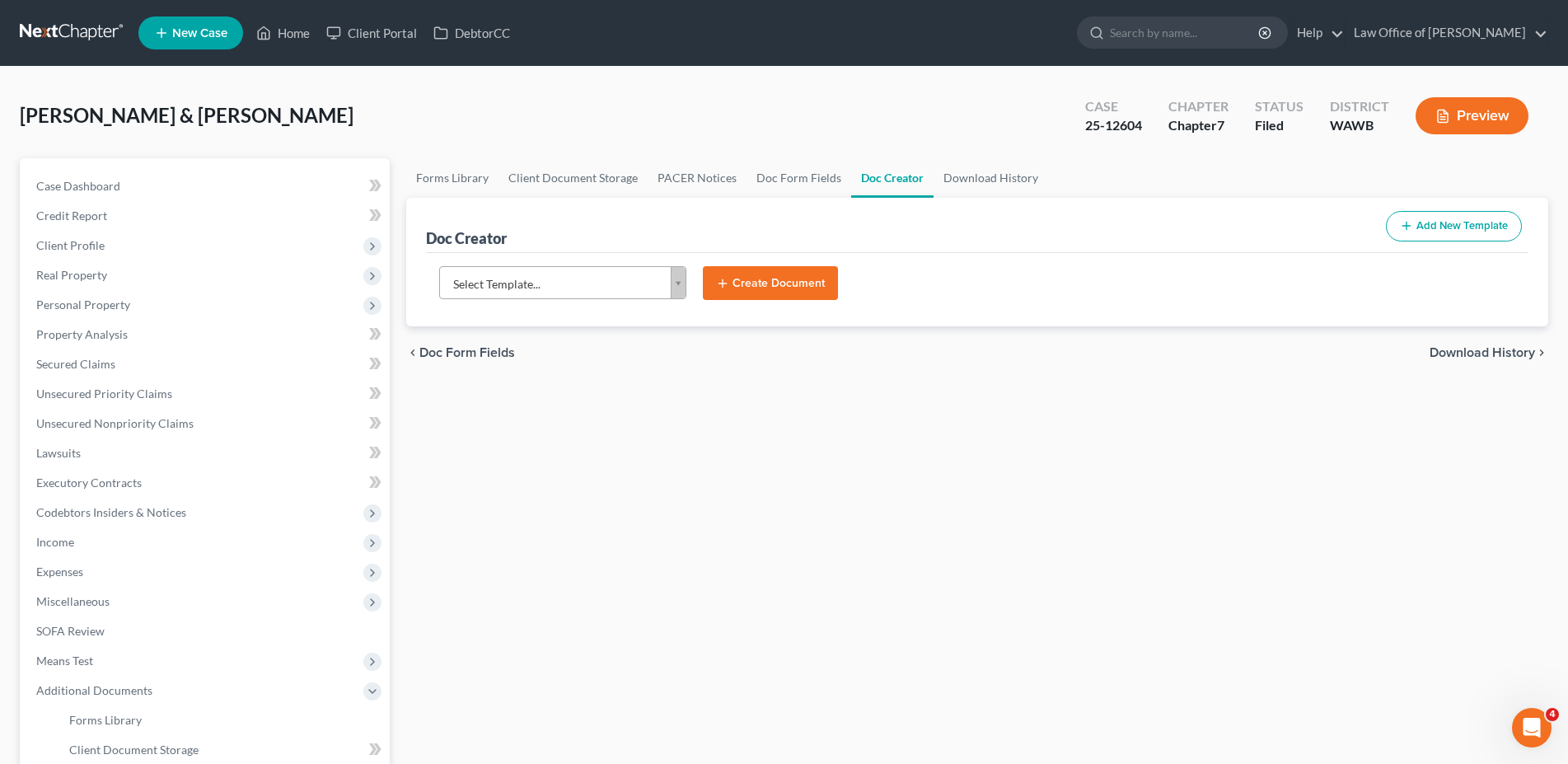
click at [579, 291] on body "Home New Case Client Portal DebtorCC Law Office of [PERSON_NAME] [EMAIL_ADDRESS…" at bounding box center [784, 520] width 1568 height 1042
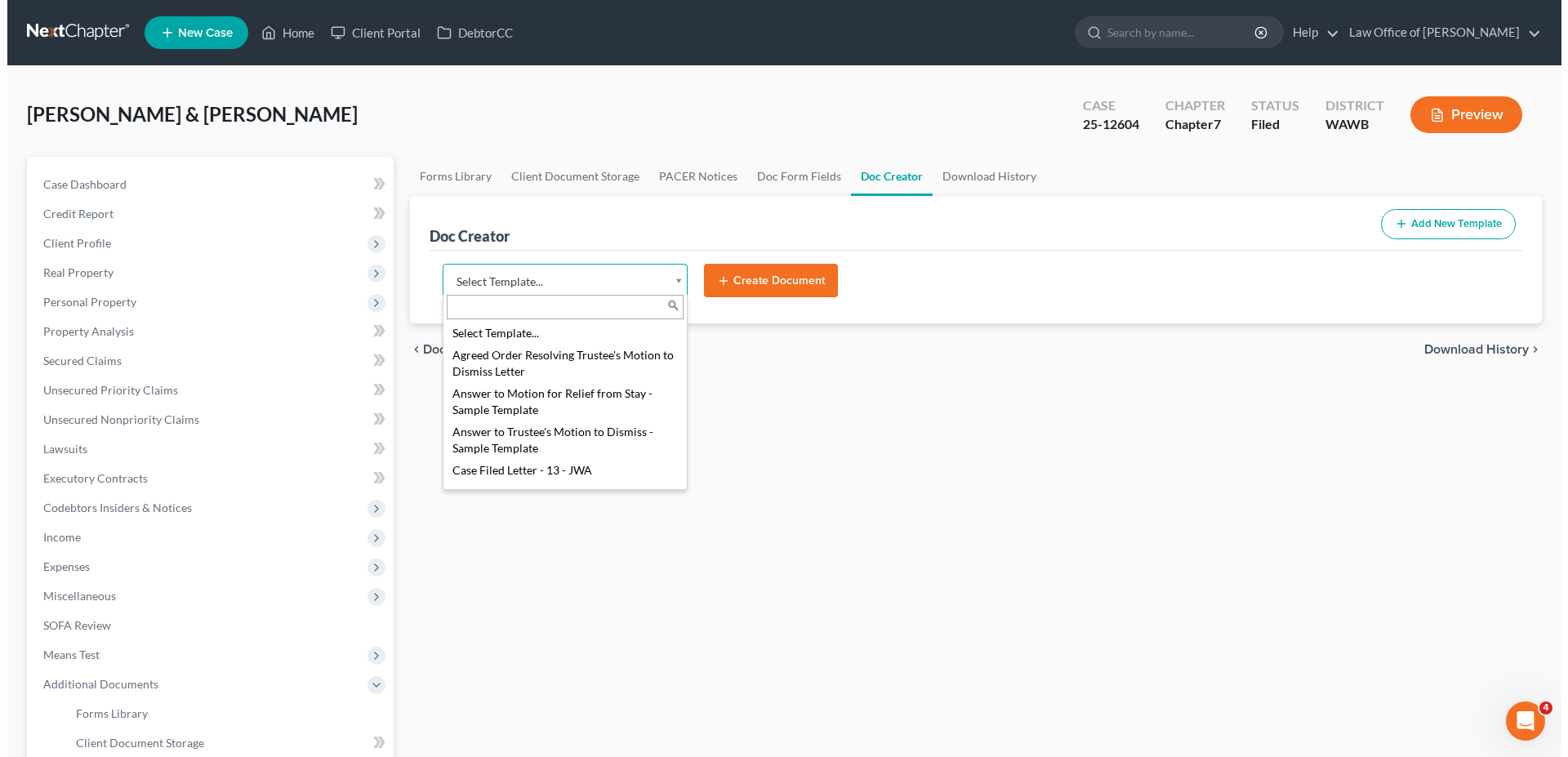
scroll to position [167, 0]
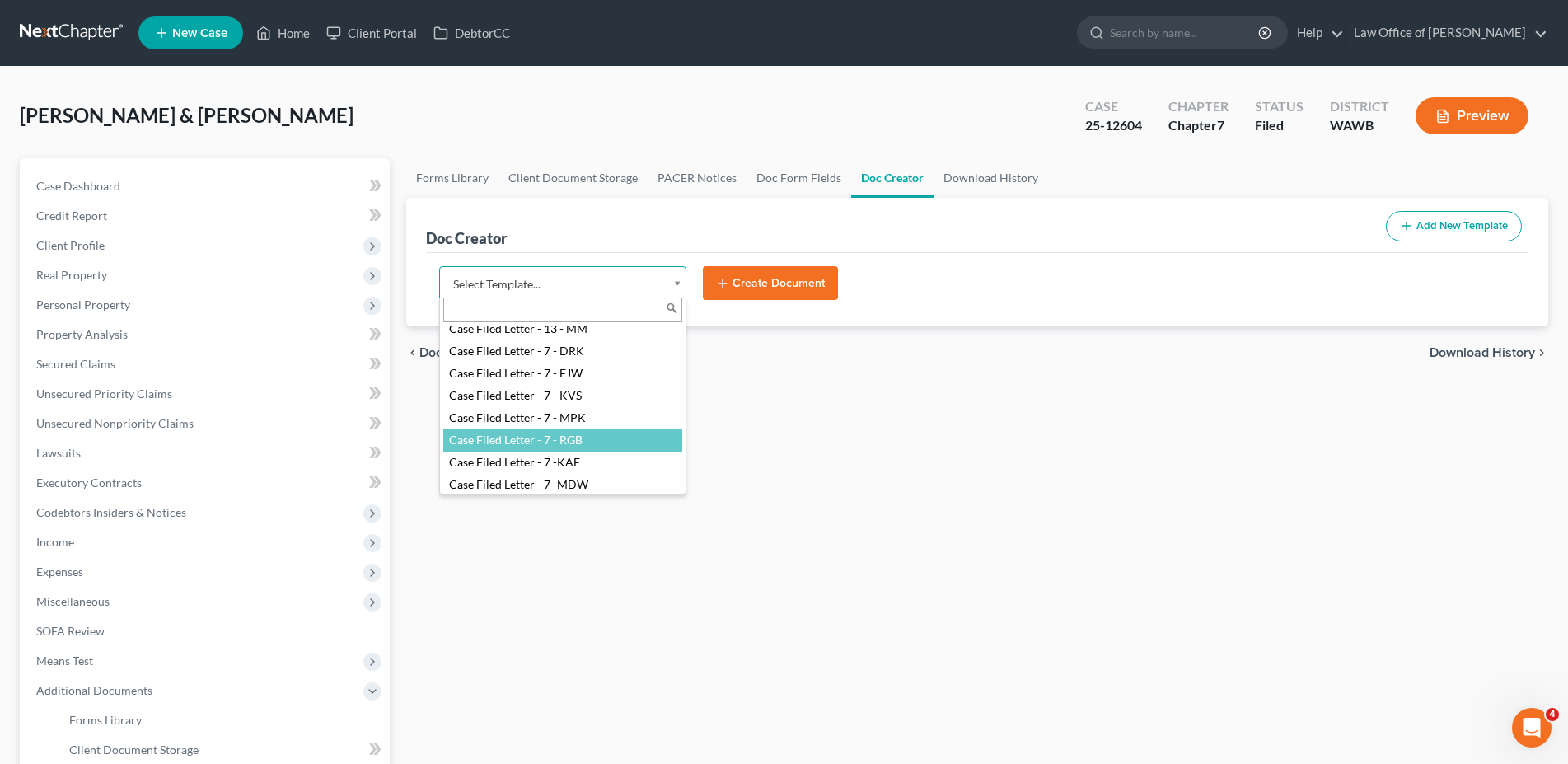
select select "104395"
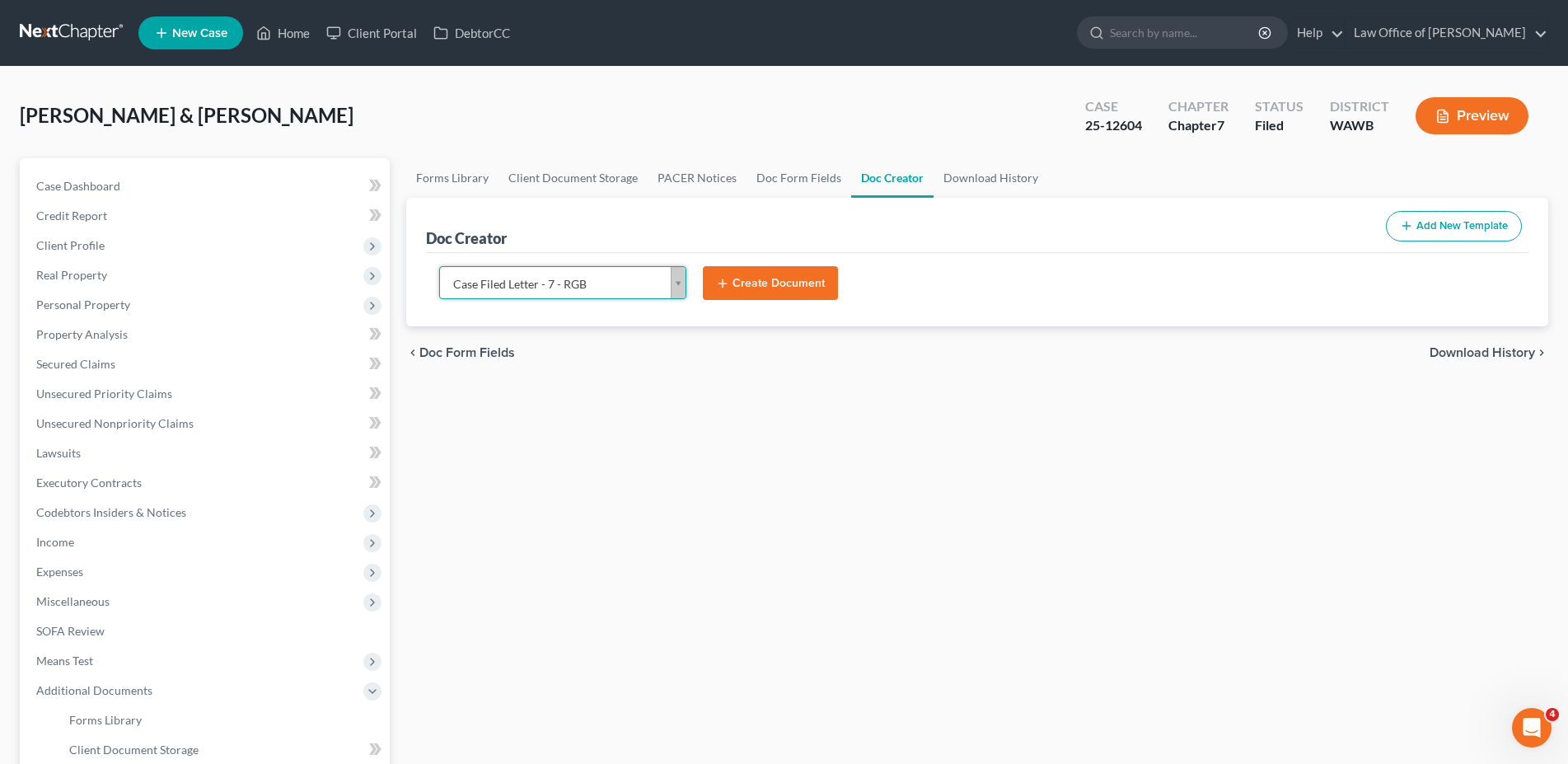
click at [733, 289] on button "Create Document" at bounding box center [770, 284] width 135 height 35
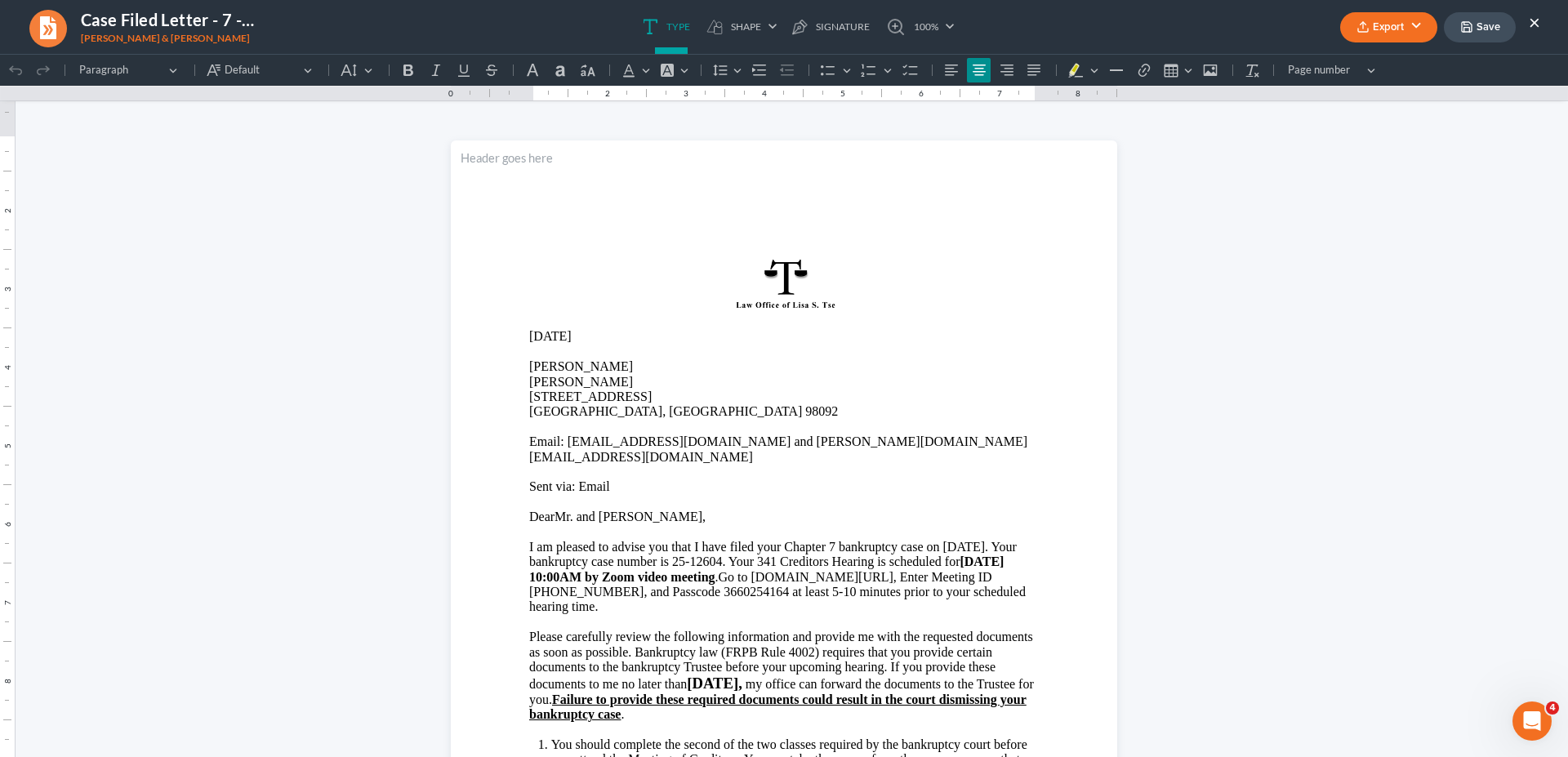
scroll to position [0, 0]
click at [544, 510] on span "DearMr. and [PERSON_NAME]," at bounding box center [618, 517] width 177 height 14
click at [552, 510] on span "DearMr. and [PERSON_NAME]," at bounding box center [618, 517] width 177 height 14
select select "1"
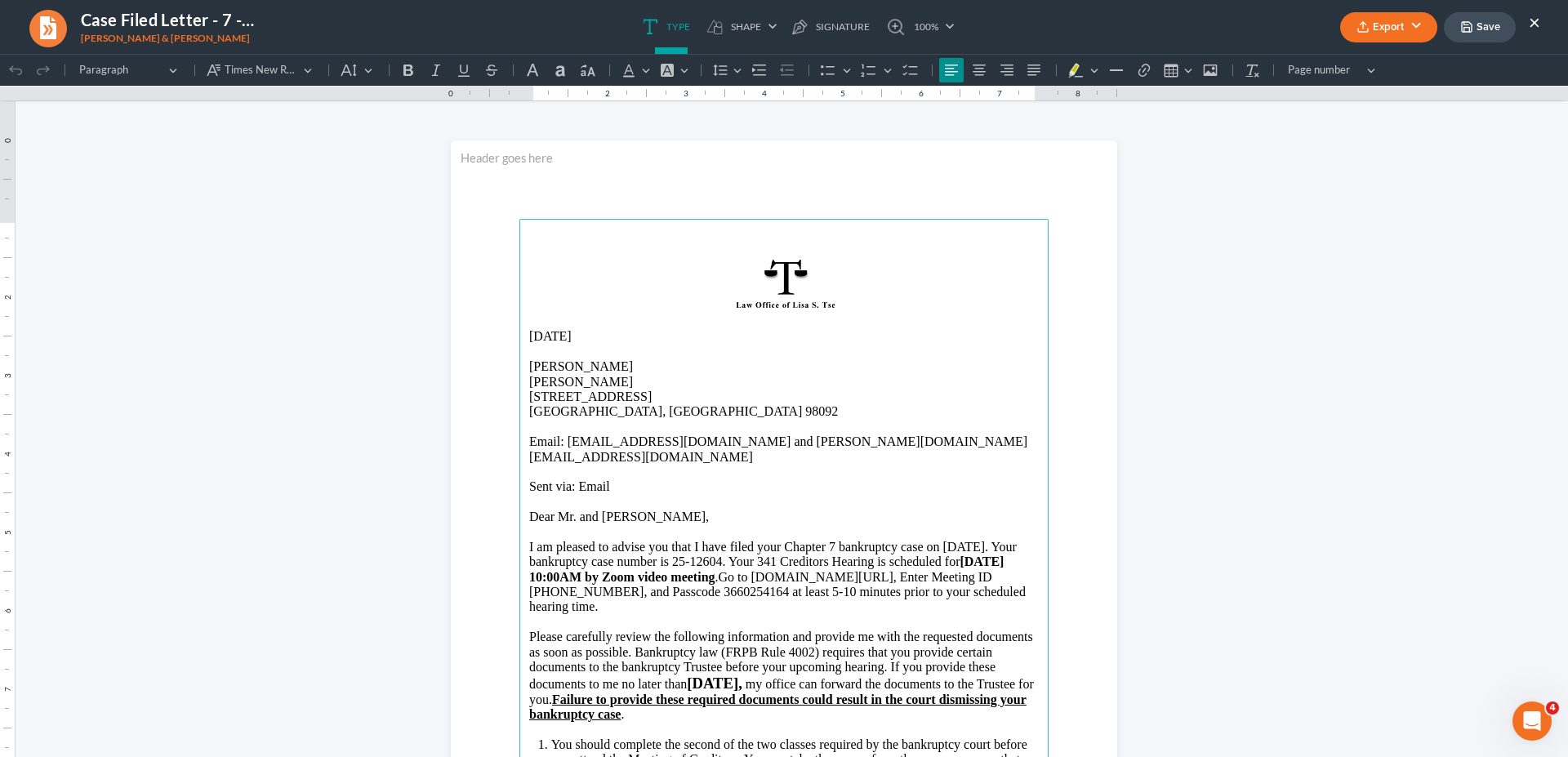
select select "0"
select select "87"
select select "0"
select select "50"
click at [1531, 25] on button "×" at bounding box center [1535, 22] width 12 height 20
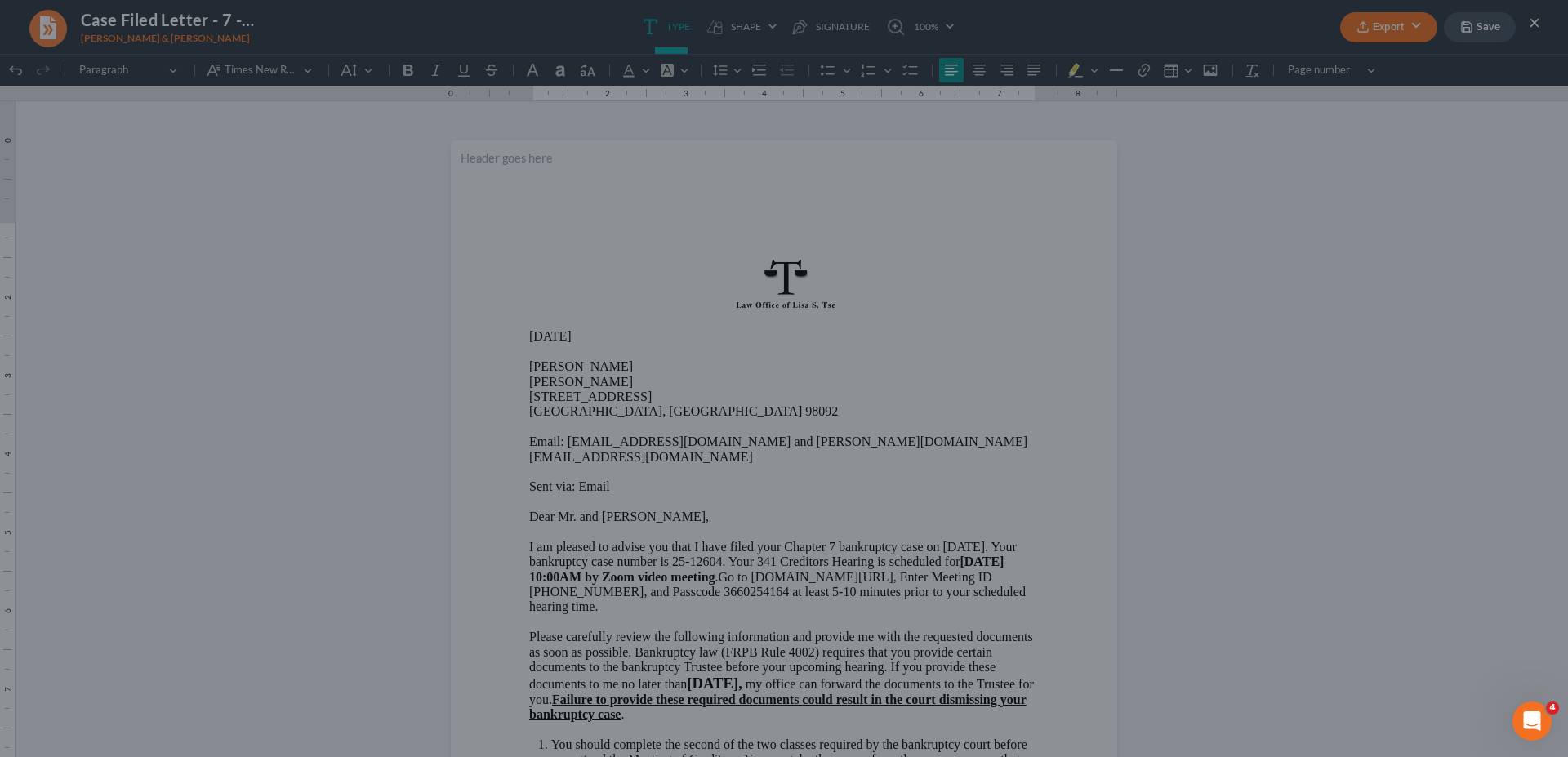
click at [1166, 290] on div at bounding box center [784, 378] width 1568 height 757
click at [1532, 22] on div at bounding box center [784, 378] width 1568 height 757
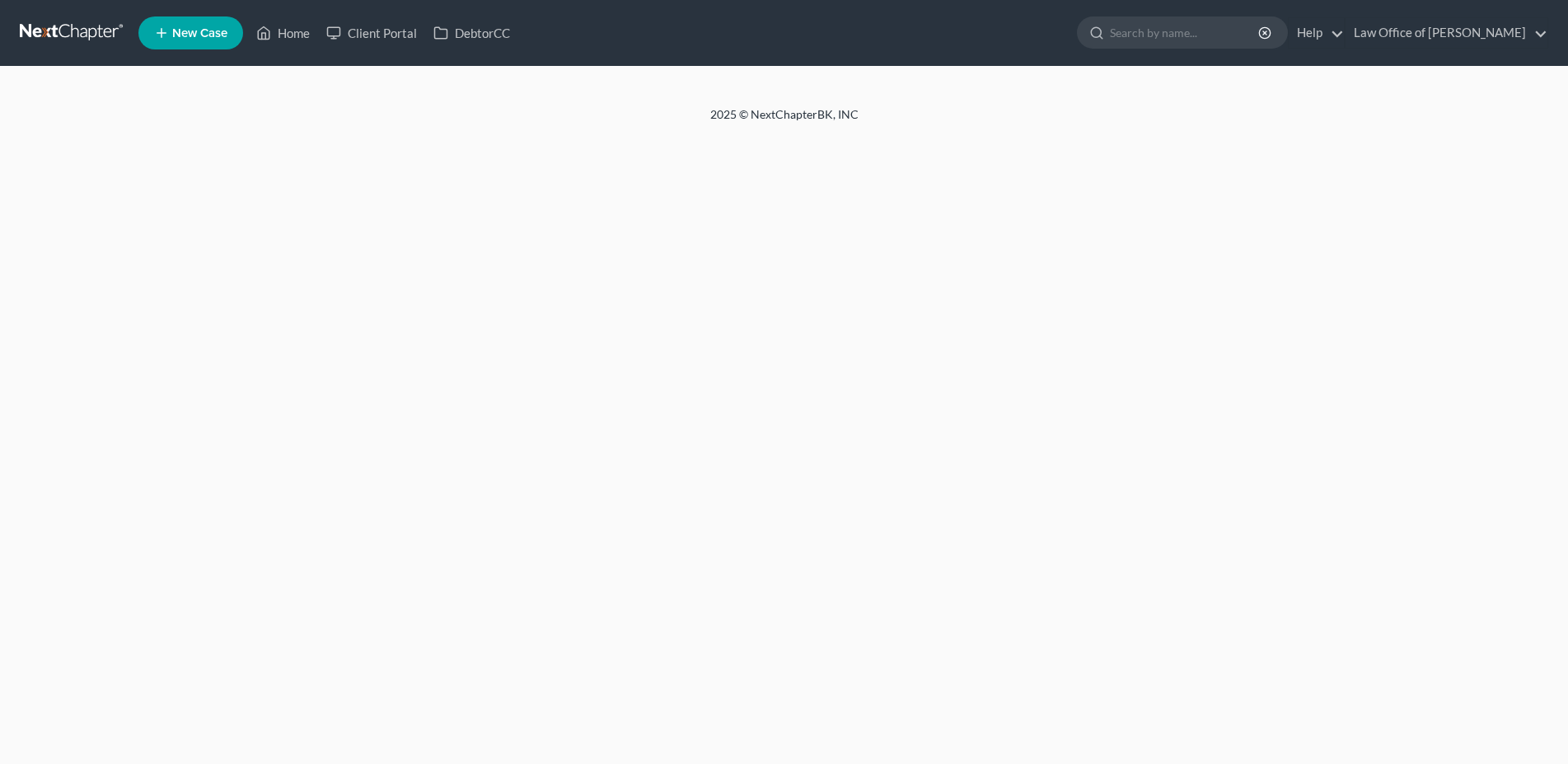
select select "1"
select select "0"
select select "87"
select select "0"
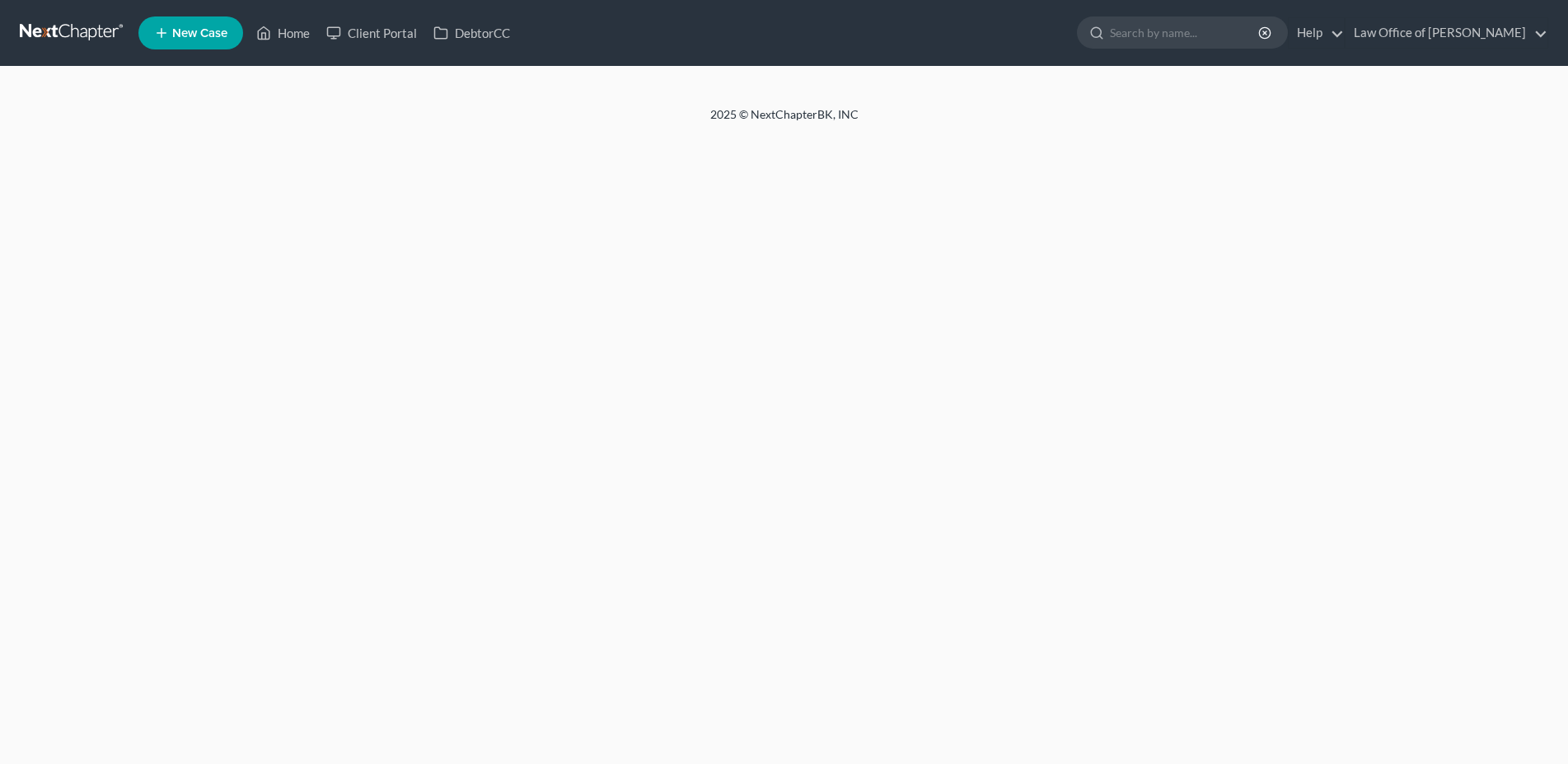
select select "50"
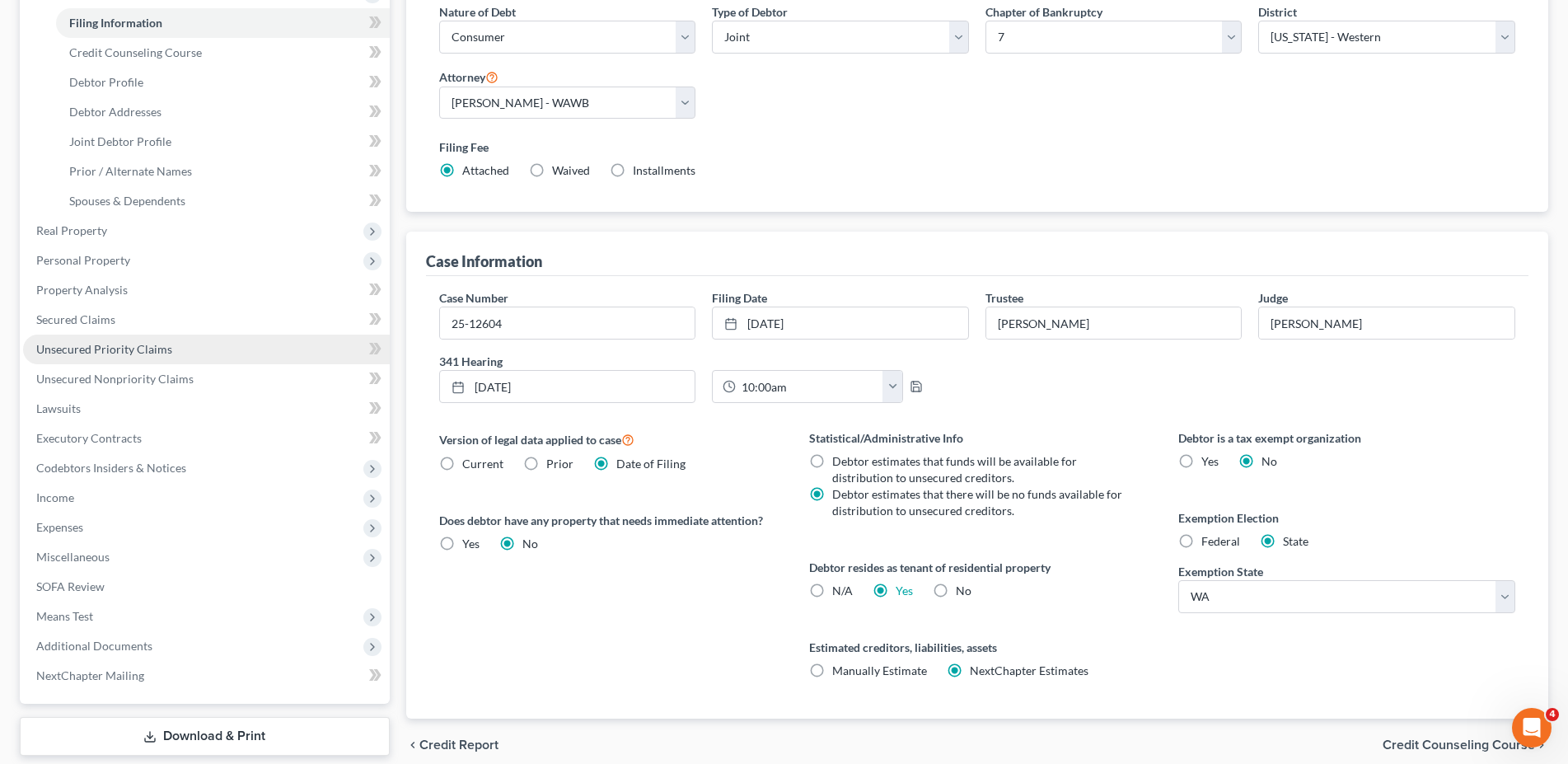
scroll to position [322, 0]
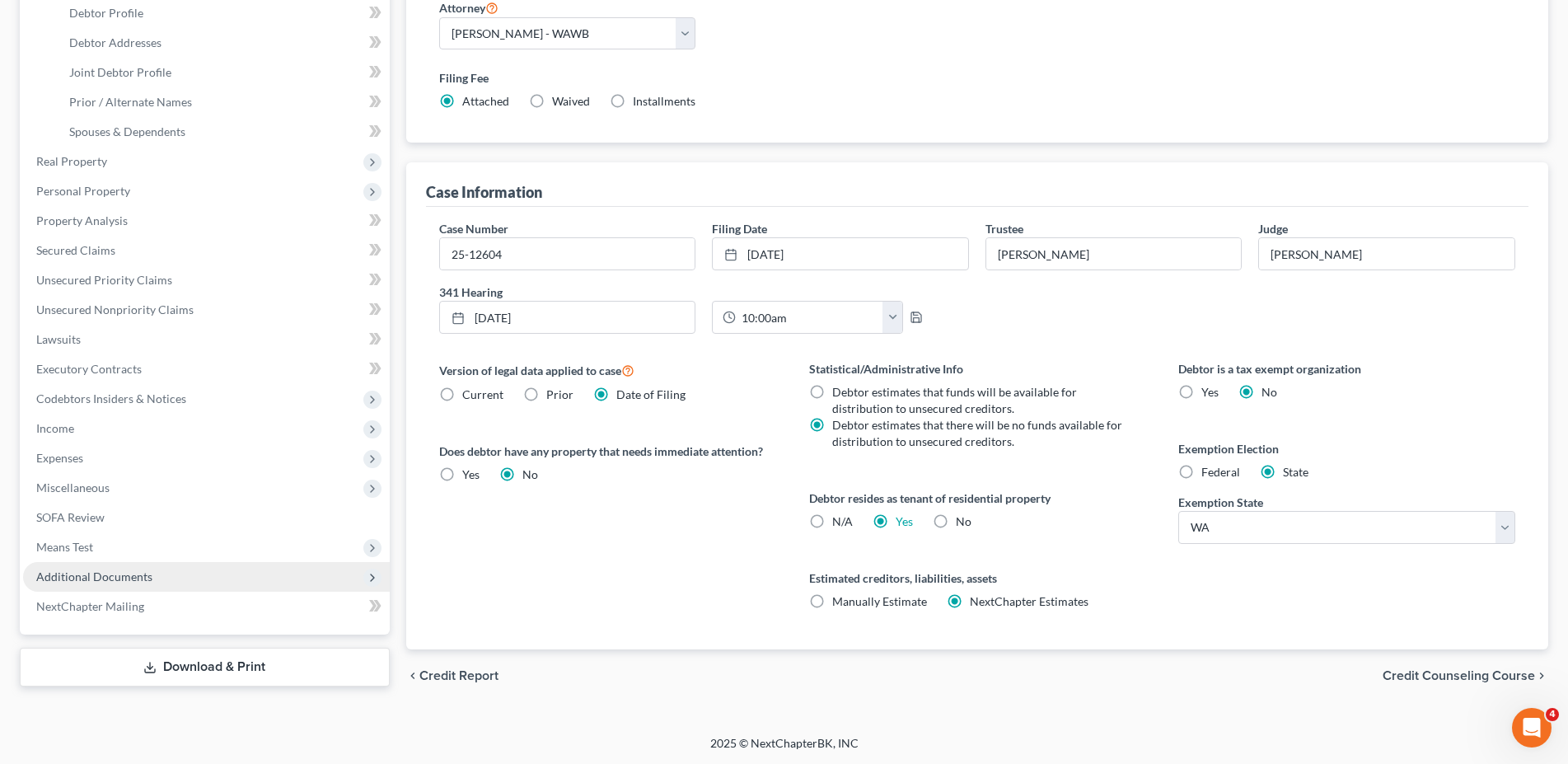
click at [118, 572] on span "Additional Documents" at bounding box center [93, 576] width 116 height 14
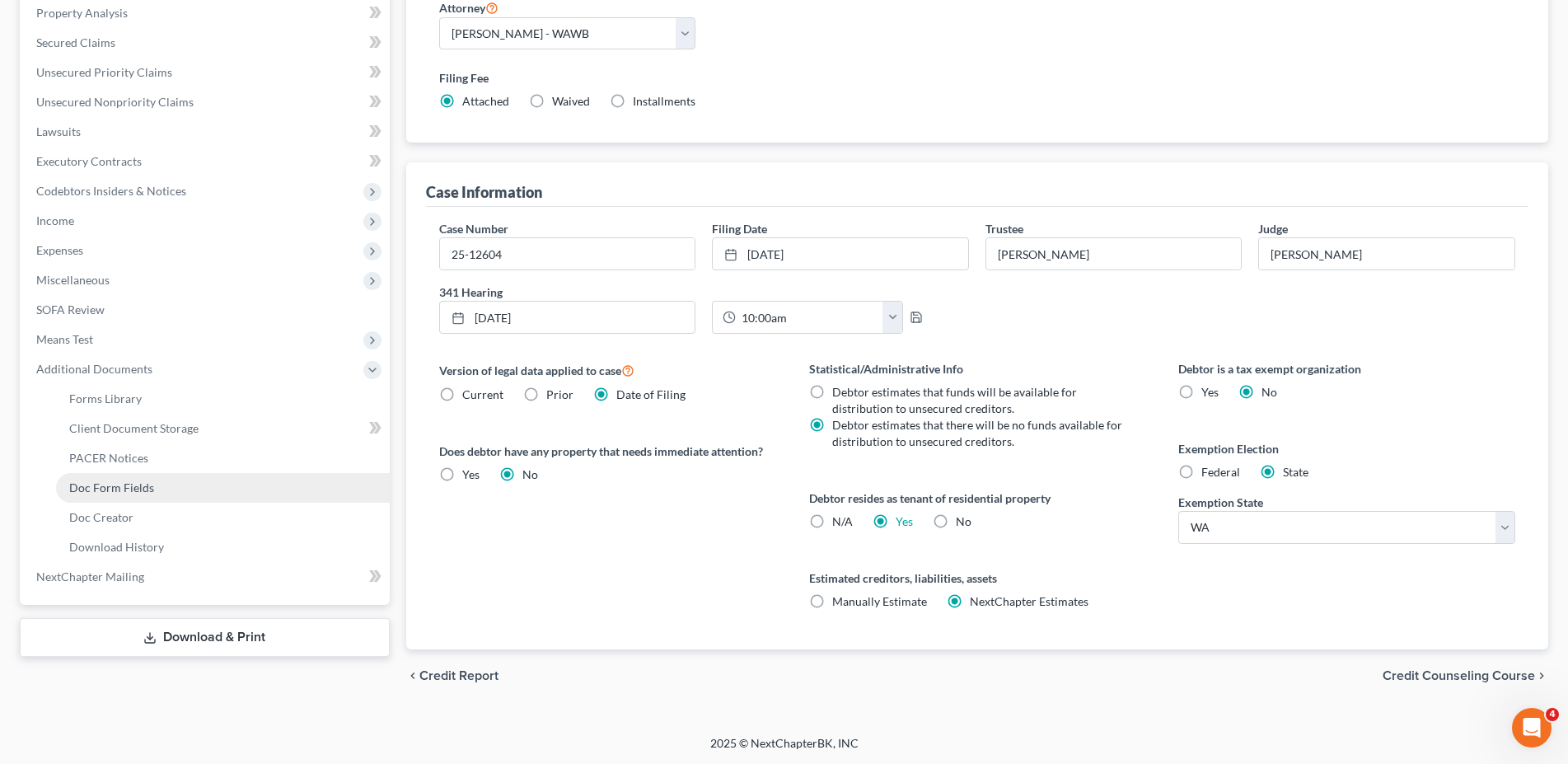
click at [104, 489] on span "Doc Form Fields" at bounding box center [112, 487] width 85 height 14
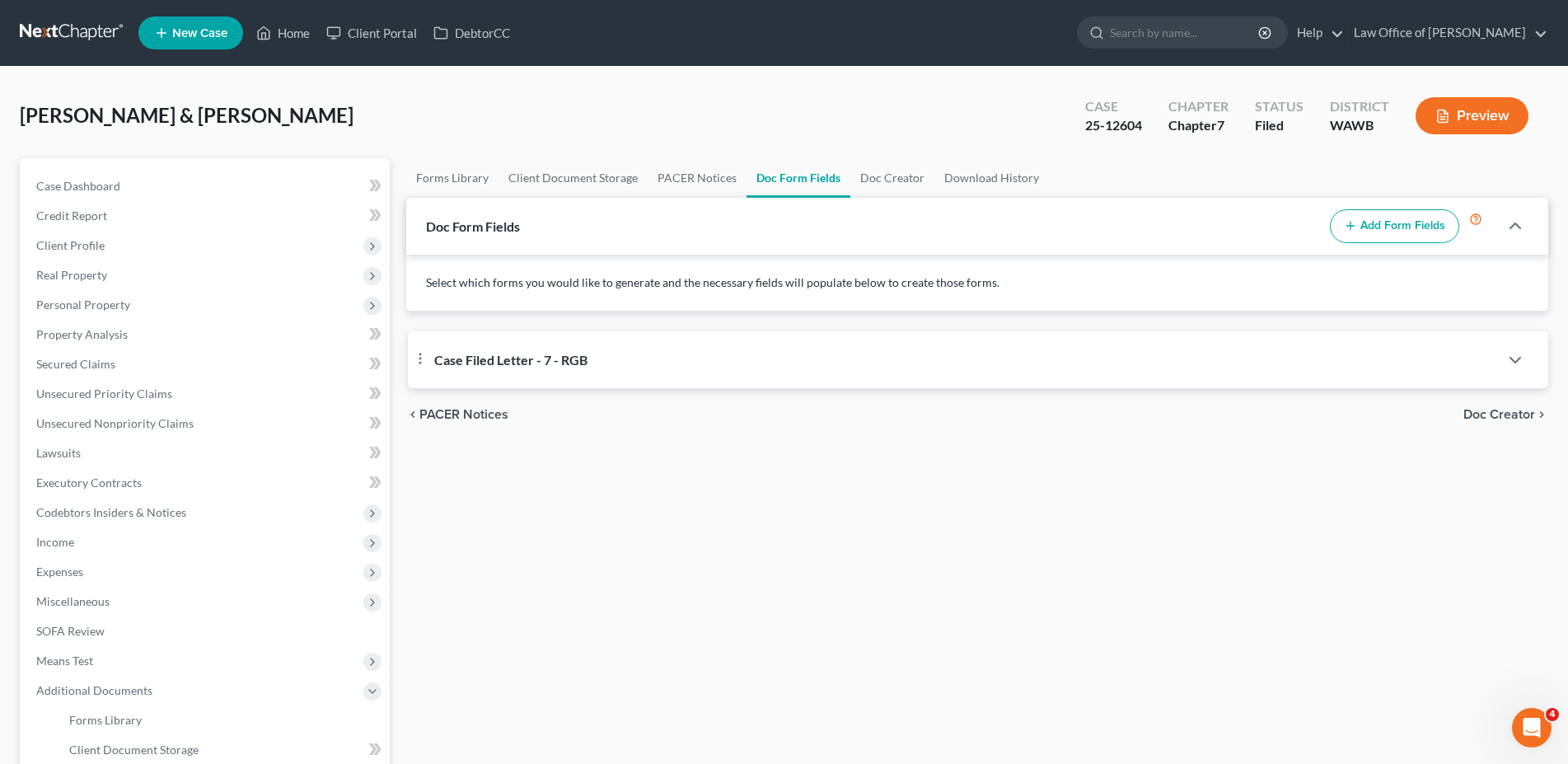
select select "2"
click at [466, 356] on span "Case Filed Letter - 7 - RGB" at bounding box center [511, 359] width 153 height 16
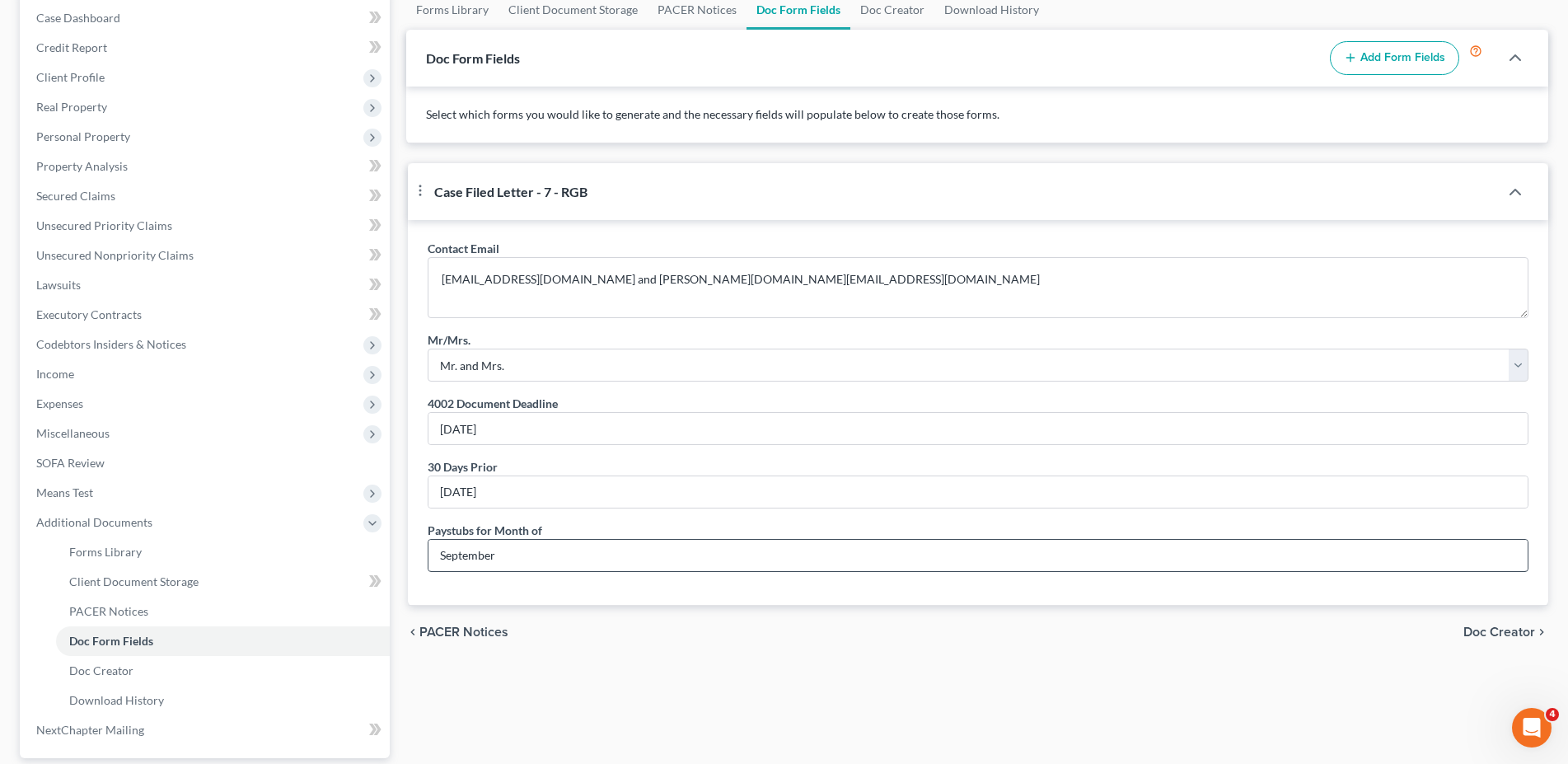
scroll to position [275, 0]
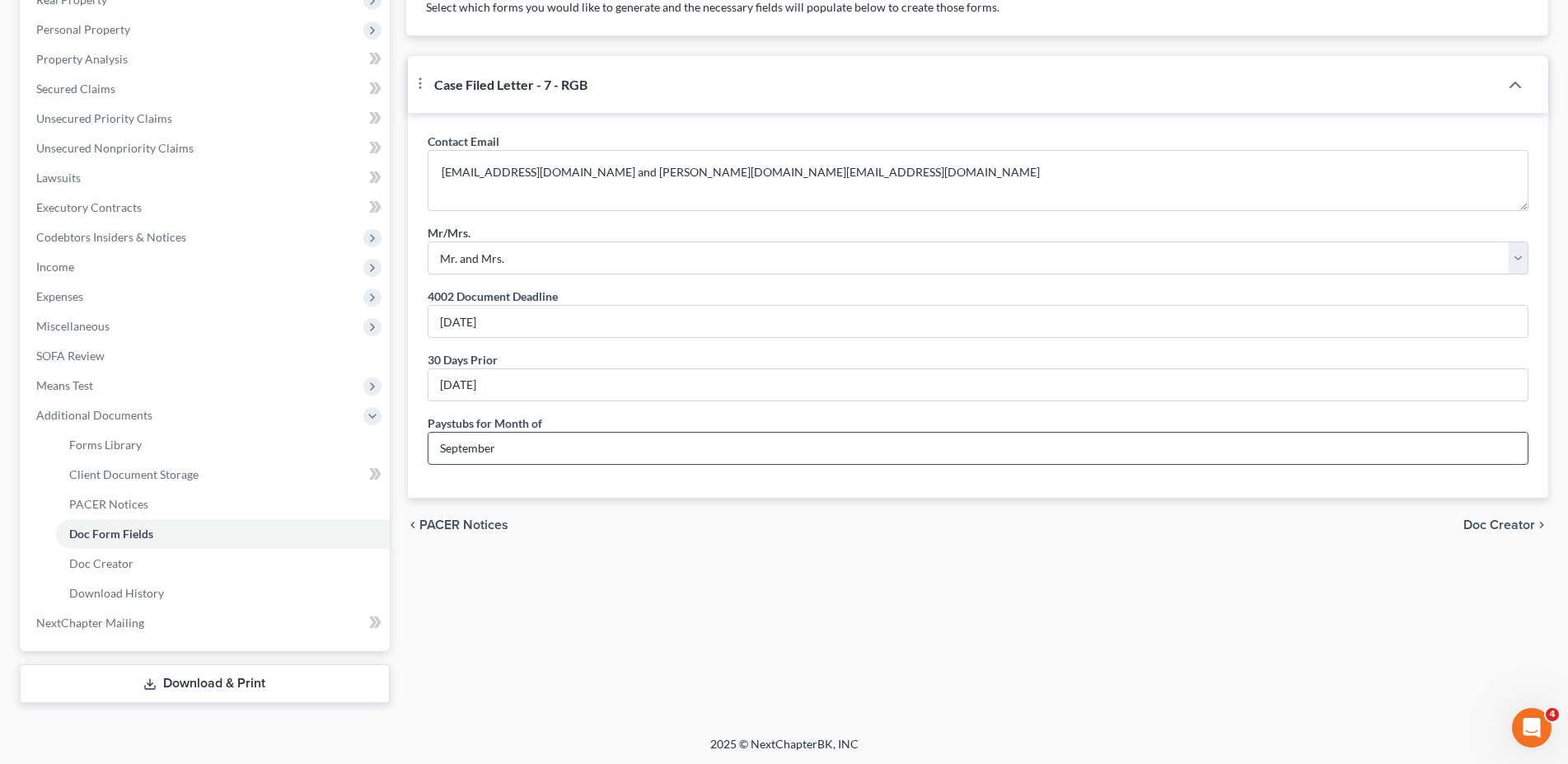
click at [511, 465] on input "September" at bounding box center [978, 449] width 1100 height 32
click at [498, 498] on div "Contact Email rolandobaybay906@gmail.com and melba.gbay@gmail.com Mr/Mrs. Selec…" at bounding box center [978, 305] width 1140 height 385
click at [73, 530] on span "Doc Form Fields" at bounding box center [111, 534] width 84 height 14
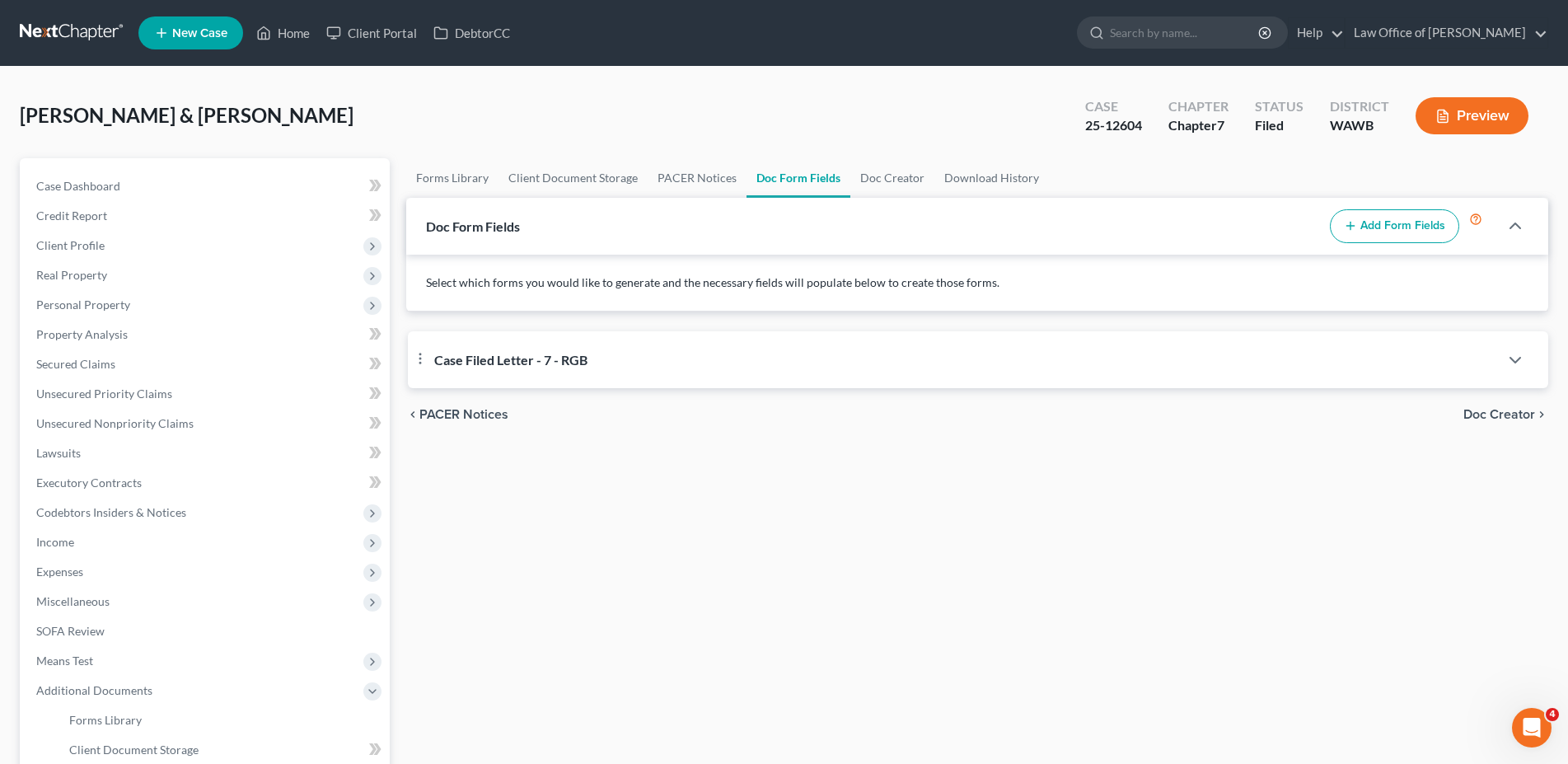
click at [493, 356] on span "Case Filed Letter - 7 - RGB" at bounding box center [511, 359] width 153 height 16
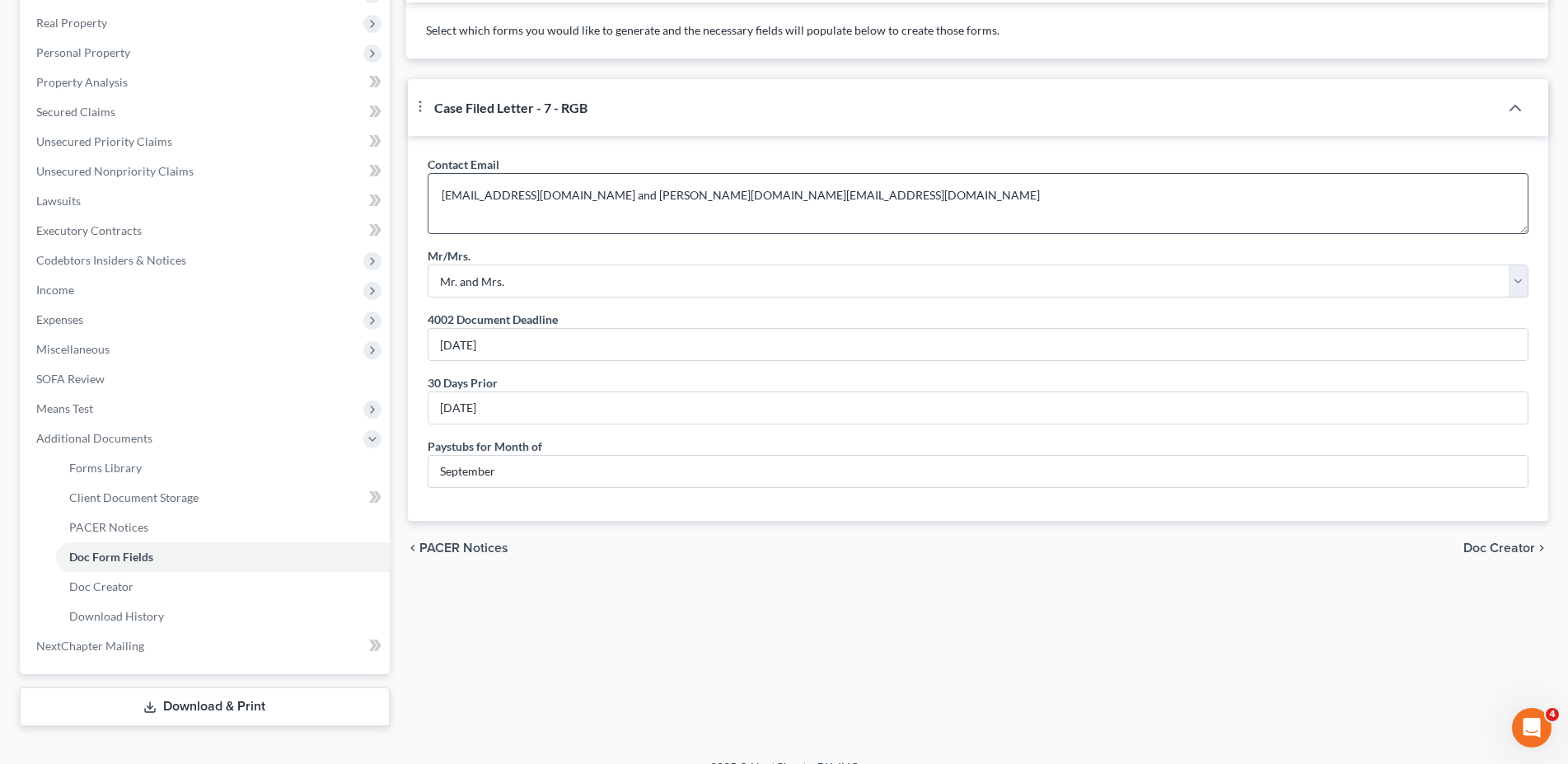
scroll to position [275, 0]
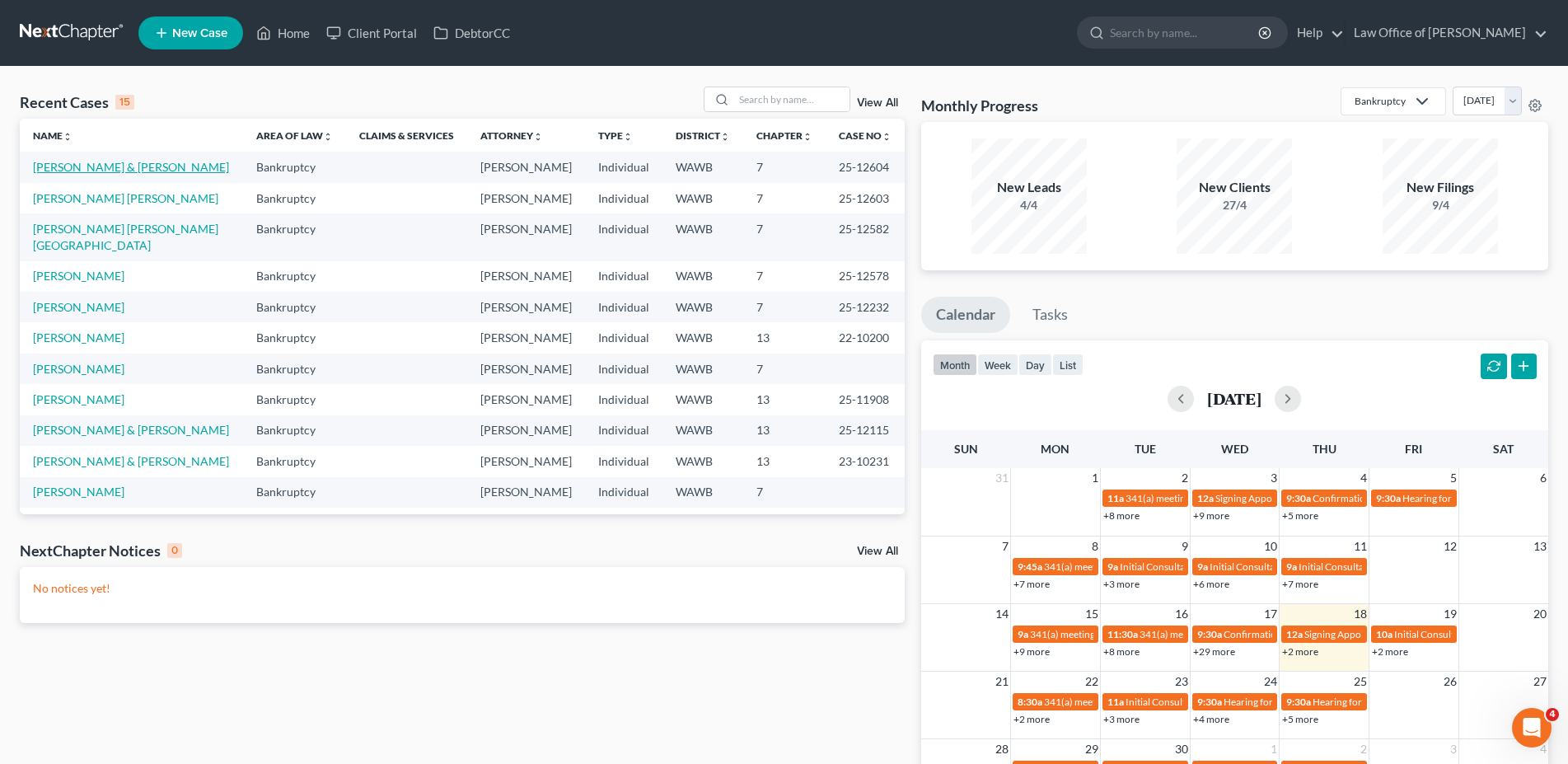
click at [90, 167] on link "[PERSON_NAME] & [PERSON_NAME]" at bounding box center [131, 167] width 196 height 14
select select "3"
select select "6"
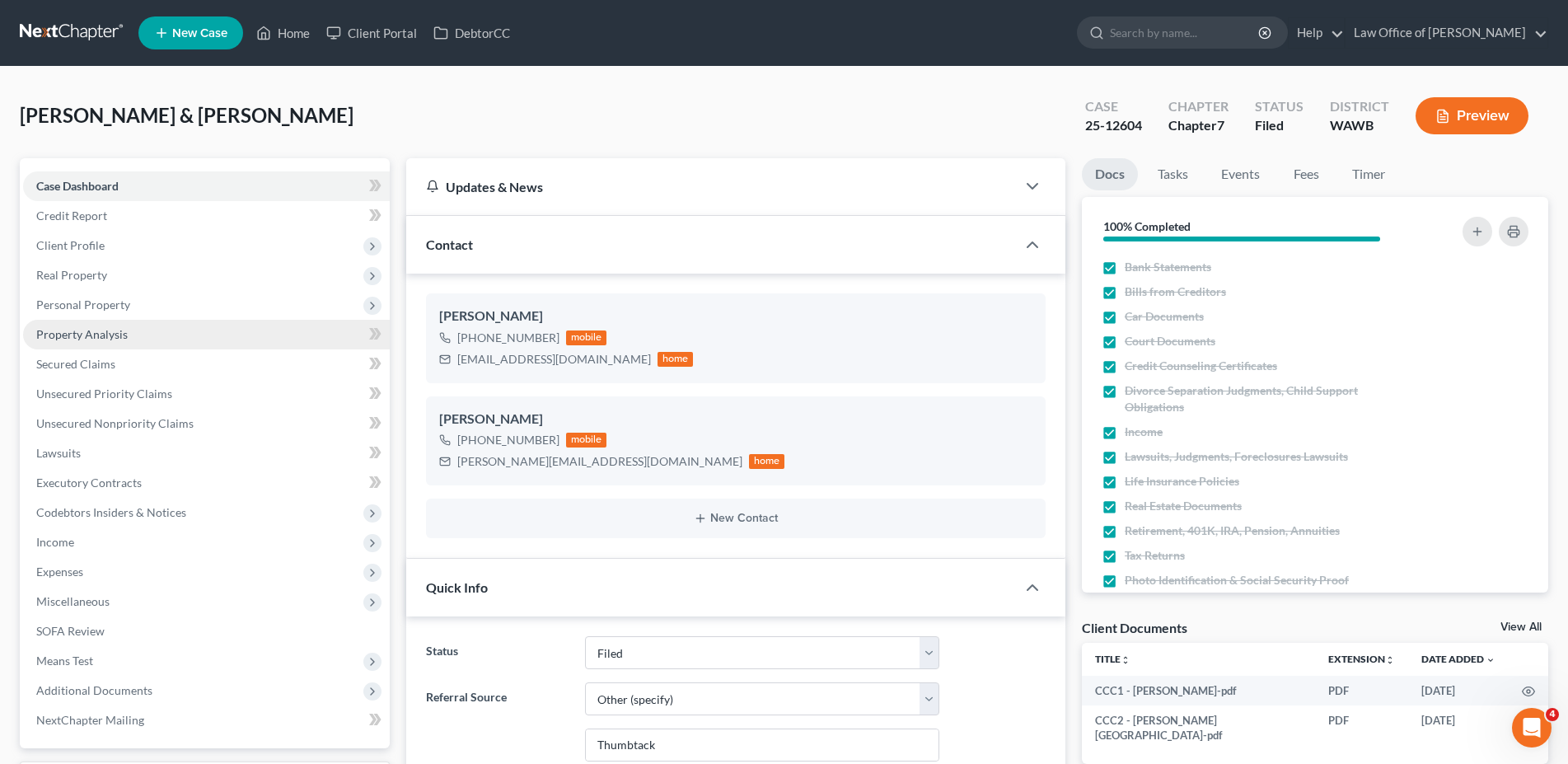
scroll to position [168, 0]
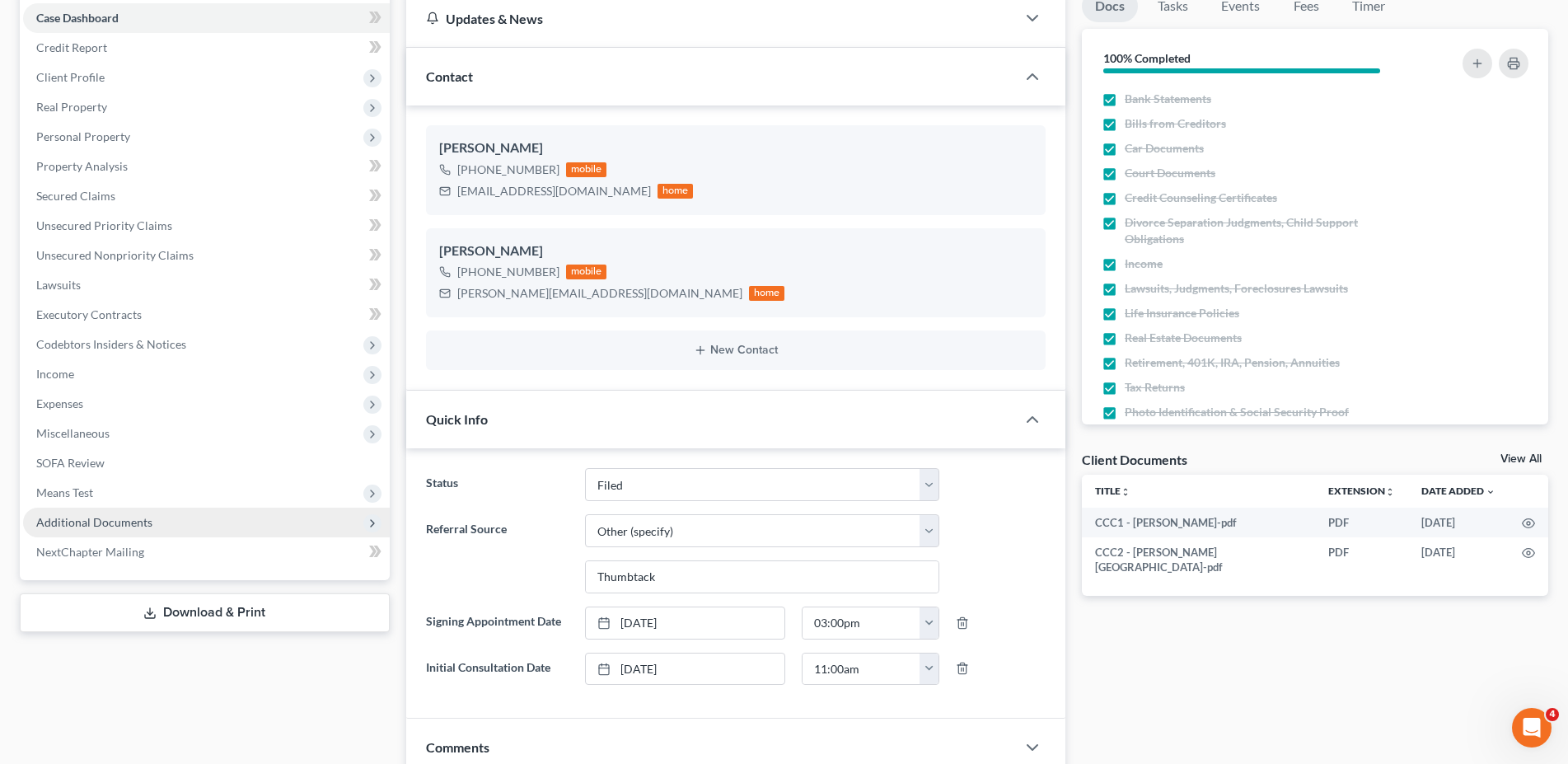
click at [105, 521] on span "Additional Documents" at bounding box center [93, 522] width 116 height 14
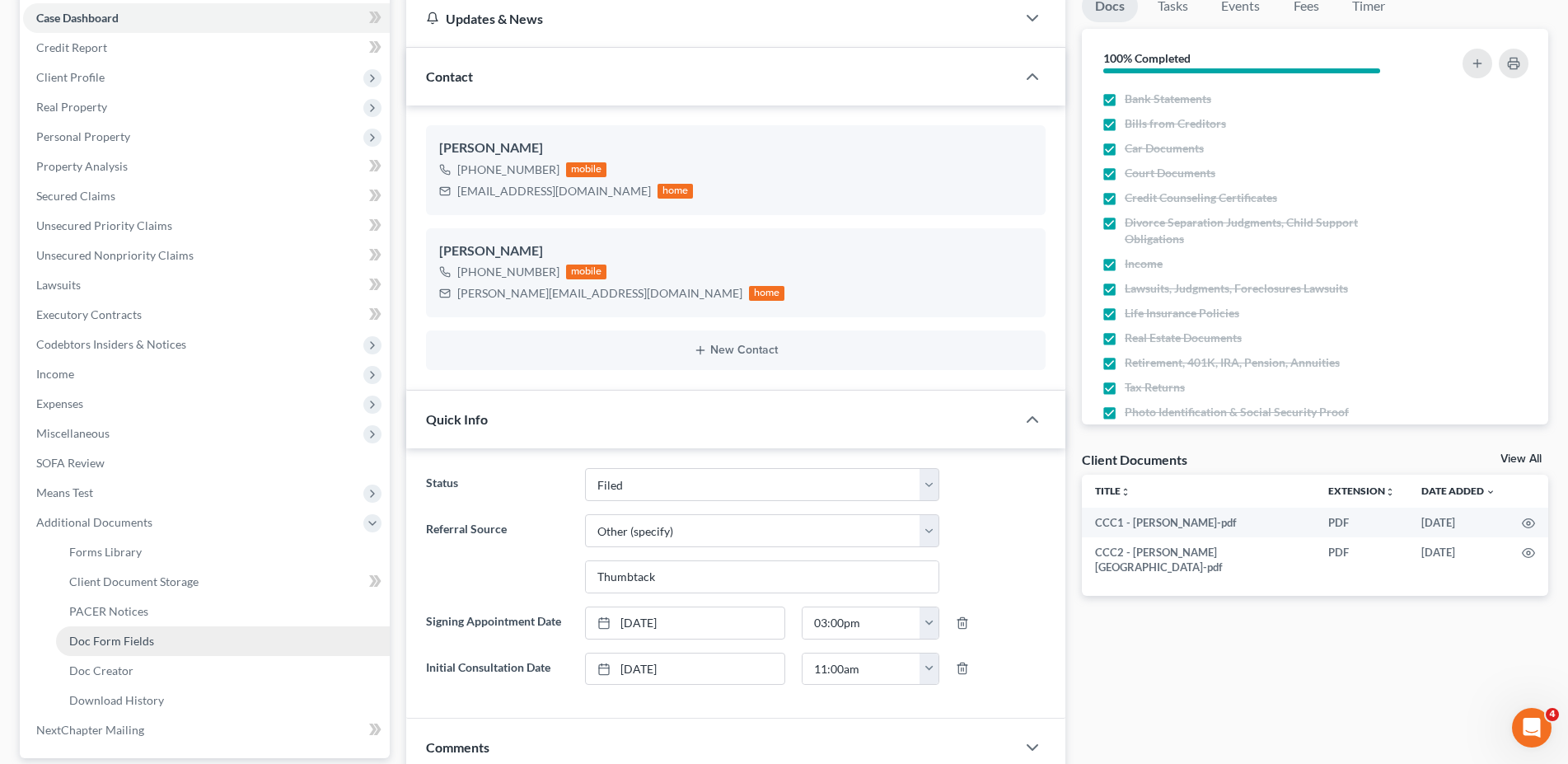
click at [94, 638] on span "Doc Form Fields" at bounding box center [112, 641] width 85 height 14
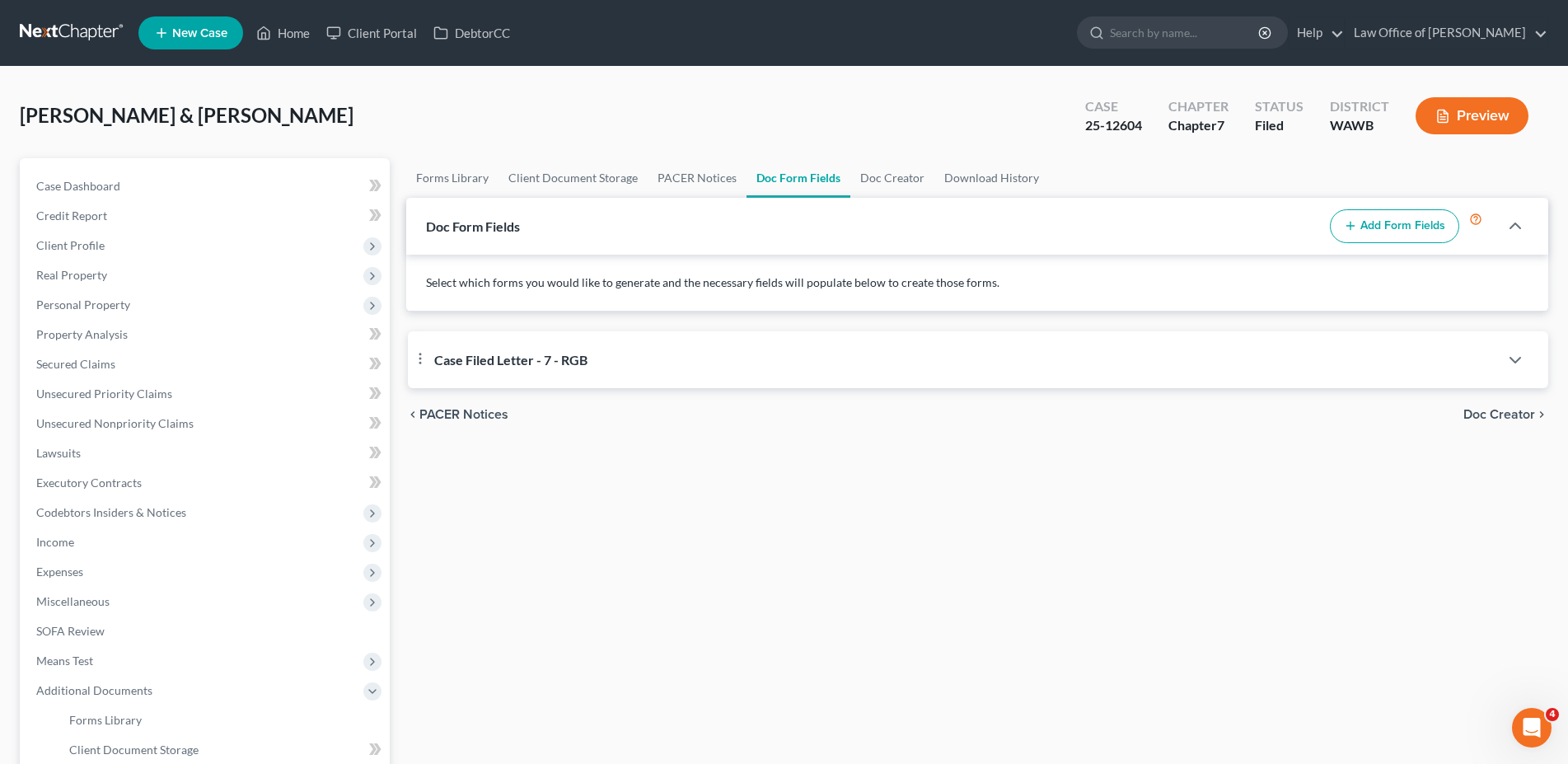
select select "2"
click at [524, 355] on span "Case Filed Letter - 7 - RGB" at bounding box center [511, 359] width 153 height 16
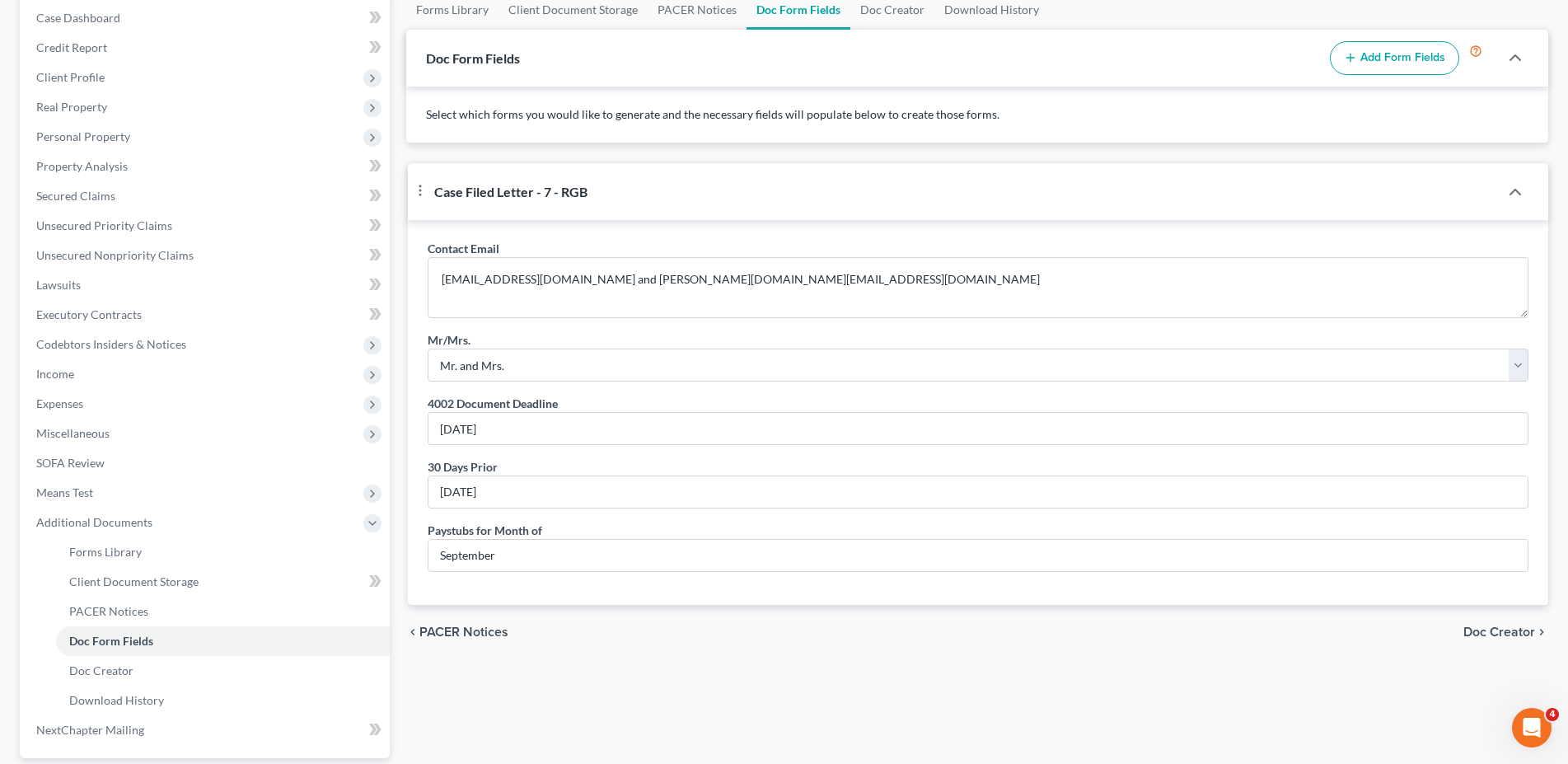
scroll to position [253, 0]
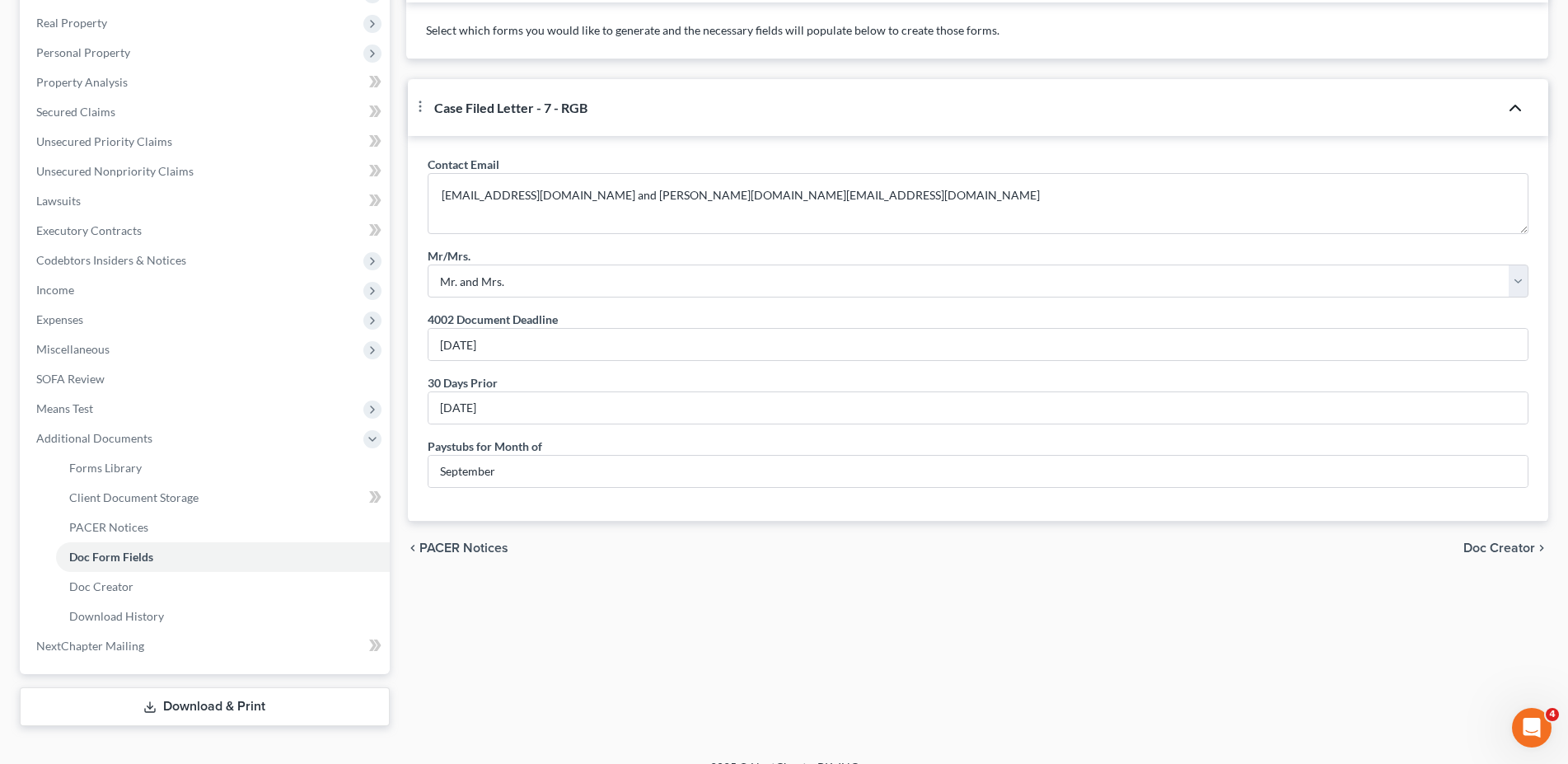
click at [1515, 106] on polyline "button" at bounding box center [1515, 108] width 10 height 5
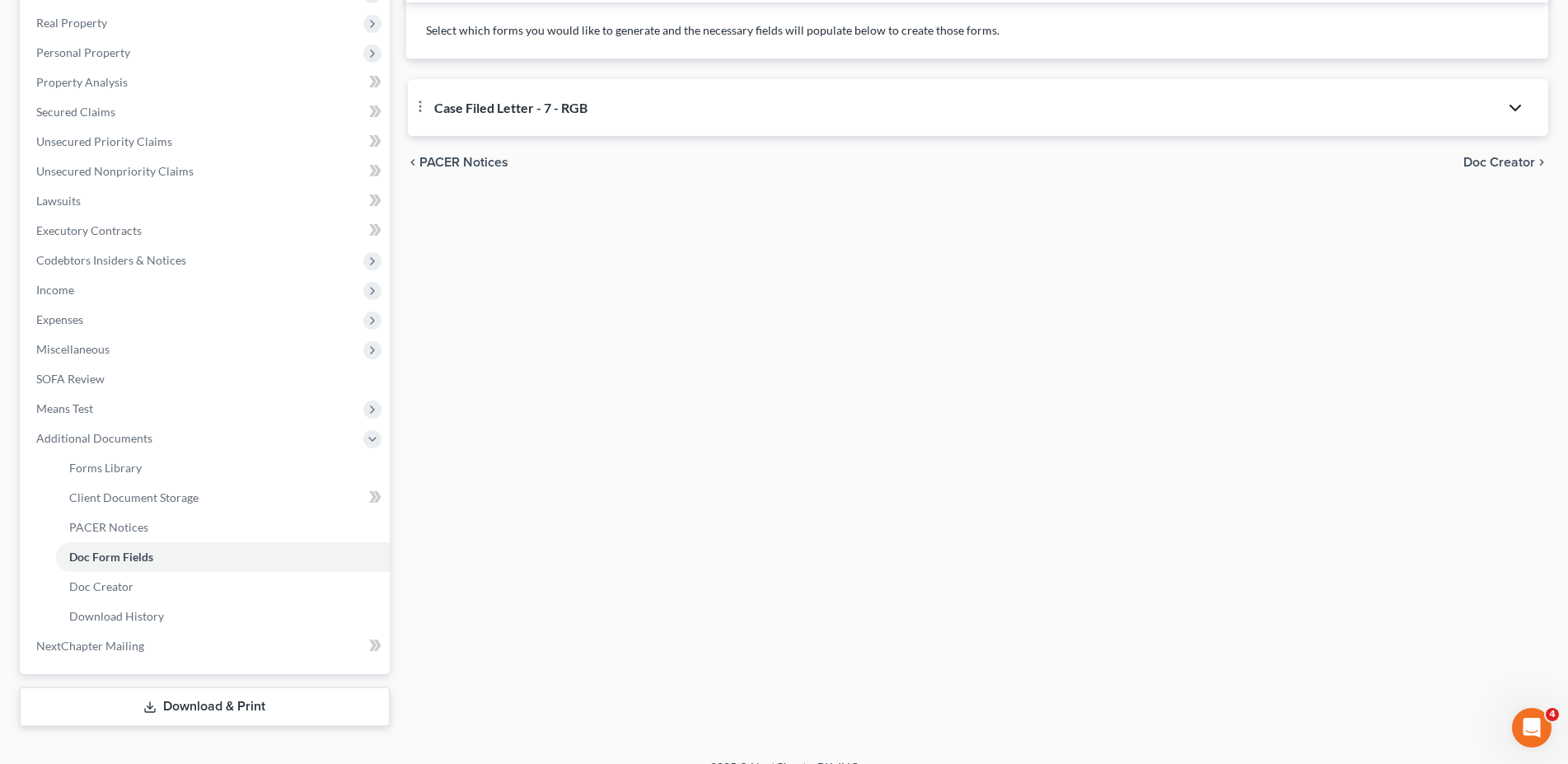
click at [1515, 105] on icon "button" at bounding box center [1515, 108] width 20 height 20
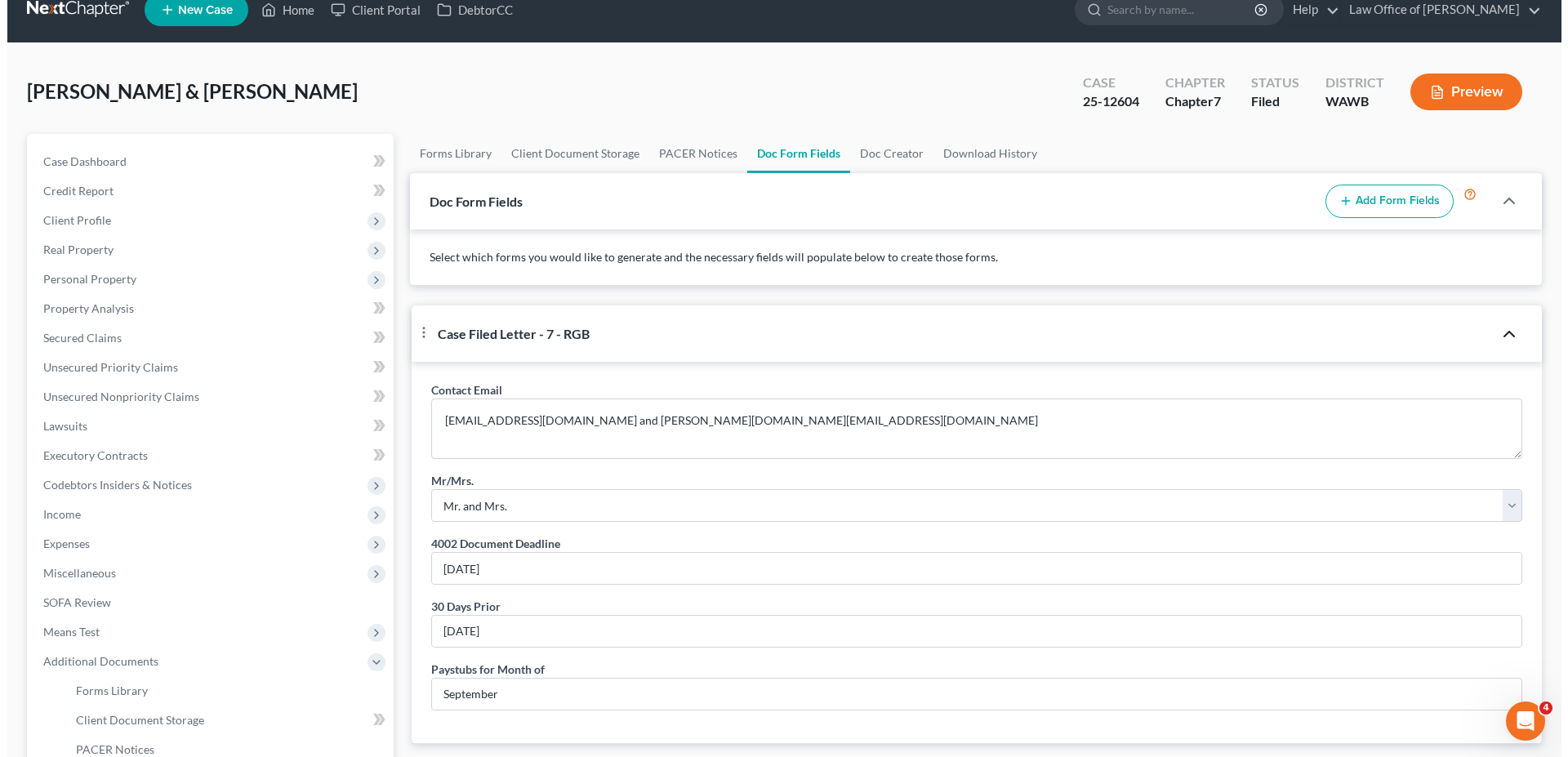
scroll to position [0, 0]
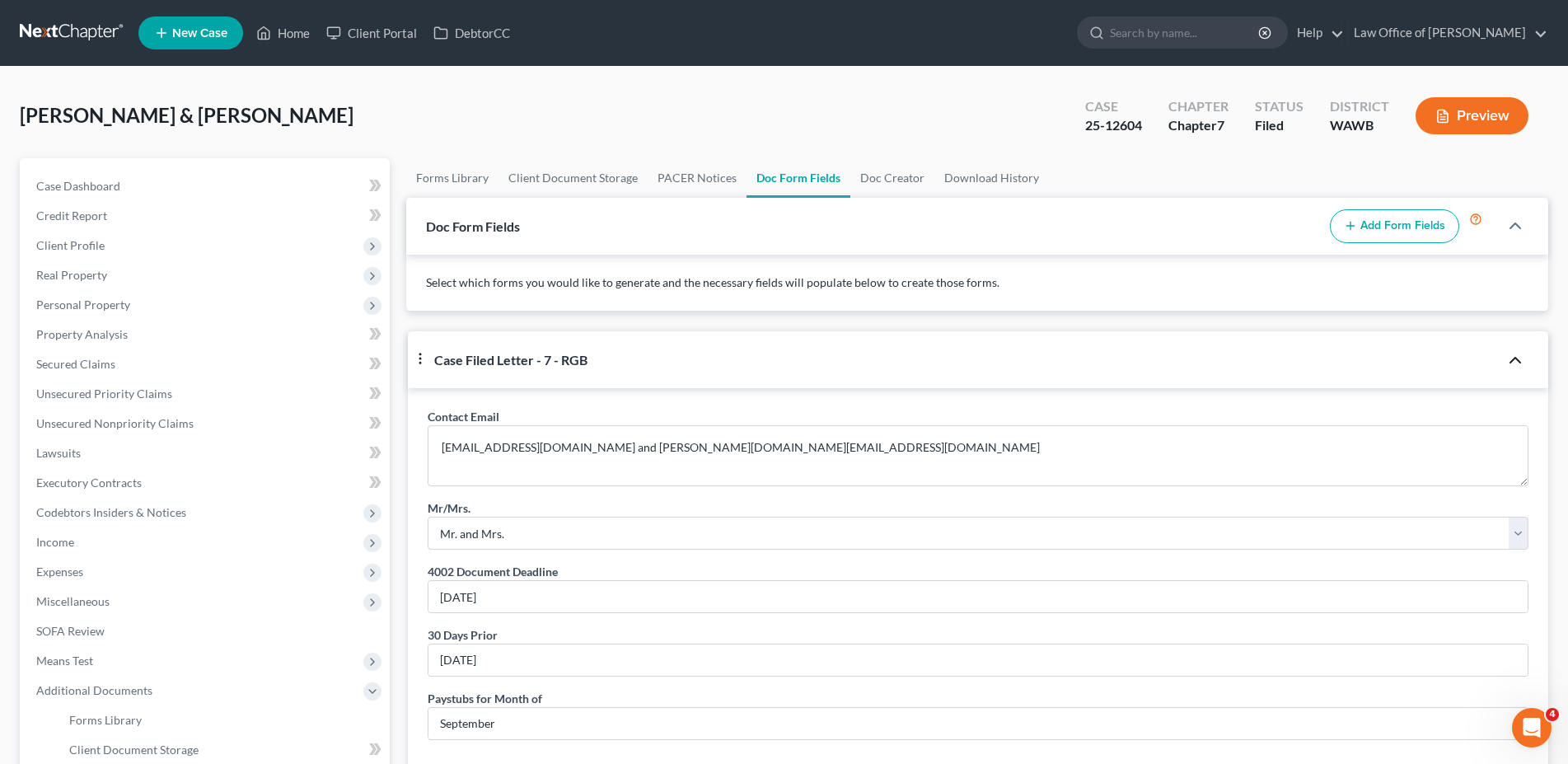
click at [422, 357] on icon "button" at bounding box center [420, 359] width 15 height 15
click at [1401, 218] on button "Add Form Fields" at bounding box center [1395, 227] width 129 height 35
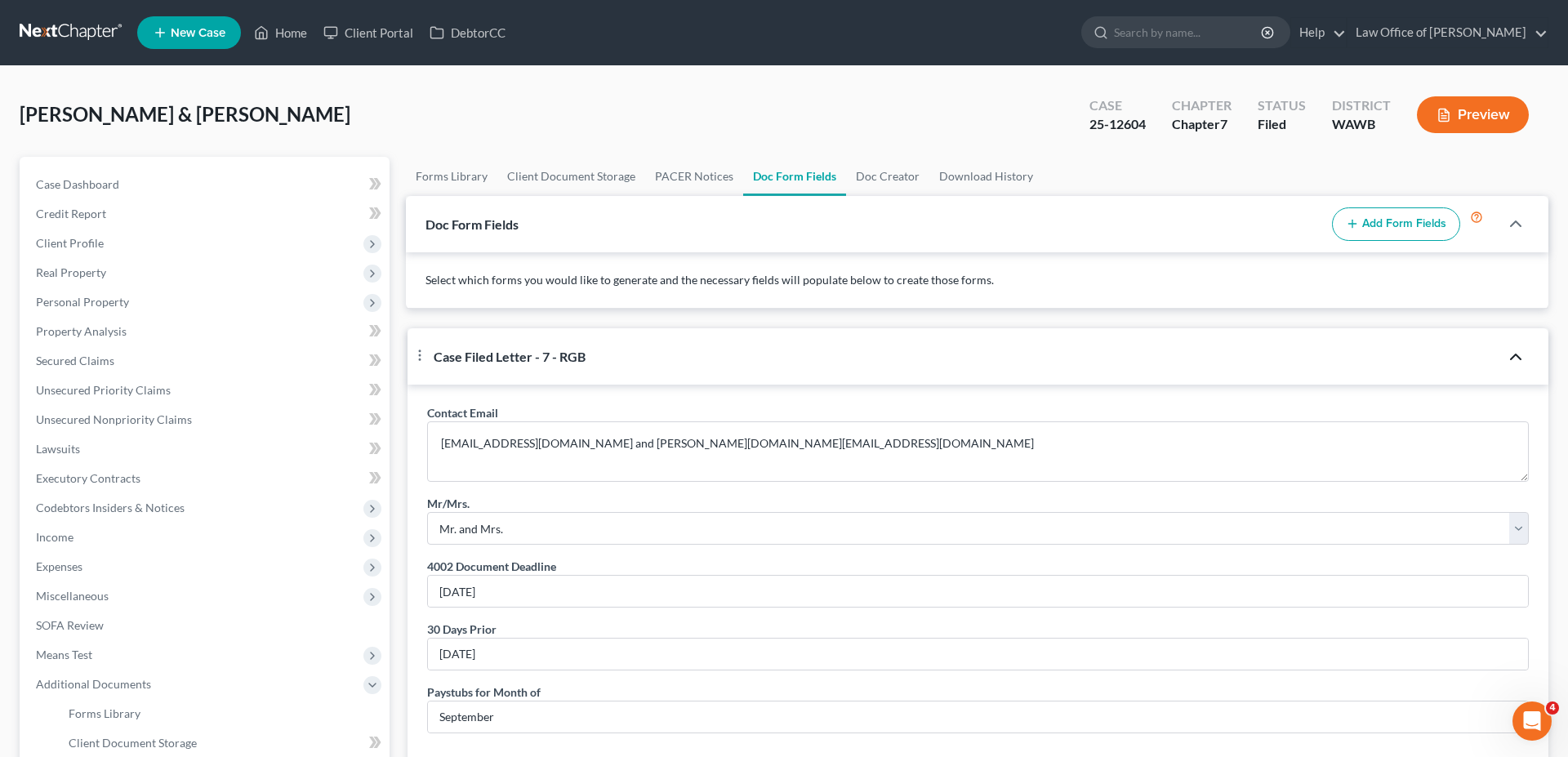
select select "104395"
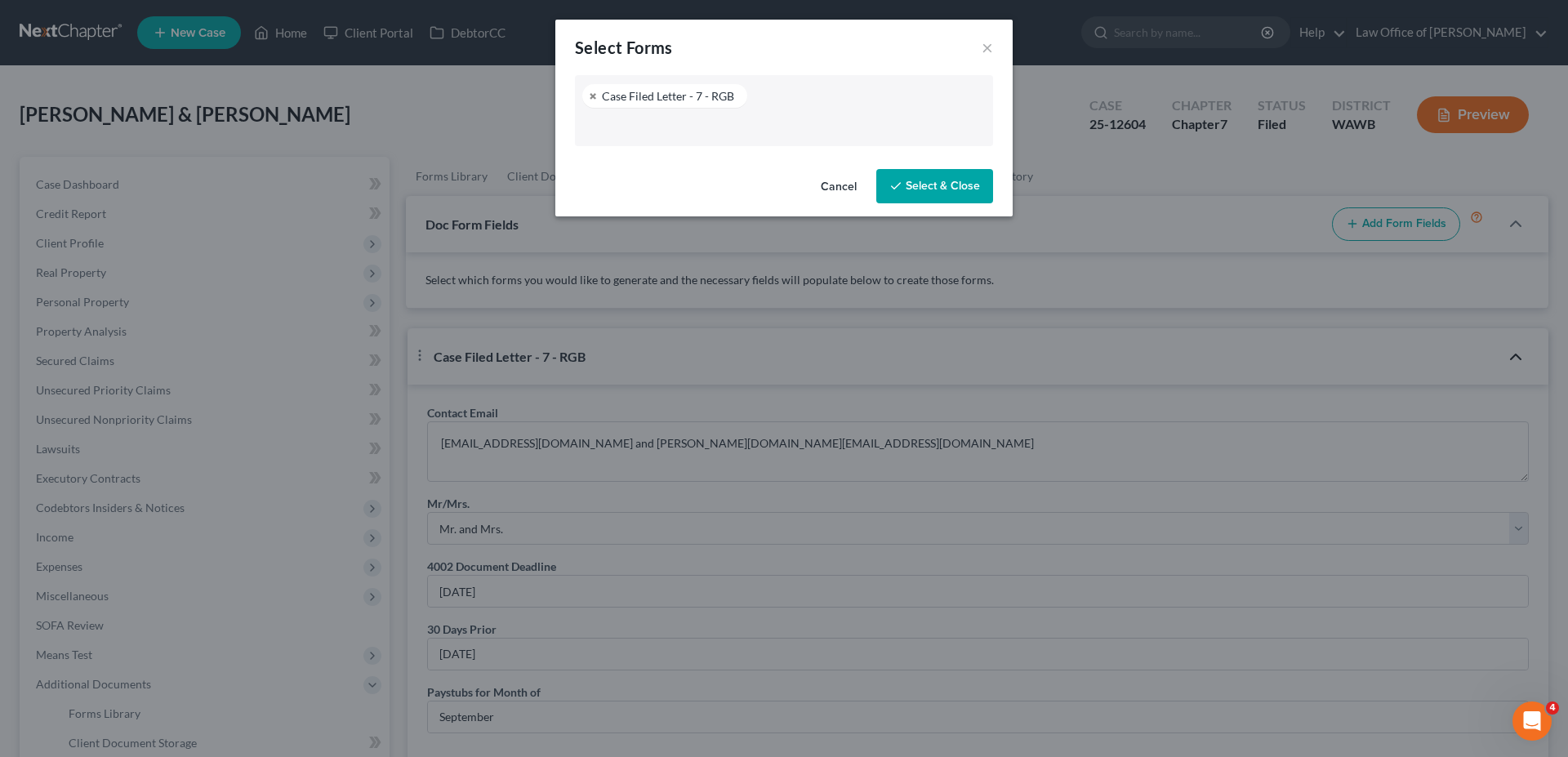
scroll to position [155, 0]
click at [596, 93] on link at bounding box center [594, 96] width 10 height 11
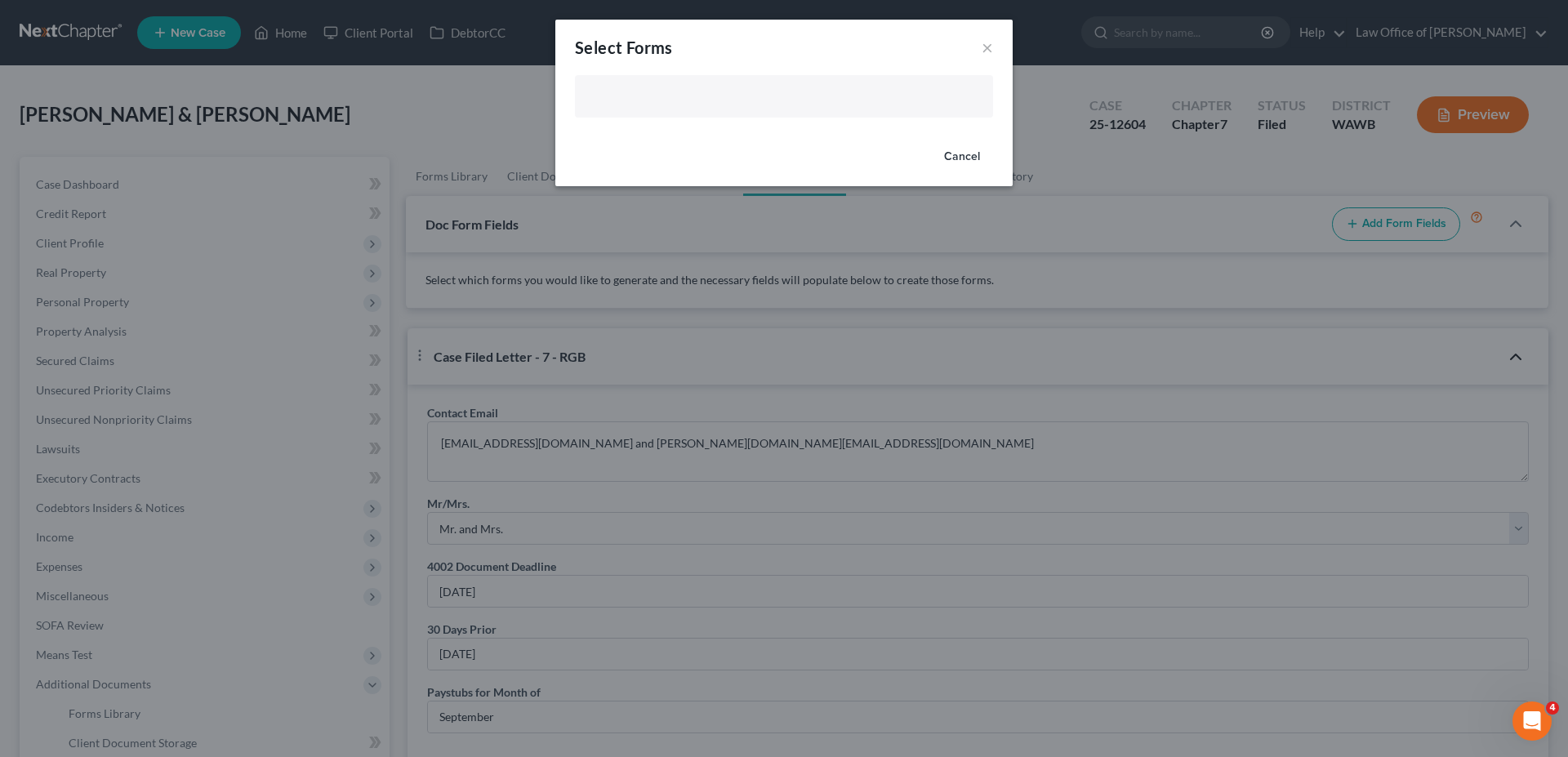
type input "Select Forms"
select select
click at [597, 101] on input "text" at bounding box center [782, 98] width 395 height 25
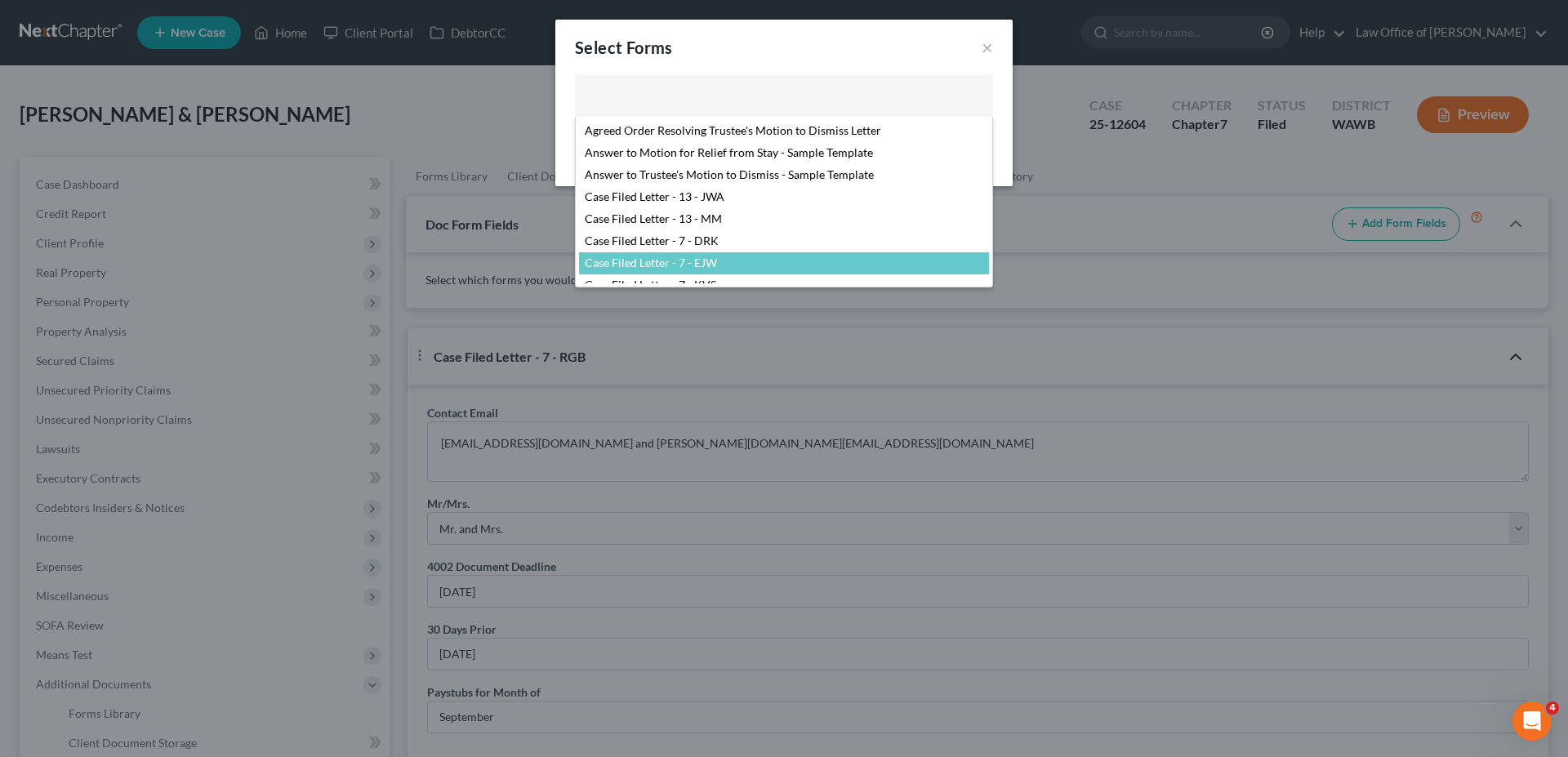
scroll to position [83, 0]
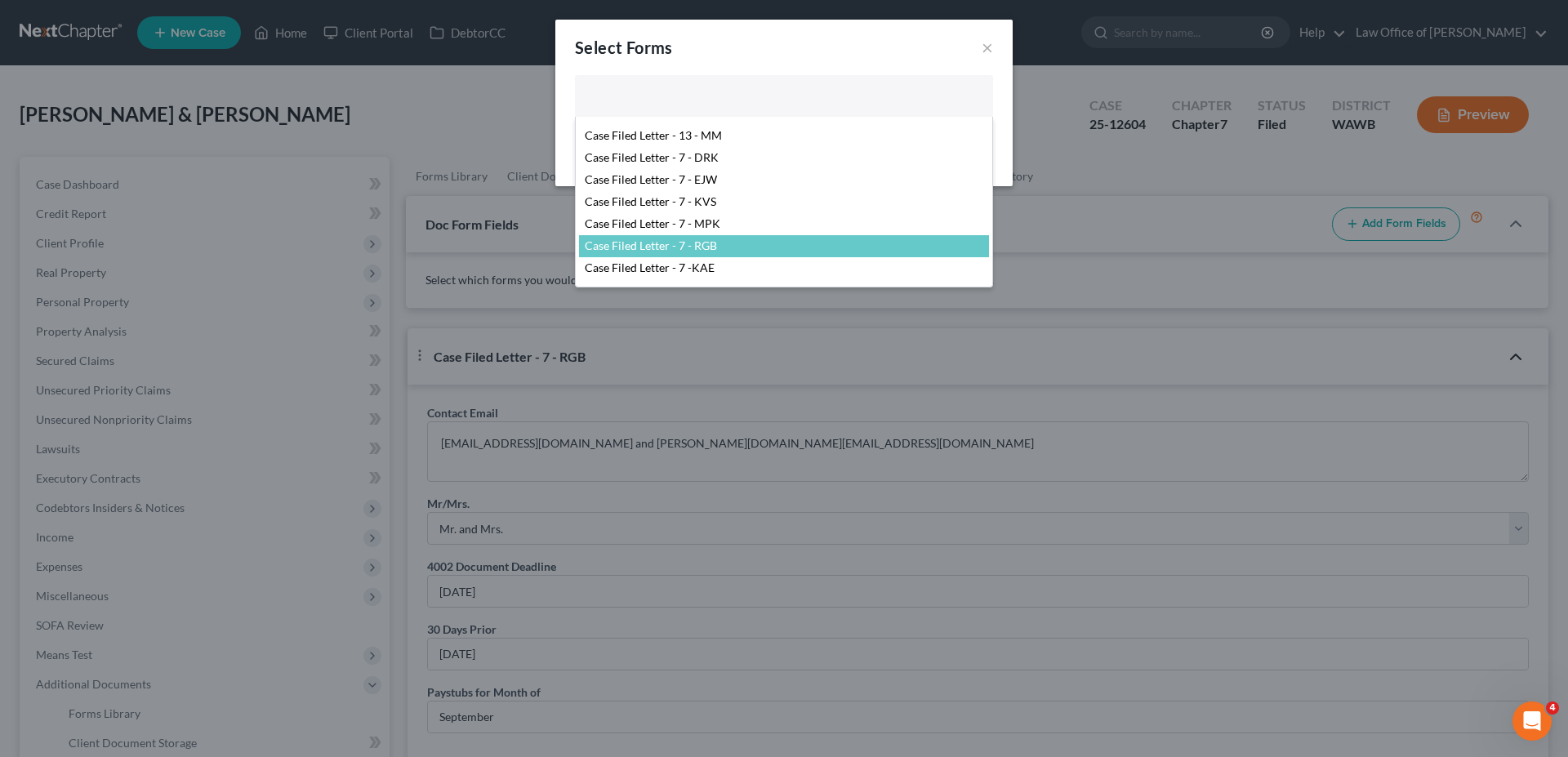
select select "104395"
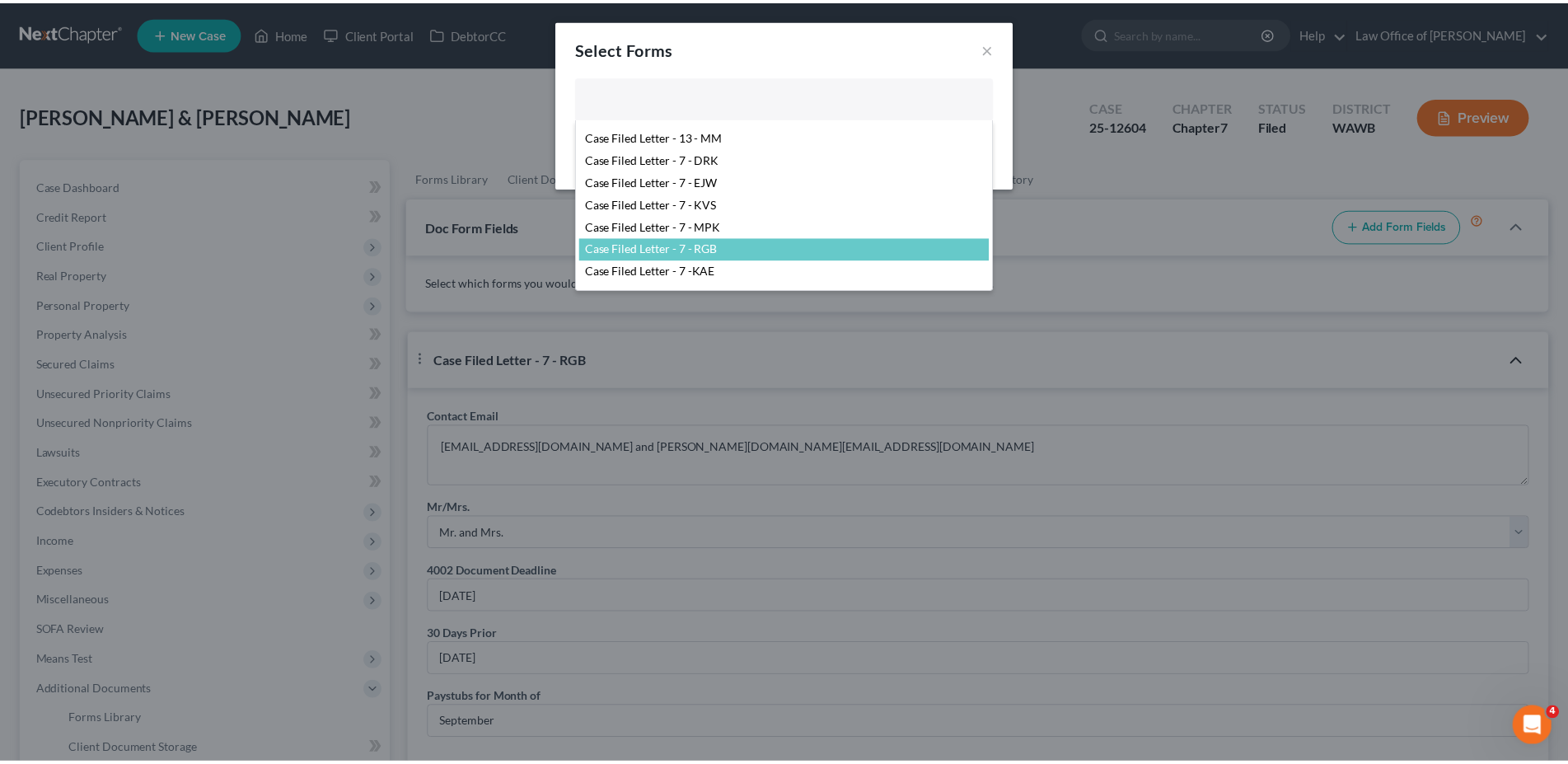
scroll to position [156, 0]
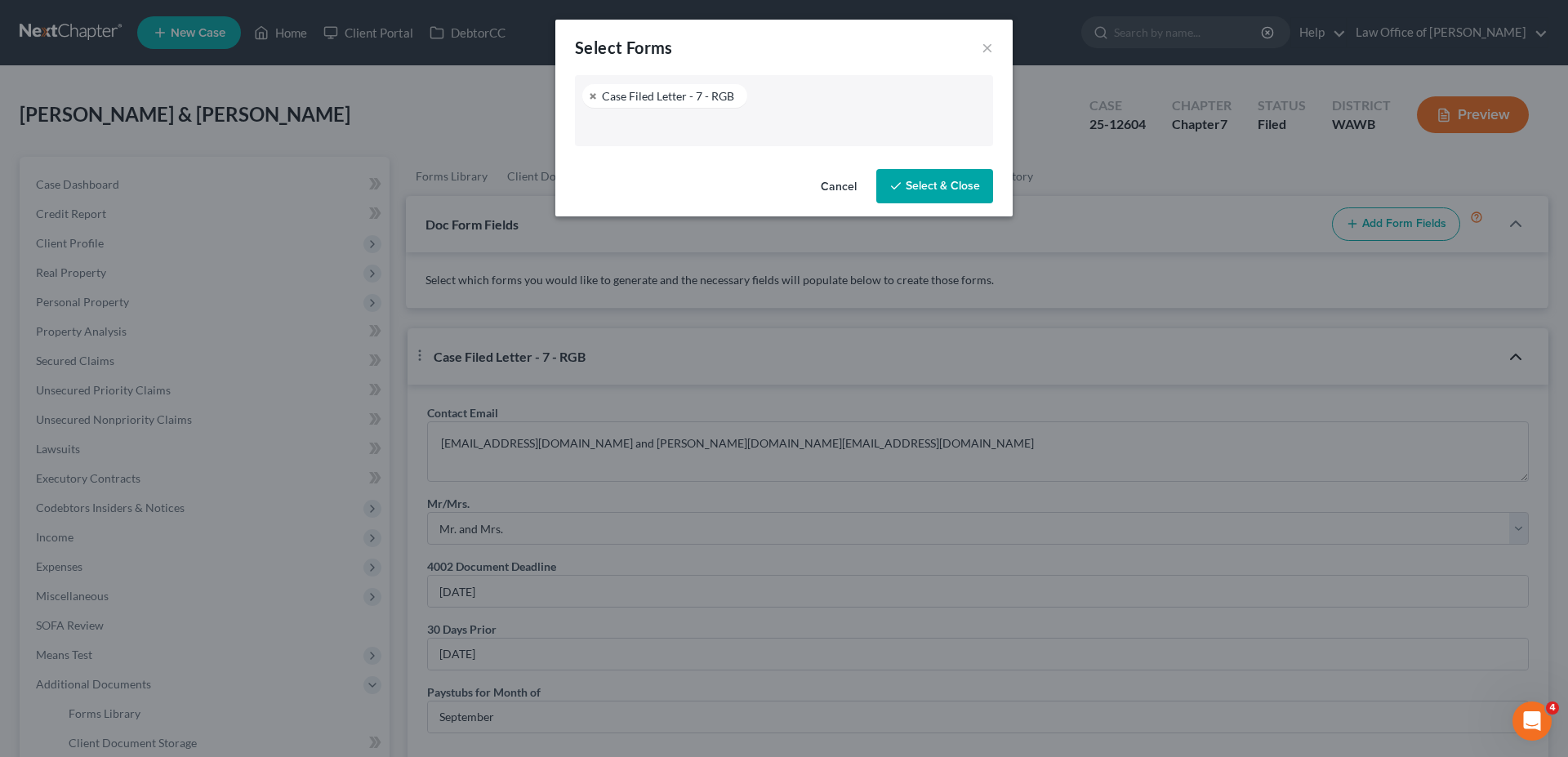
click at [907, 188] on button "Select & Close" at bounding box center [934, 187] width 116 height 35
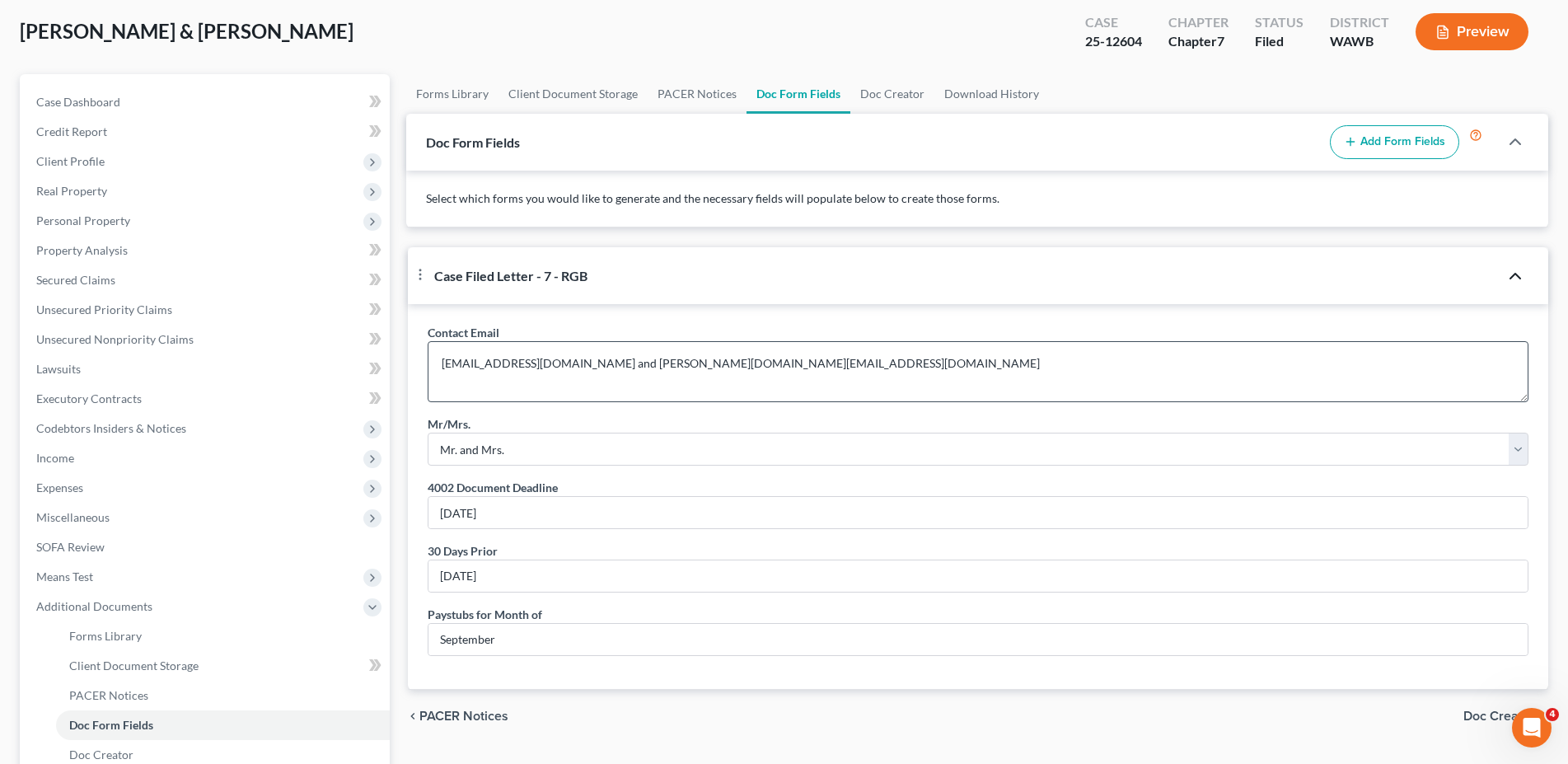
scroll to position [253, 0]
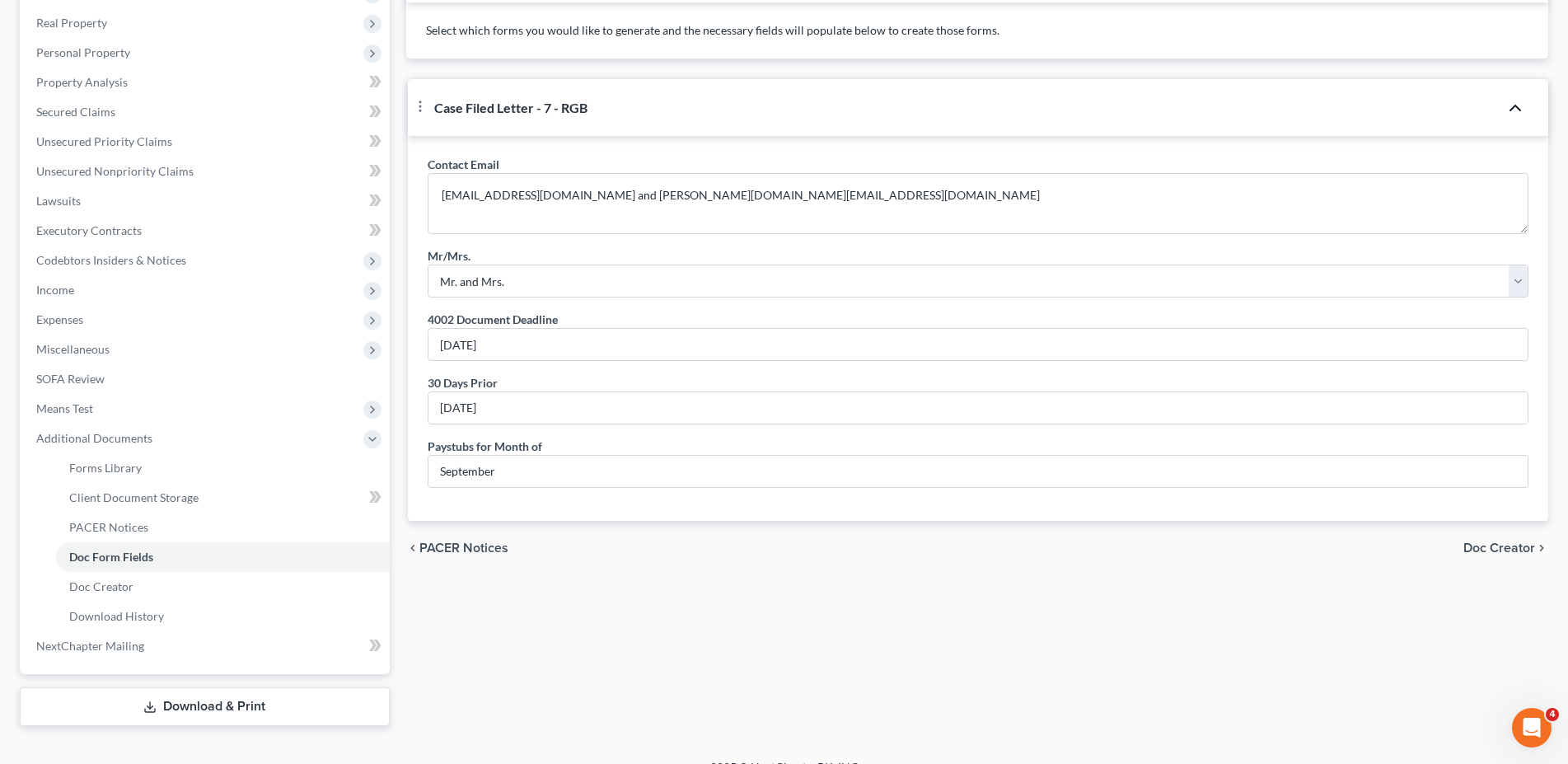
click at [1495, 555] on span "Doc Creator" at bounding box center [1500, 549] width 72 height 13
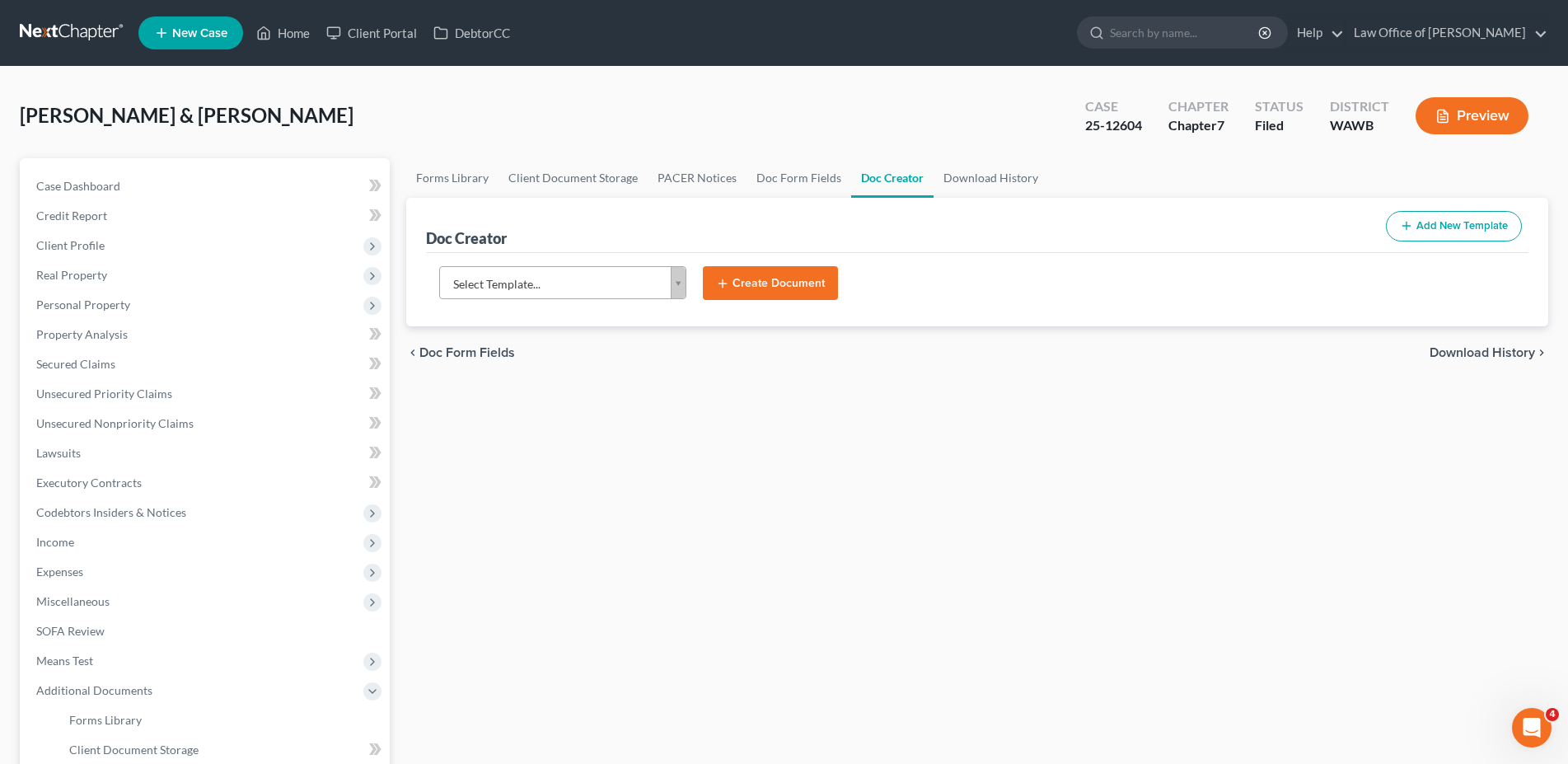
click at [580, 277] on body "Home New Case Client Portal DebtorCC Law Office of [PERSON_NAME] [EMAIL_ADDRESS…" at bounding box center [784, 520] width 1568 height 1042
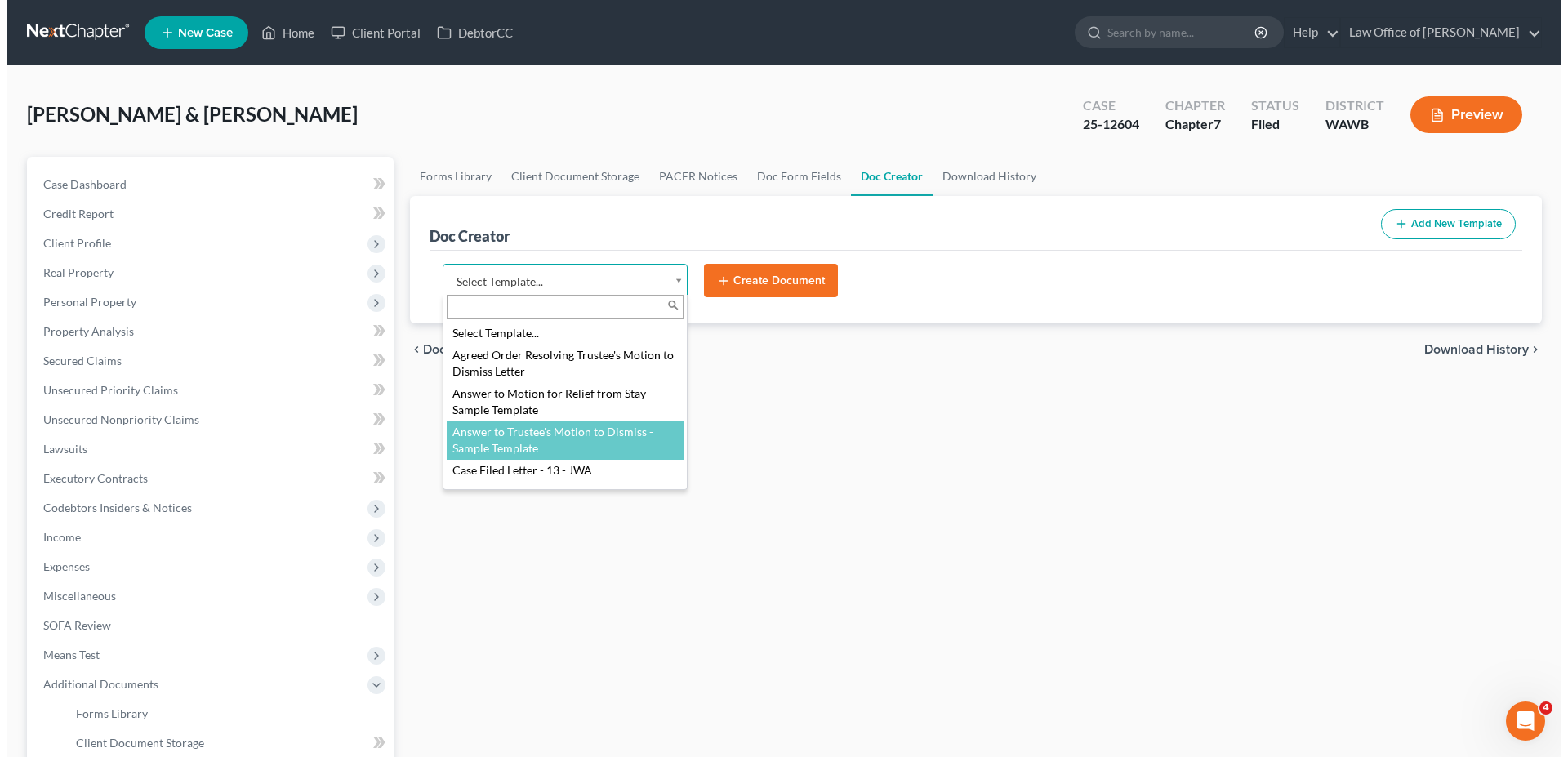
scroll to position [231, 0]
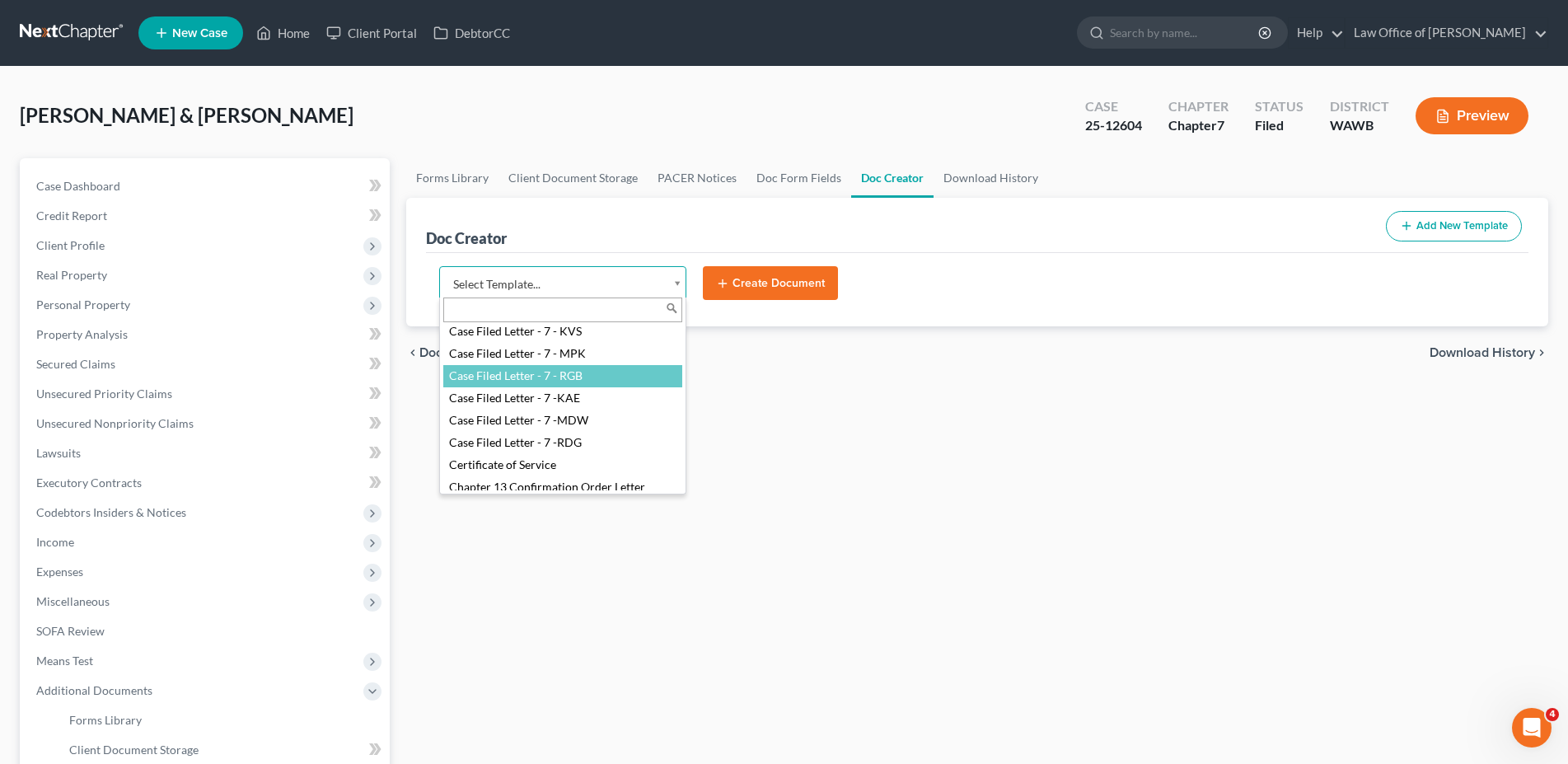
select select "104395"
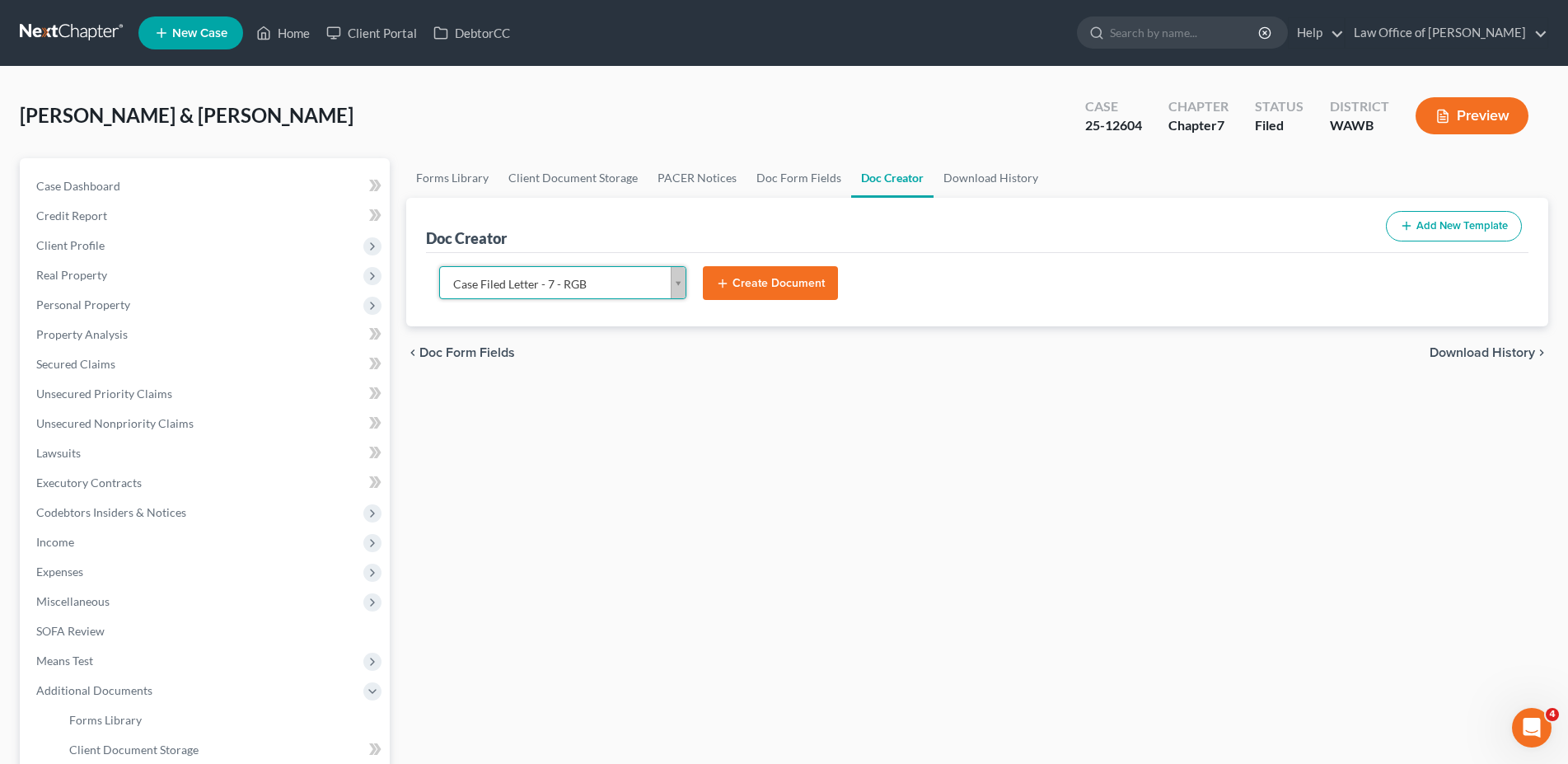
click at [734, 276] on button "Create Document" at bounding box center [770, 284] width 135 height 35
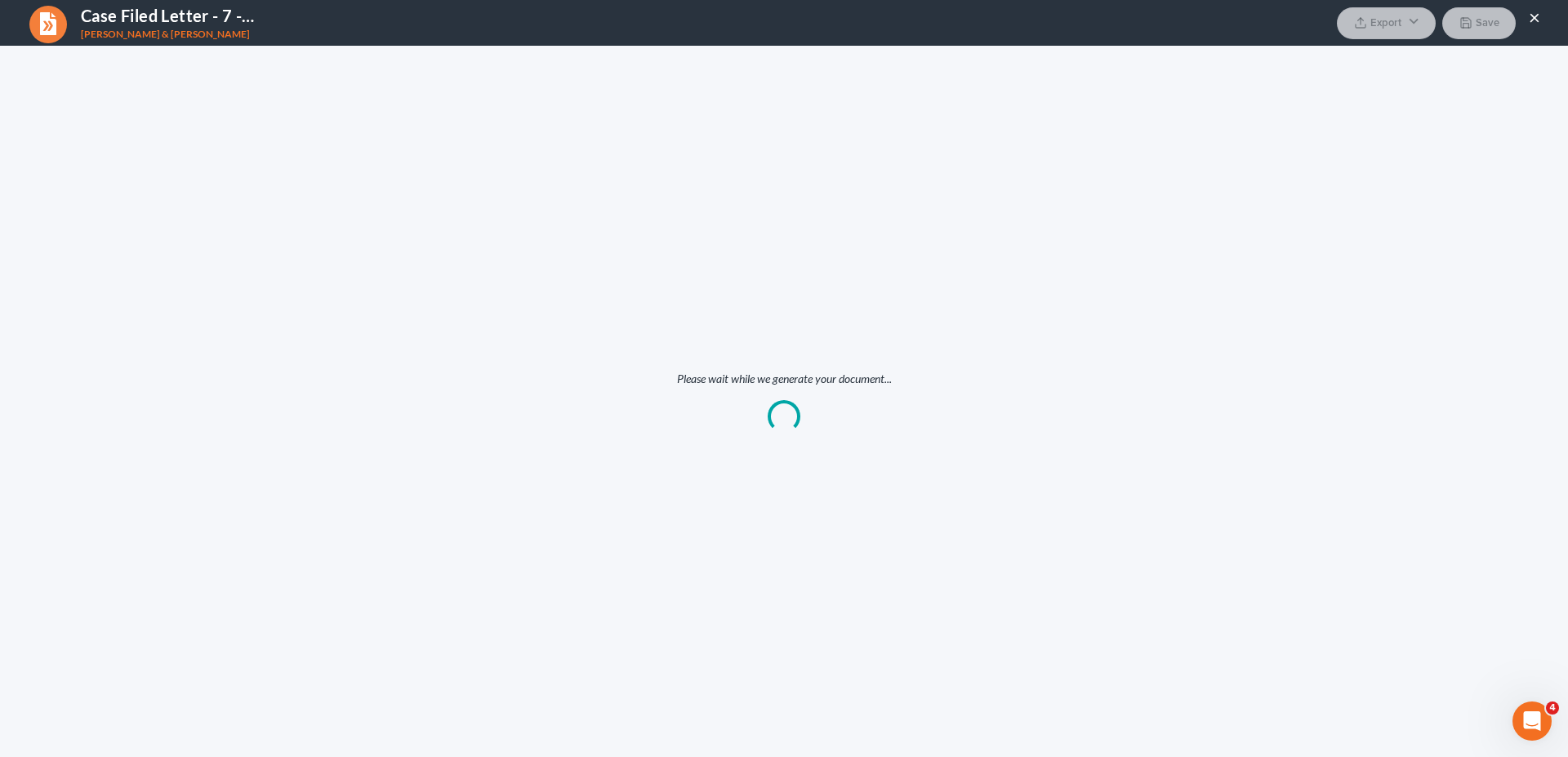
scroll to position [0, 0]
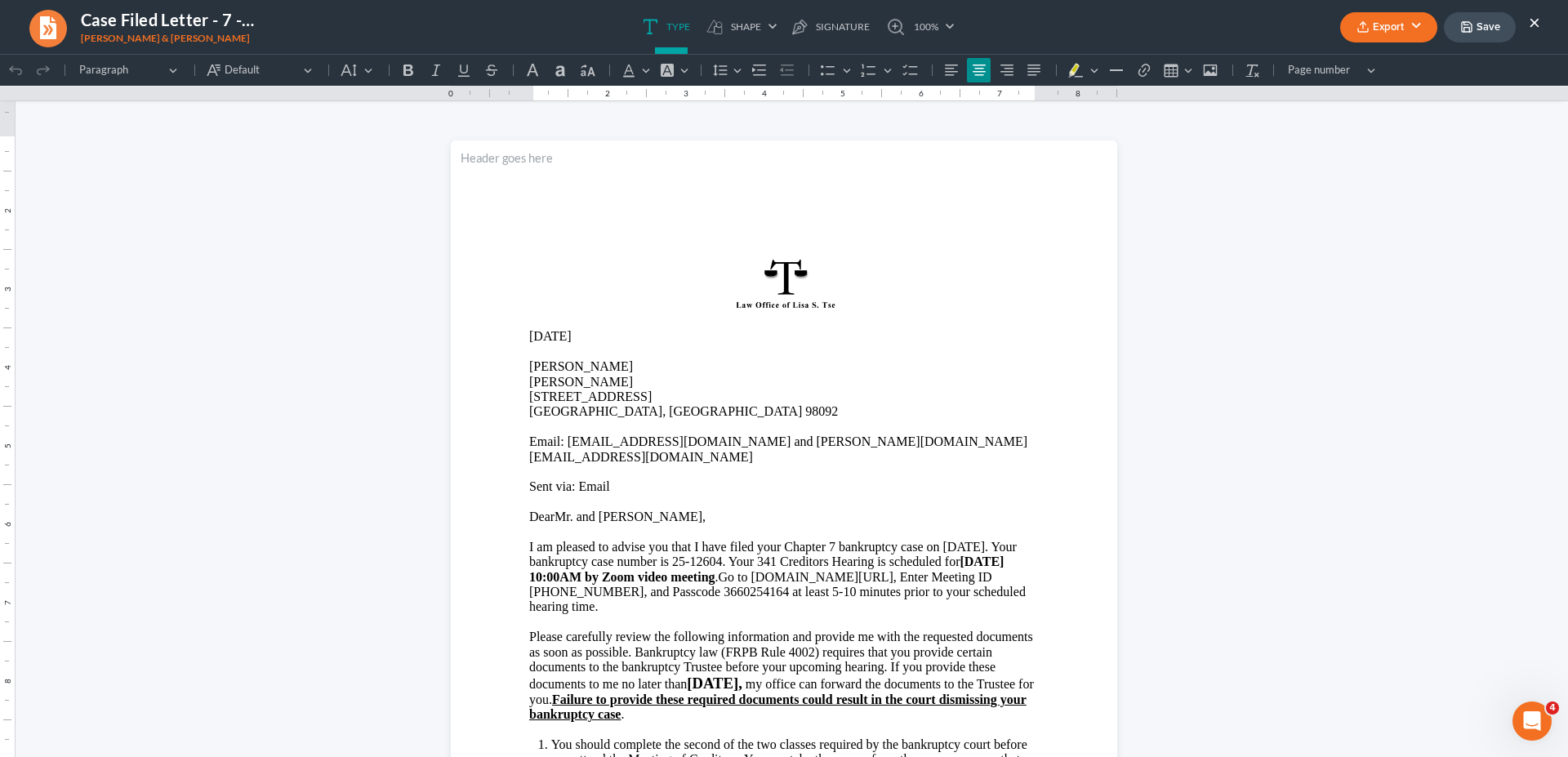
click at [549, 510] on span "DearMr. and [PERSON_NAME]," at bounding box center [618, 517] width 177 height 14
click at [1010, 540] on p "I am pleased to advise you that I have filed y our Chapter 7 bankruptcy case on…" at bounding box center [784, 577] width 510 height 75
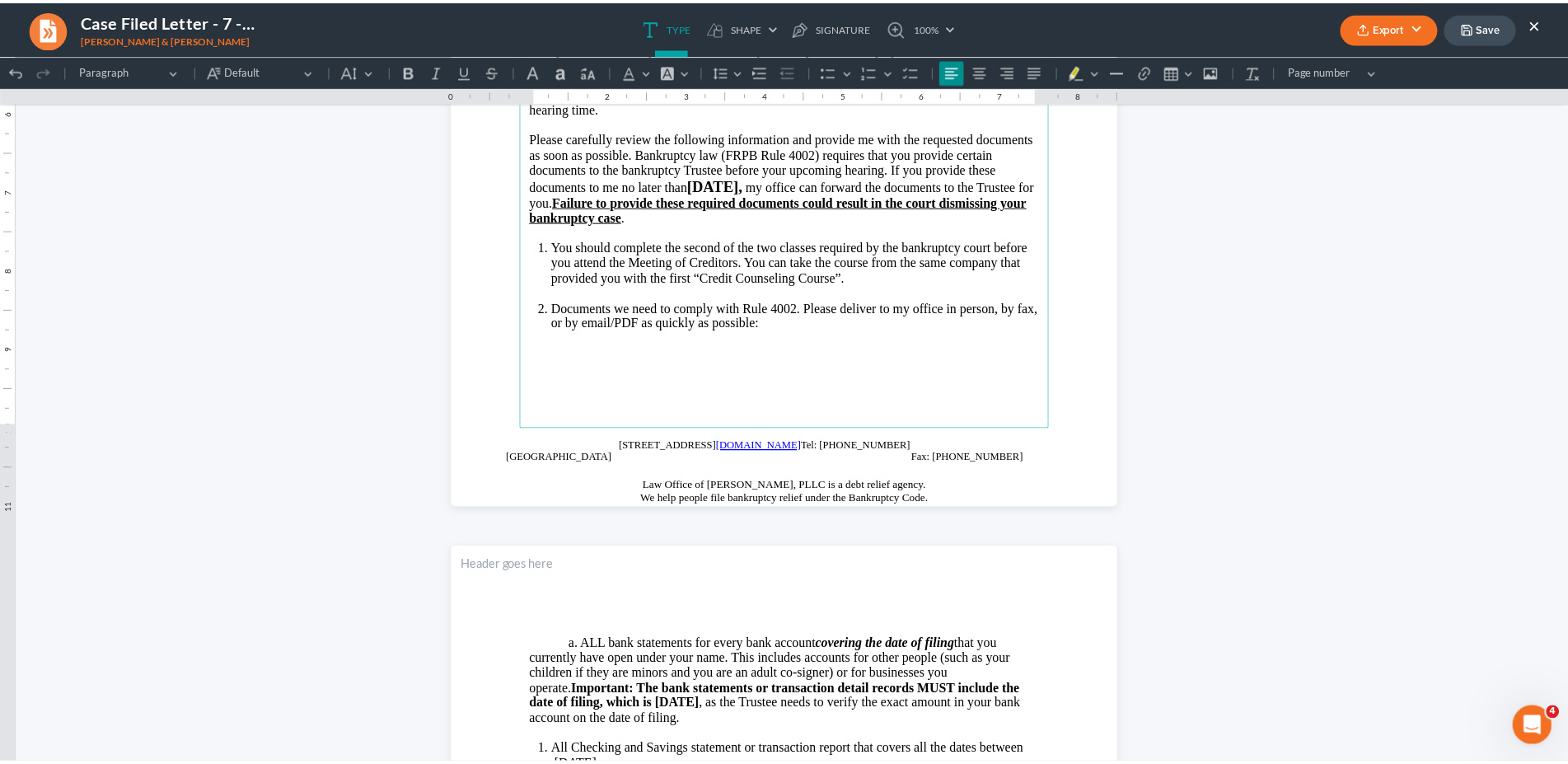
scroll to position [673, 0]
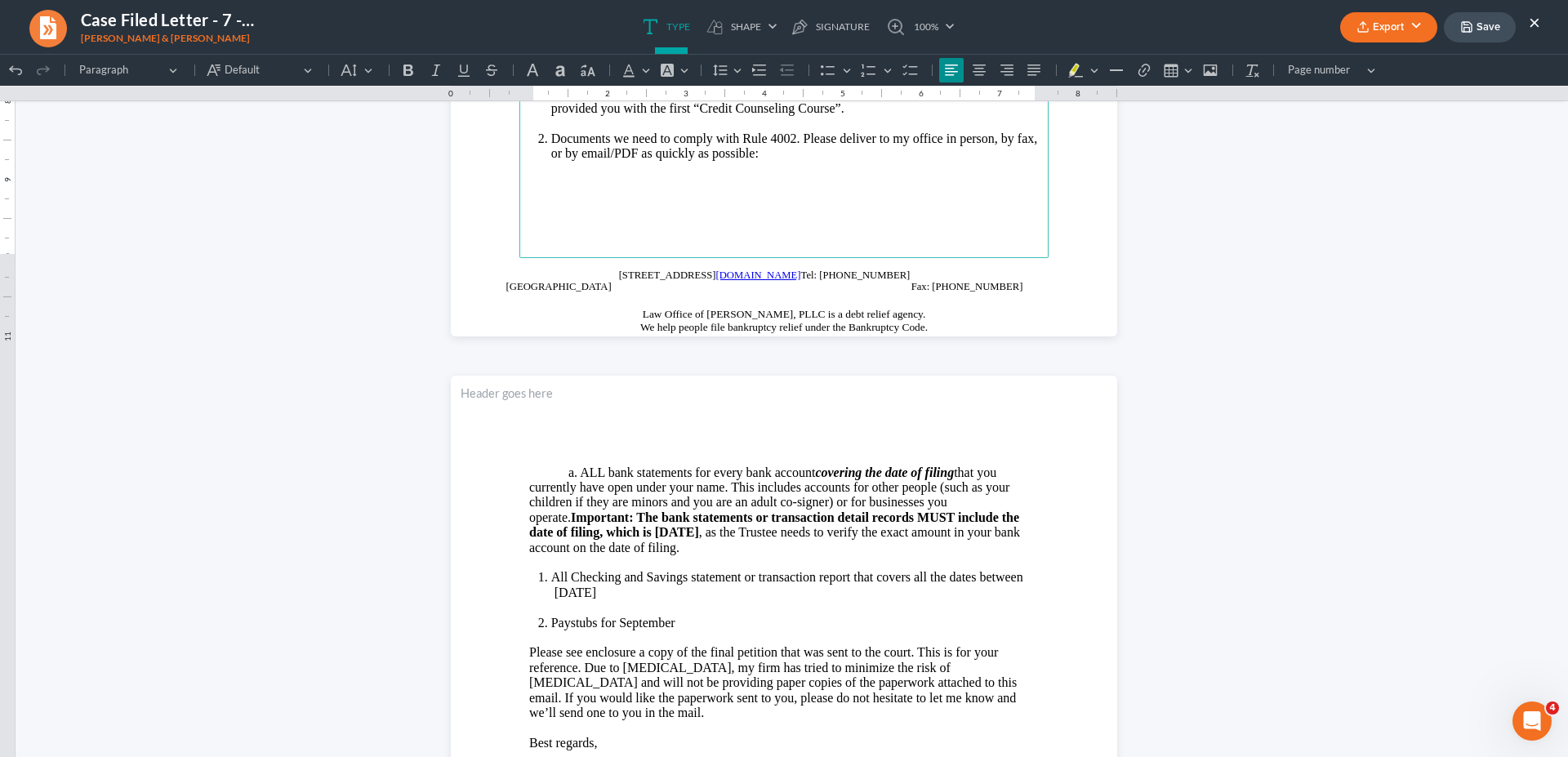
click at [690, 596] on li "All Checking and Savings statement or transaction report that covers all the da…" at bounding box center [795, 585] width 487 height 31
click at [1372, 34] on button "Export" at bounding box center [1389, 27] width 97 height 31
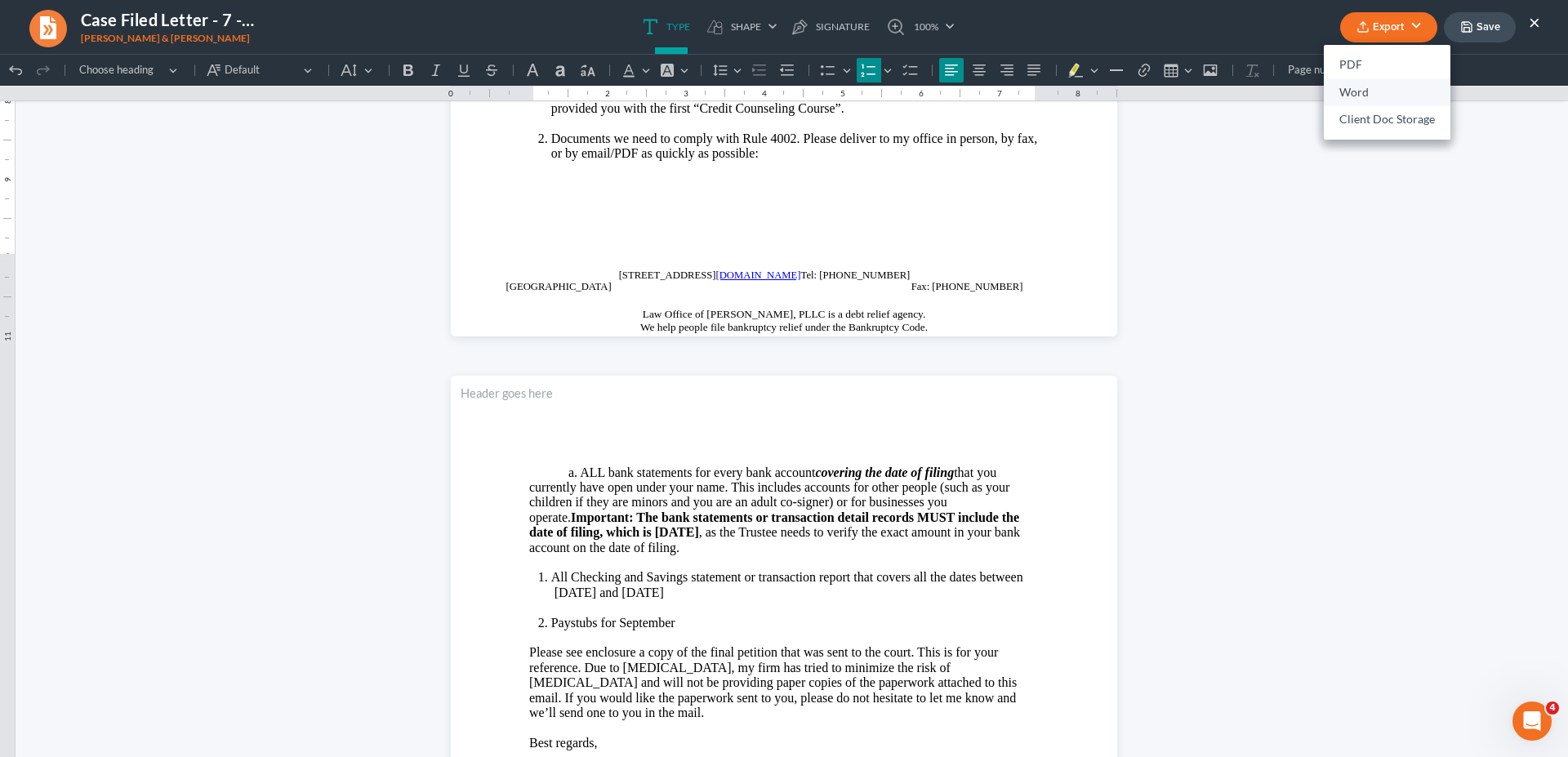
click at [1364, 83] on link "Word" at bounding box center [1387, 93] width 126 height 28
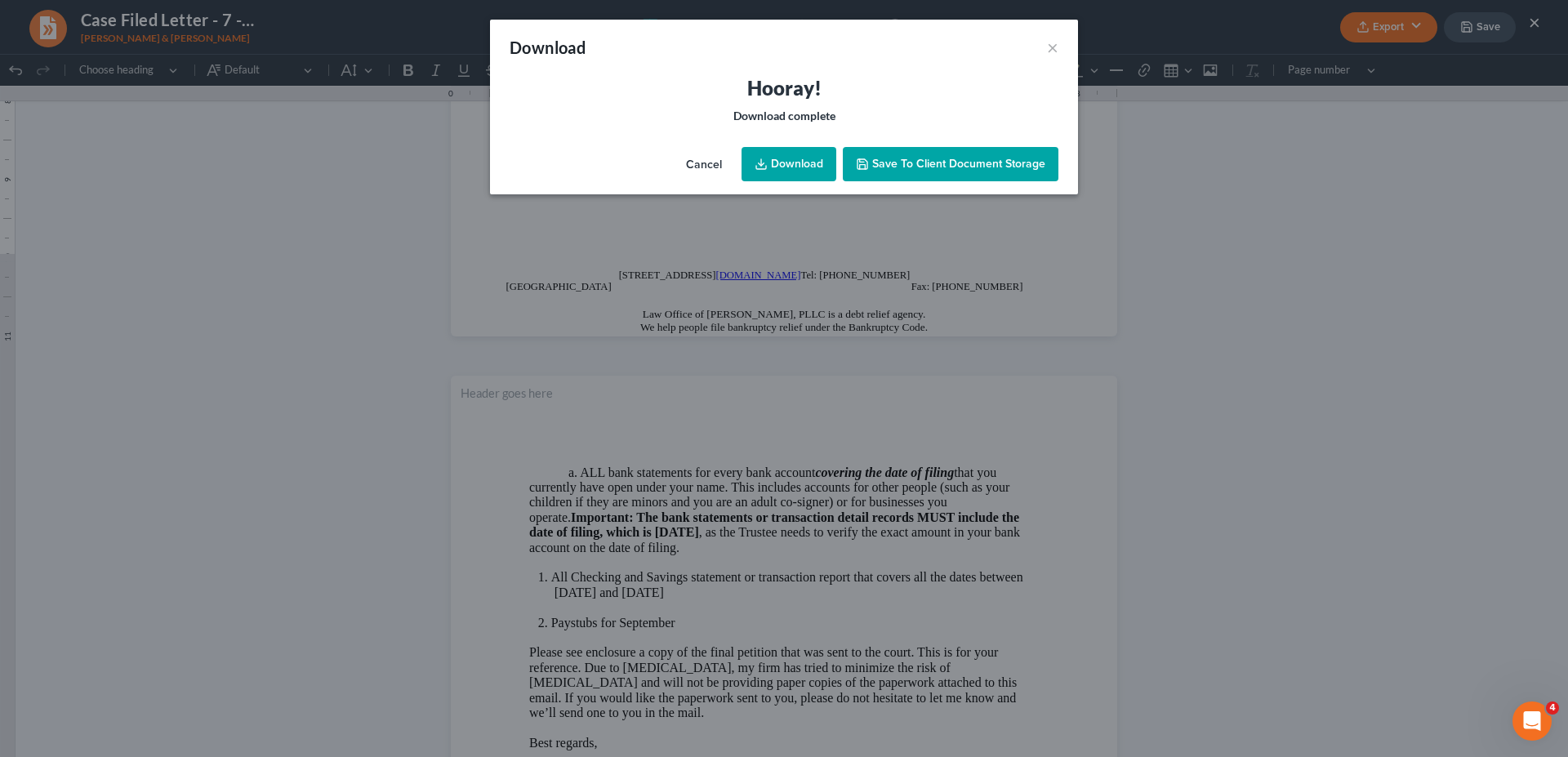
click at [805, 165] on link "Download" at bounding box center [789, 164] width 95 height 35
click at [1055, 49] on button "×" at bounding box center [1052, 47] width 12 height 20
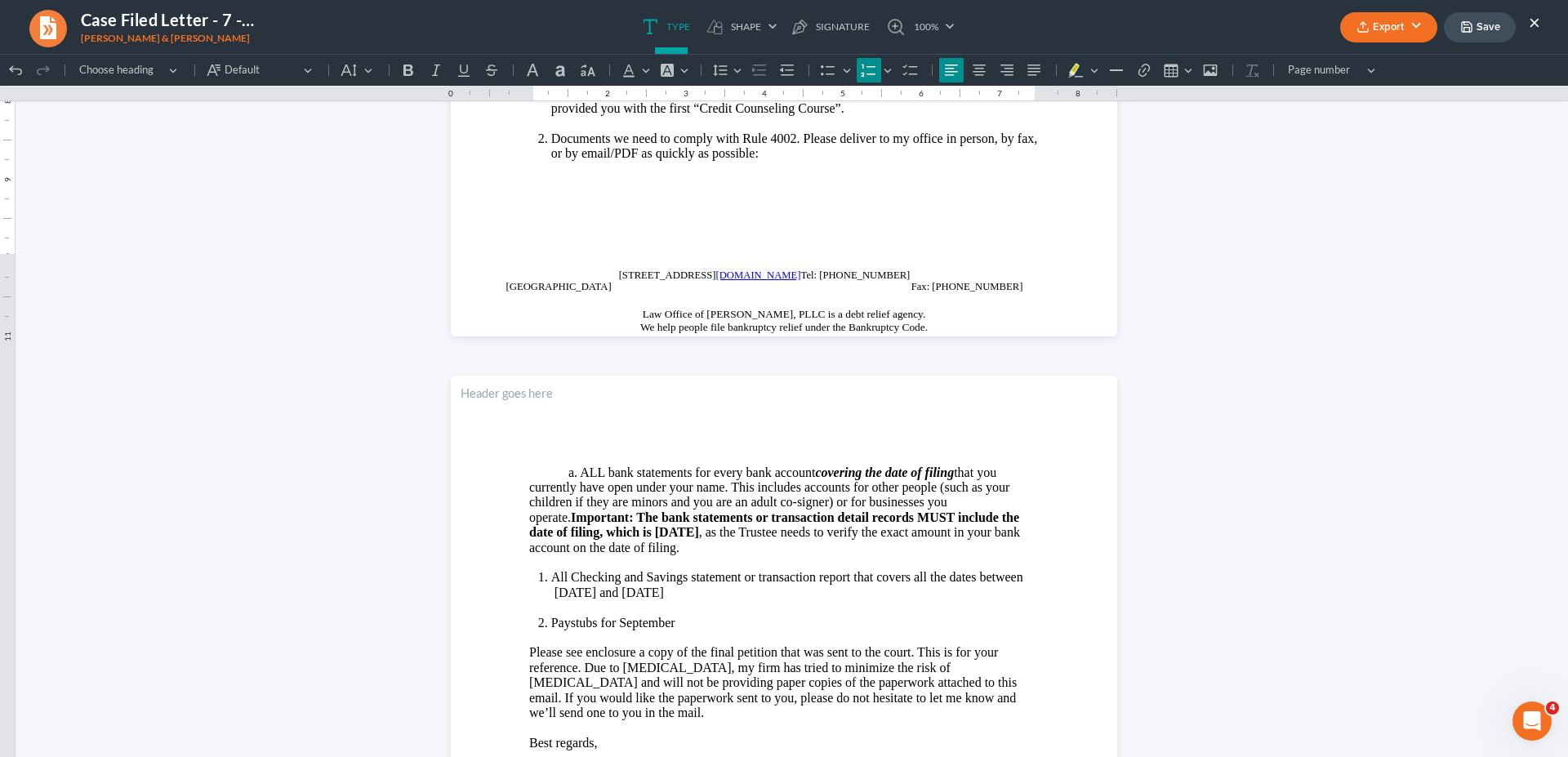
click at [1528, 24] on ul "Export PDF Word Client Doc Storage Save ×" at bounding box center [1440, 27] width 200 height 36
click at [1531, 21] on button "×" at bounding box center [1535, 22] width 12 height 20
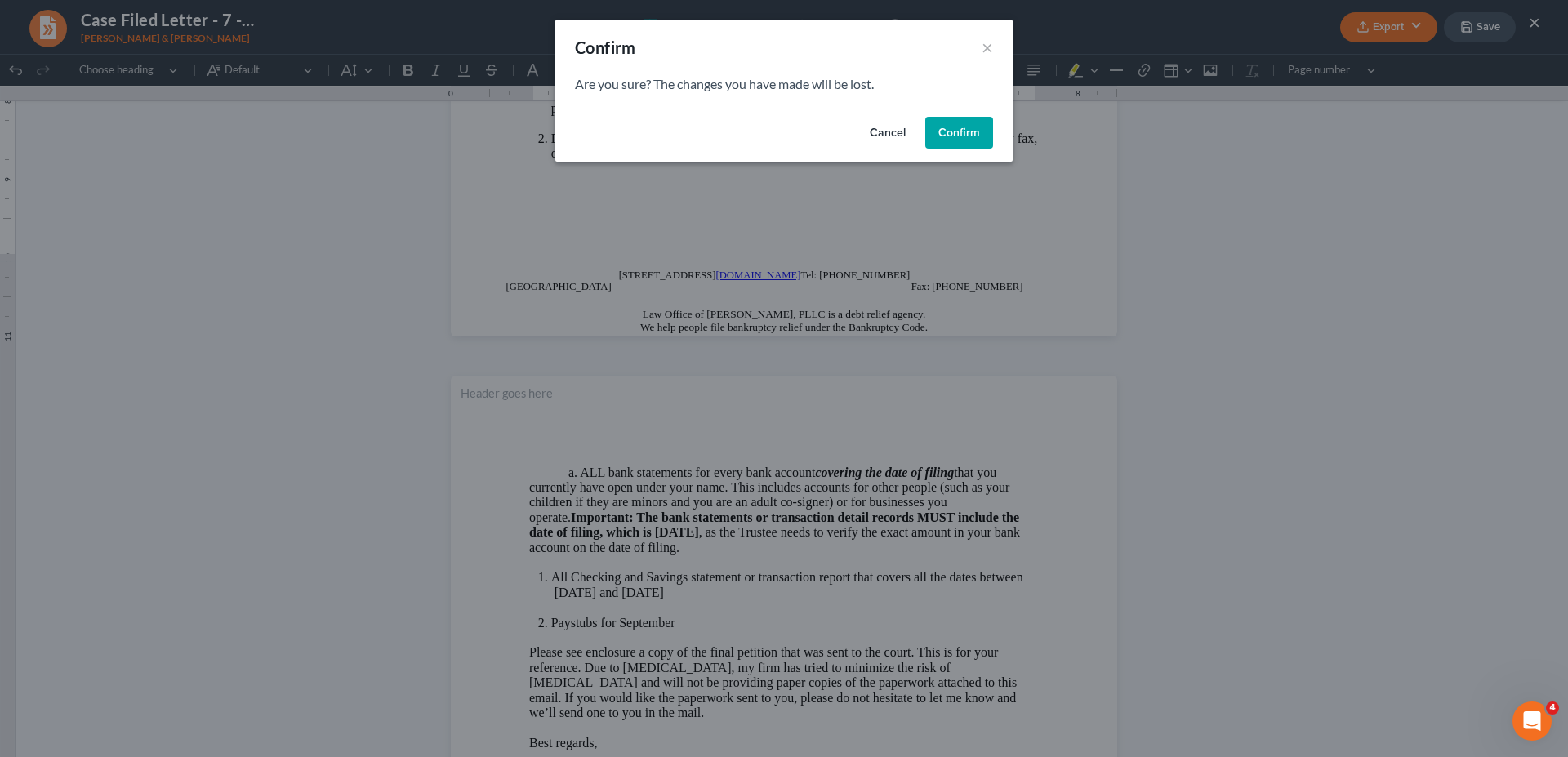
click at [963, 134] on button "Confirm" at bounding box center [959, 133] width 68 height 33
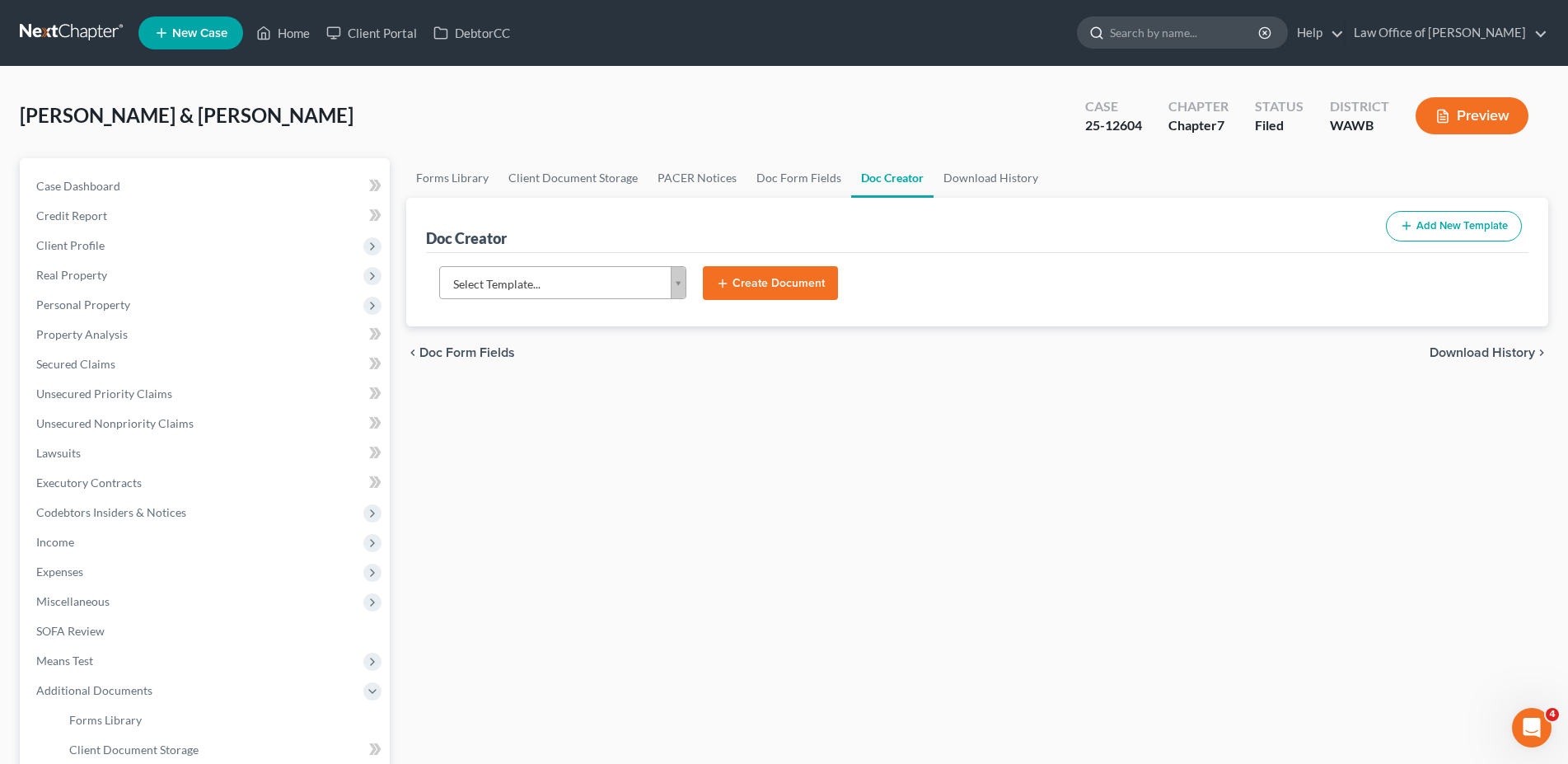
click at [1105, 39] on icon at bounding box center [1097, 33] width 15 height 15
click at [1172, 33] on input "search" at bounding box center [1185, 33] width 151 height 31
type input "torres"
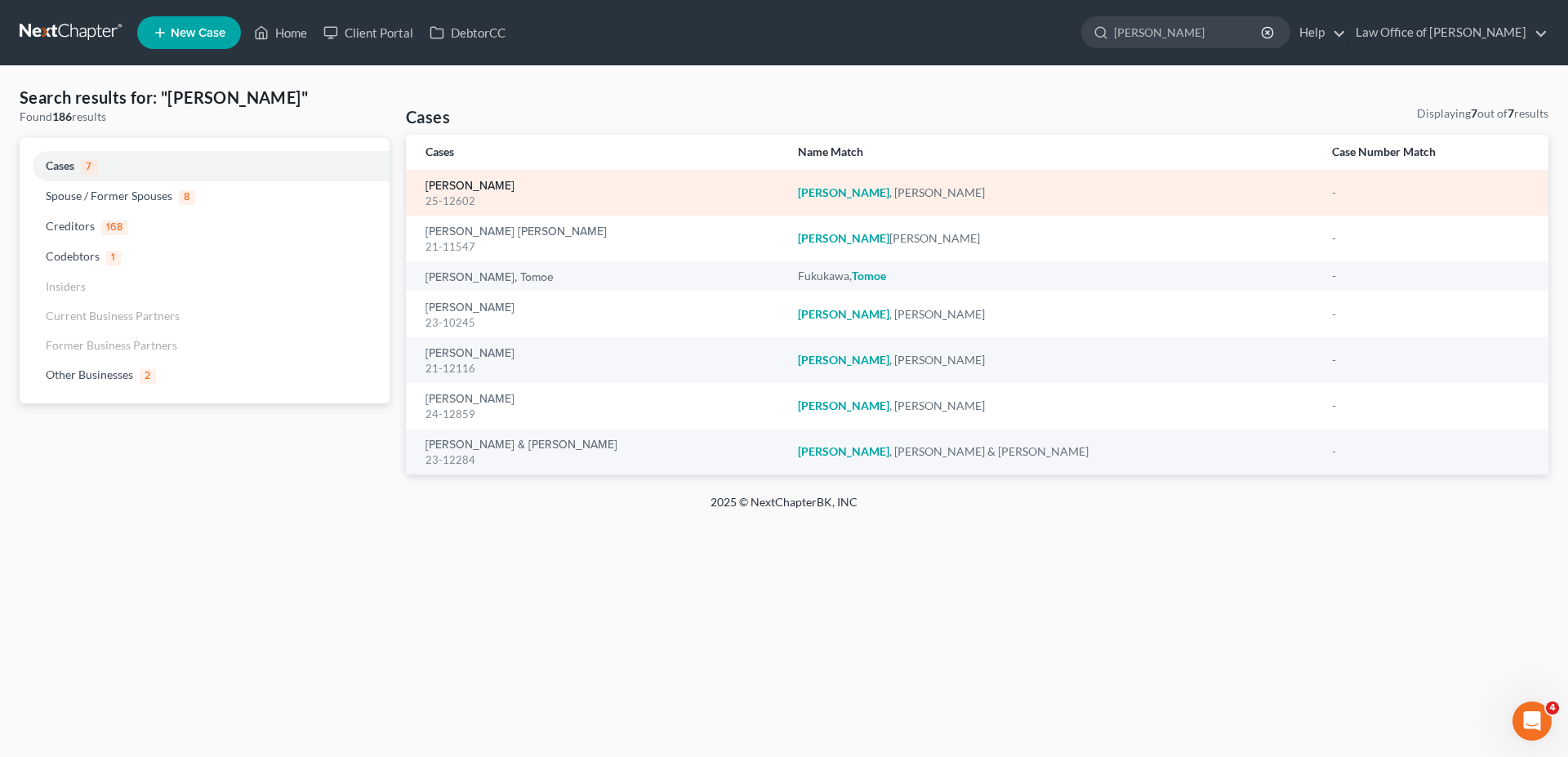
click at [454, 186] on link "Torres, Jackeline" at bounding box center [470, 186] width 89 height 12
select select "6"
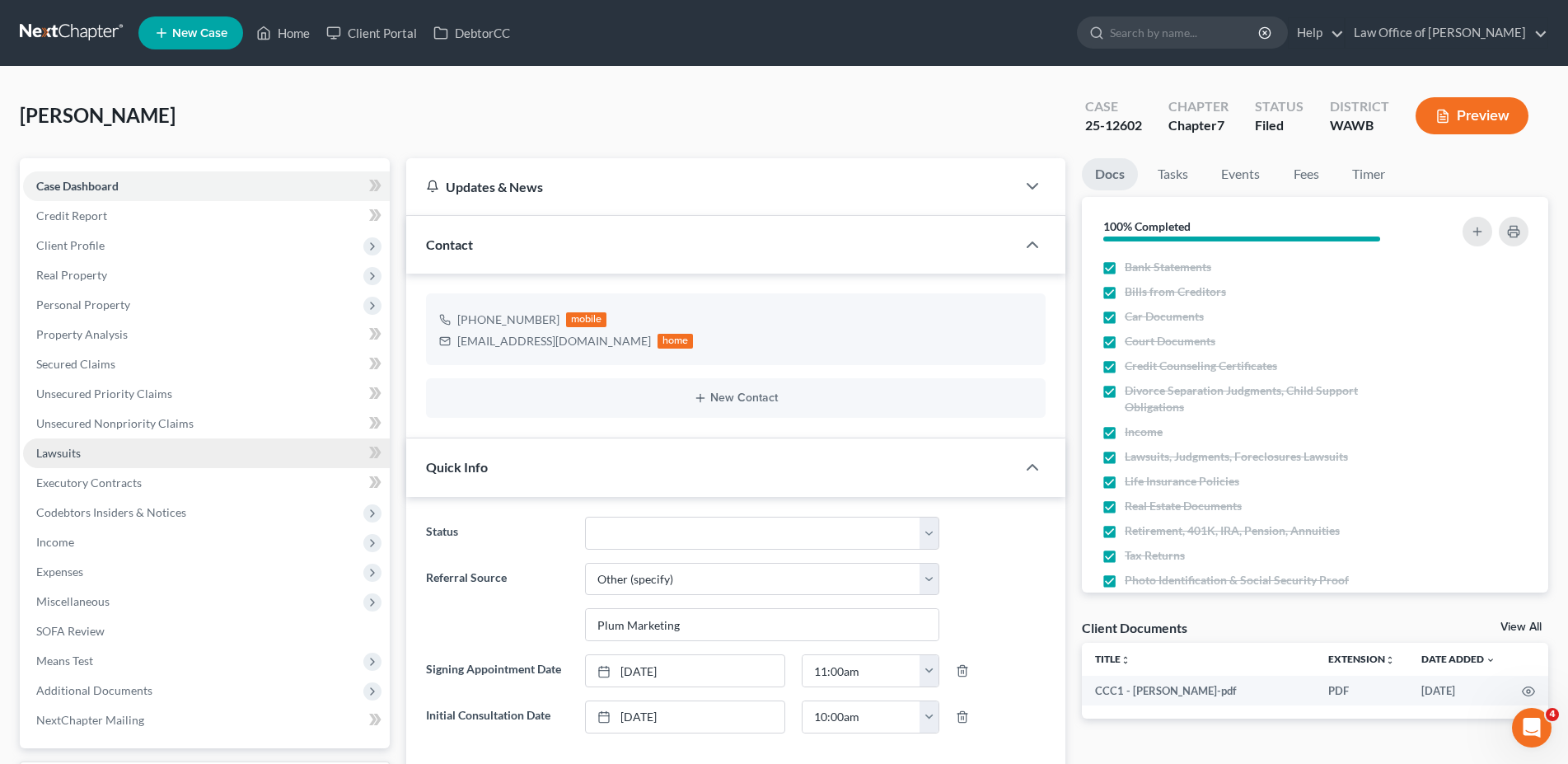
scroll to position [84, 0]
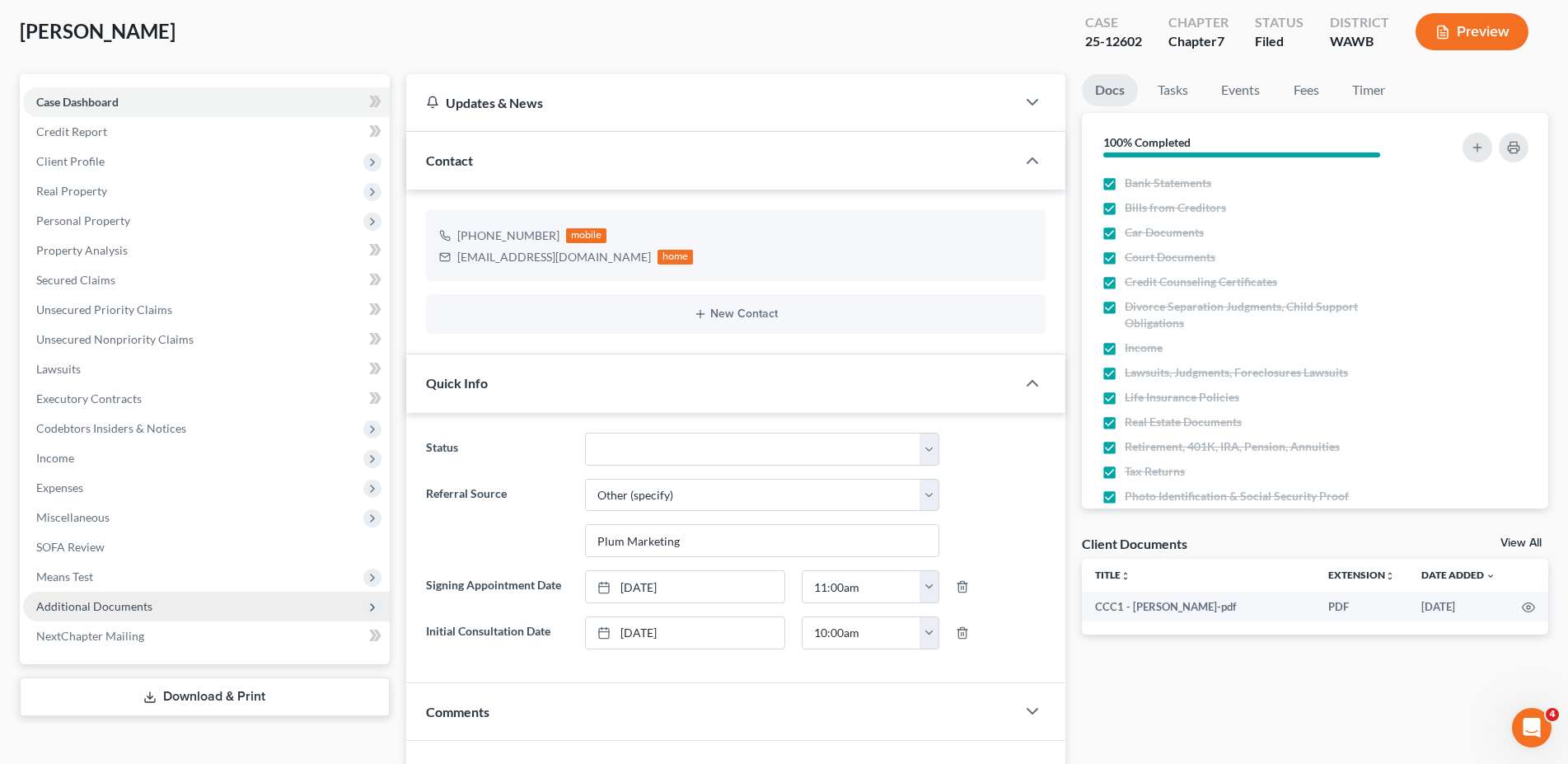
click at [103, 601] on span "Additional Documents" at bounding box center [93, 606] width 116 height 14
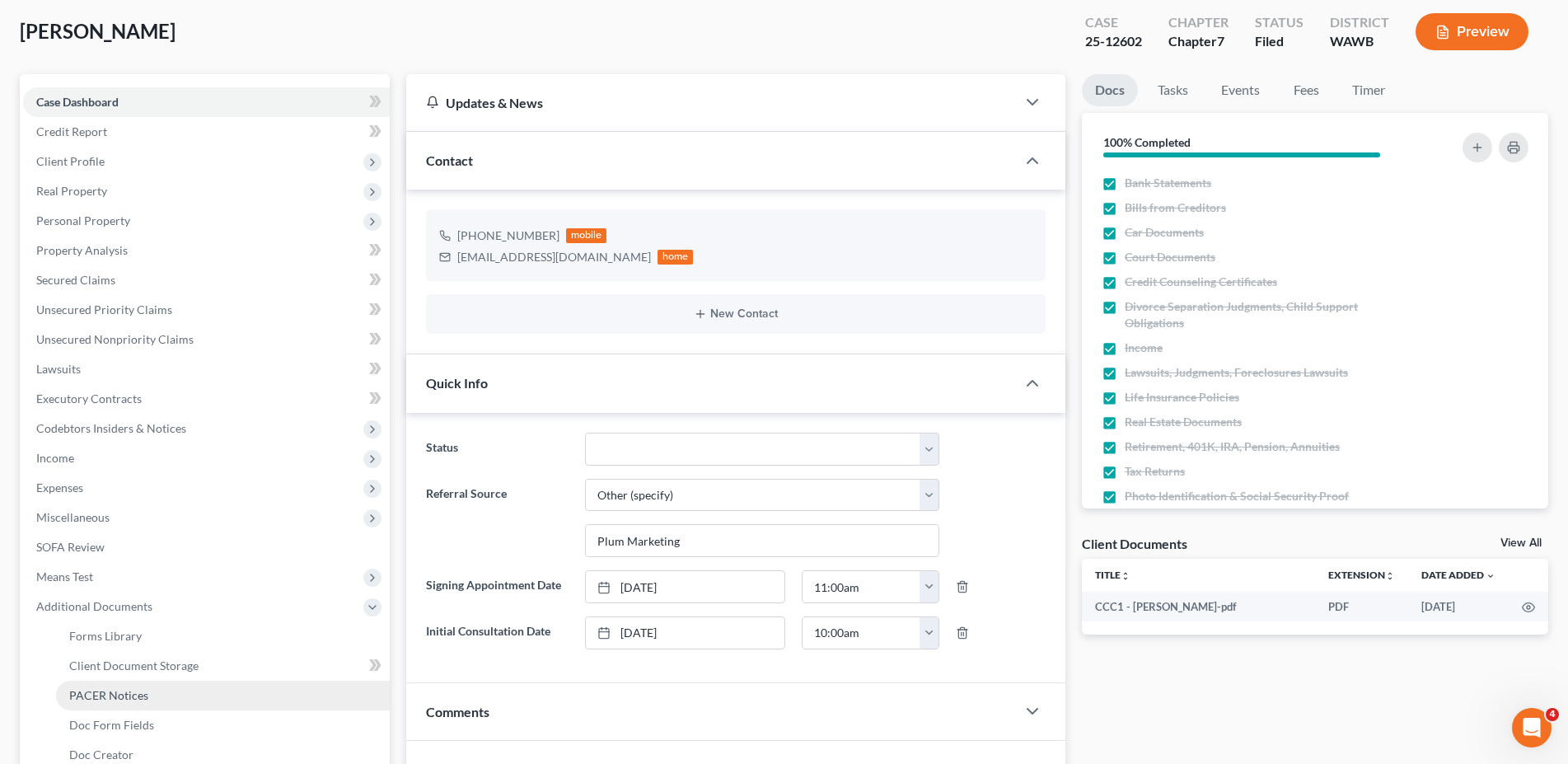
click at [95, 693] on span "PACER Notices" at bounding box center [108, 695] width 79 height 14
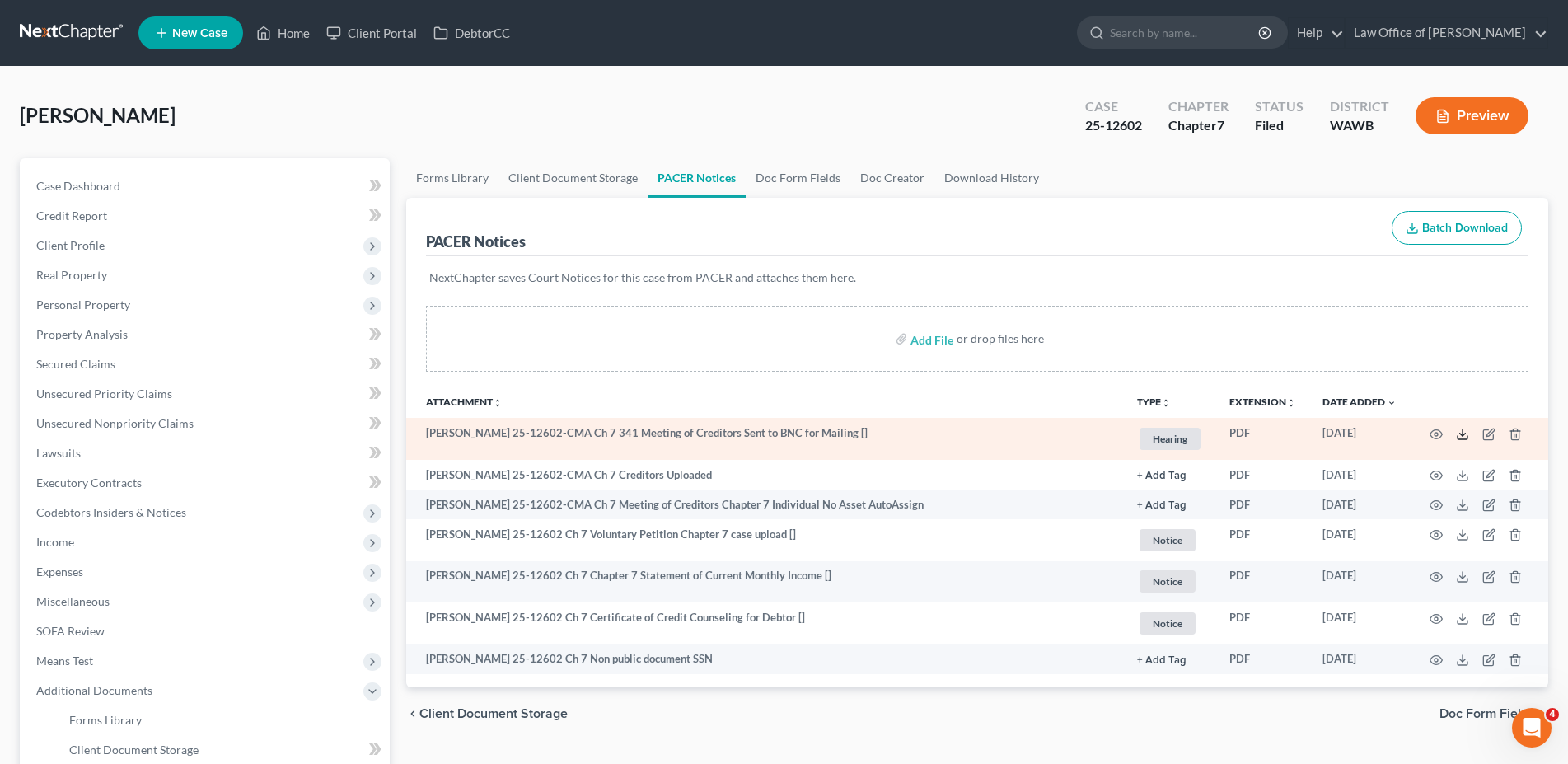
click at [1461, 430] on icon at bounding box center [1463, 435] width 13 height 13
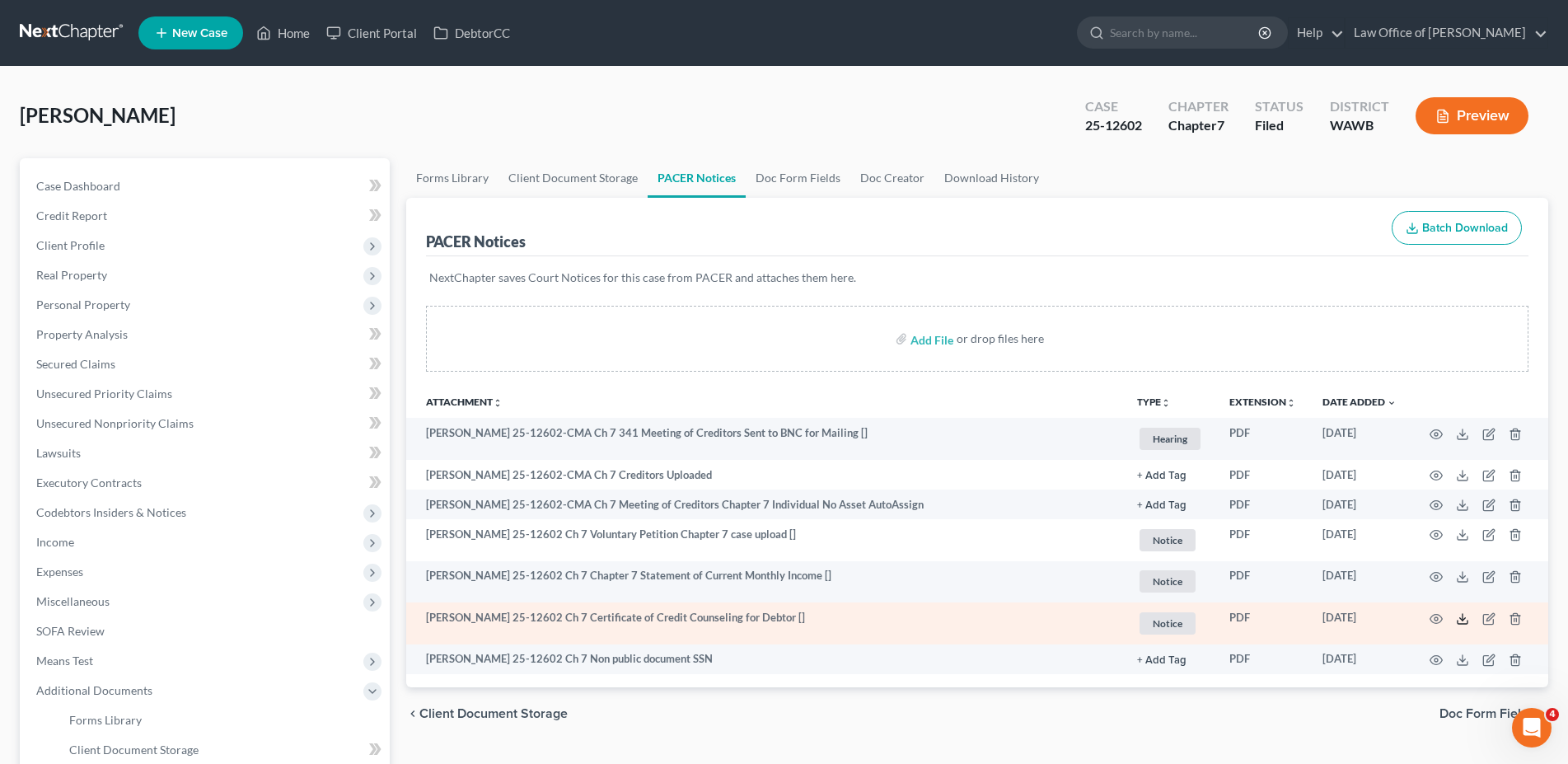
click at [1464, 621] on icon at bounding box center [1463, 620] width 13 height 13
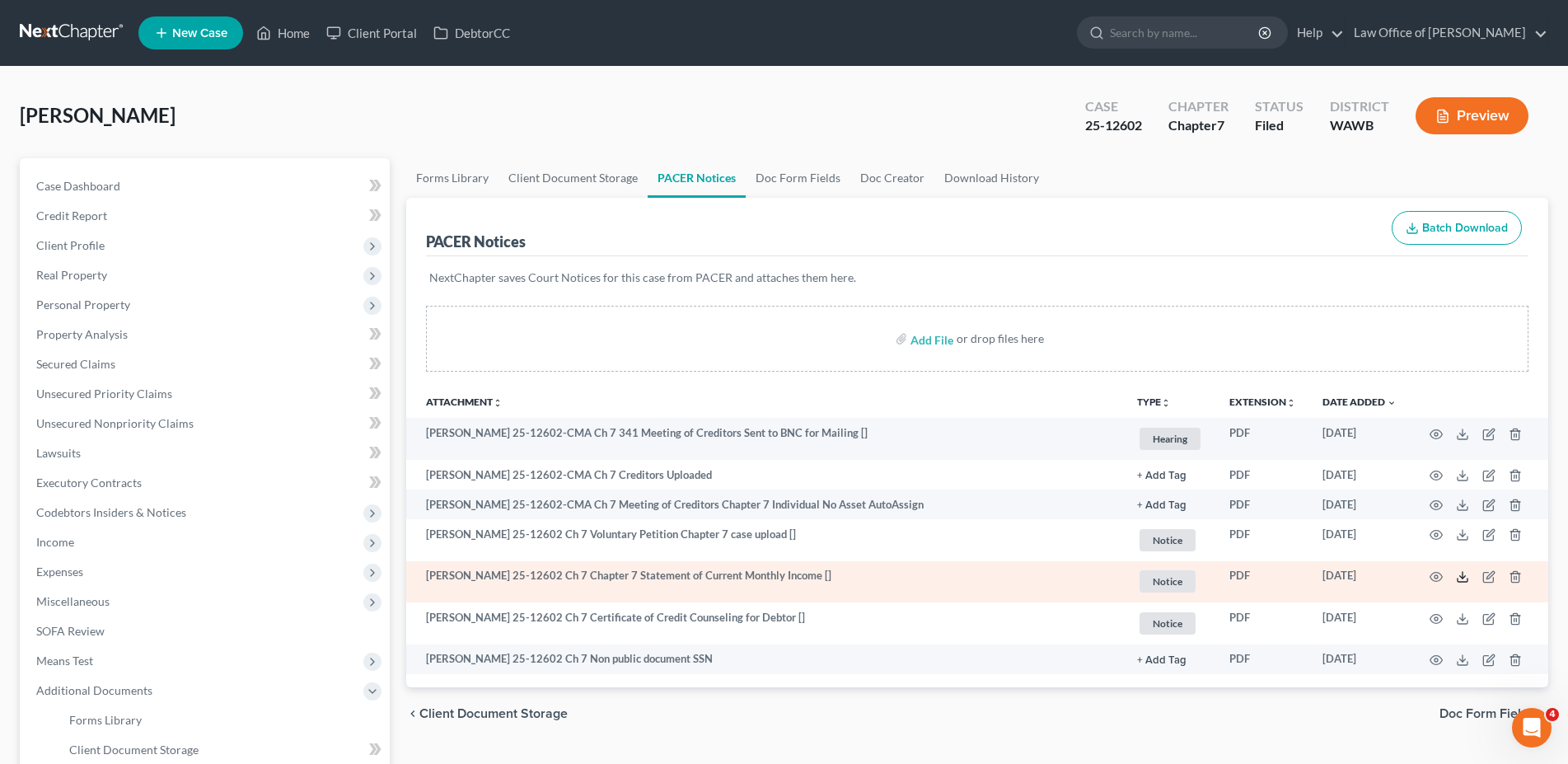
click at [1460, 578] on icon at bounding box center [1463, 577] width 13 height 13
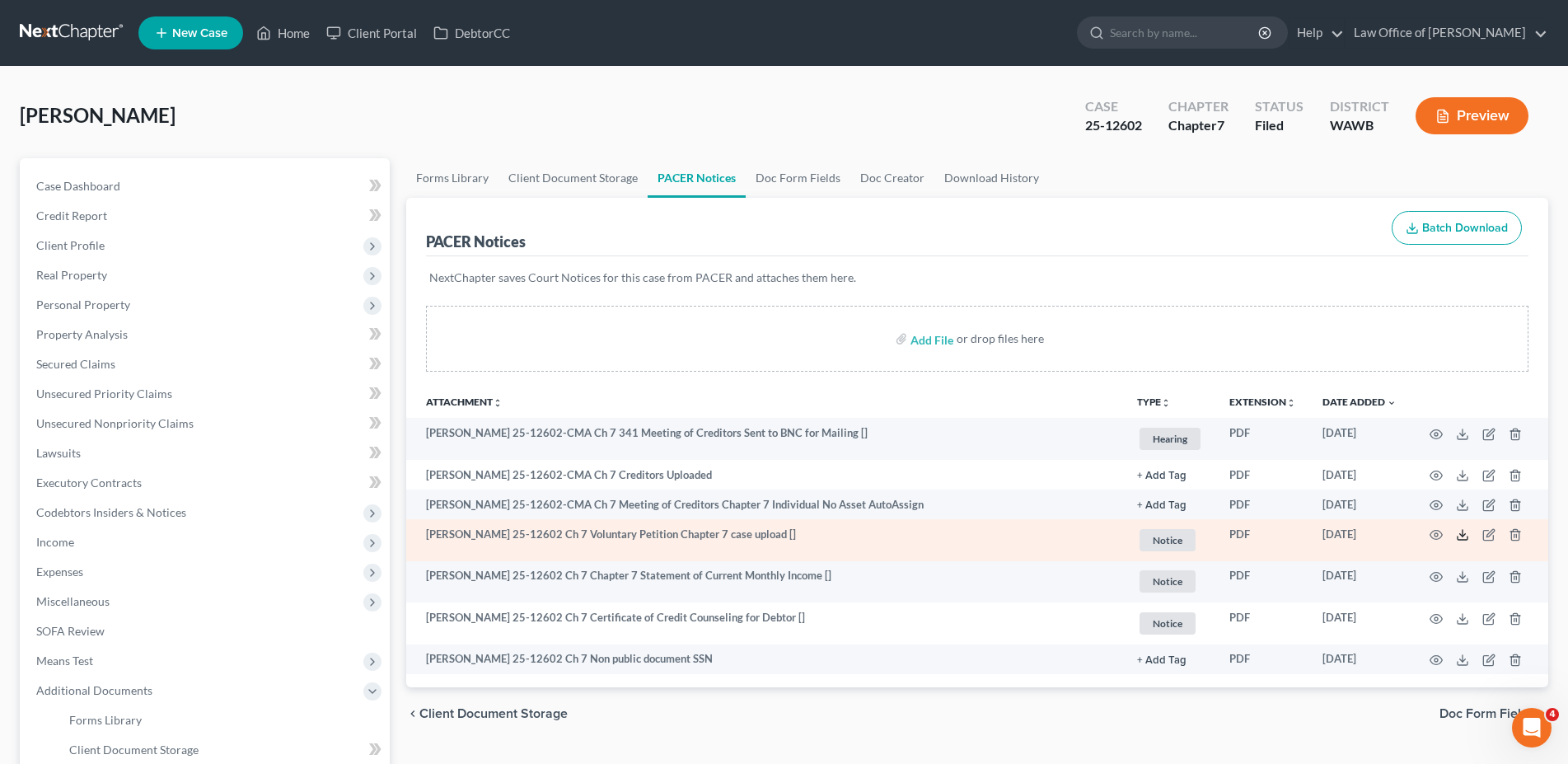
click at [1466, 534] on icon at bounding box center [1463, 535] width 13 height 13
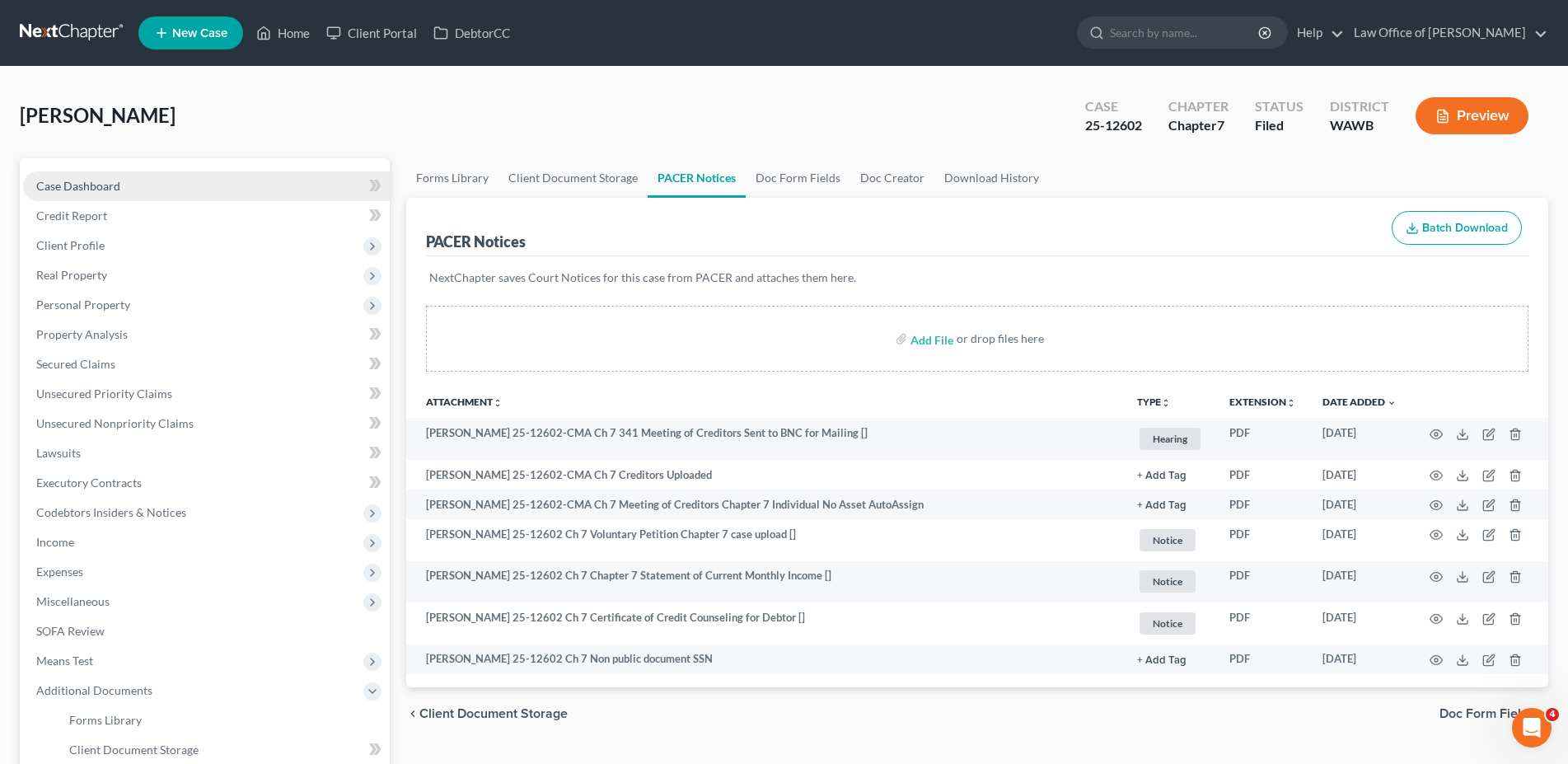
click at [107, 179] on span "Case Dashboard" at bounding box center [78, 186] width 84 height 14
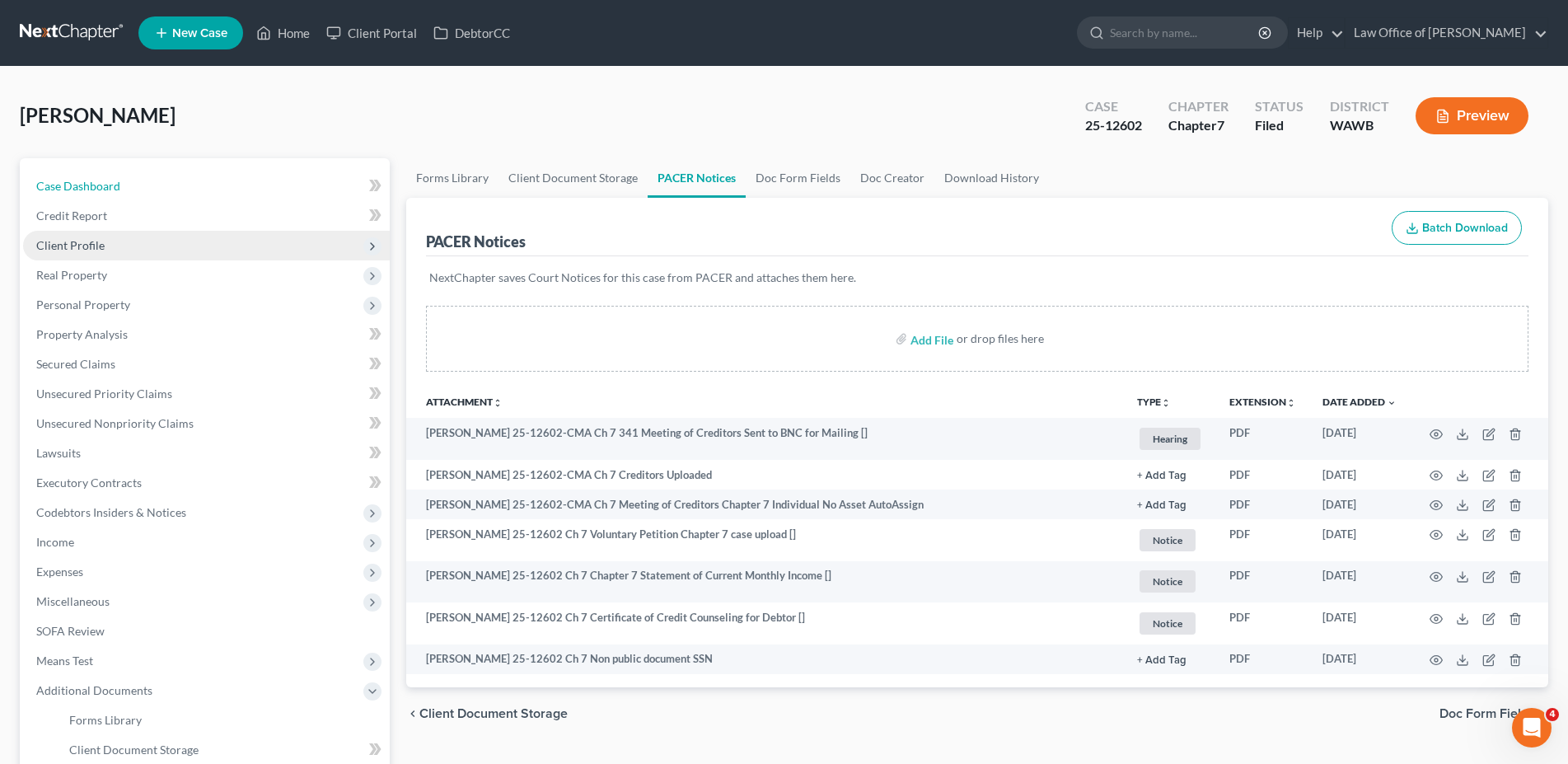
select select "3"
select select "6"
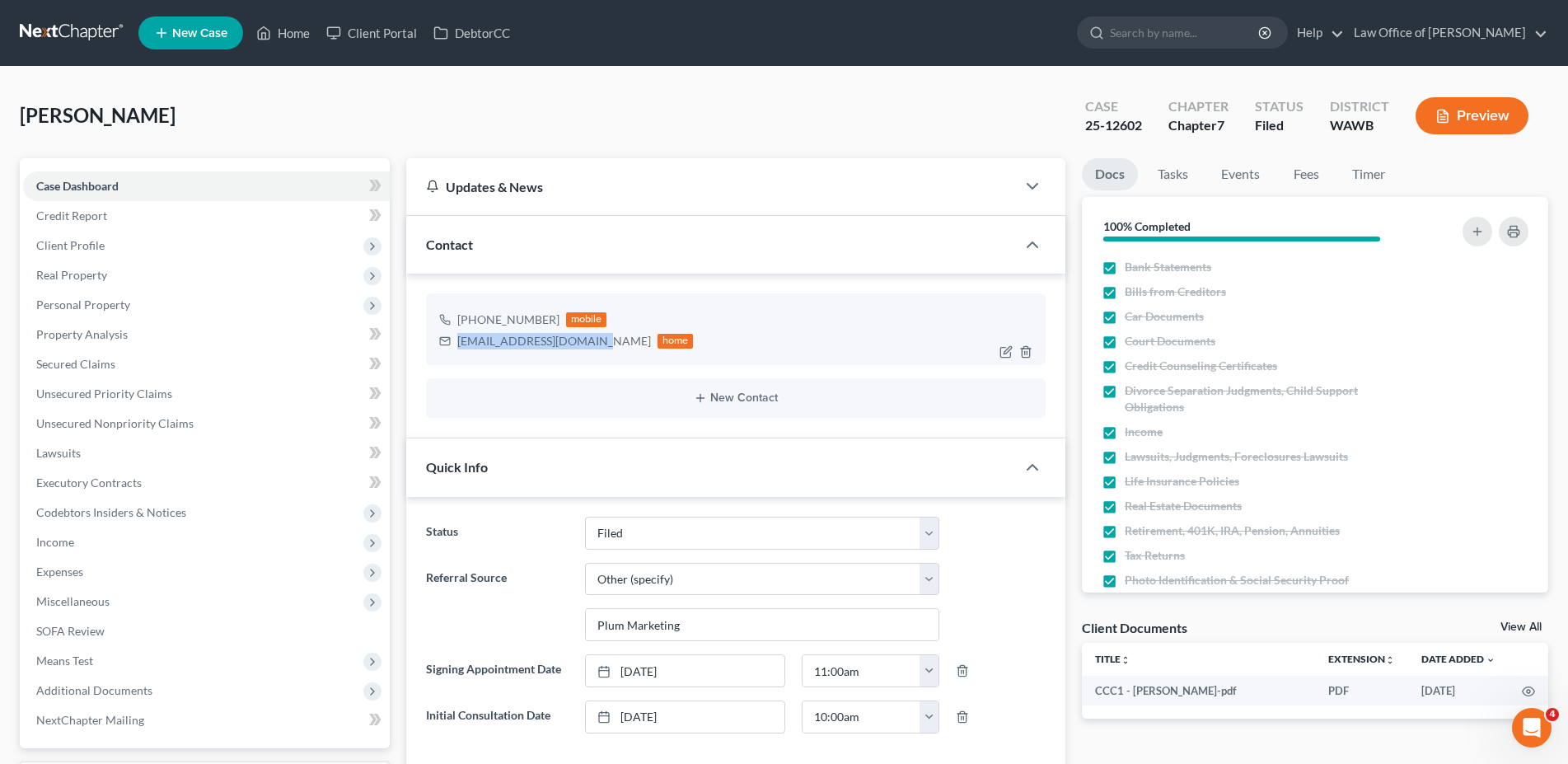
drag, startPoint x: 595, startPoint y: 340, endPoint x: 441, endPoint y: 339, distance: 154.0
click at [441, 339] on div "mimamorcito@hotmail.com home" at bounding box center [566, 341] width 254 height 22
copy div "mimamorcito@hotmail.com"
click at [85, 232] on span "Client Profile" at bounding box center [207, 246] width 367 height 30
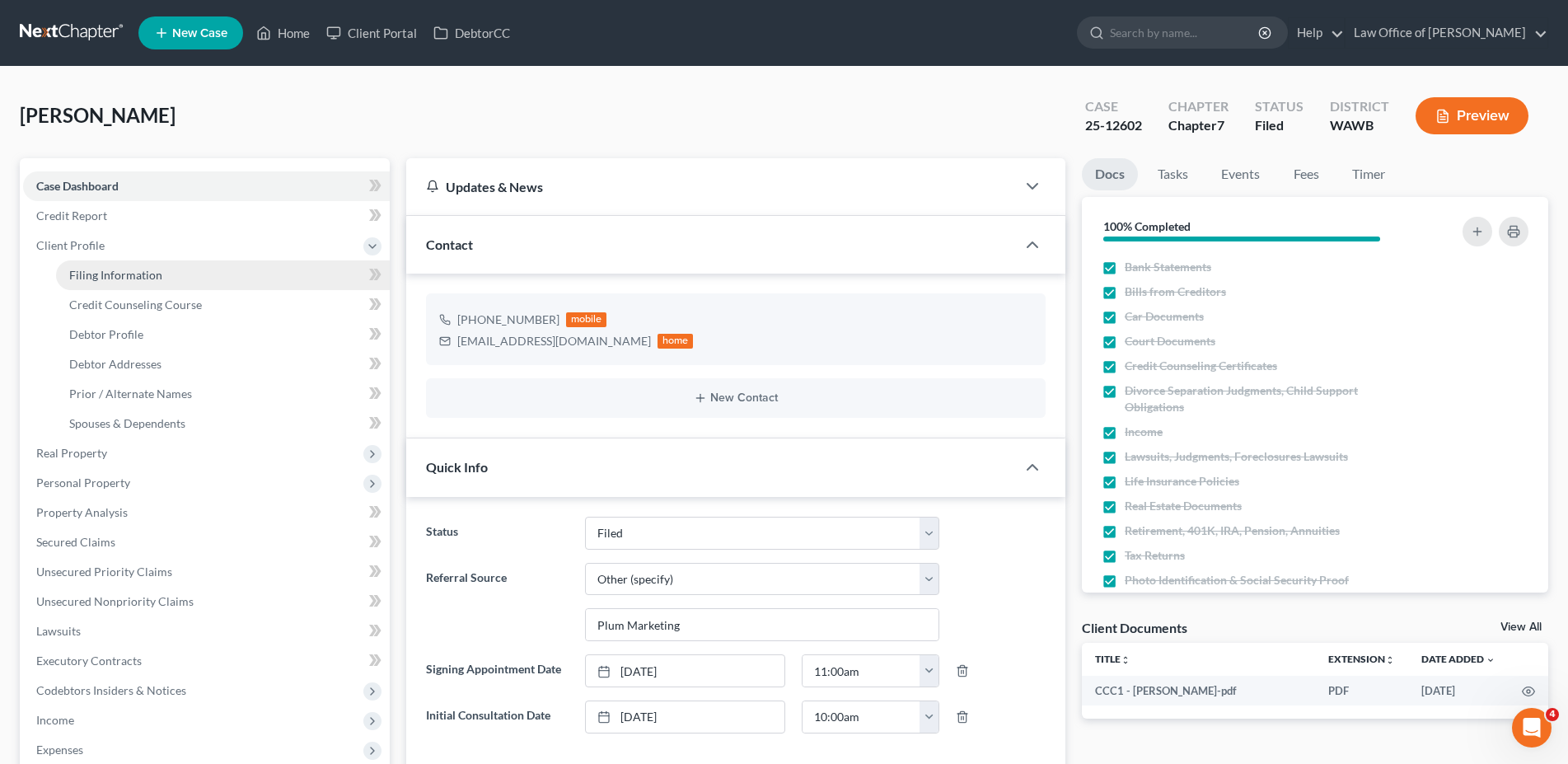
click at [88, 269] on span "Filing Information" at bounding box center [116, 274] width 93 height 14
select select "1"
select select "0"
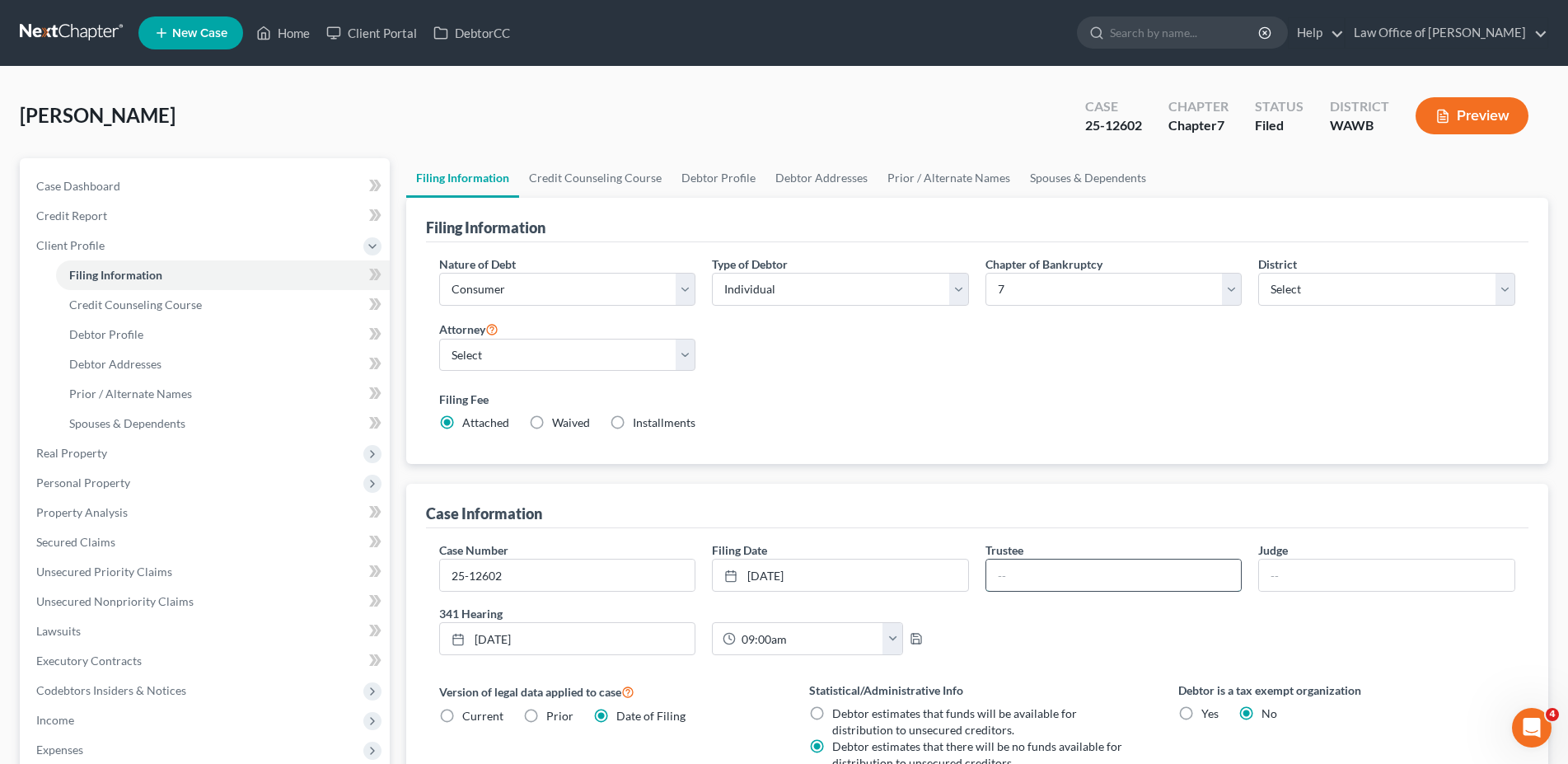
click at [1073, 573] on input "text" at bounding box center [1114, 576] width 255 height 32
type input "Edmund J. Wood"
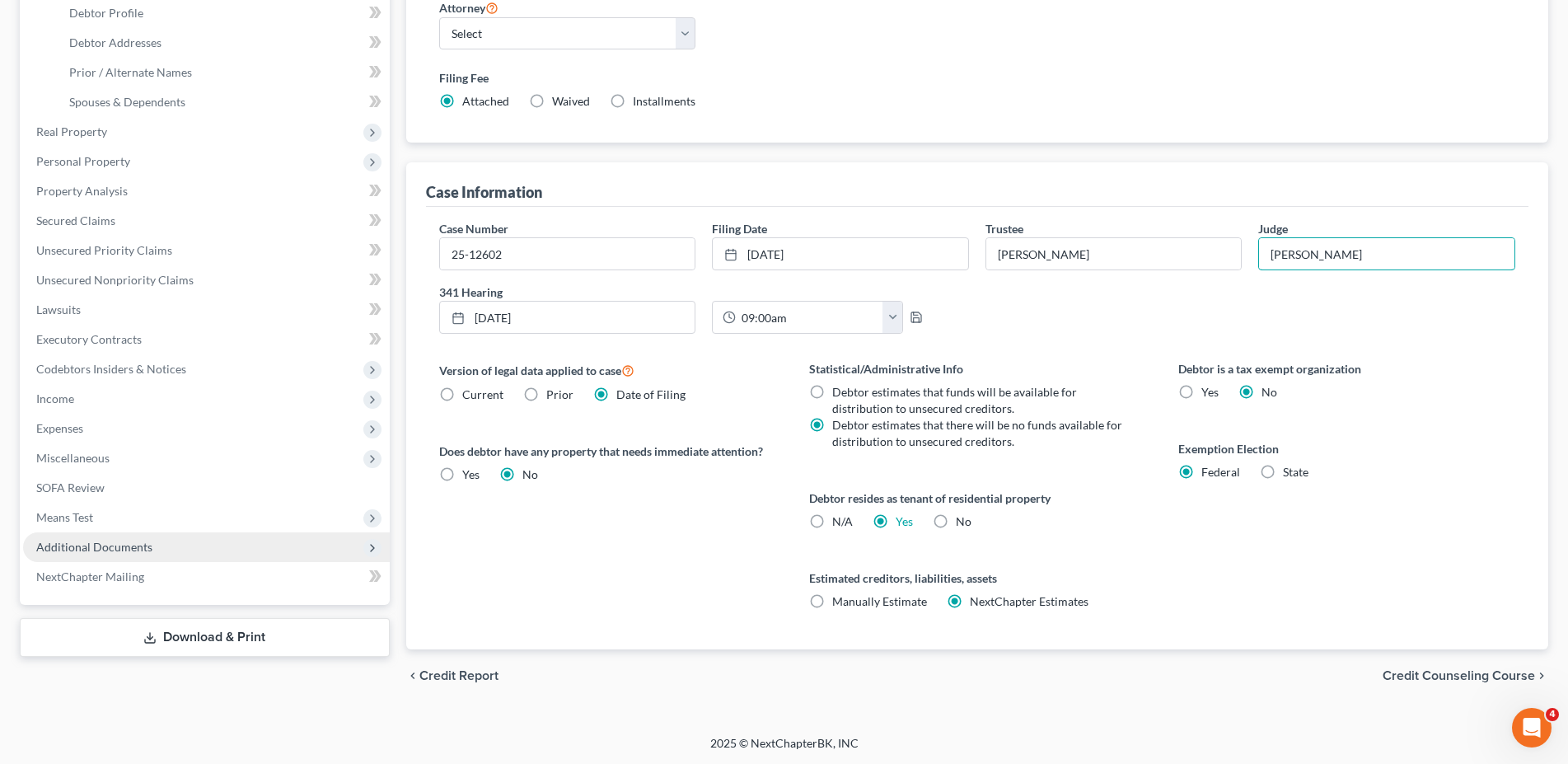
type input "[PERSON_NAME]"
click at [128, 536] on span "Additional Documents" at bounding box center [207, 548] width 367 height 30
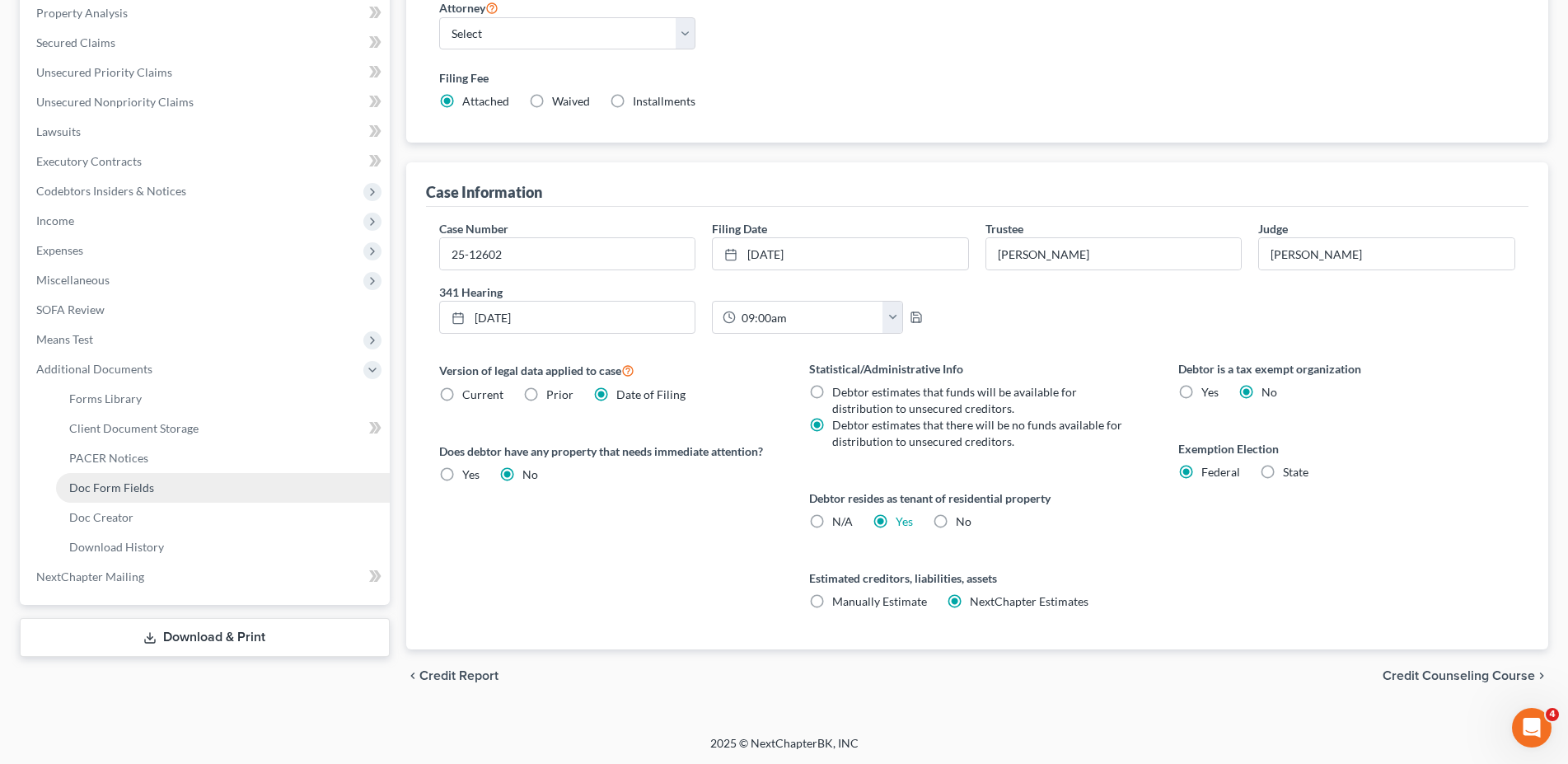
click at [138, 485] on span "Doc Form Fields" at bounding box center [112, 487] width 85 height 14
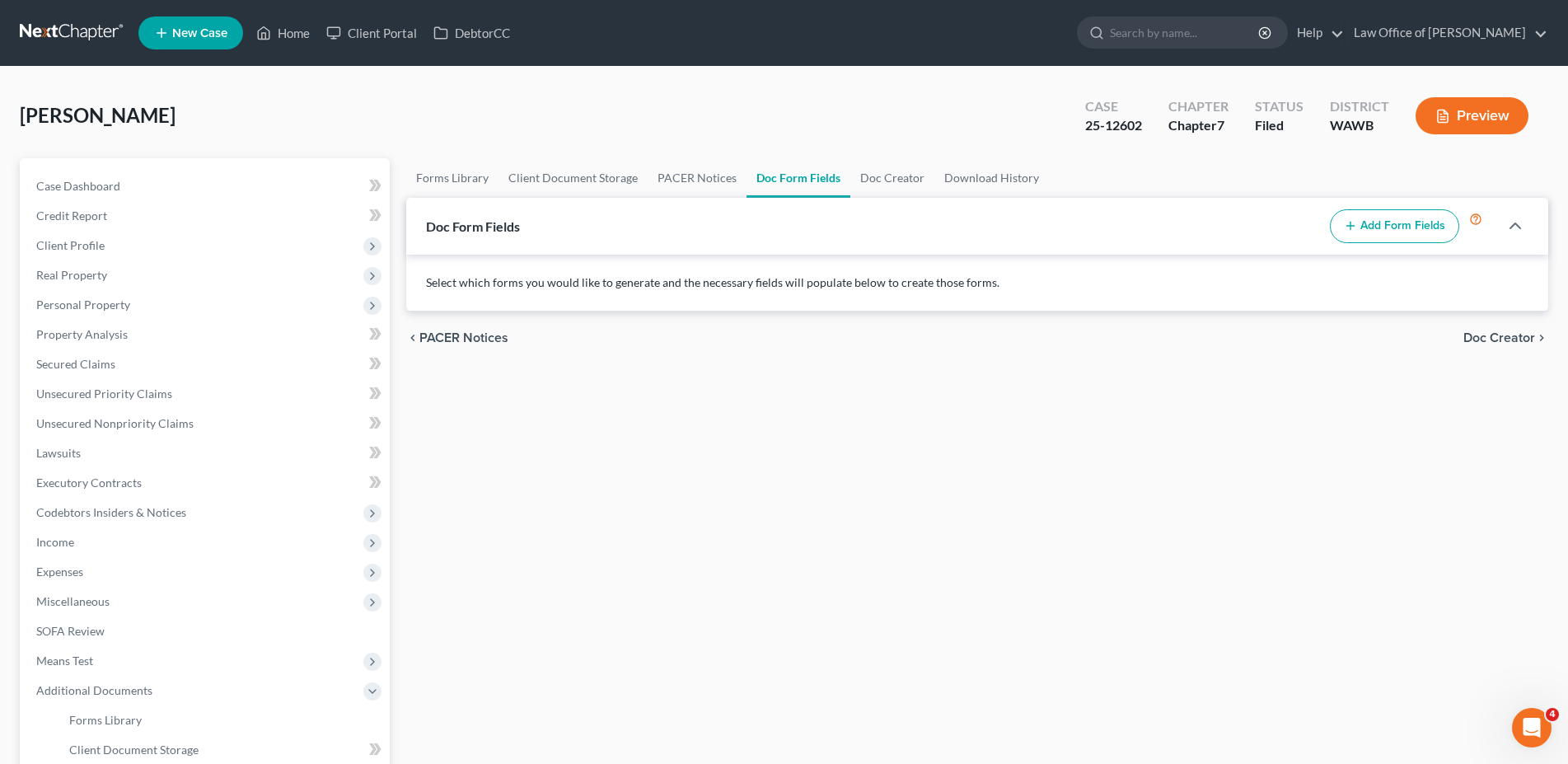
click at [1385, 219] on button "Add Form Fields" at bounding box center [1395, 227] width 129 height 35
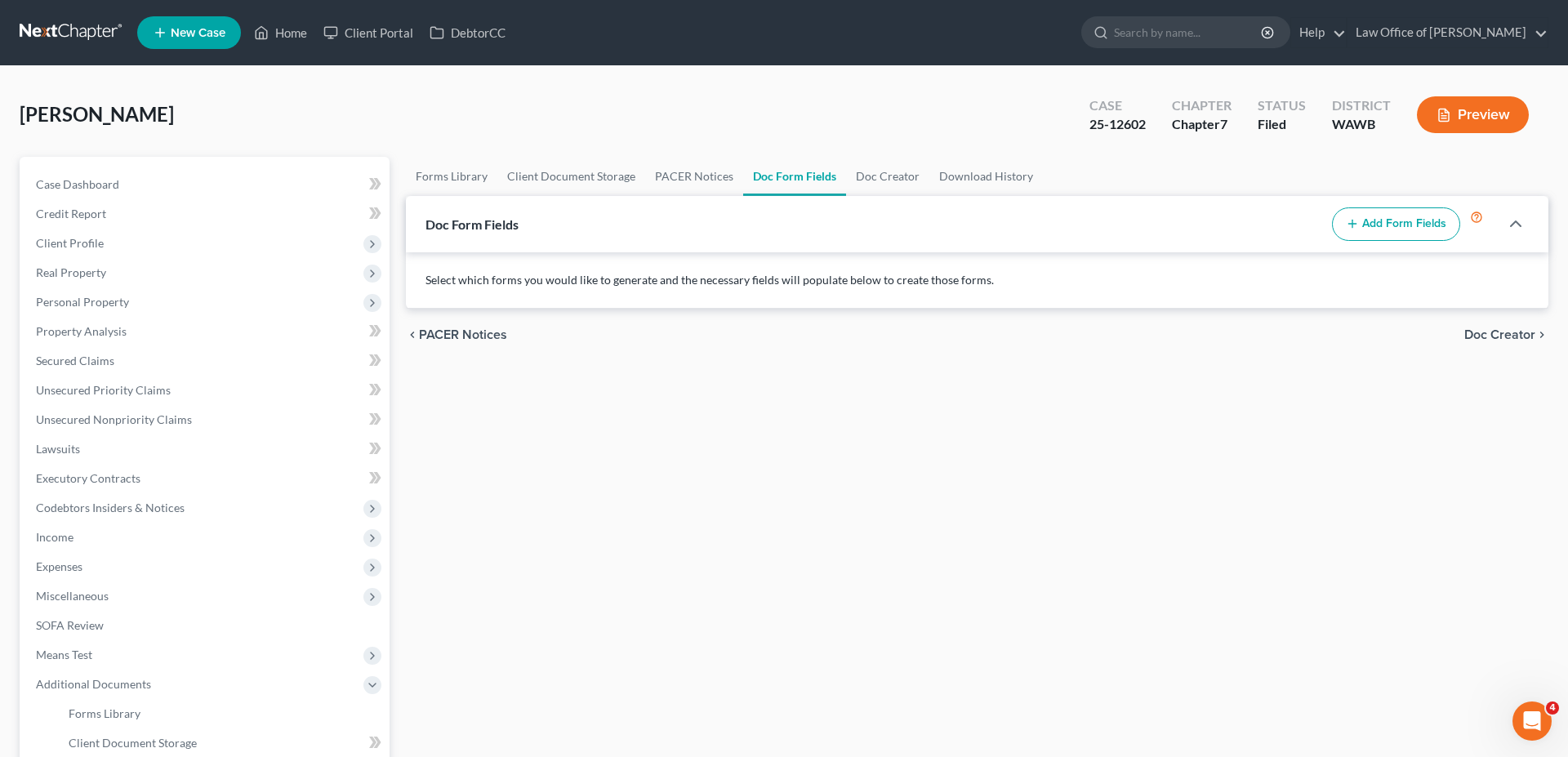
select select
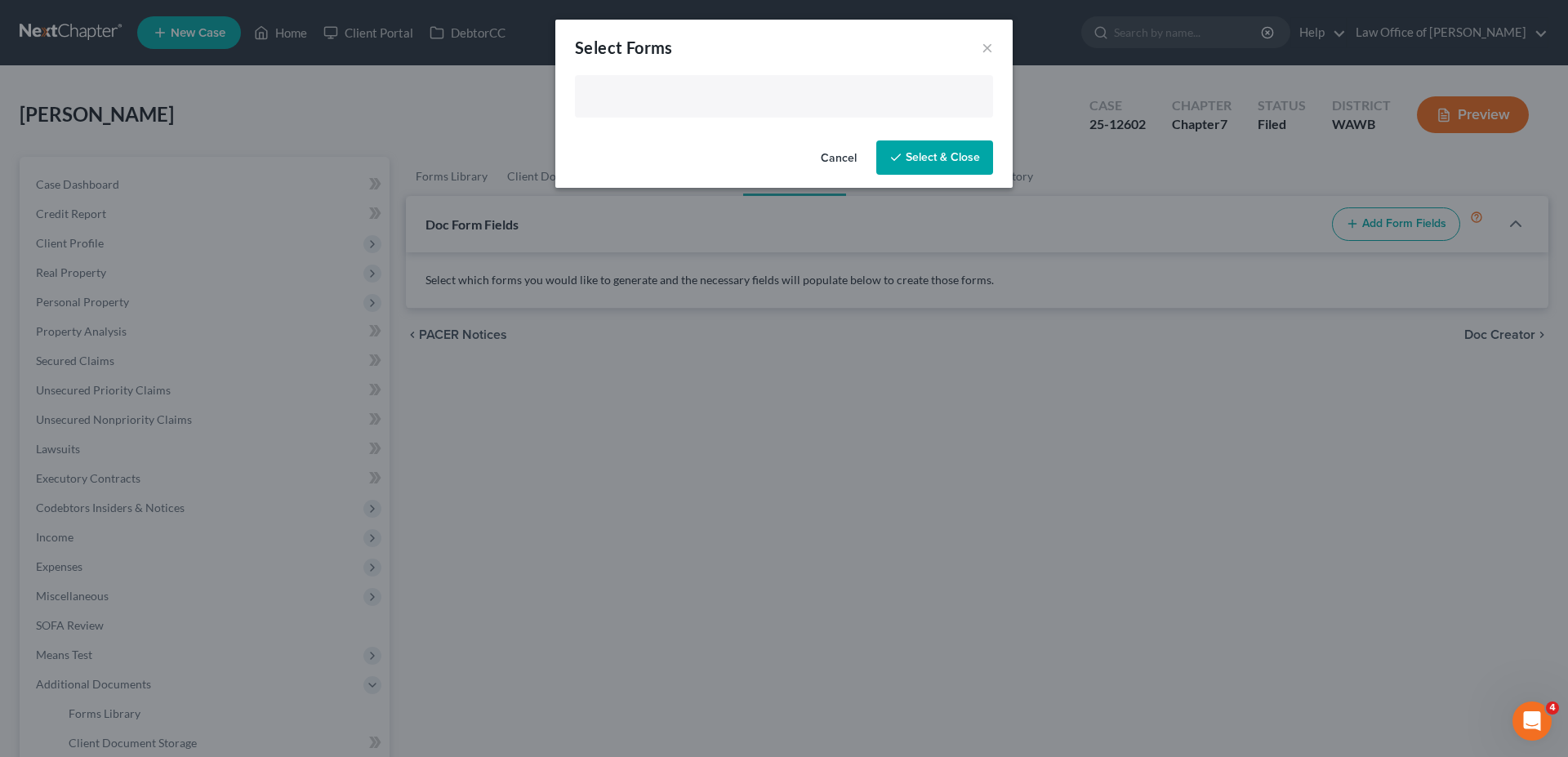
click at [634, 104] on input "text" at bounding box center [782, 98] width 395 height 25
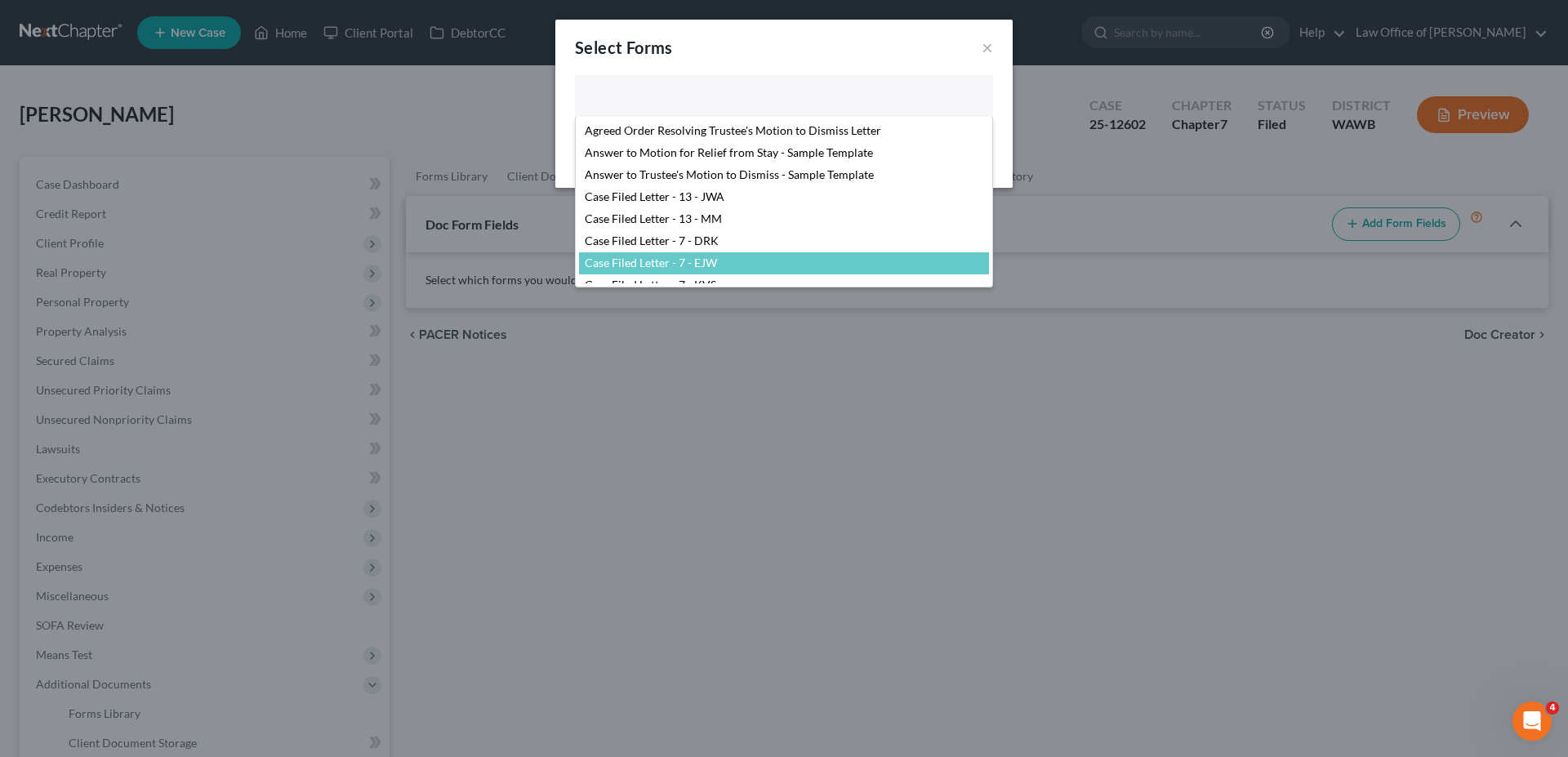
select select "104021"
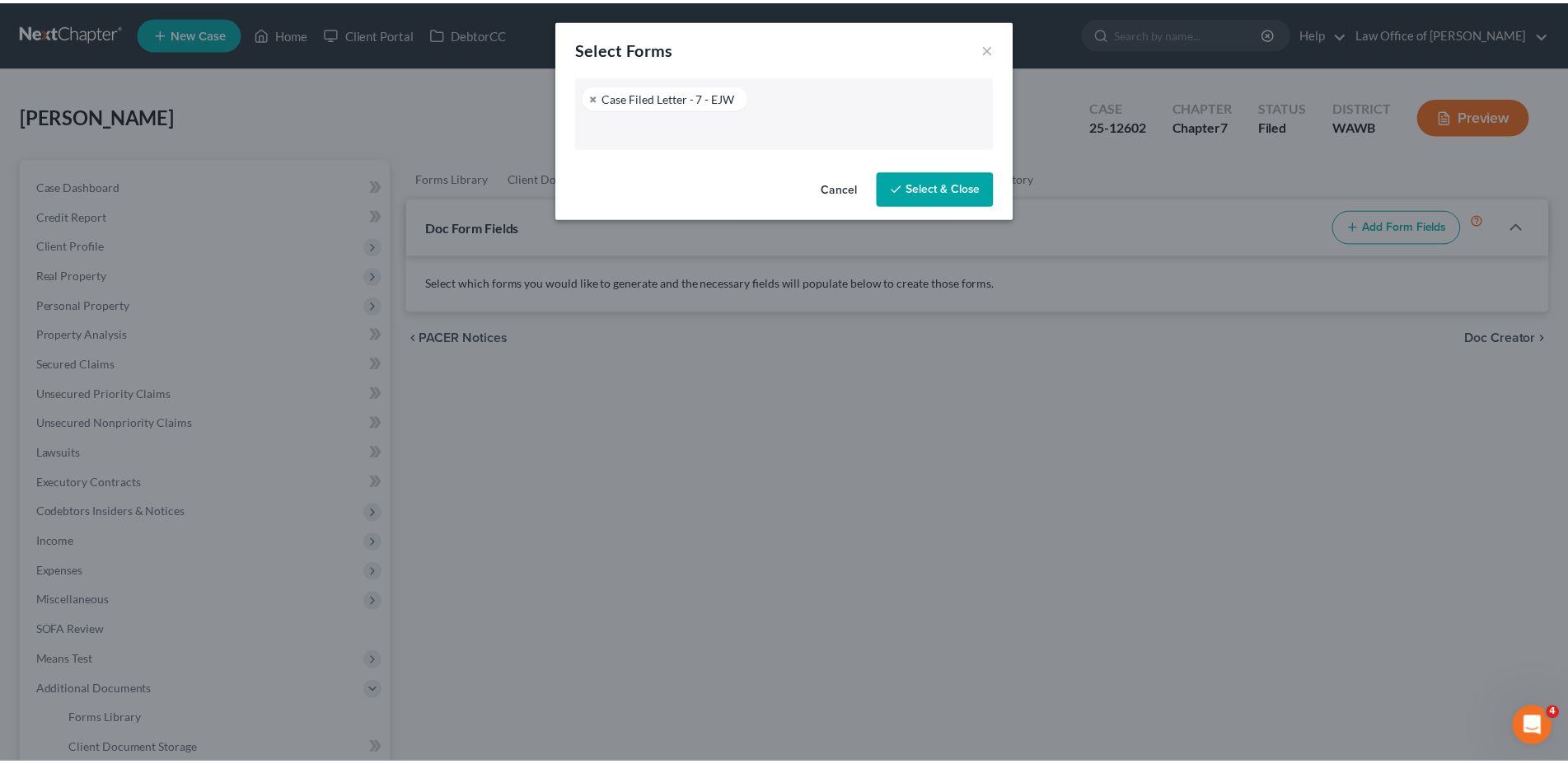
scroll to position [104, 0]
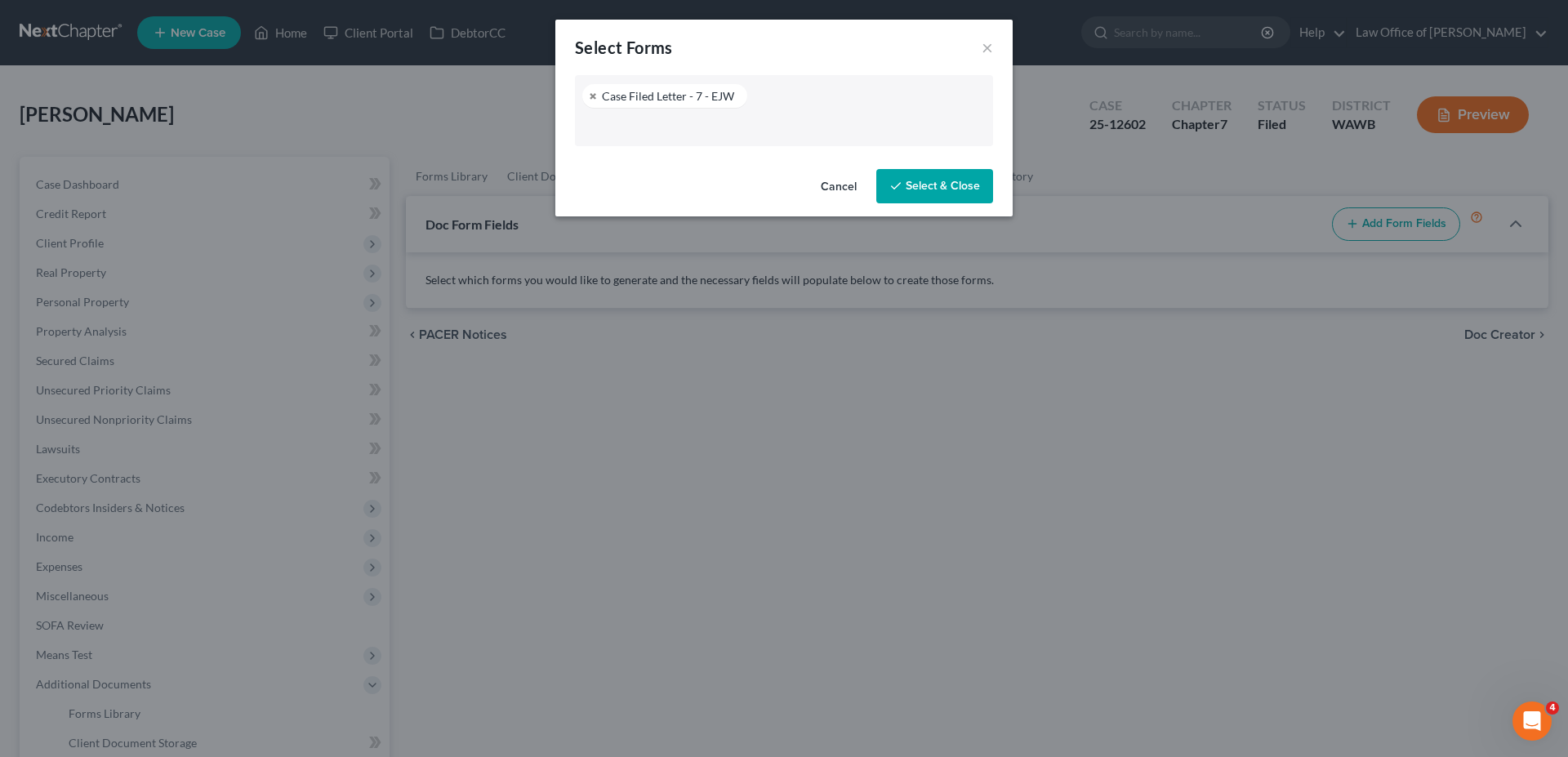
click at [935, 183] on button "Select & Close" at bounding box center [934, 187] width 116 height 35
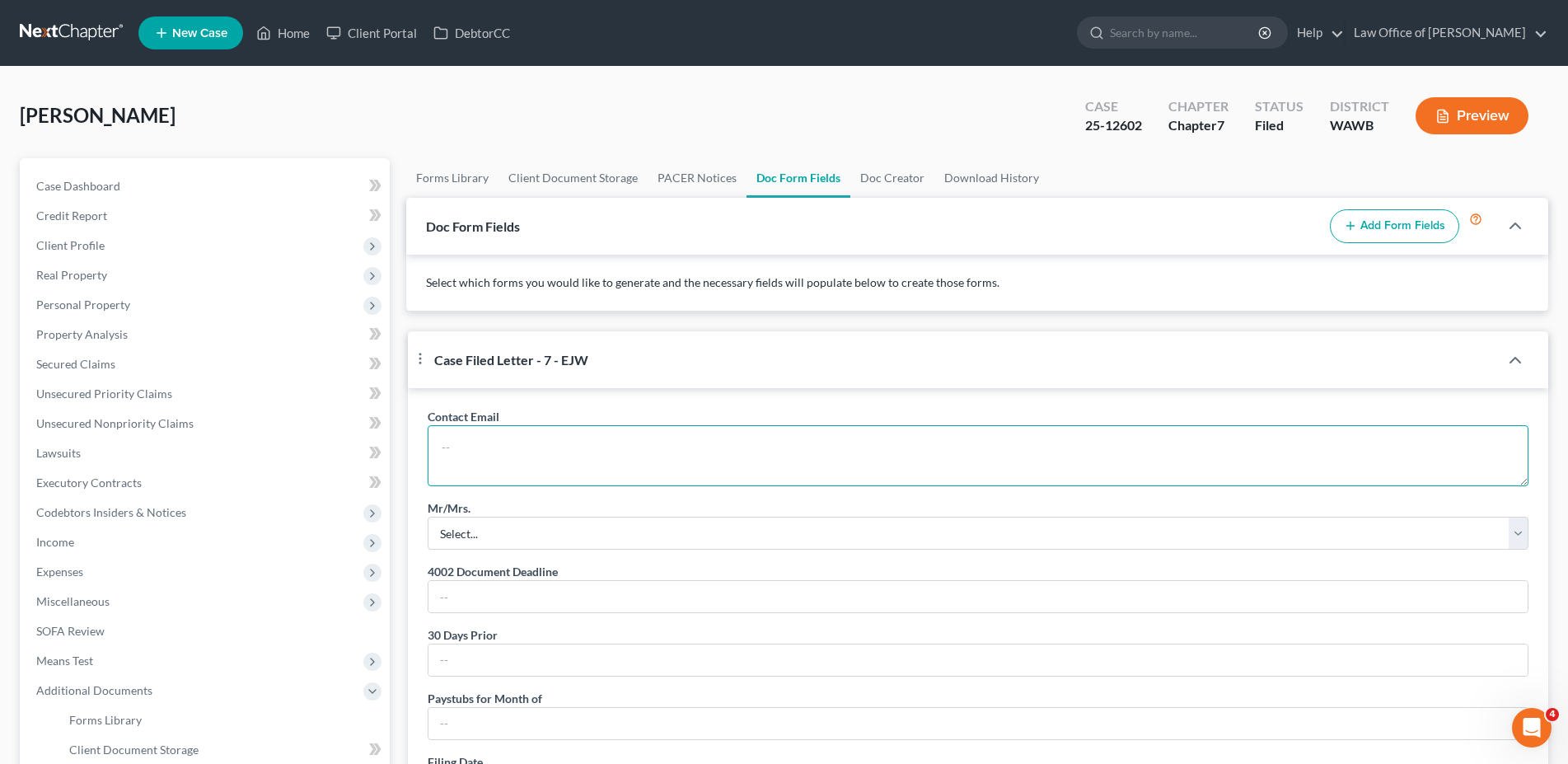
click at [501, 468] on textarea at bounding box center [978, 455] width 1101 height 61
paste textarea "mimamorcito@hotmail.com"
type textarea "mimamorcito@hotmail.com"
select select "3"
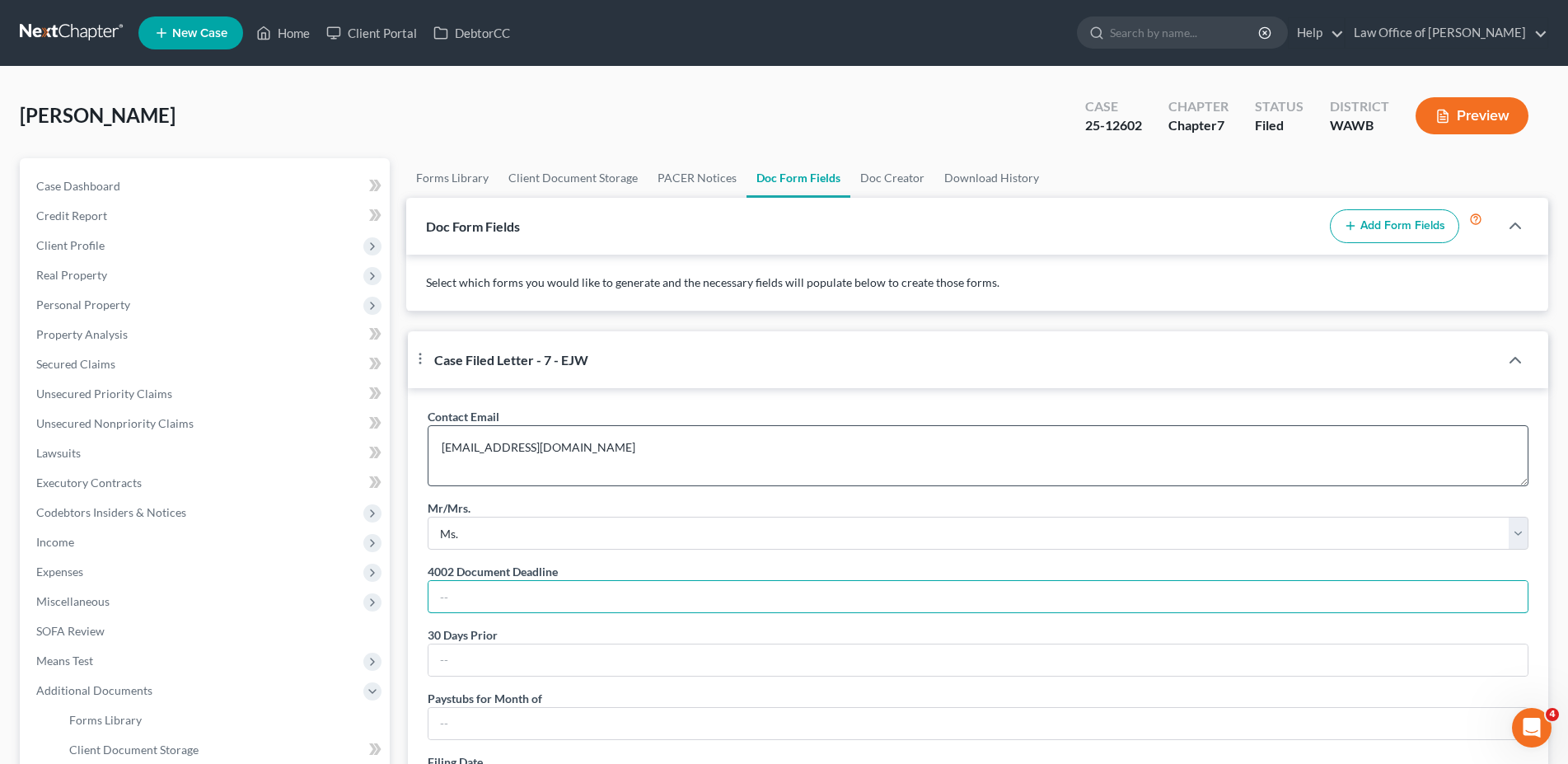
type input "O"
type input "October 6, 2025"
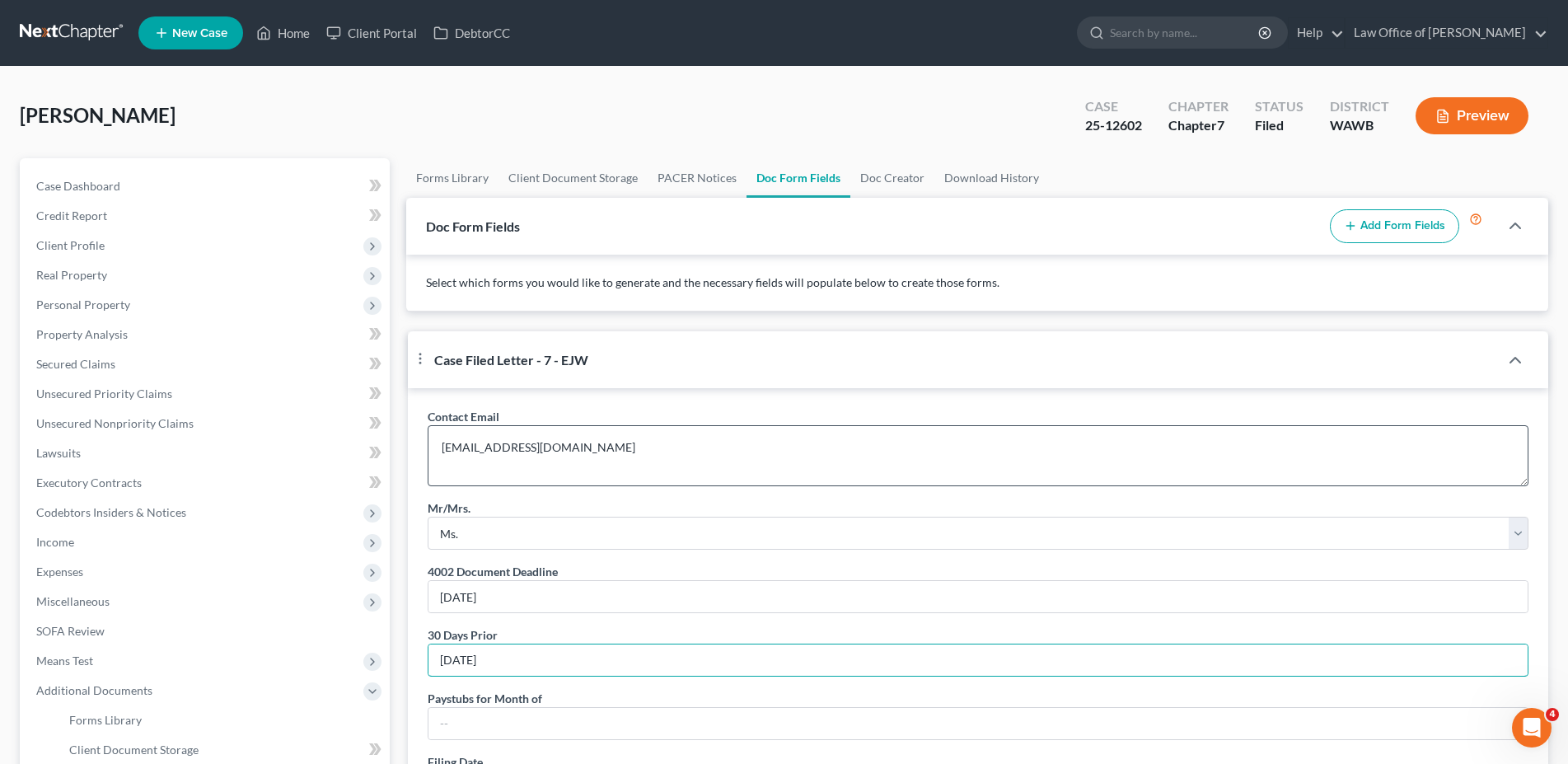
type input "[DATE]"
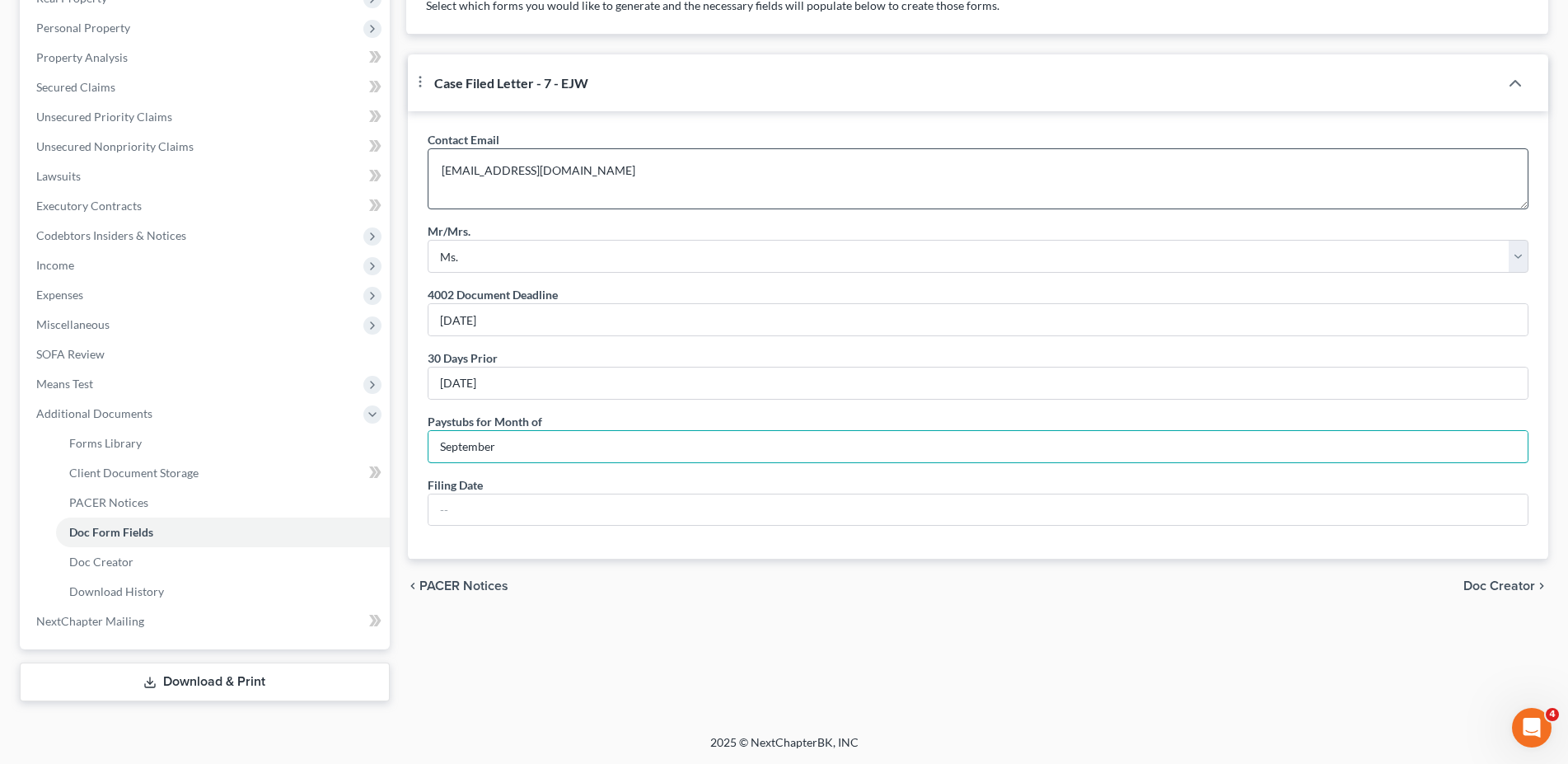
type input "September"
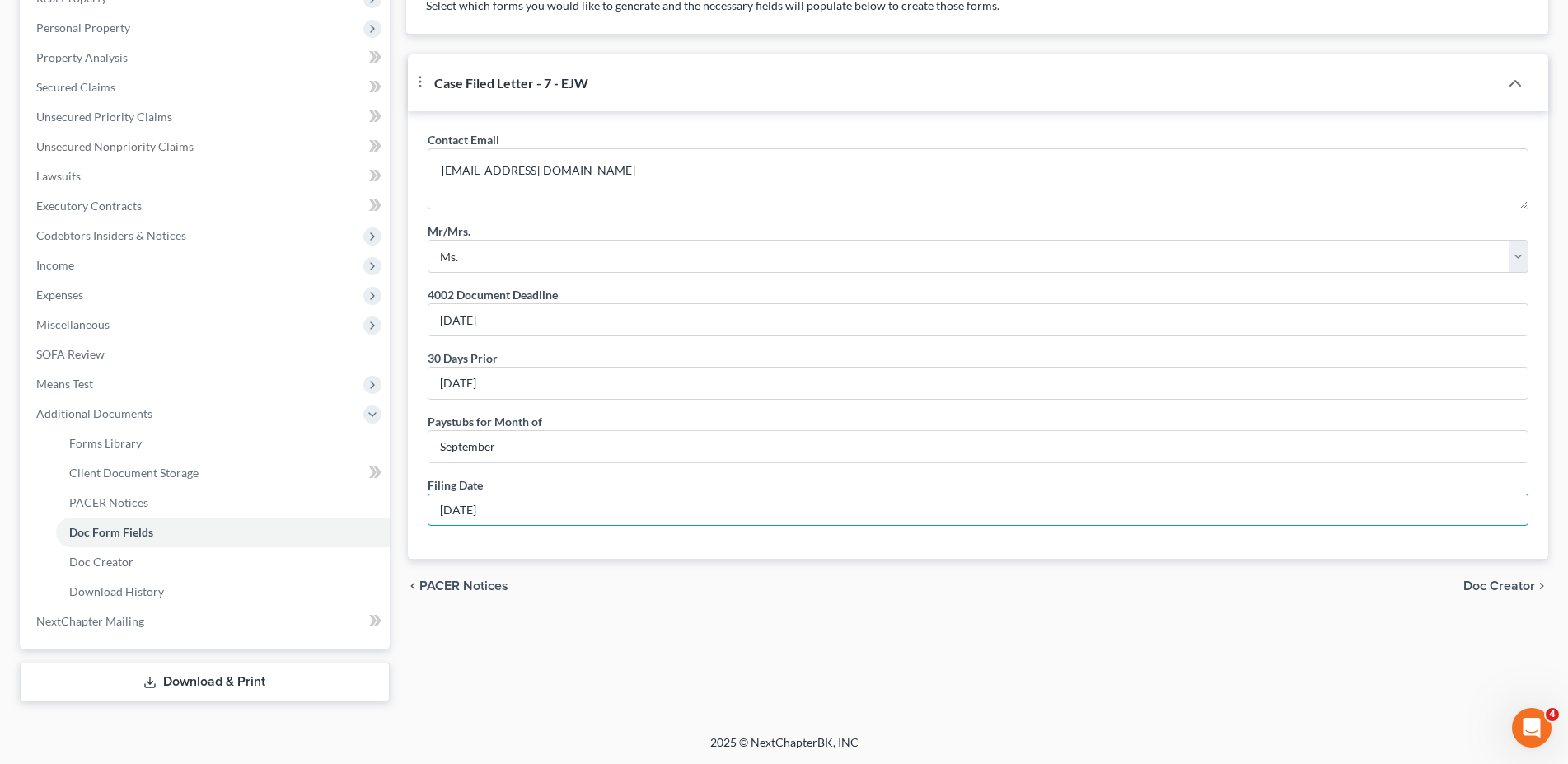
type input "[DATE]"
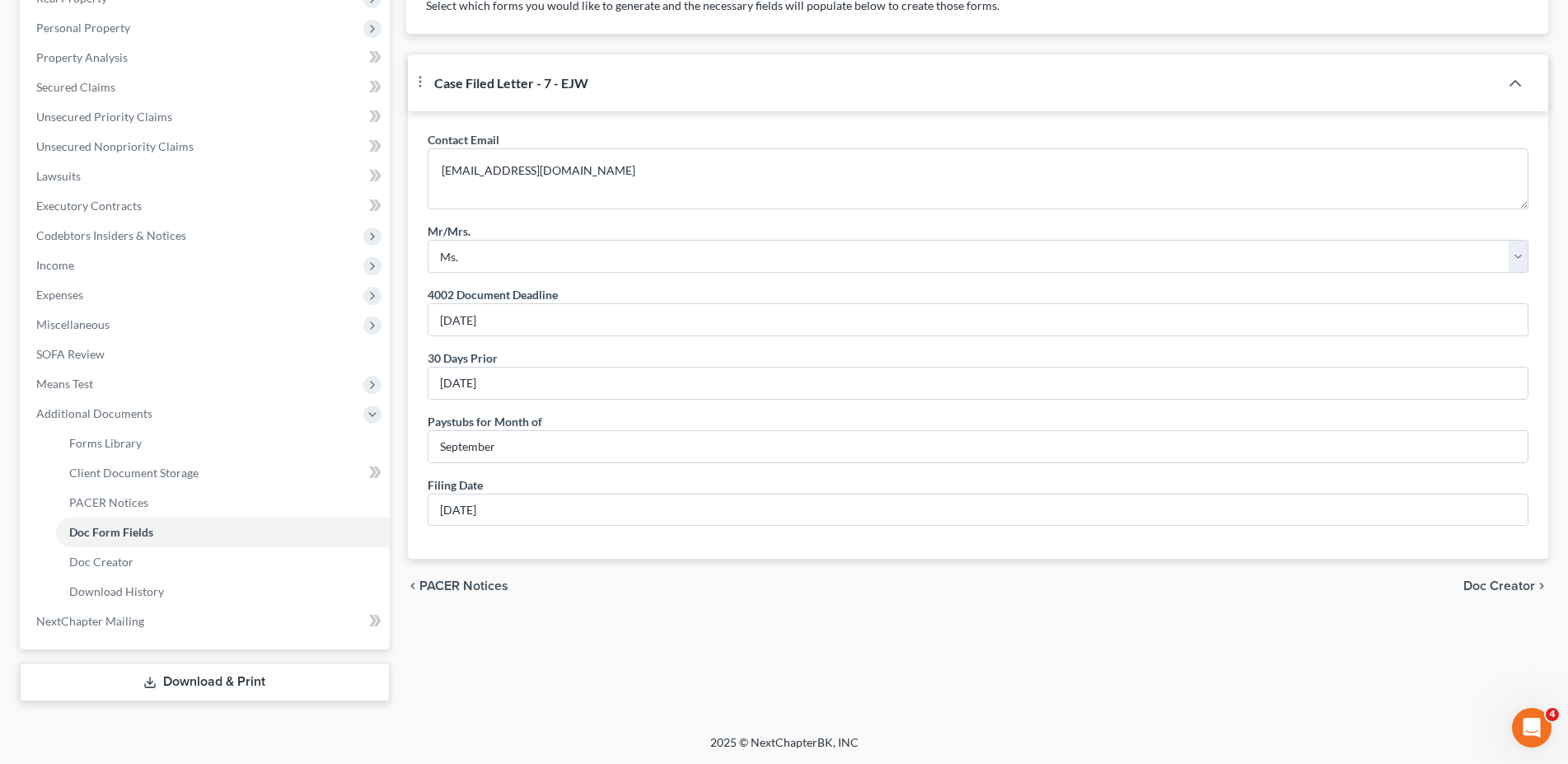
click at [1480, 593] on span "Doc Creator" at bounding box center [1500, 586] width 72 height 13
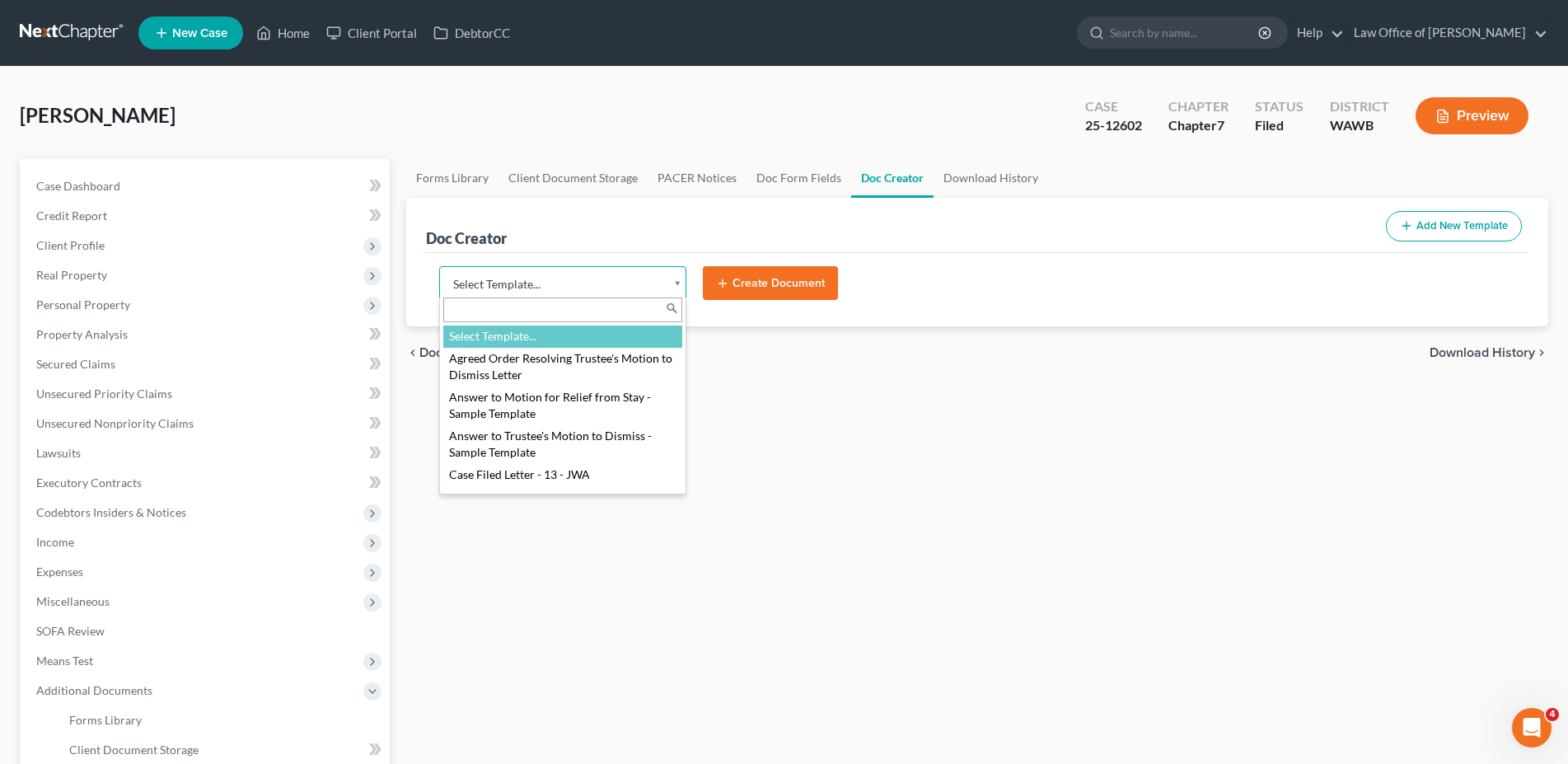
click at [524, 279] on body "Home New Case Client Portal DebtorCC Law Office of Lisa S. Tse bk@lisatselaw.co…" at bounding box center [784, 520] width 1568 height 1042
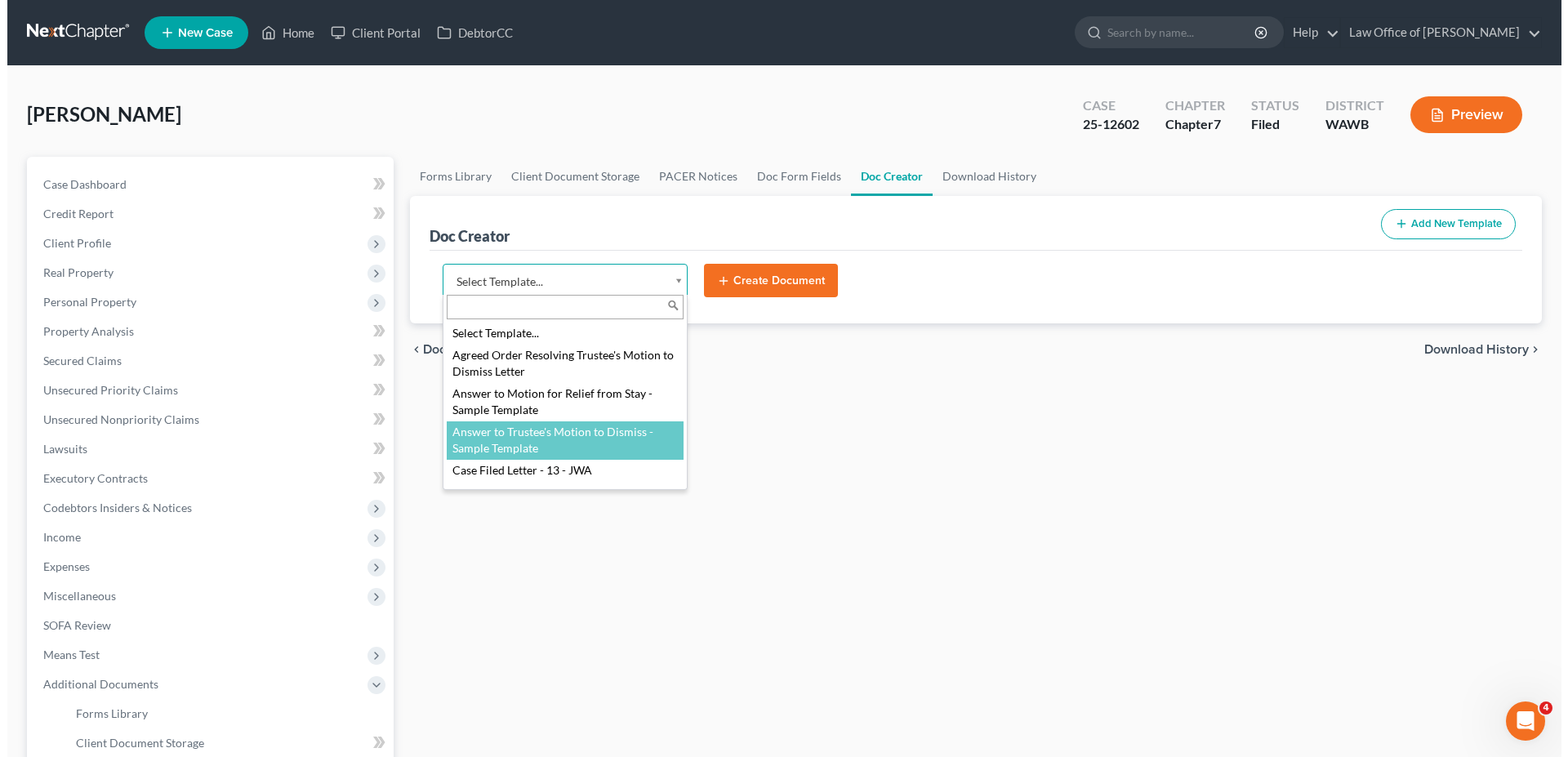
scroll to position [83, 0]
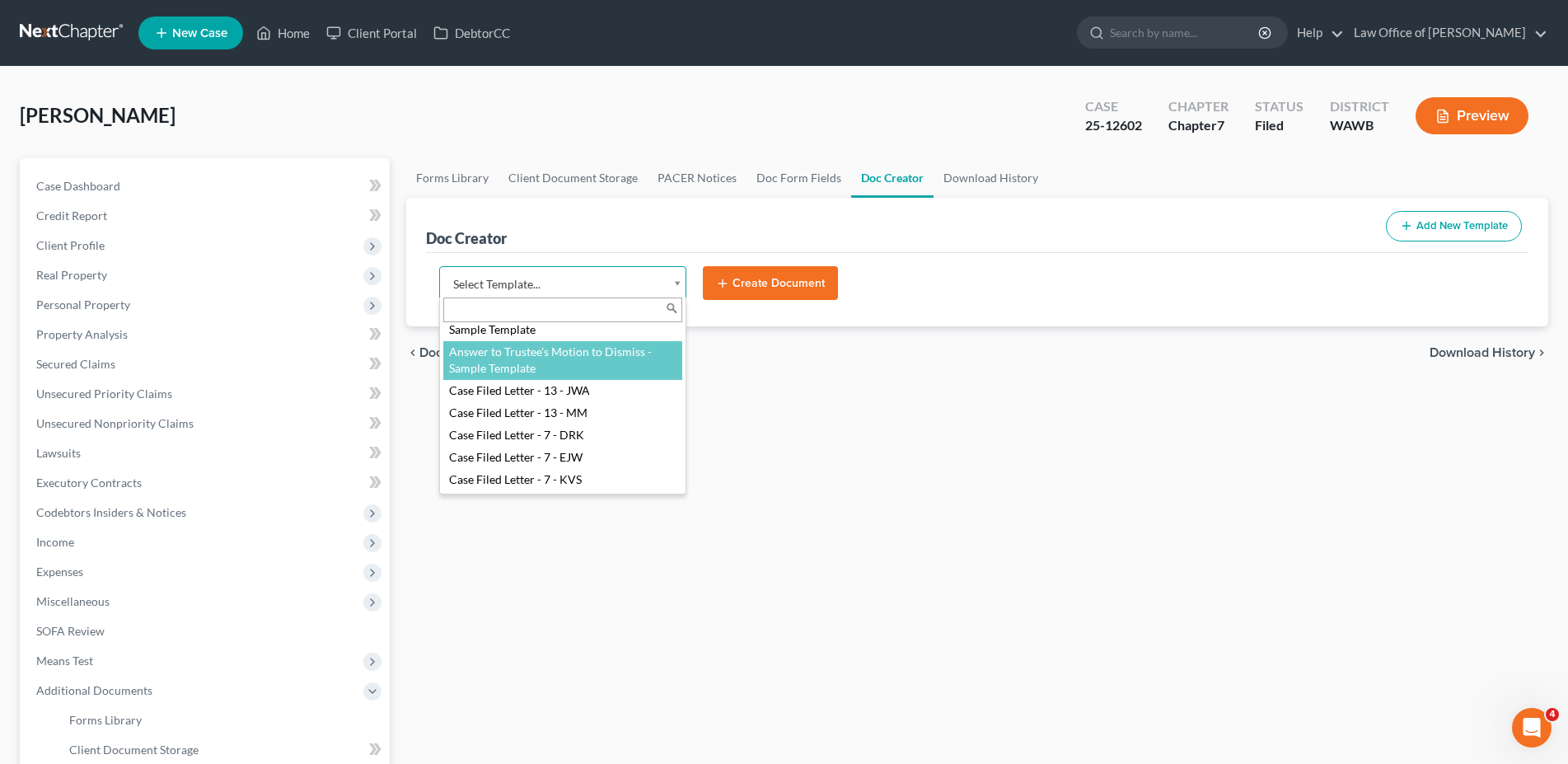
select select "104021"
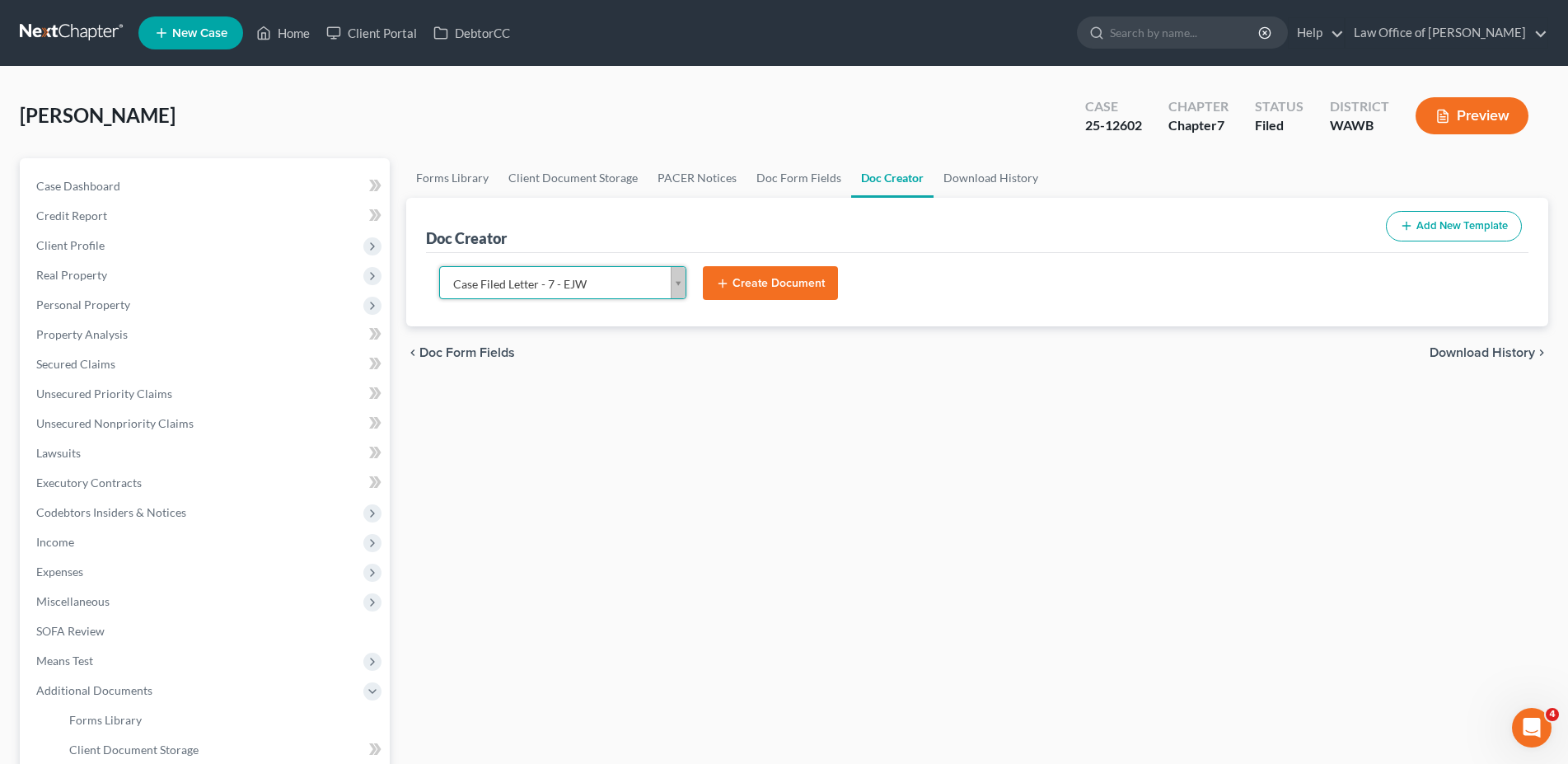
click at [770, 287] on button "Create Document" at bounding box center [770, 284] width 135 height 35
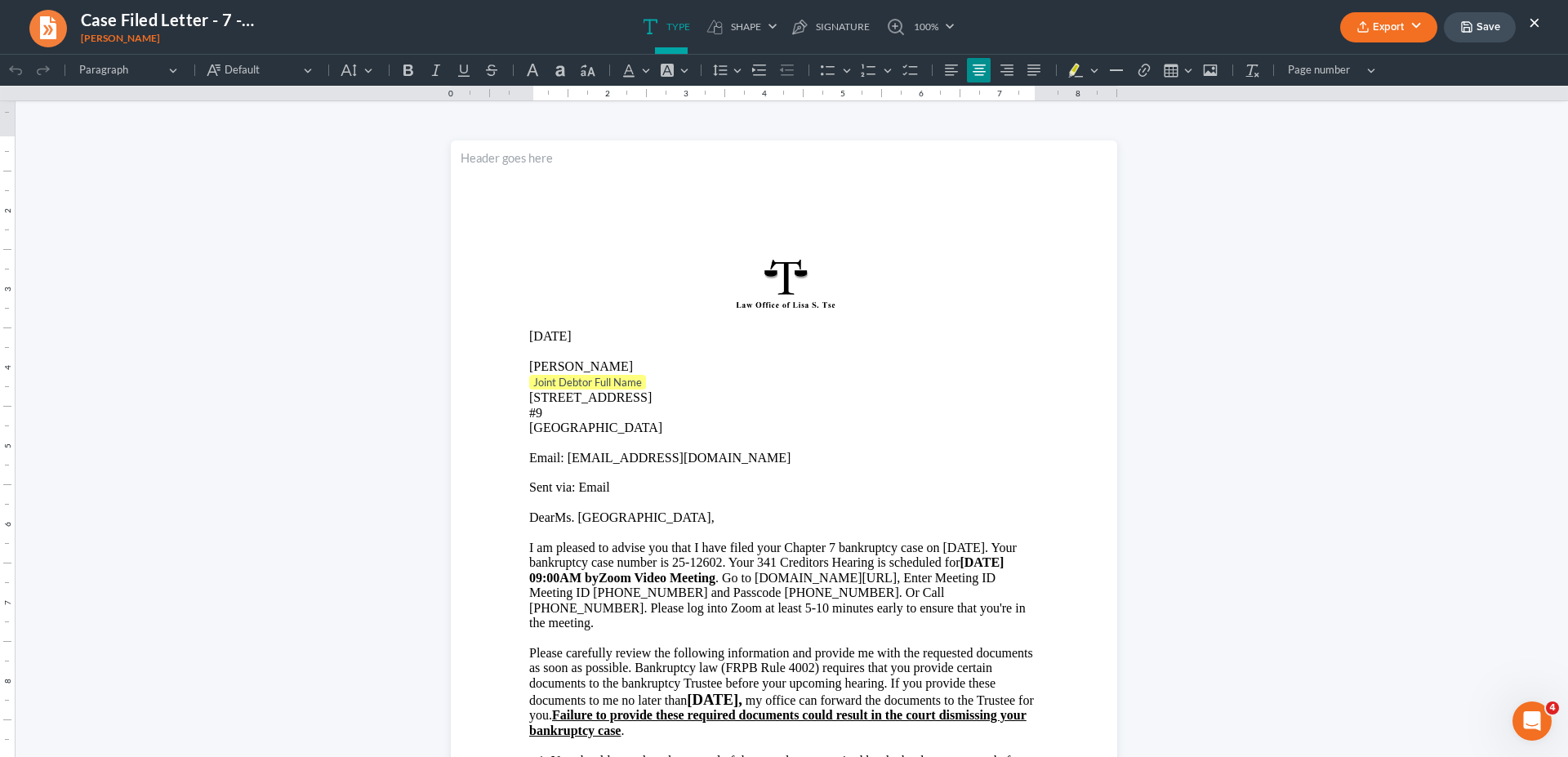
scroll to position [0, 0]
click at [659, 378] on p "Joint Debtor Full Name" at bounding box center [784, 383] width 510 height 17
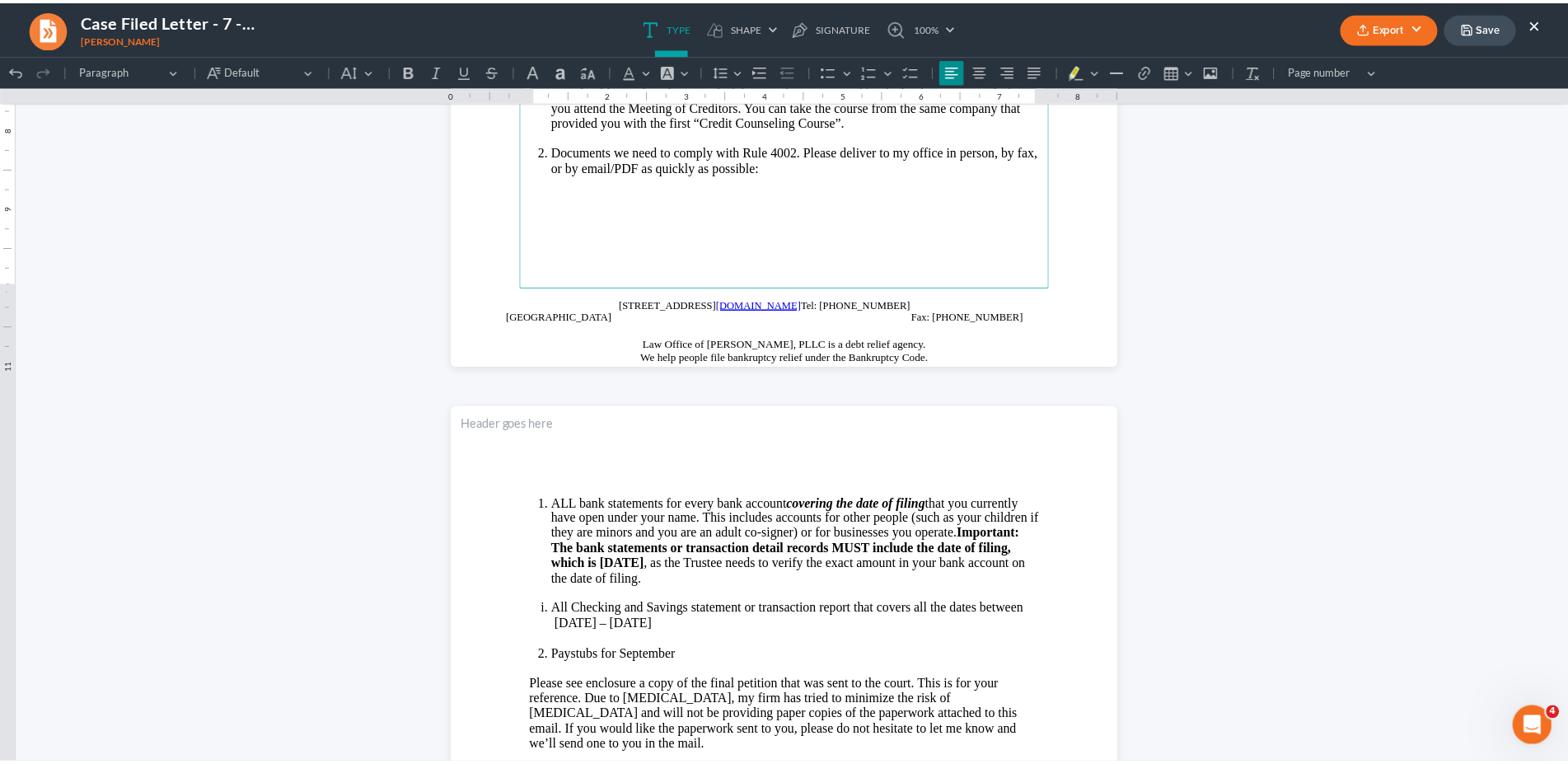
scroll to position [982, 0]
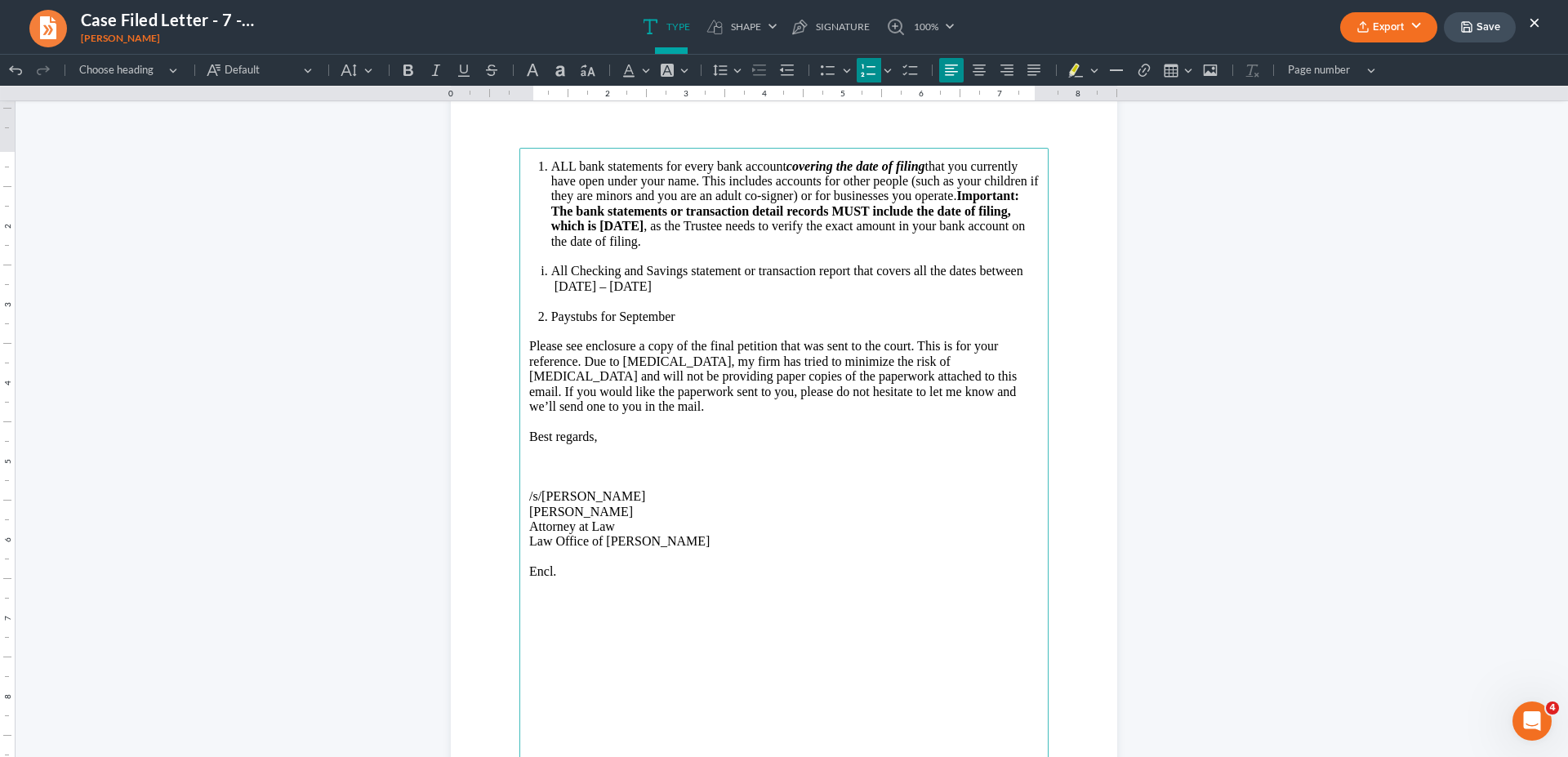
click at [718, 292] on li "All Checking and Savings statement or transaction report that covers all the da…" at bounding box center [795, 279] width 487 height 31
click at [1395, 31] on button "Export" at bounding box center [1389, 27] width 97 height 31
click at [1381, 89] on link "Word" at bounding box center [1387, 93] width 126 height 28
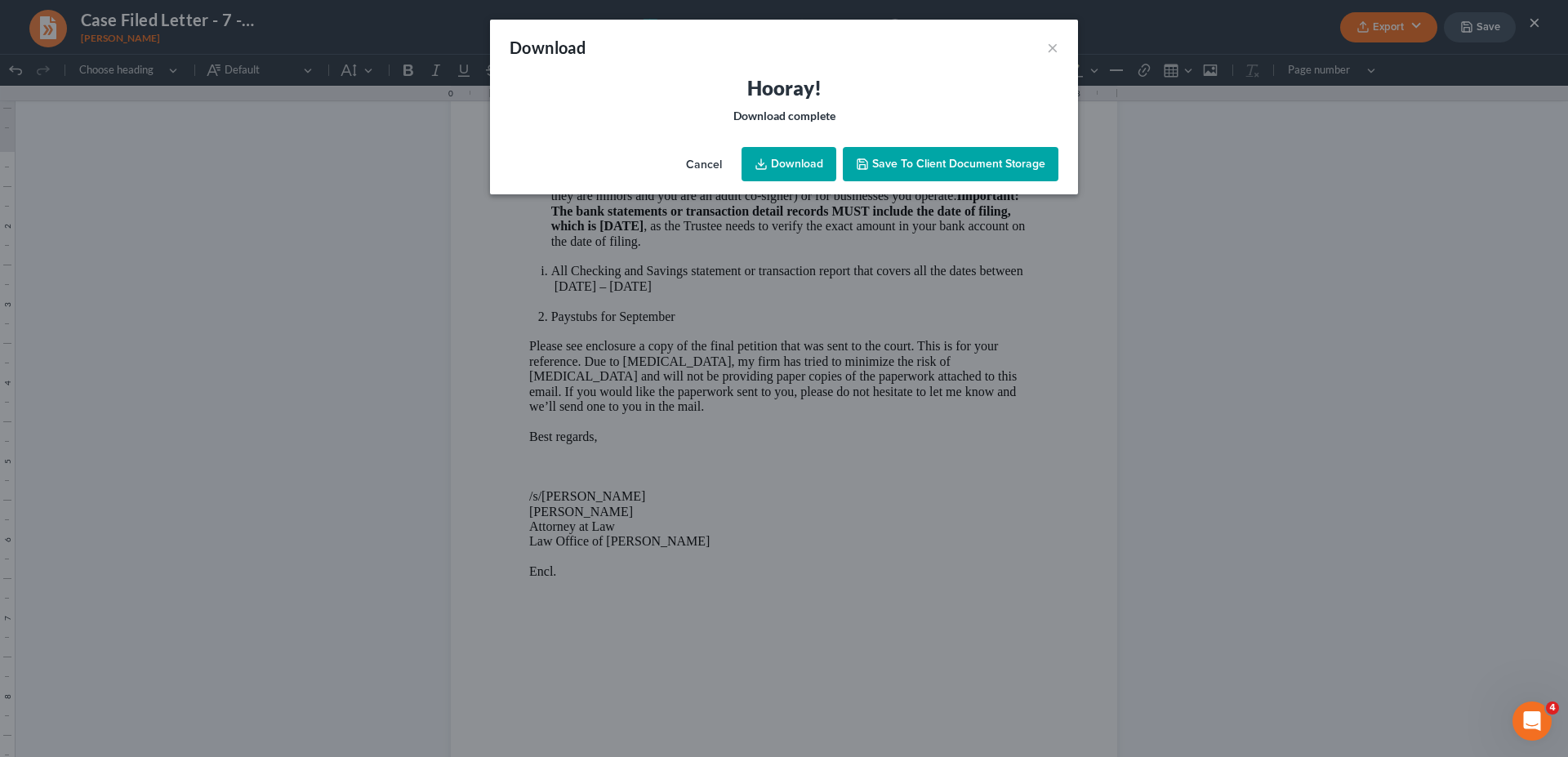
click at [805, 167] on link "Download" at bounding box center [789, 164] width 95 height 35
click at [1052, 46] on button "×" at bounding box center [1052, 47] width 12 height 20
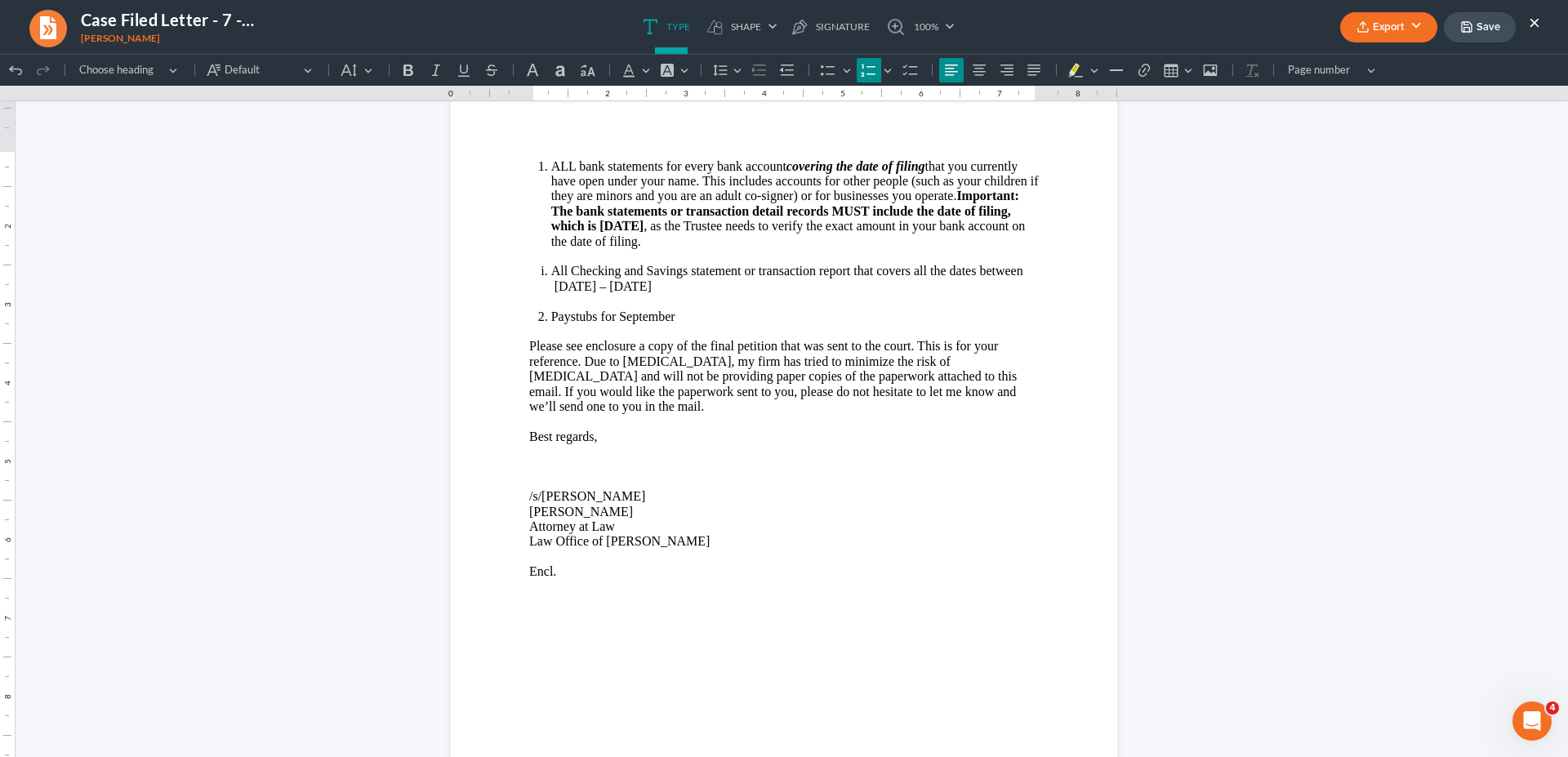
click at [1536, 32] on button "×" at bounding box center [1535, 22] width 12 height 20
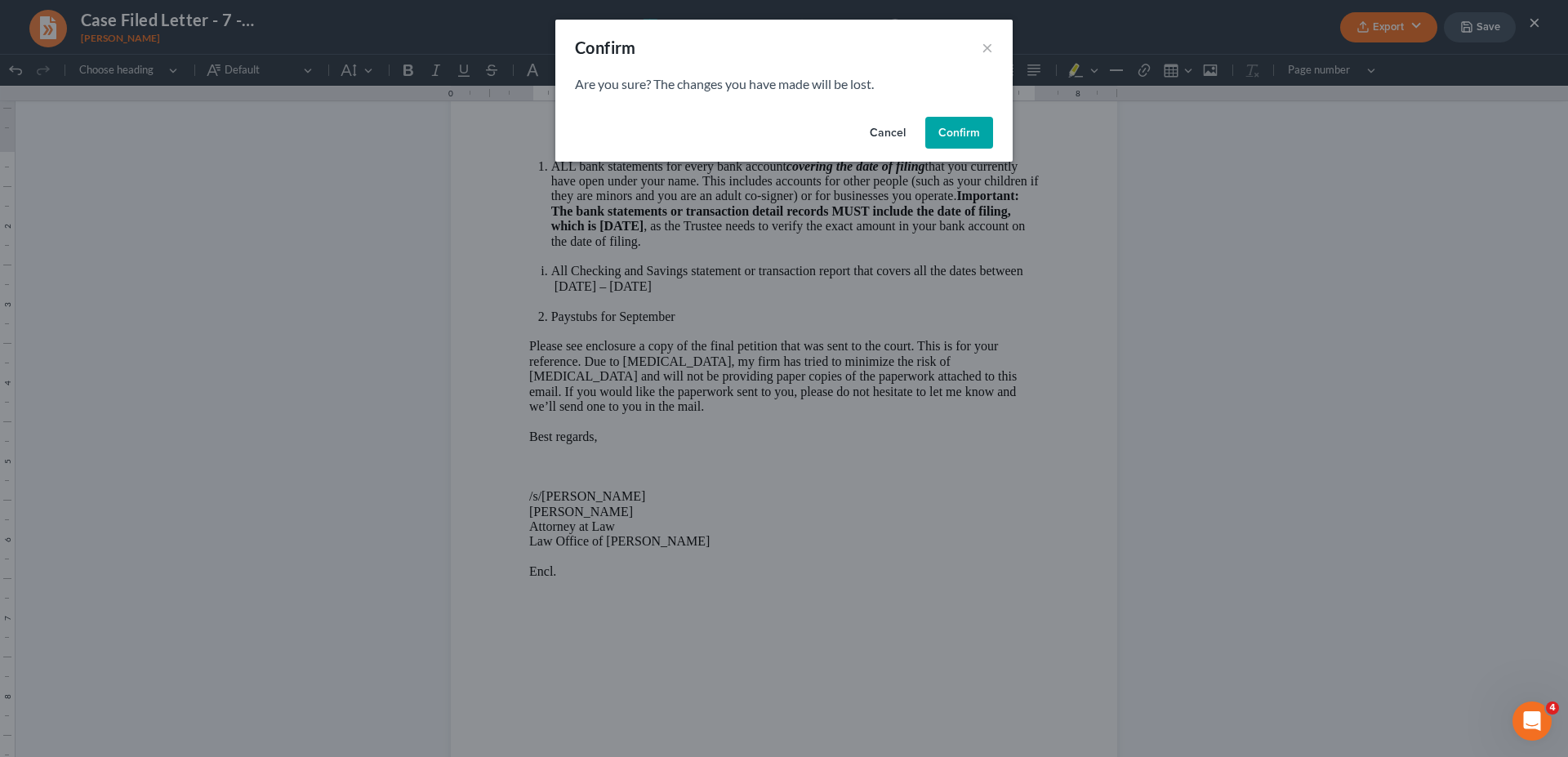
click at [1532, 23] on div "Confirm × Are you sure? The changes you have made will be lost. Cancel Confirm" at bounding box center [784, 378] width 1568 height 757
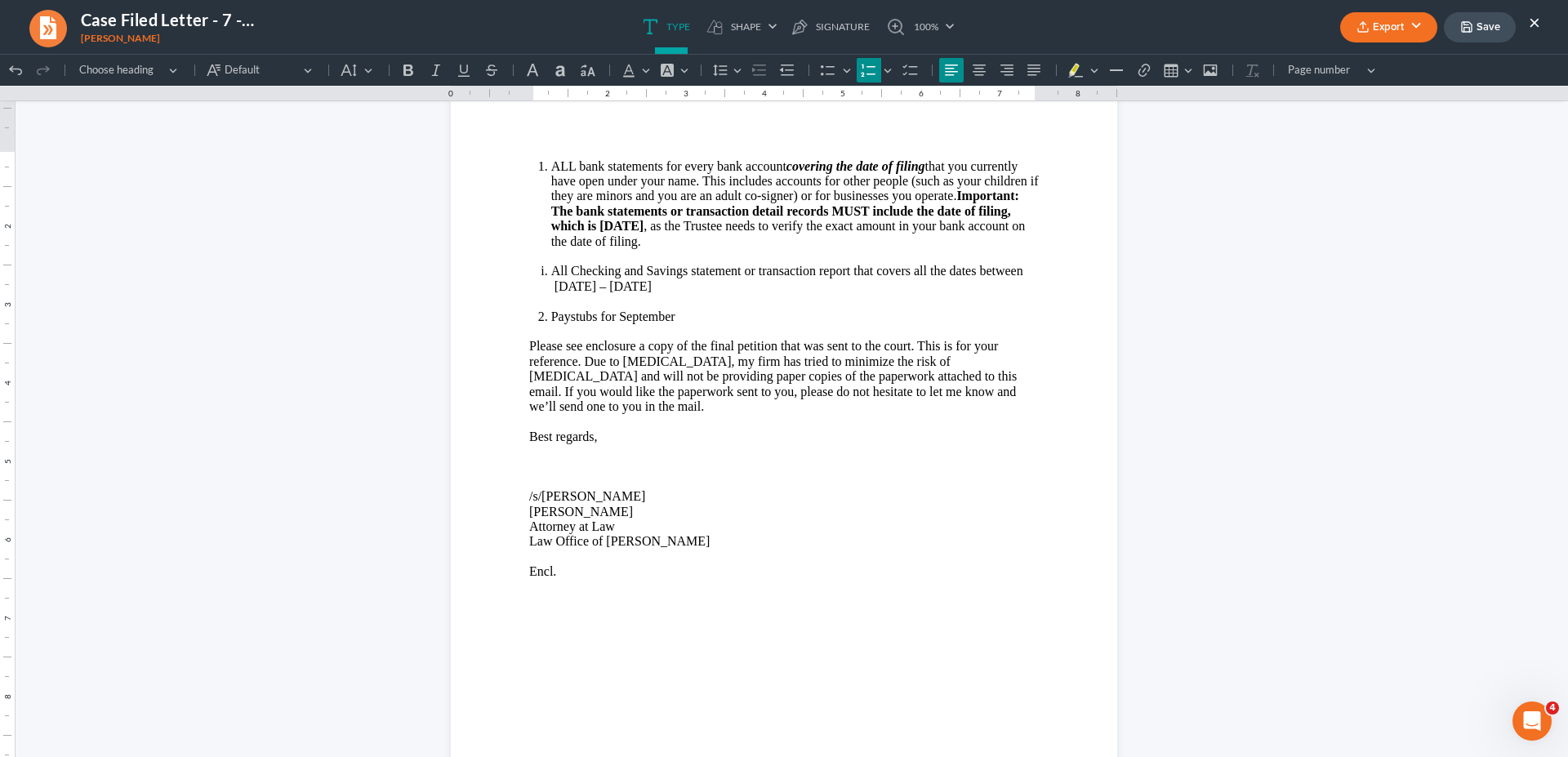
click at [1530, 21] on button "×" at bounding box center [1535, 22] width 12 height 20
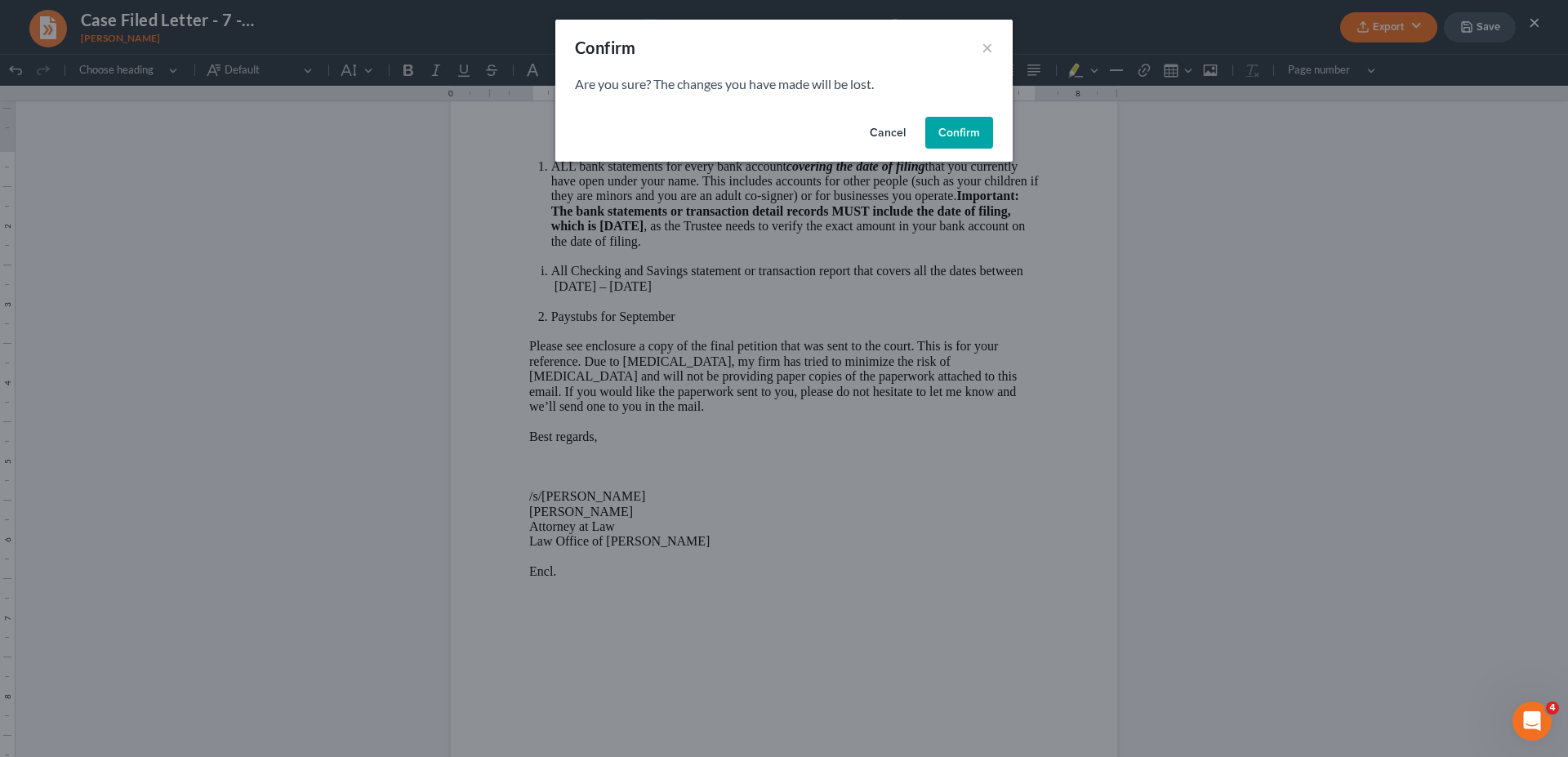
click at [971, 126] on button "Confirm" at bounding box center [959, 133] width 68 height 33
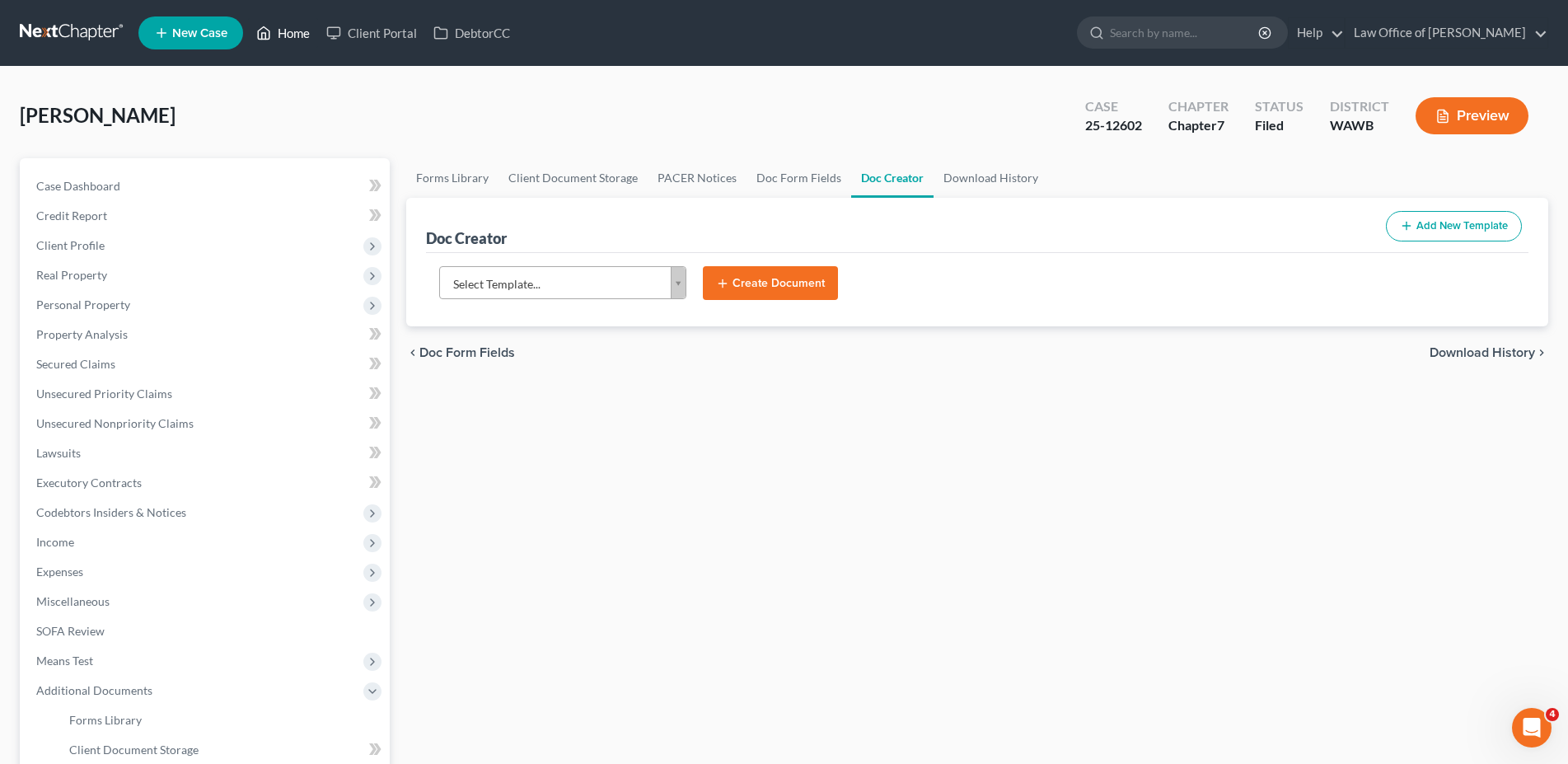
click at [274, 35] on link "Home" at bounding box center [283, 33] width 70 height 30
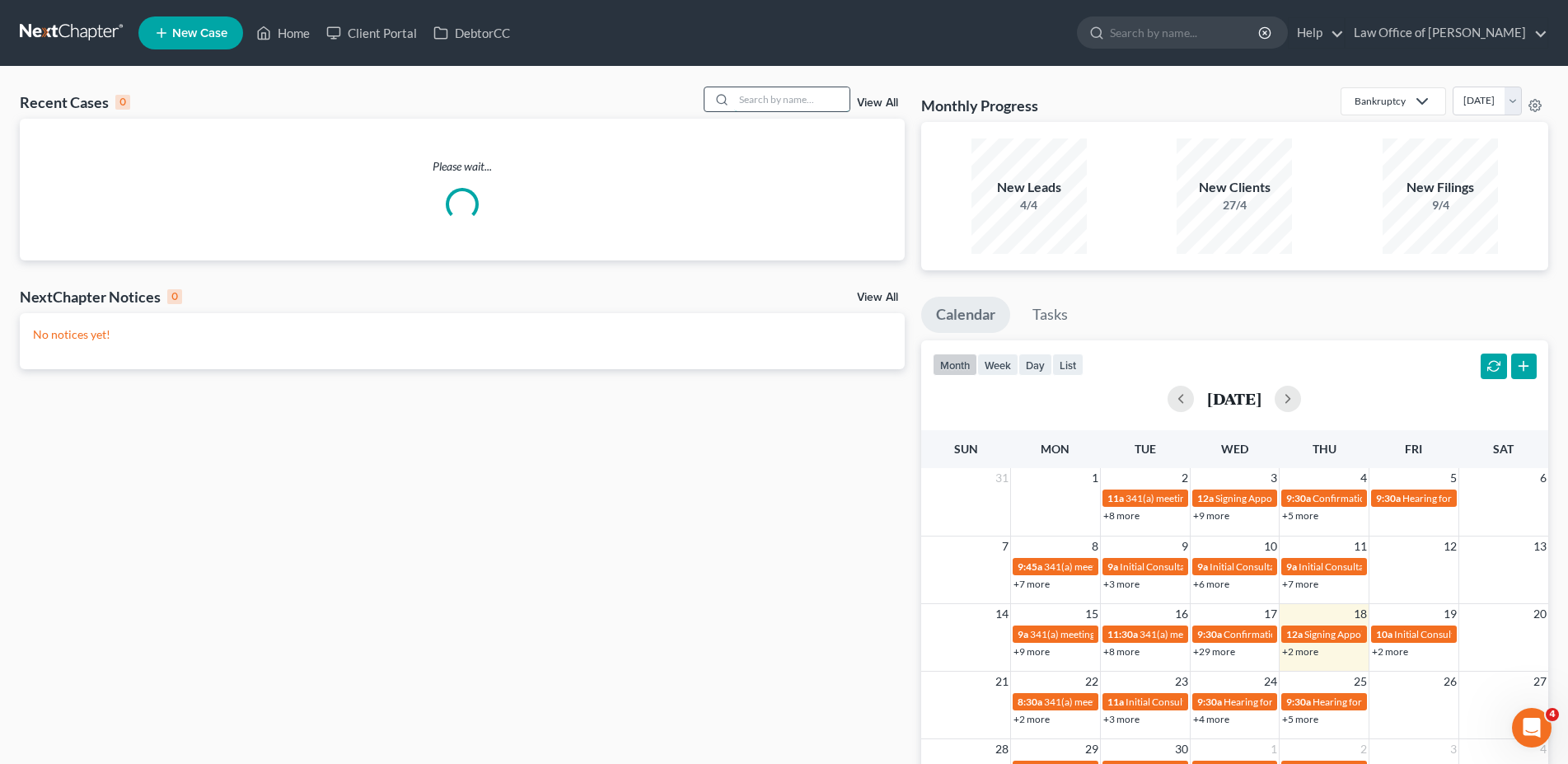
click at [773, 98] on input "search" at bounding box center [792, 99] width 115 height 24
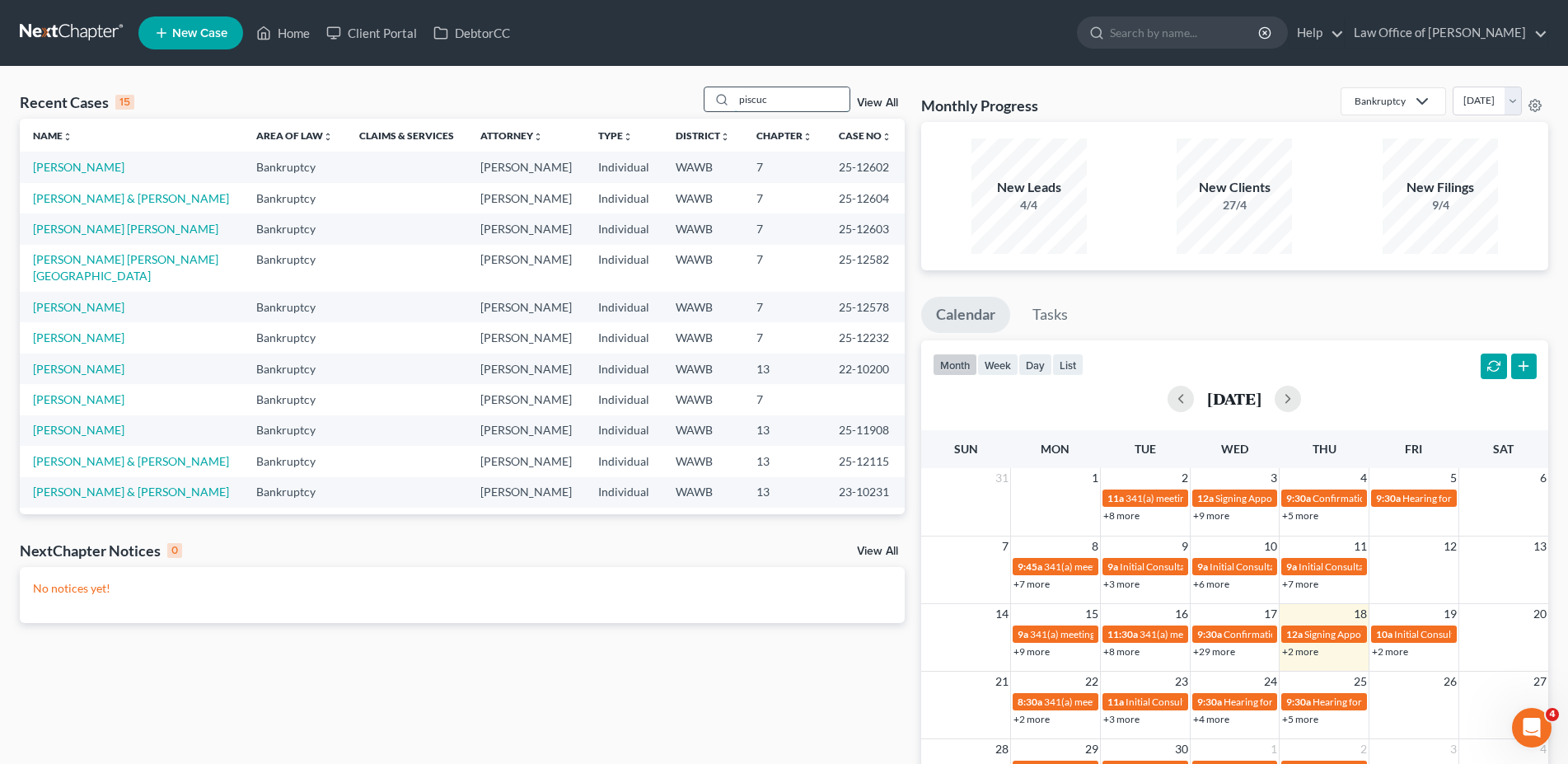
type input "piscuc"
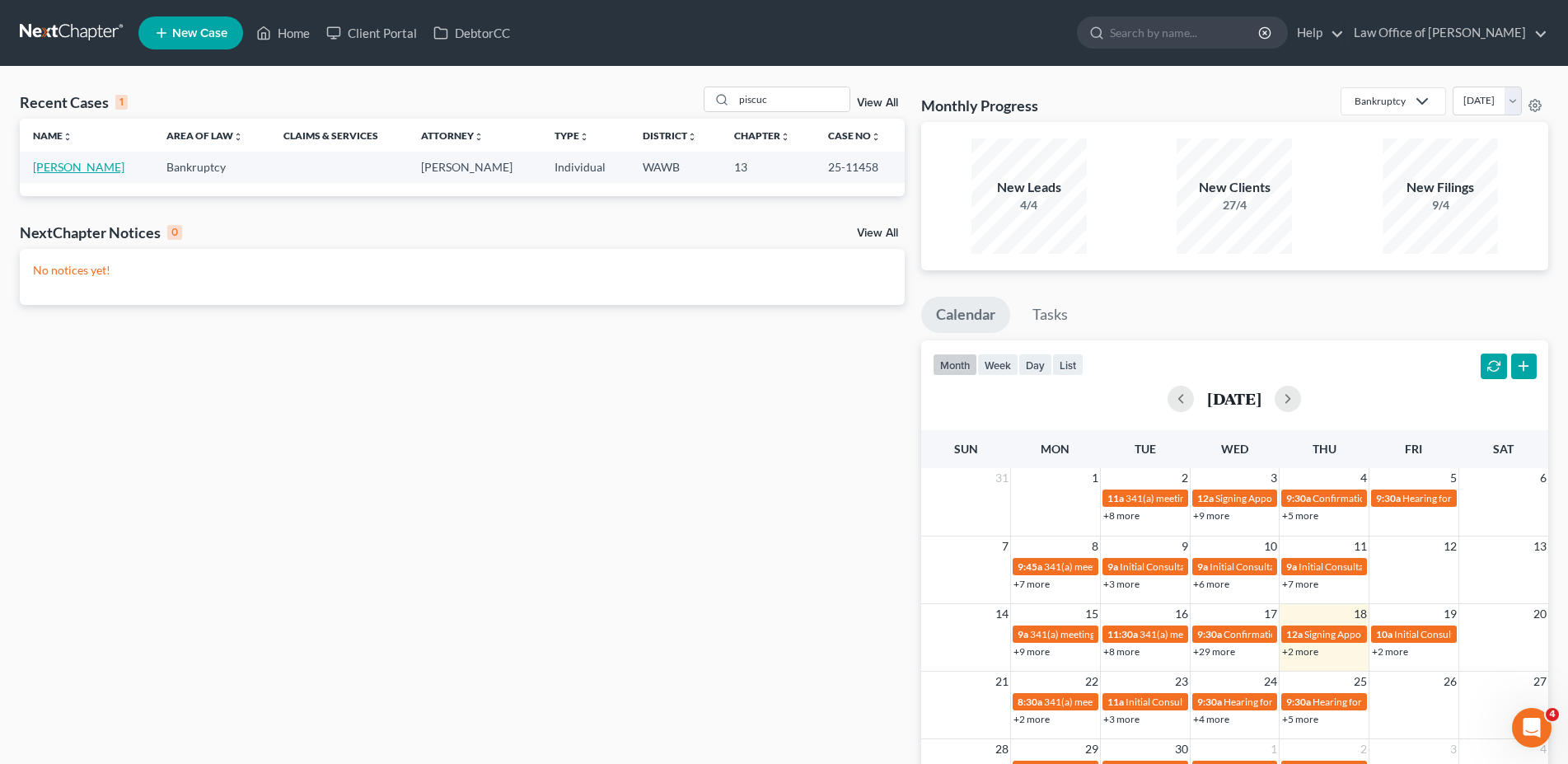
click at [75, 171] on link "[PERSON_NAME]" at bounding box center [79, 167] width 92 height 14
select select "6"
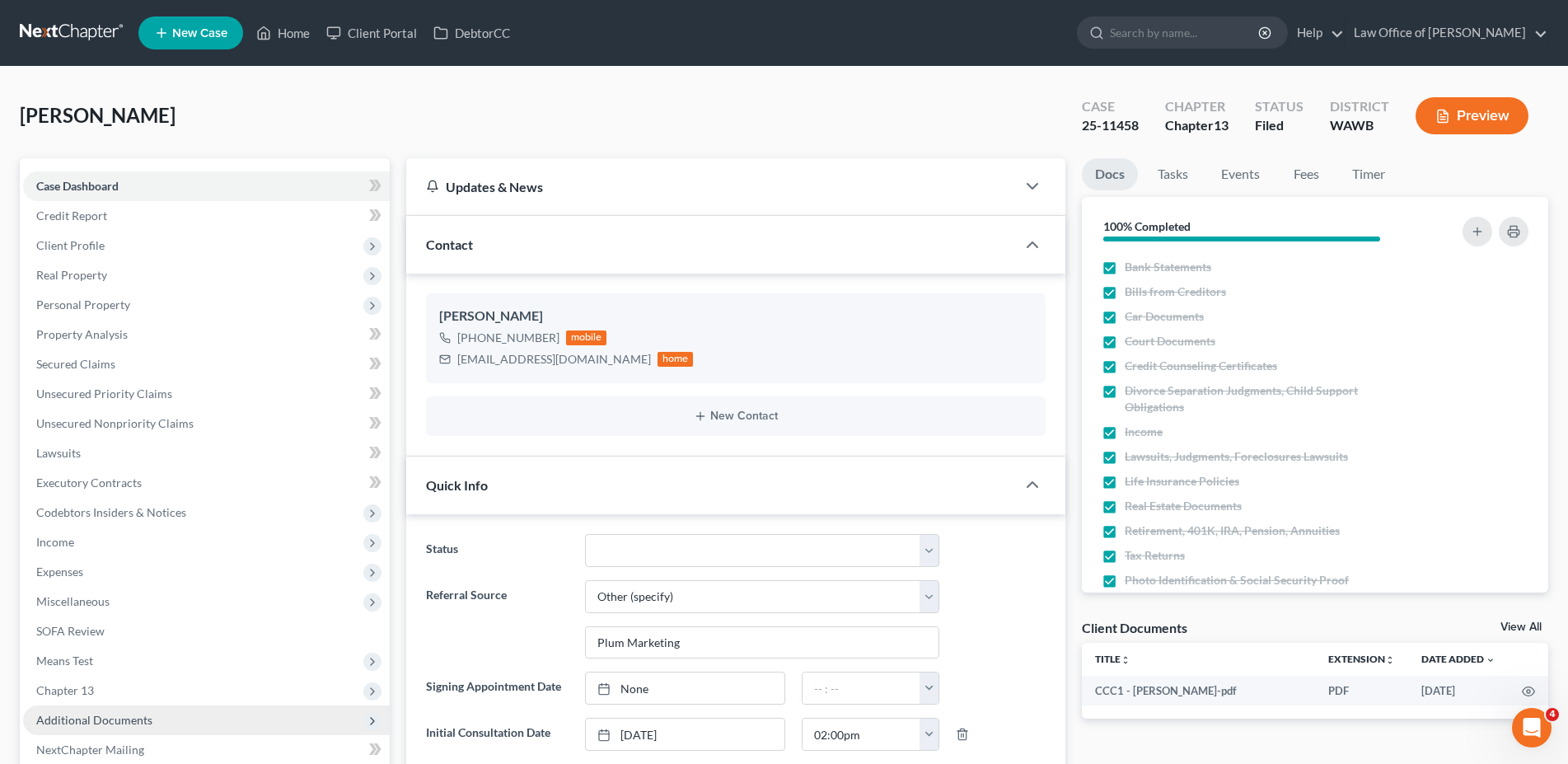
click at [88, 712] on span "Additional Documents" at bounding box center [207, 721] width 367 height 30
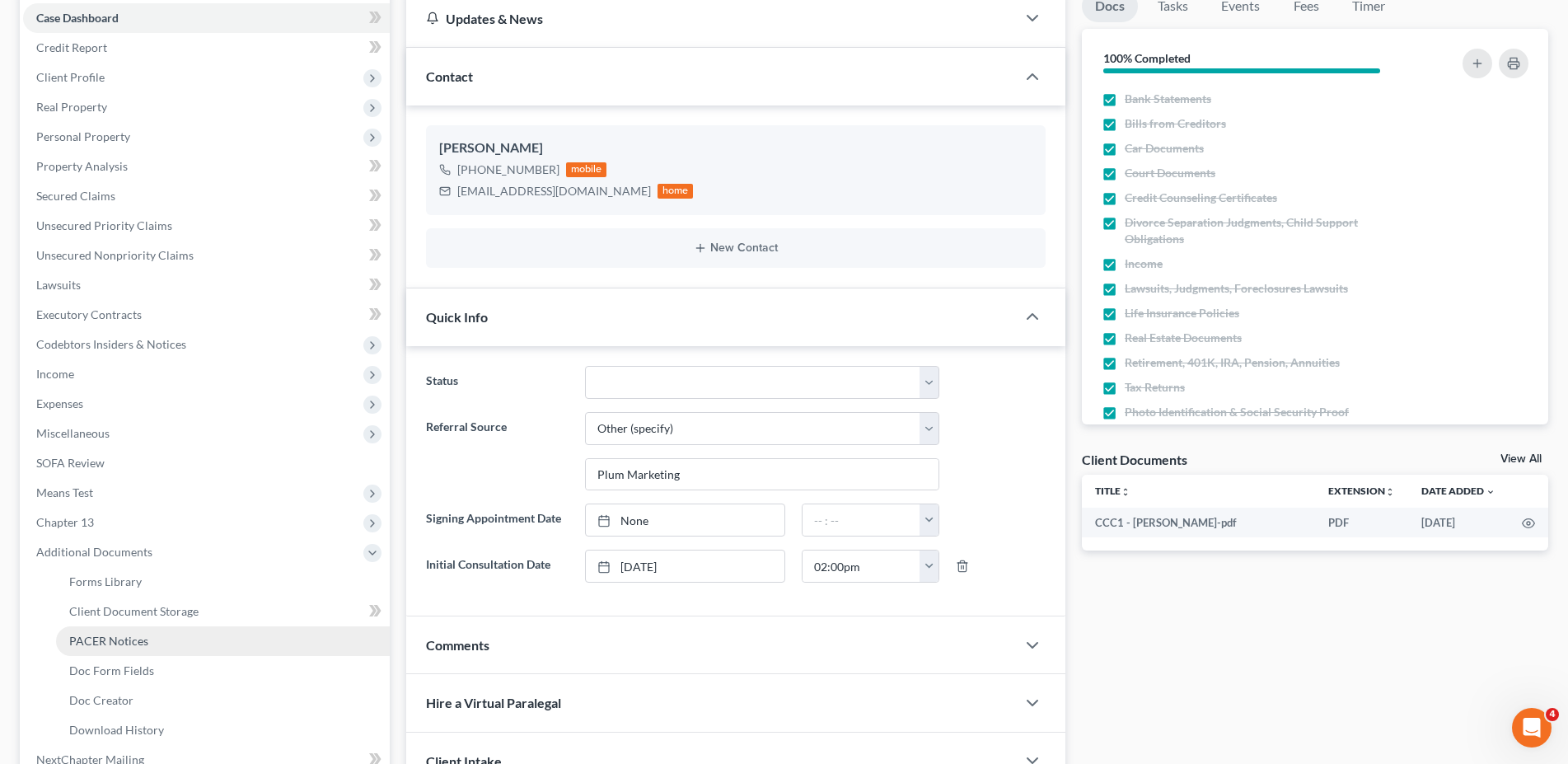
click at [90, 638] on span "PACER Notices" at bounding box center [108, 641] width 79 height 14
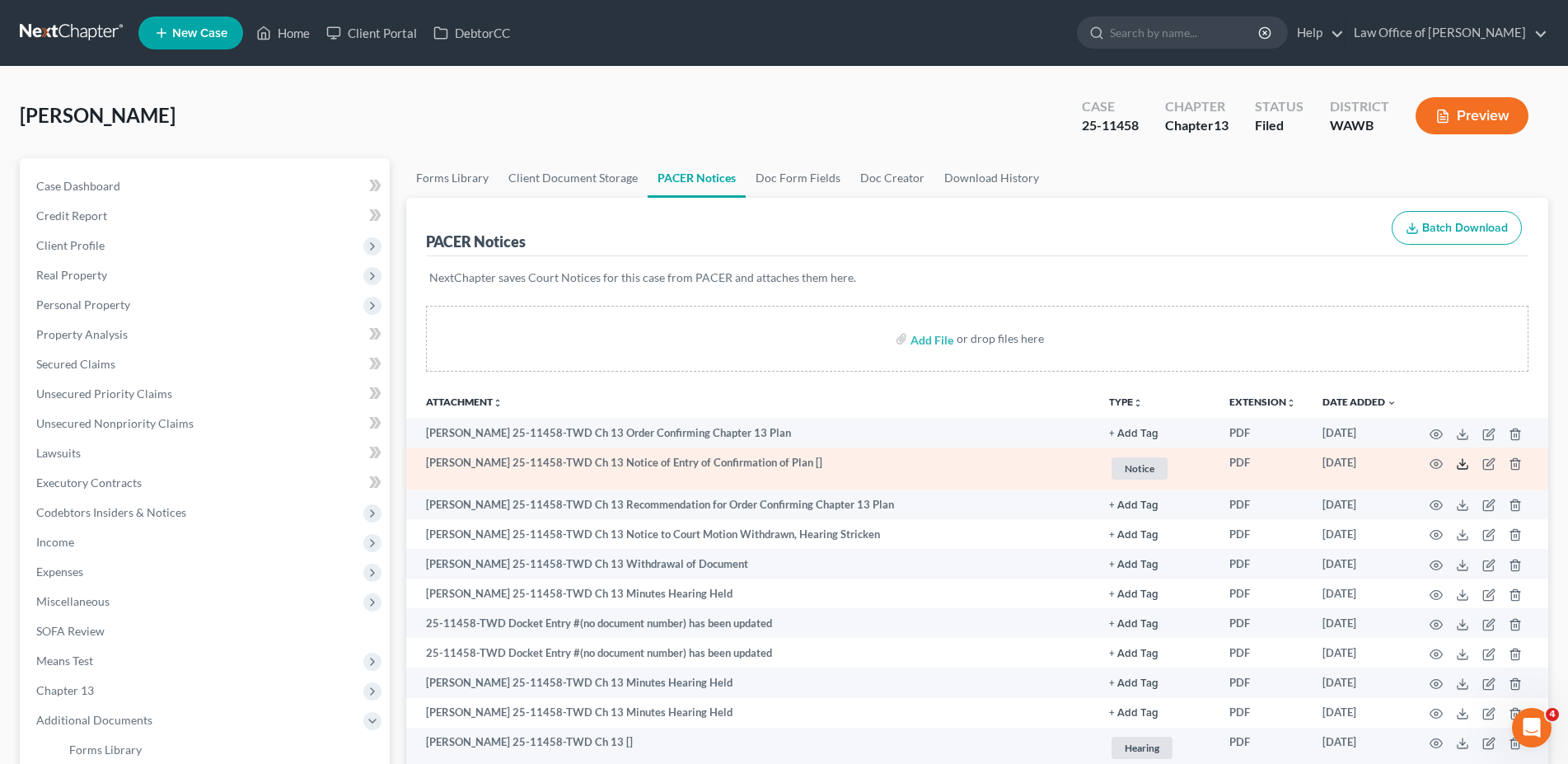
click at [1458, 462] on icon at bounding box center [1463, 465] width 13 height 13
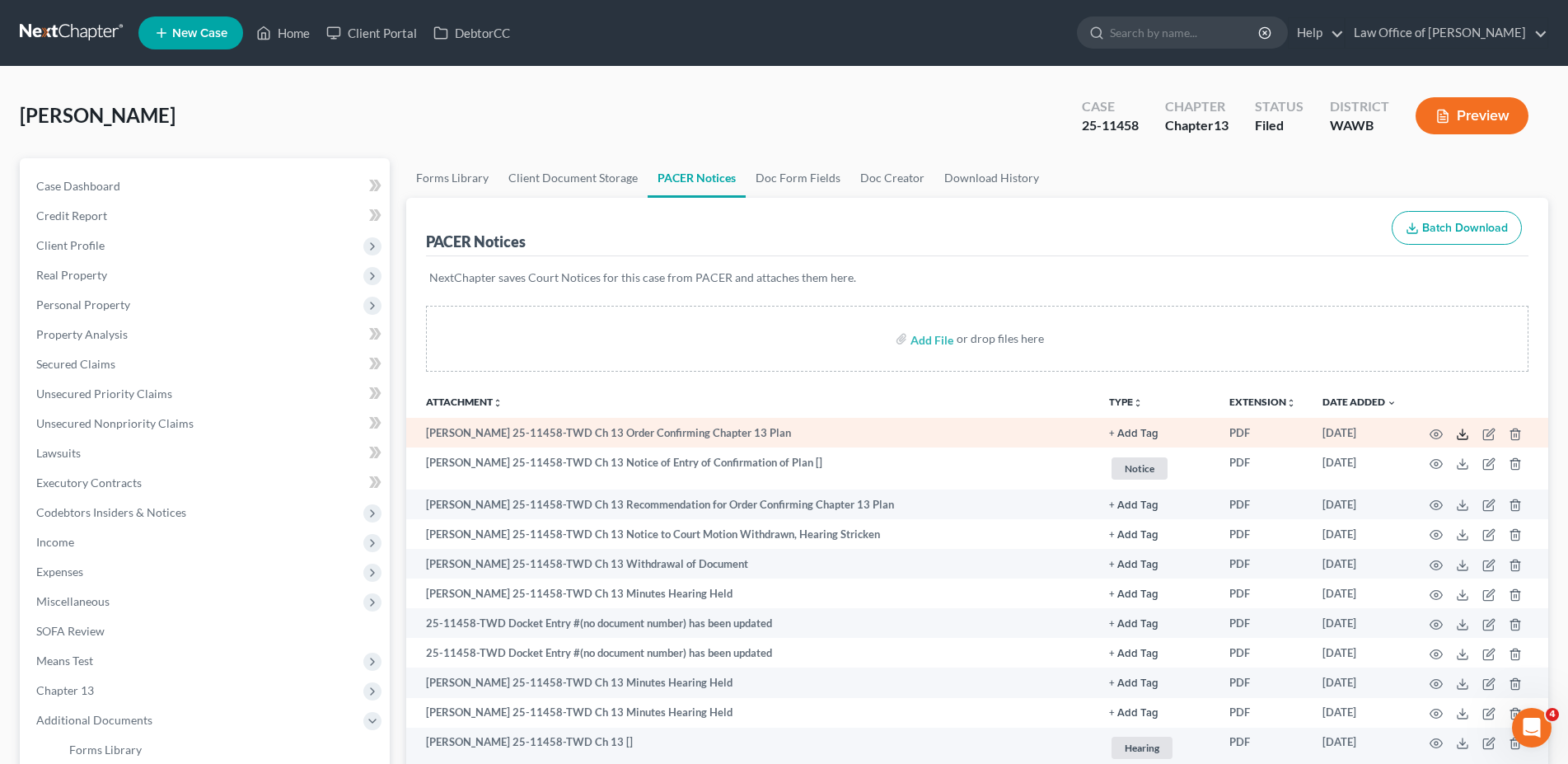
click at [1469, 431] on icon at bounding box center [1463, 435] width 13 height 13
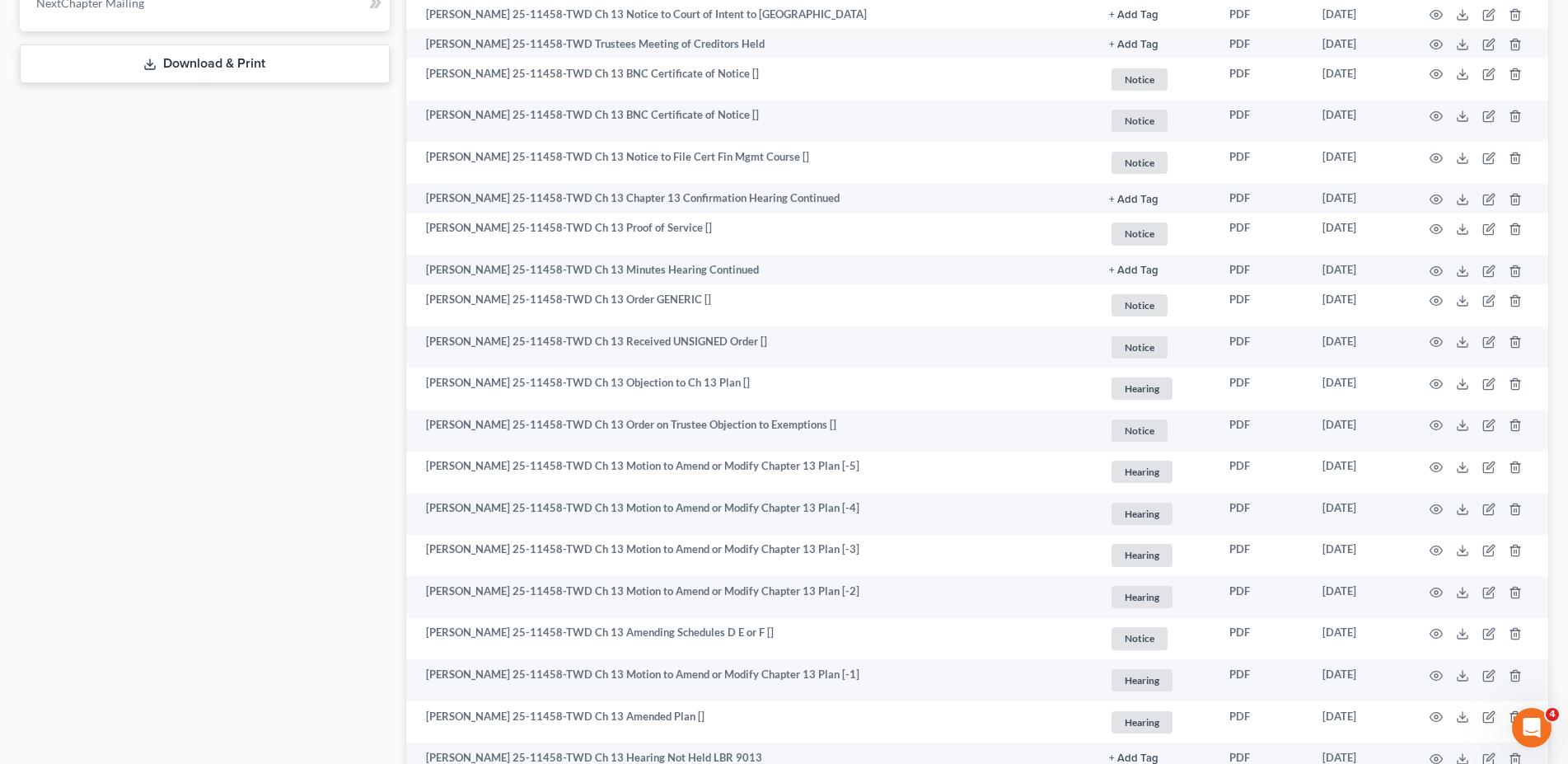
scroll to position [1009, 0]
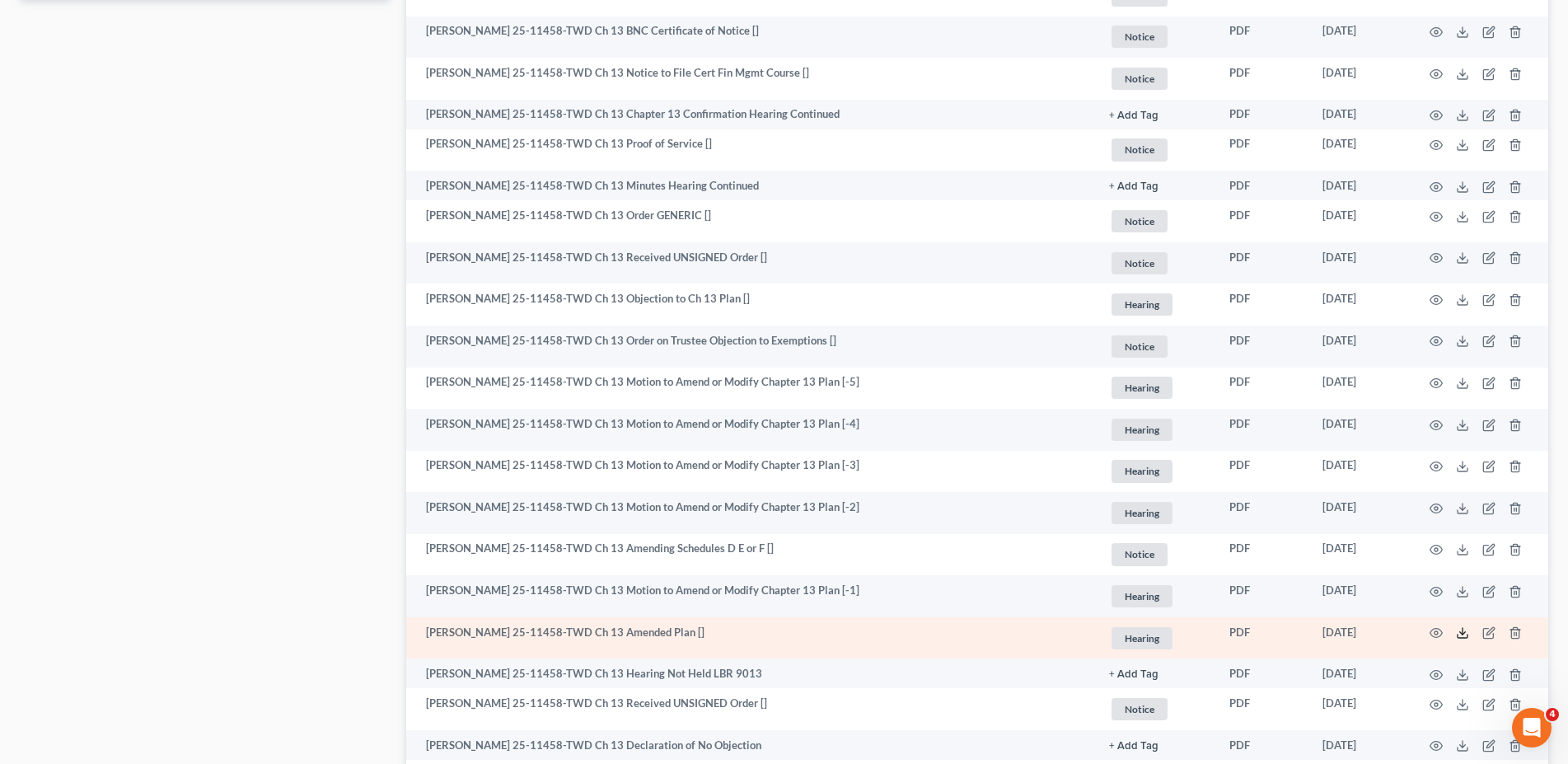
click at [1465, 639] on icon at bounding box center [1463, 633] width 13 height 13
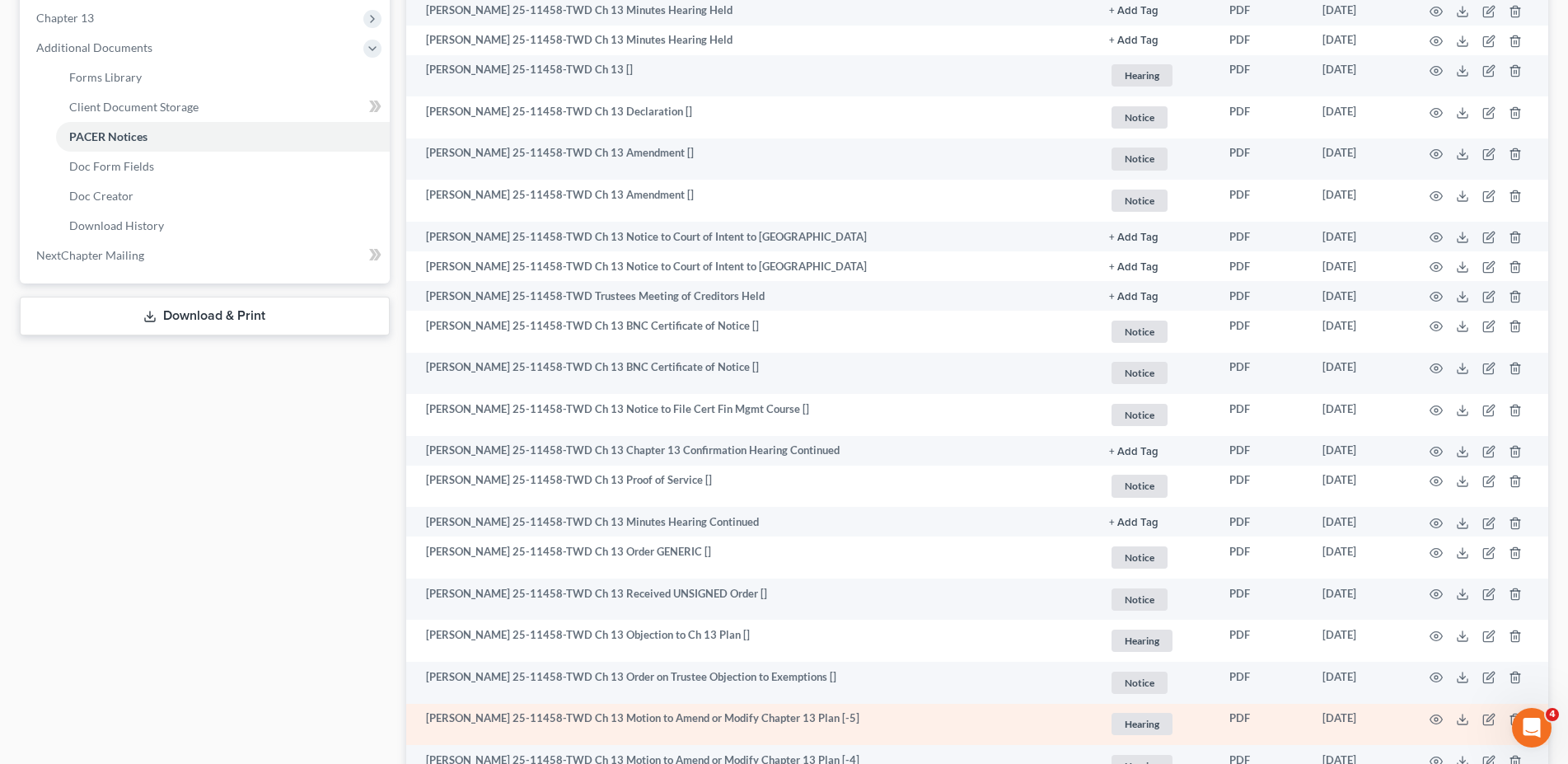
scroll to position [505, 0]
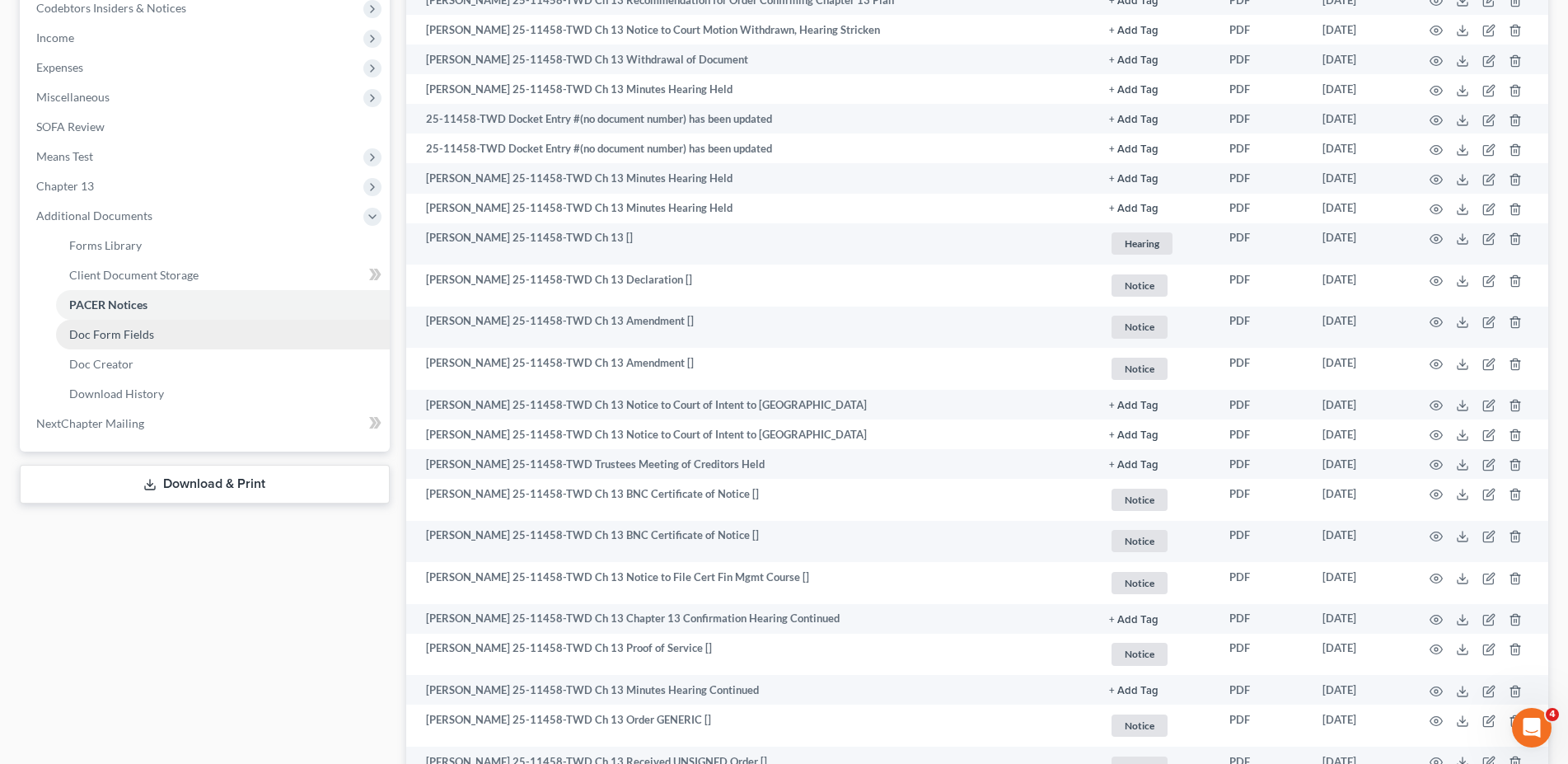
click at [137, 333] on span "Doc Form Fields" at bounding box center [112, 334] width 85 height 14
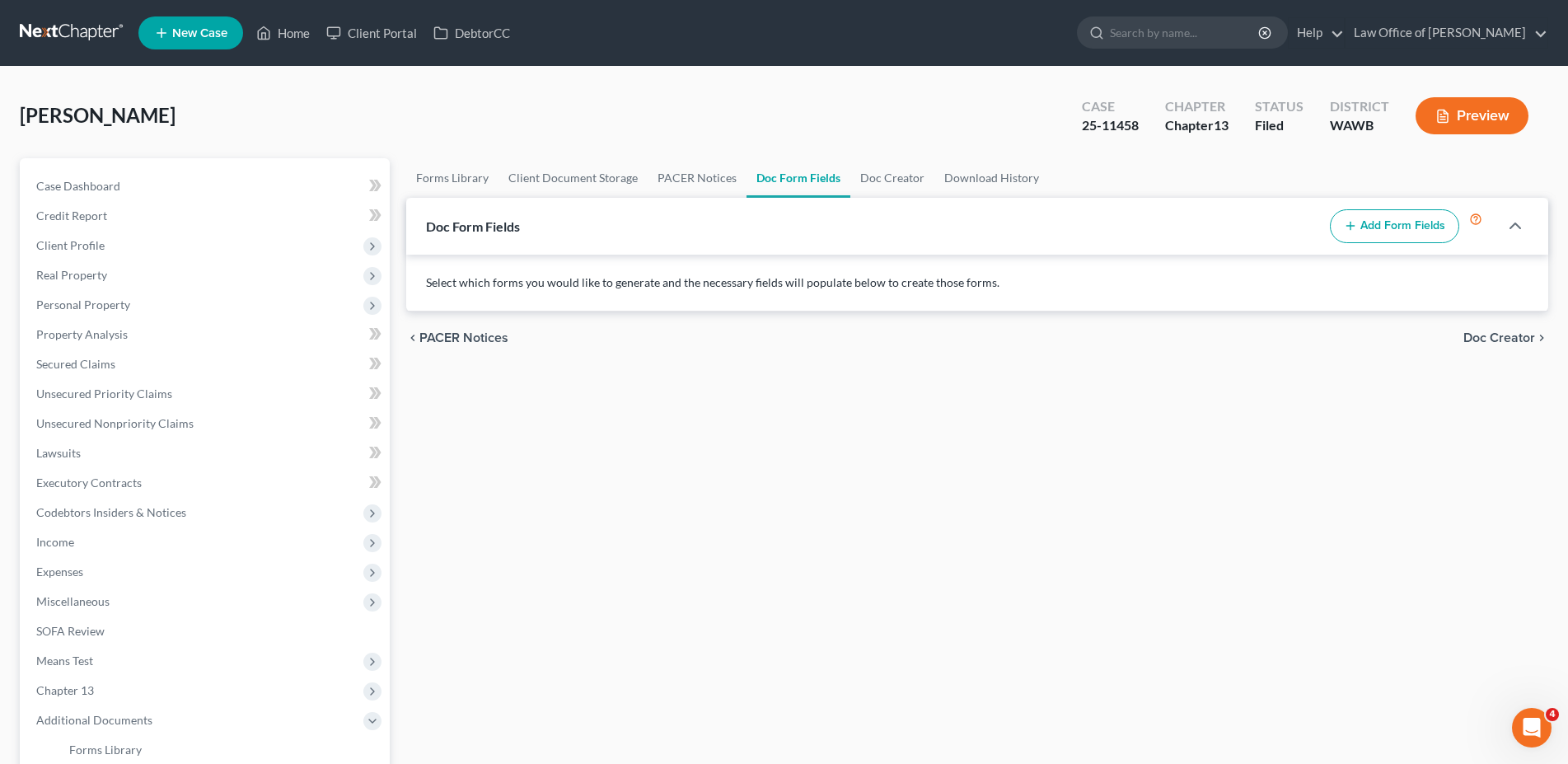
click at [1404, 226] on button "Add Form Fields" at bounding box center [1395, 227] width 129 height 35
select select
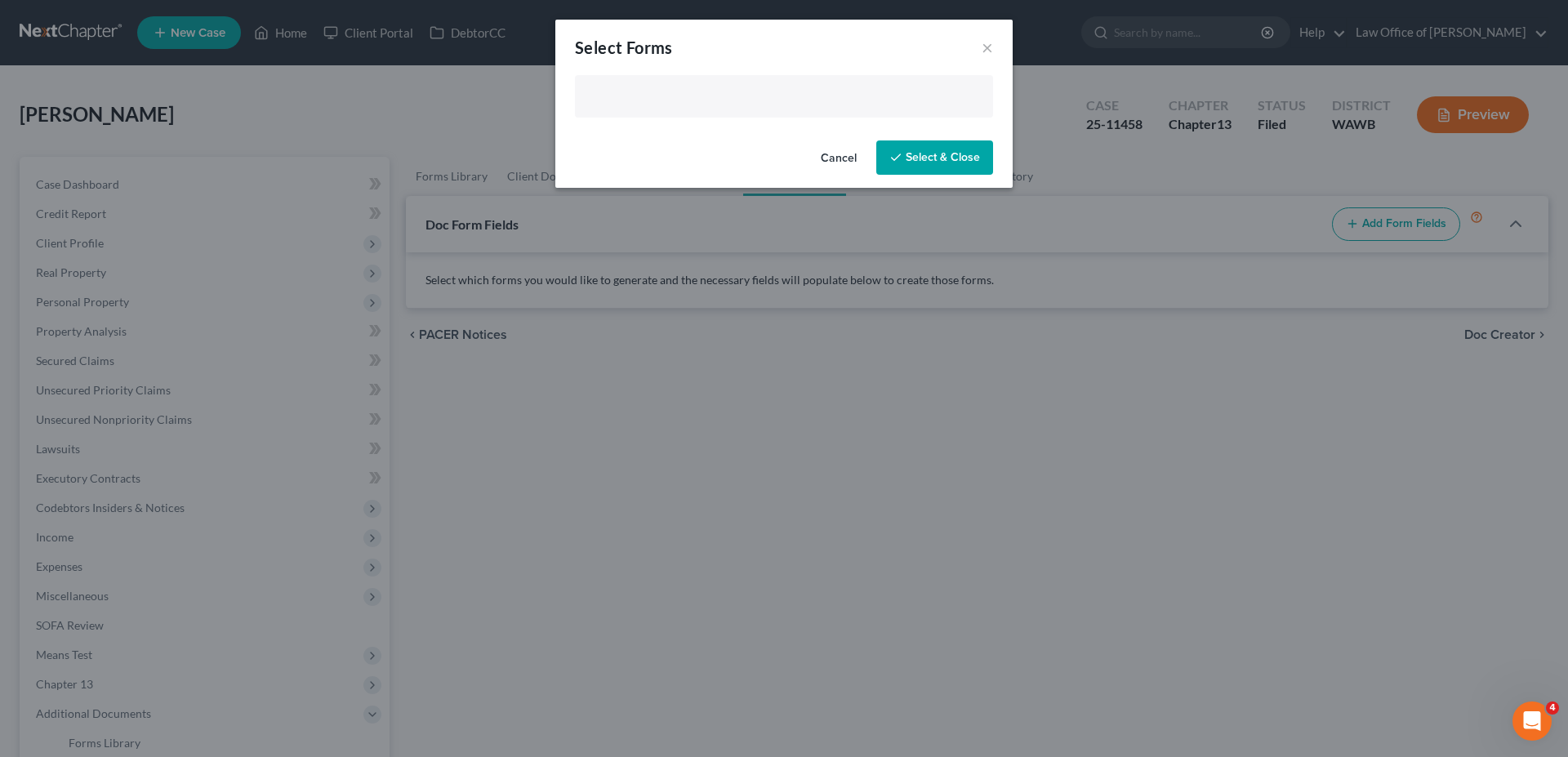
click at [659, 98] on input "text" at bounding box center [782, 98] width 395 height 25
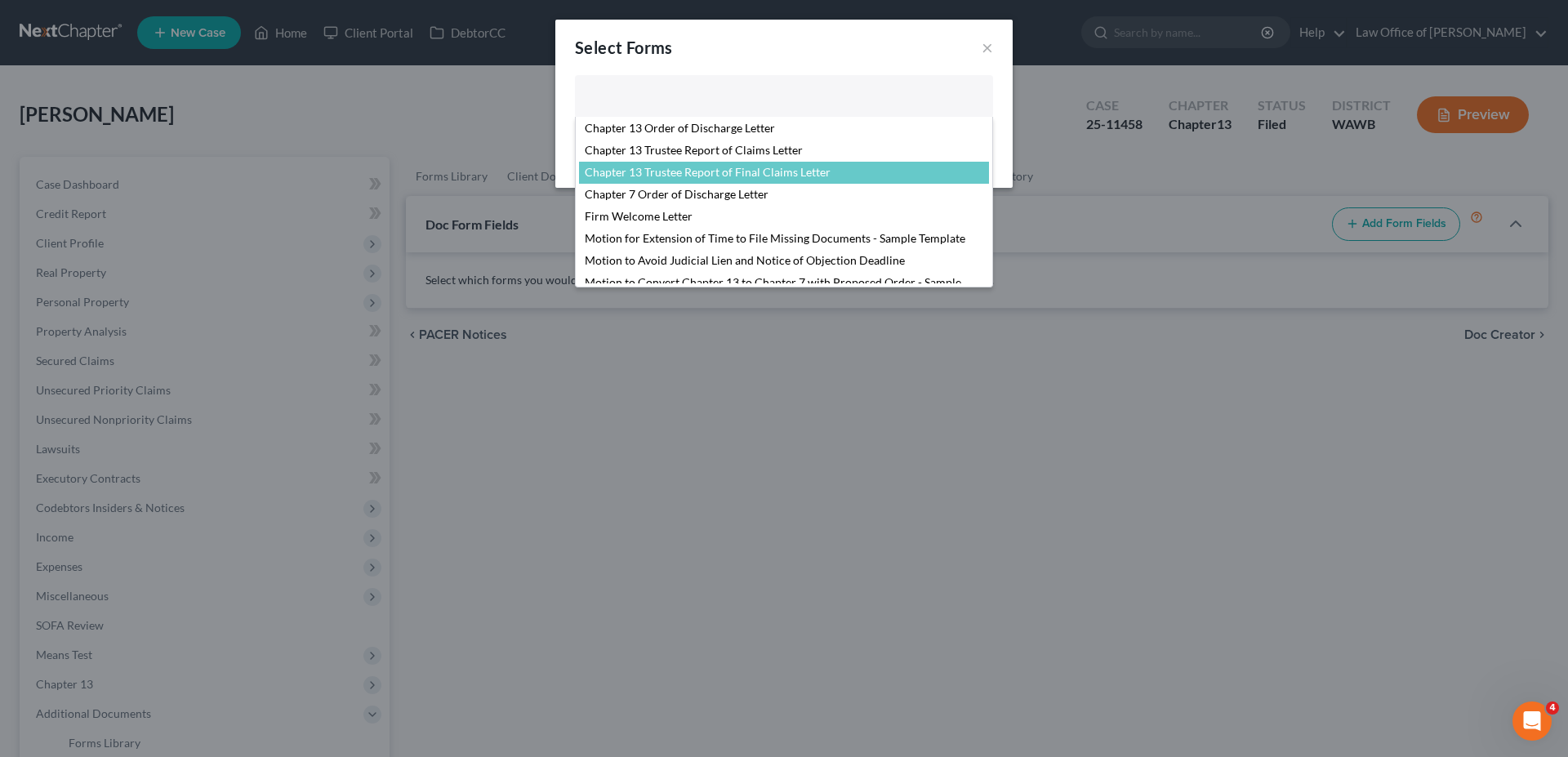
scroll to position [250, 0]
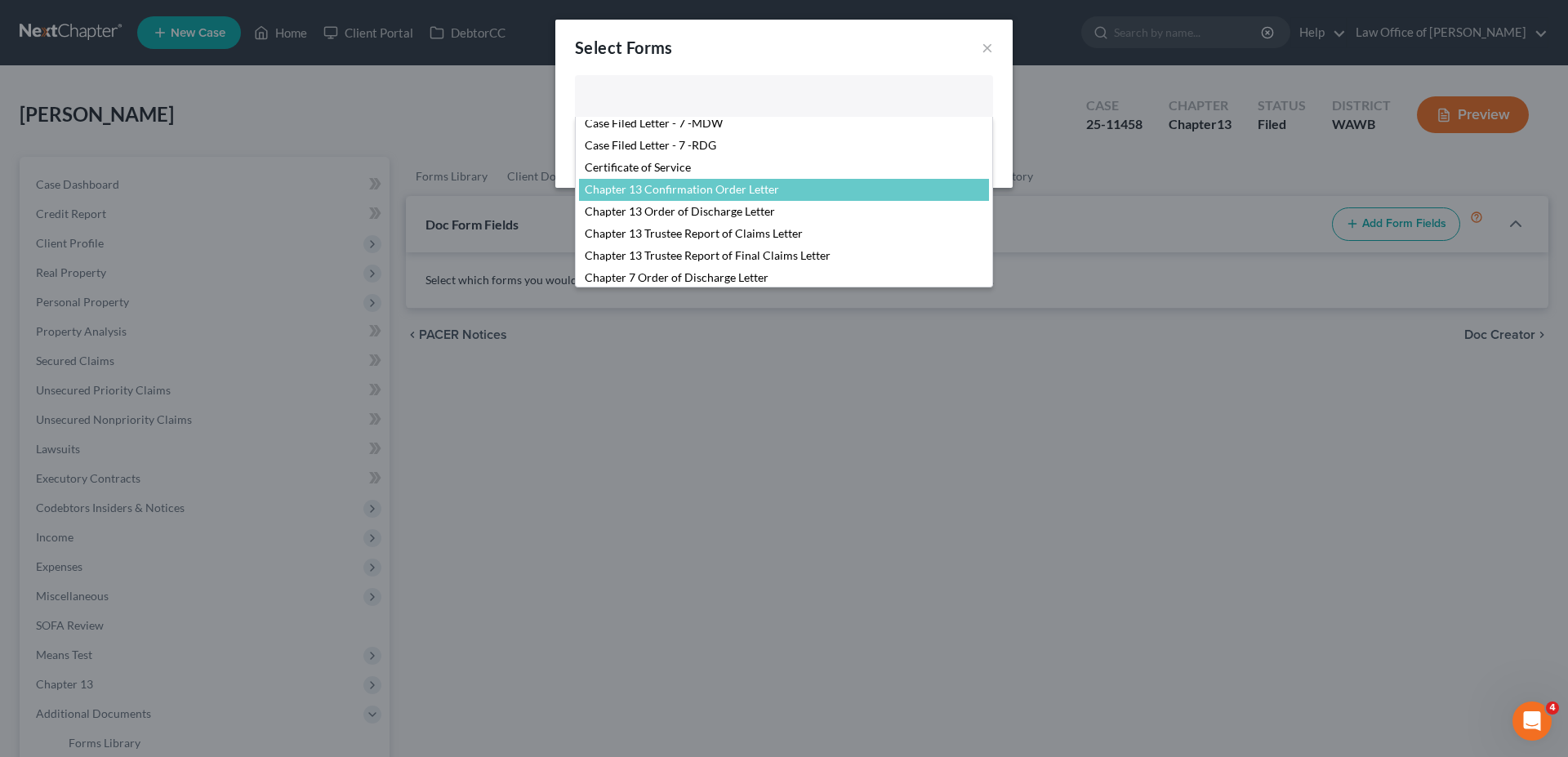
select select "104375"
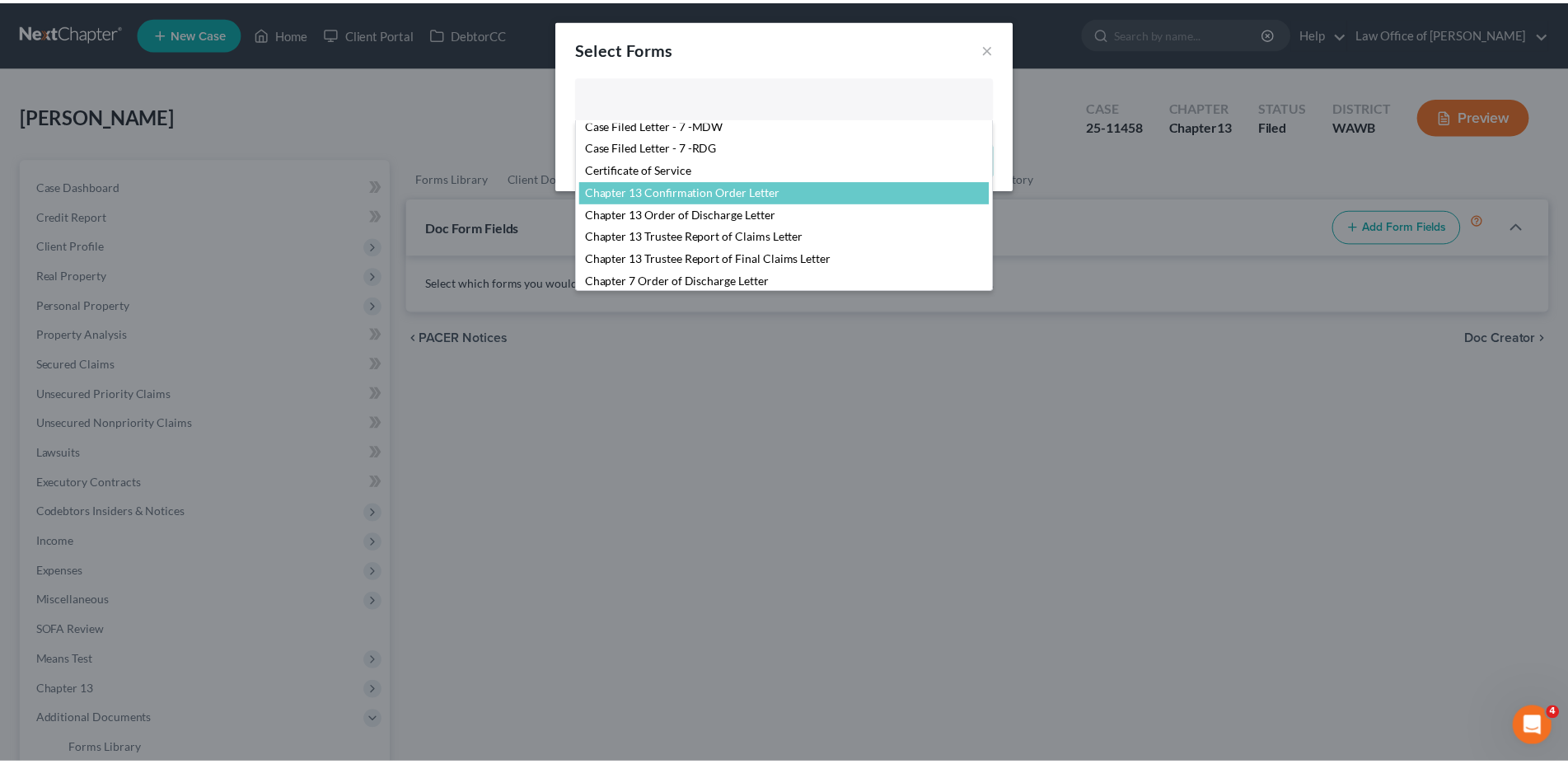
scroll to position [243, 0]
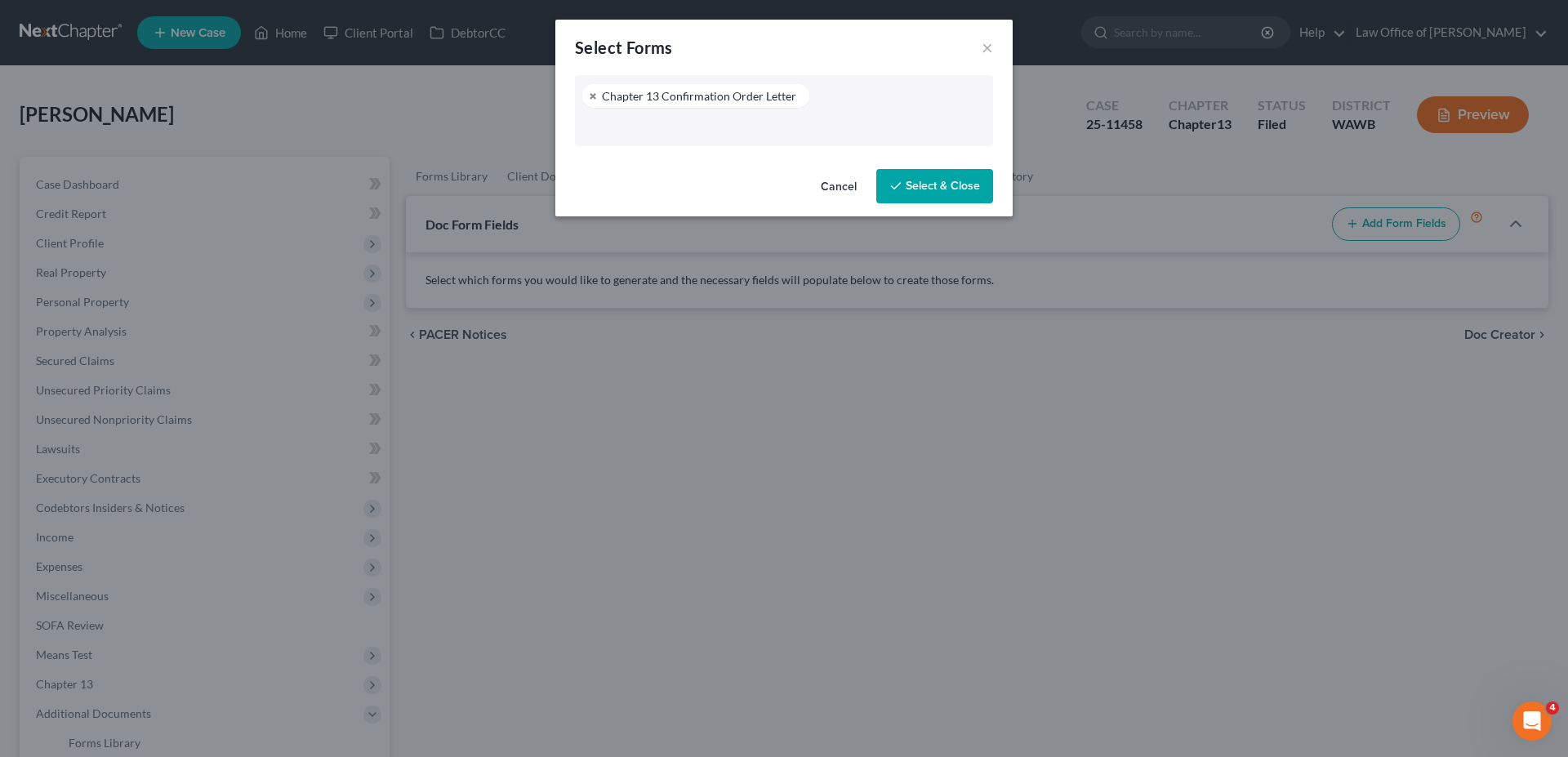
click at [914, 184] on button "Select & Close" at bounding box center [934, 187] width 116 height 35
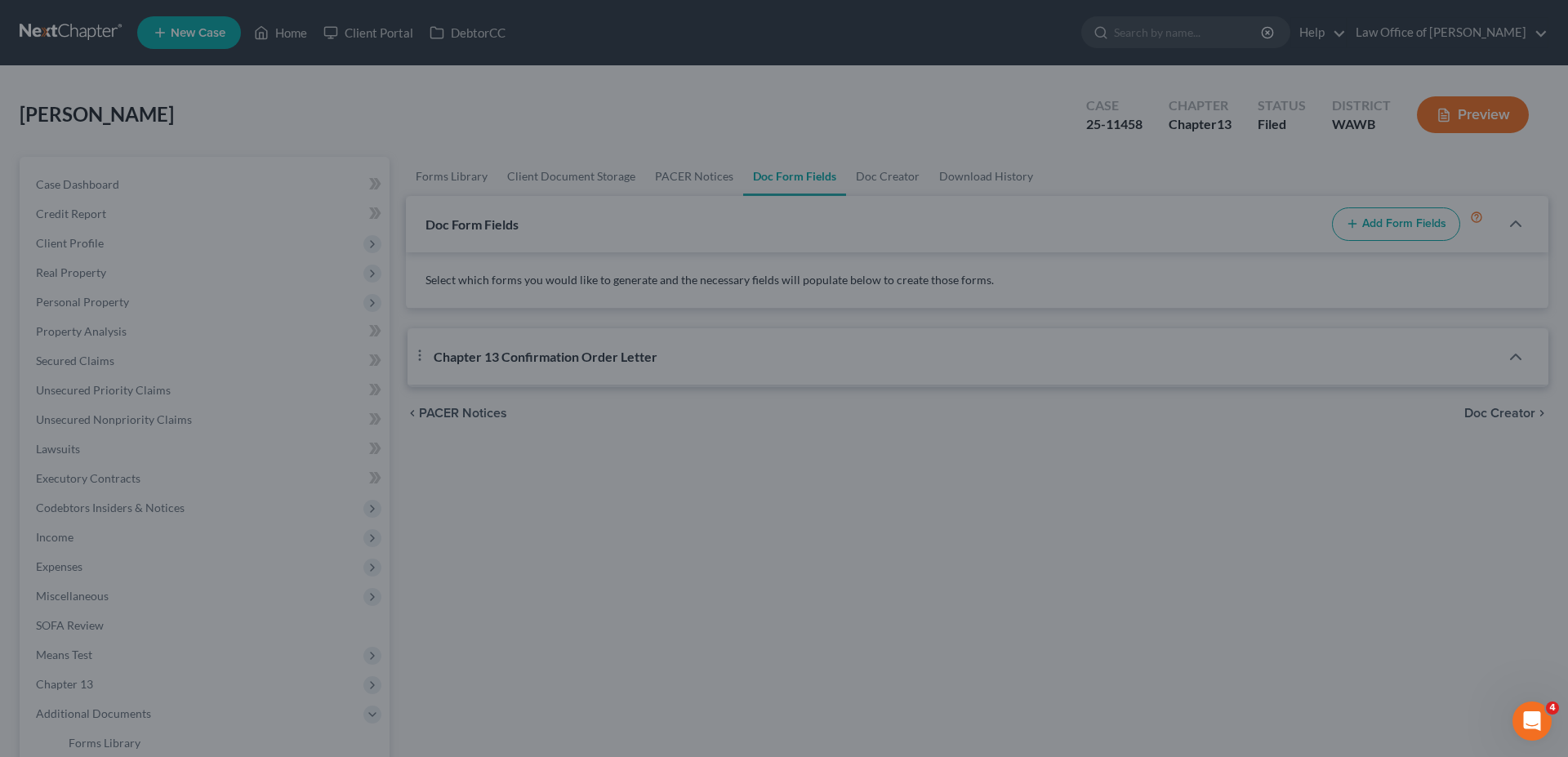
select select "0"
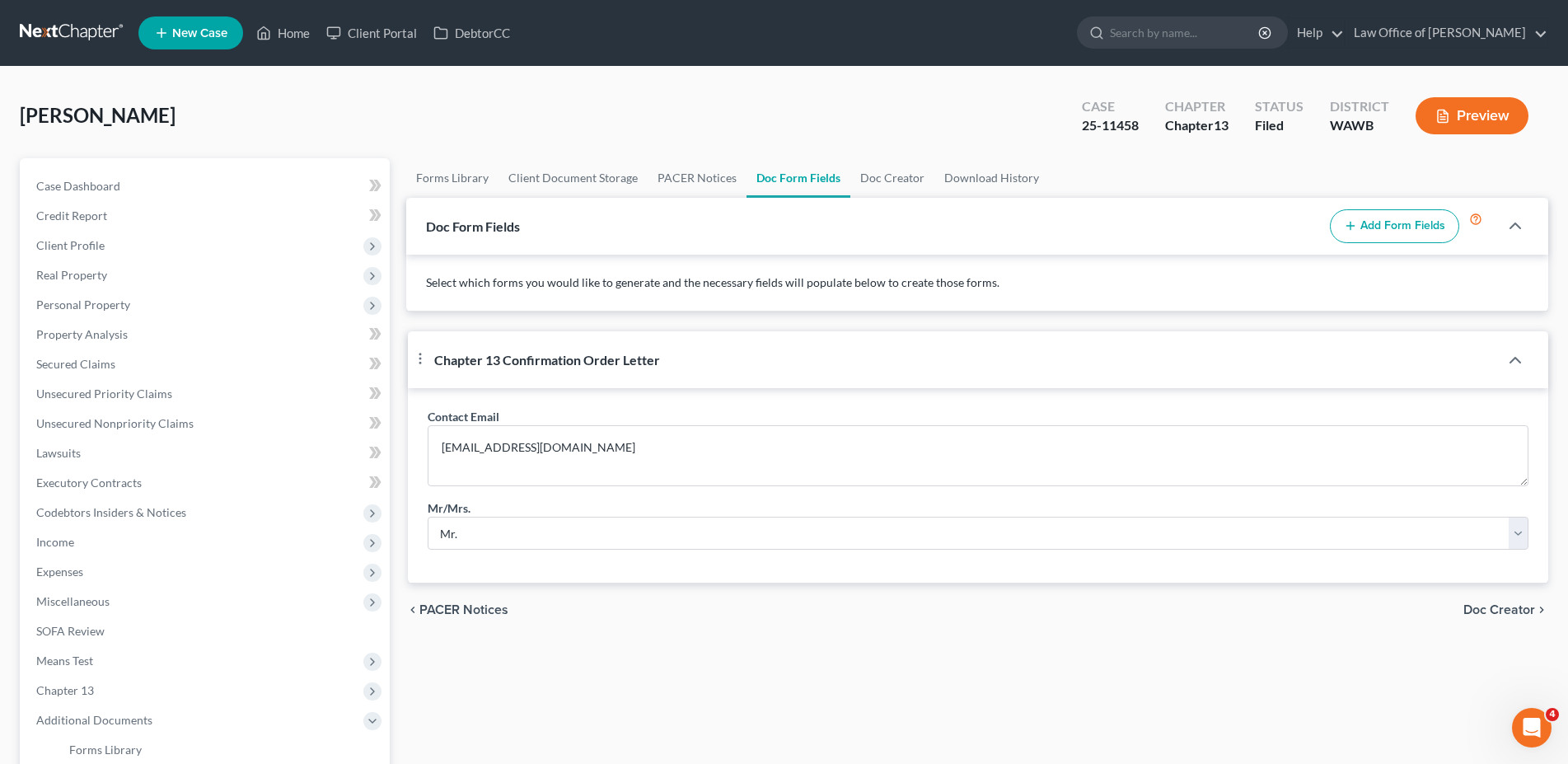
click at [1494, 616] on span "Doc Creator" at bounding box center [1500, 611] width 72 height 13
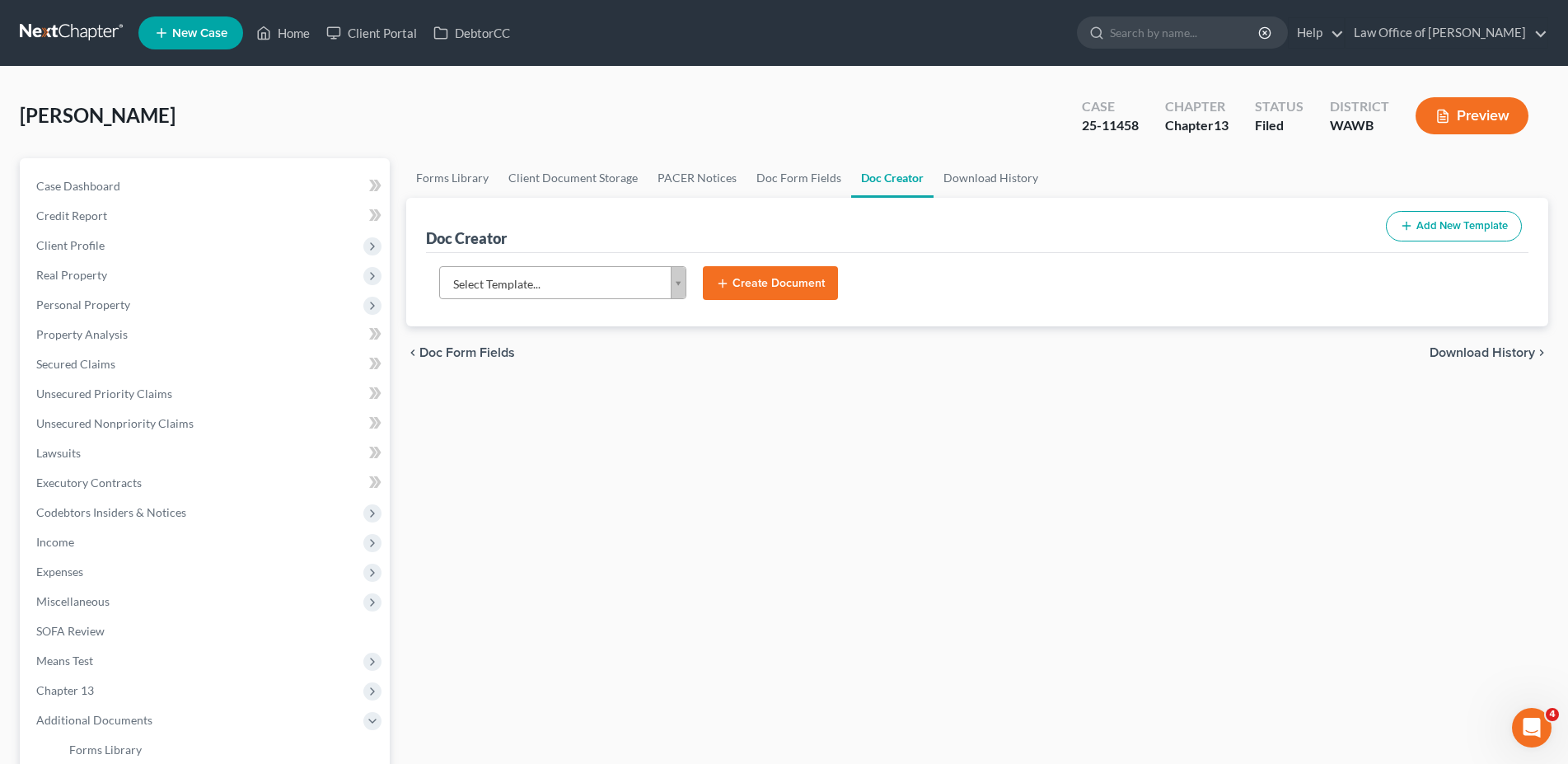
click at [504, 285] on body "Home New Case Client Portal DebtorCC Law Office of Lisa S. Tse bk@lisatselaw.co…" at bounding box center [784, 535] width 1568 height 1071
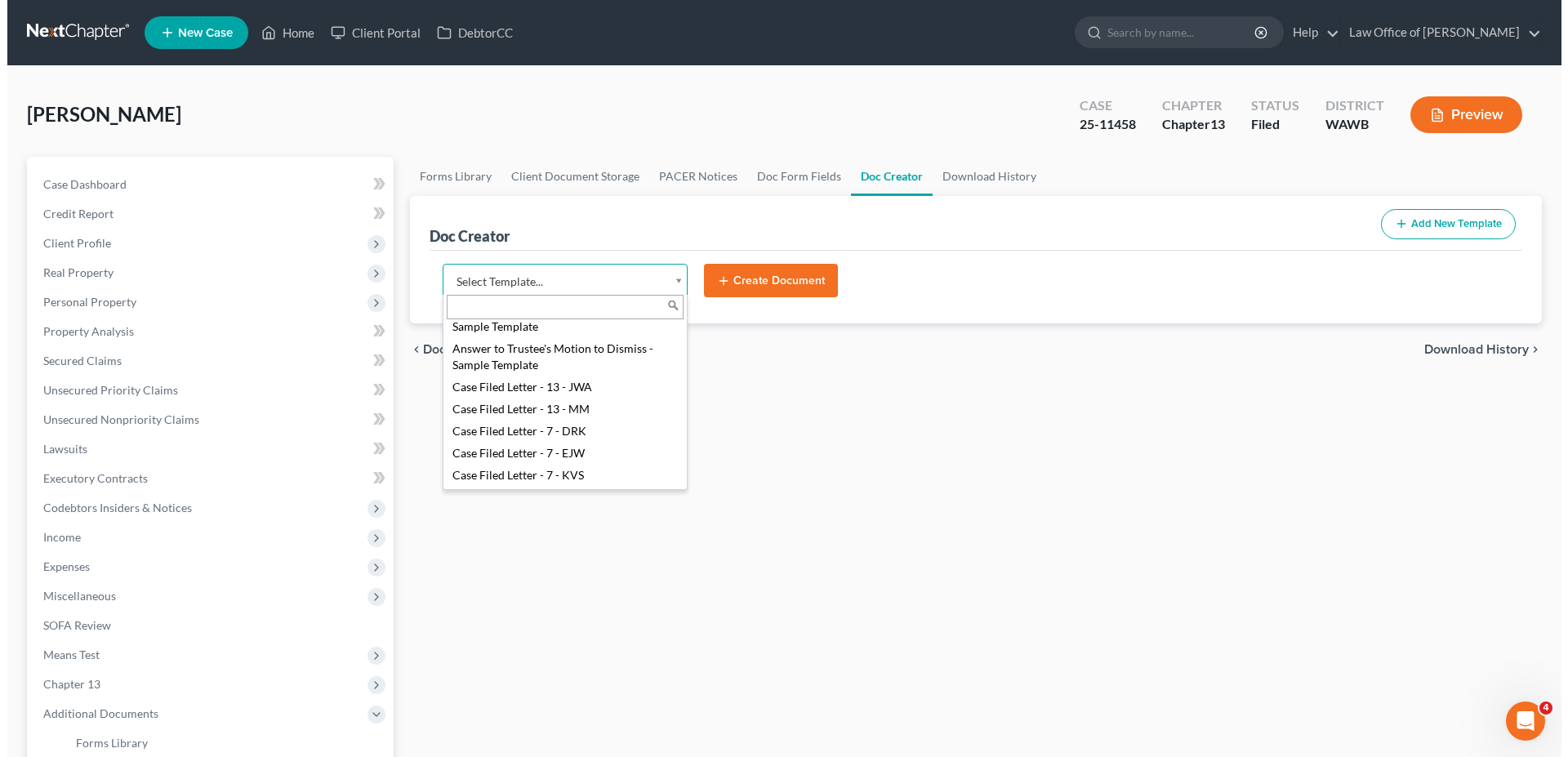
scroll to position [333, 0]
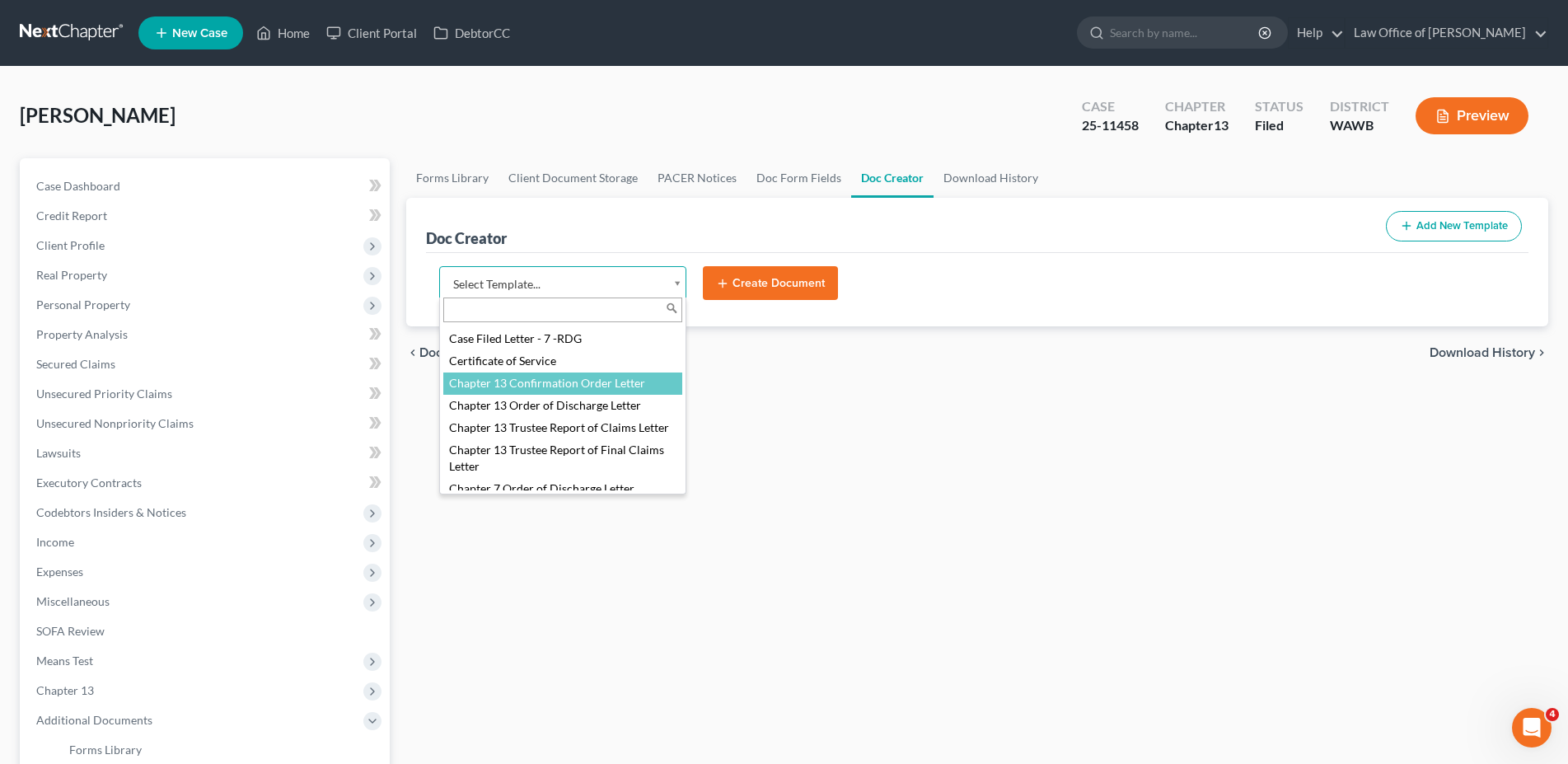
select select "104375"
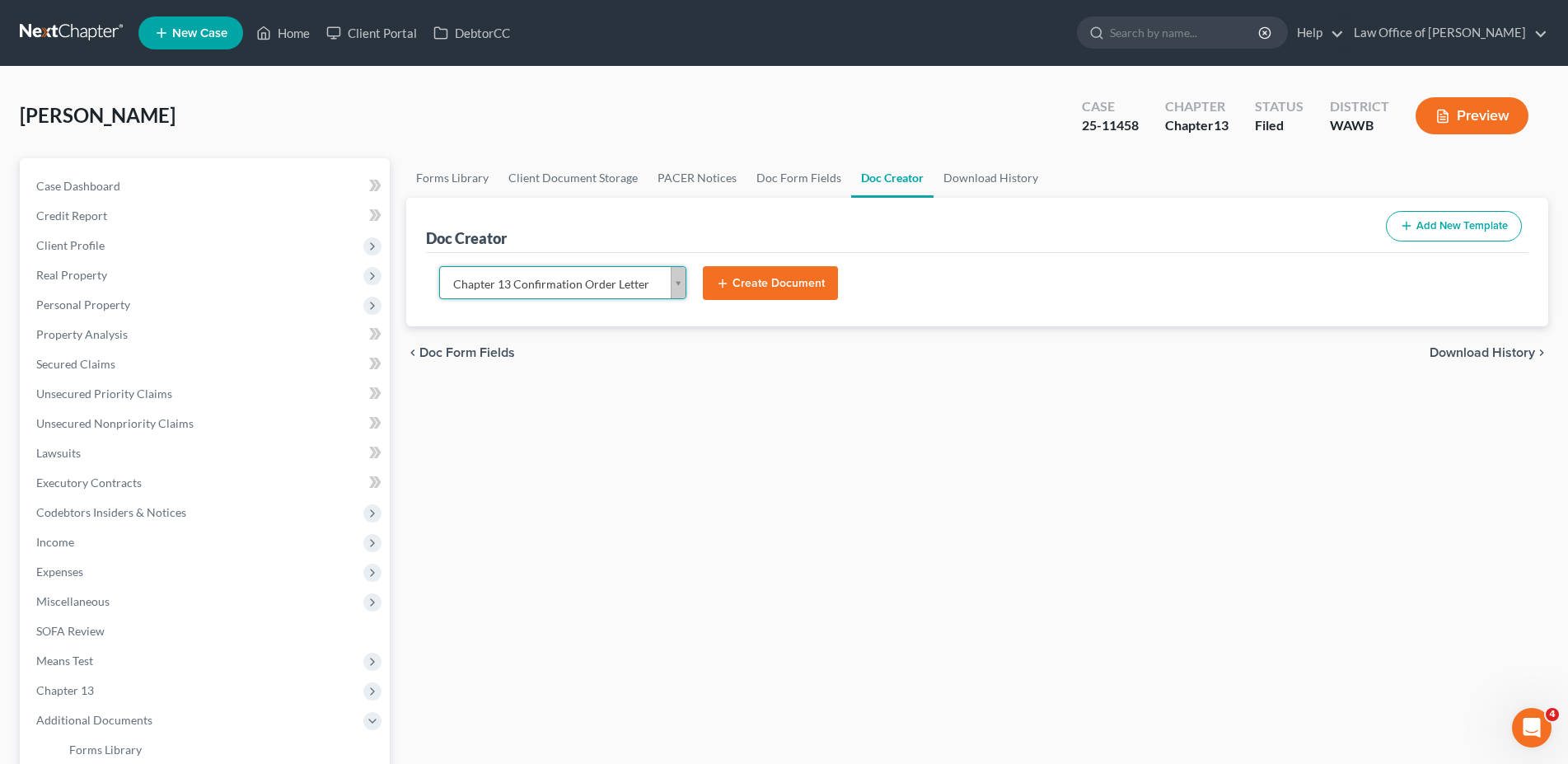
click at [757, 285] on button "Create Document" at bounding box center [770, 284] width 135 height 35
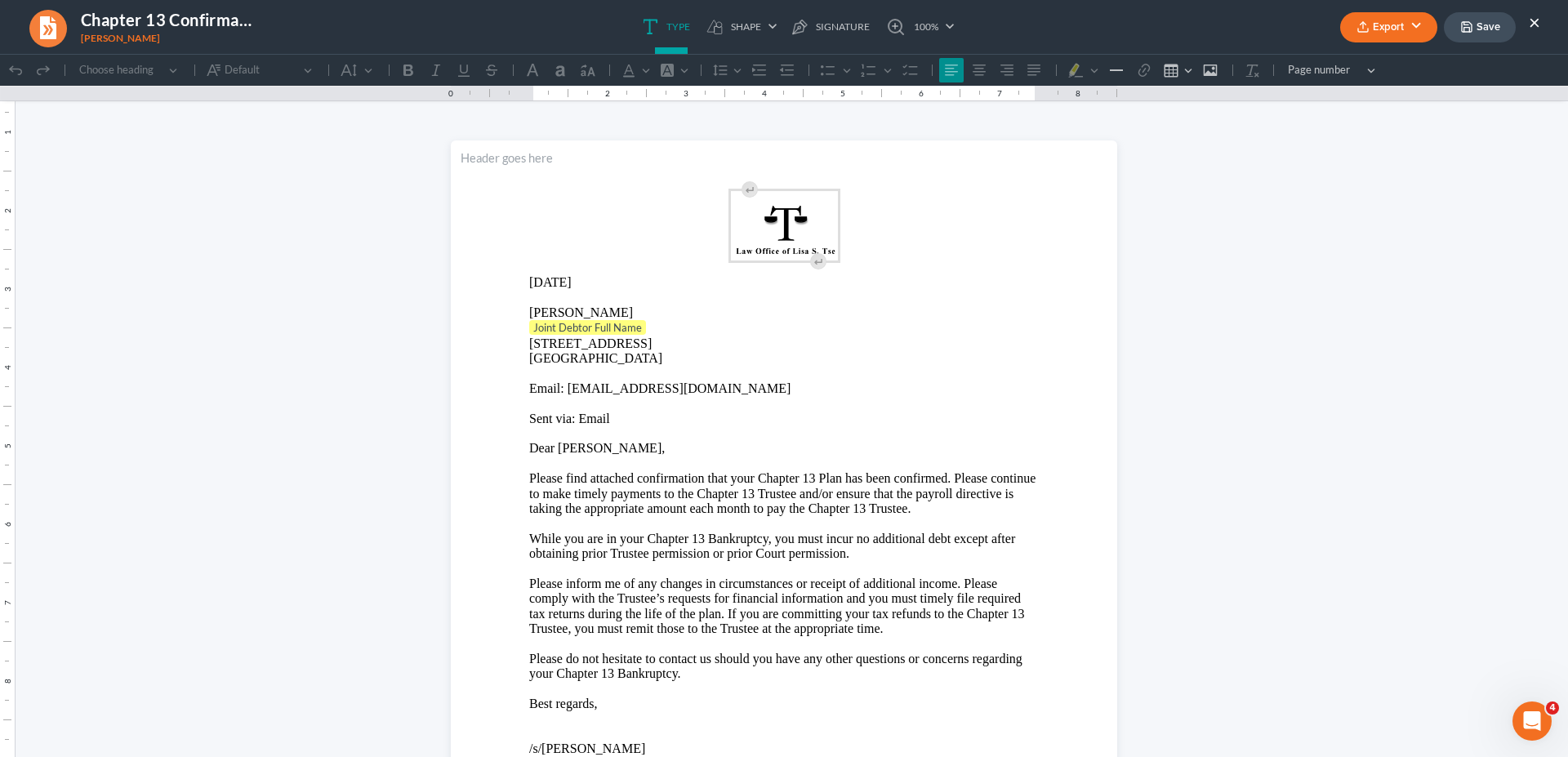
scroll to position [0, 0]
click at [668, 326] on p "Joint Debtor Full Name" at bounding box center [784, 329] width 510 height 17
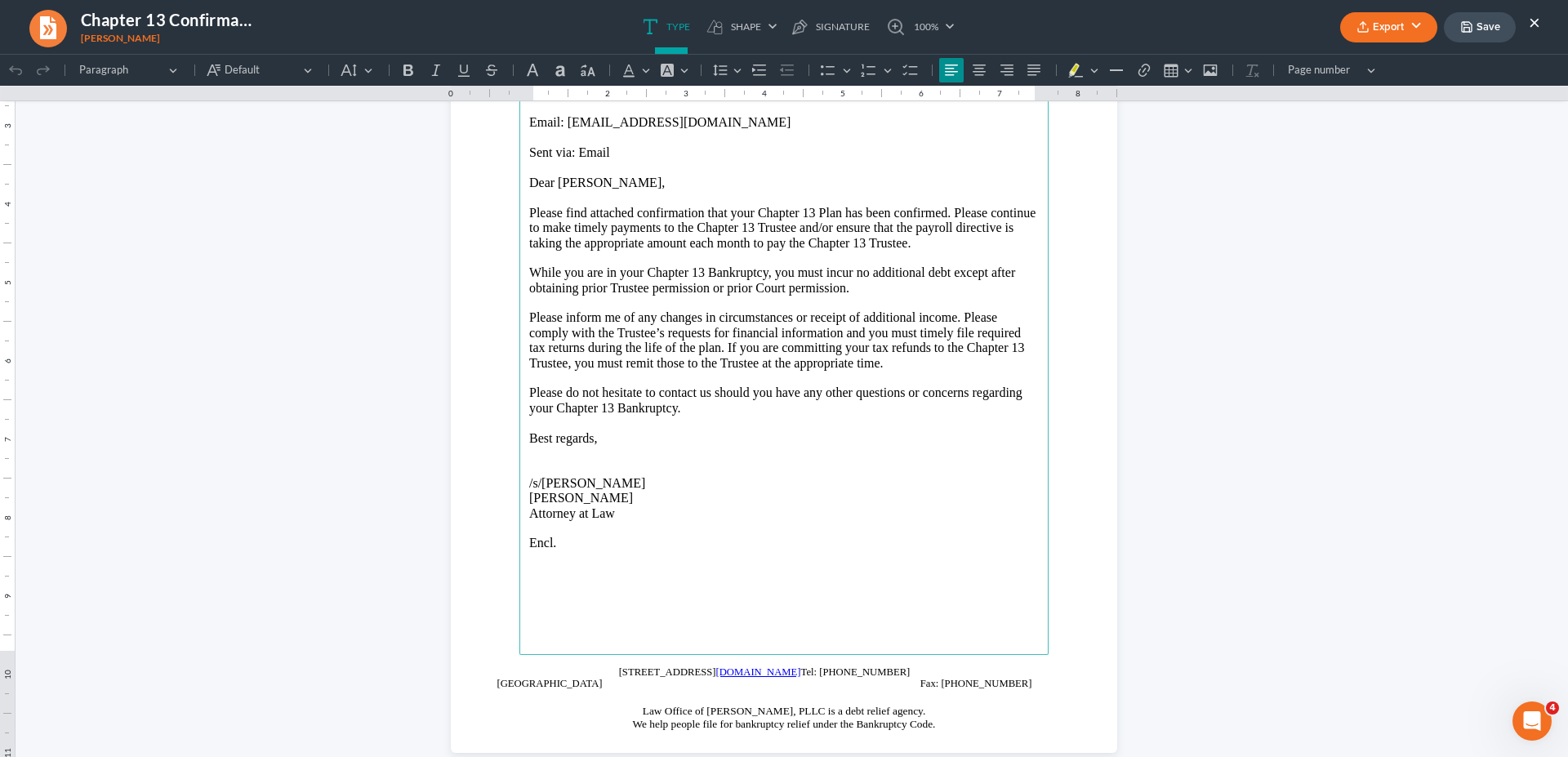
scroll to position [285, 0]
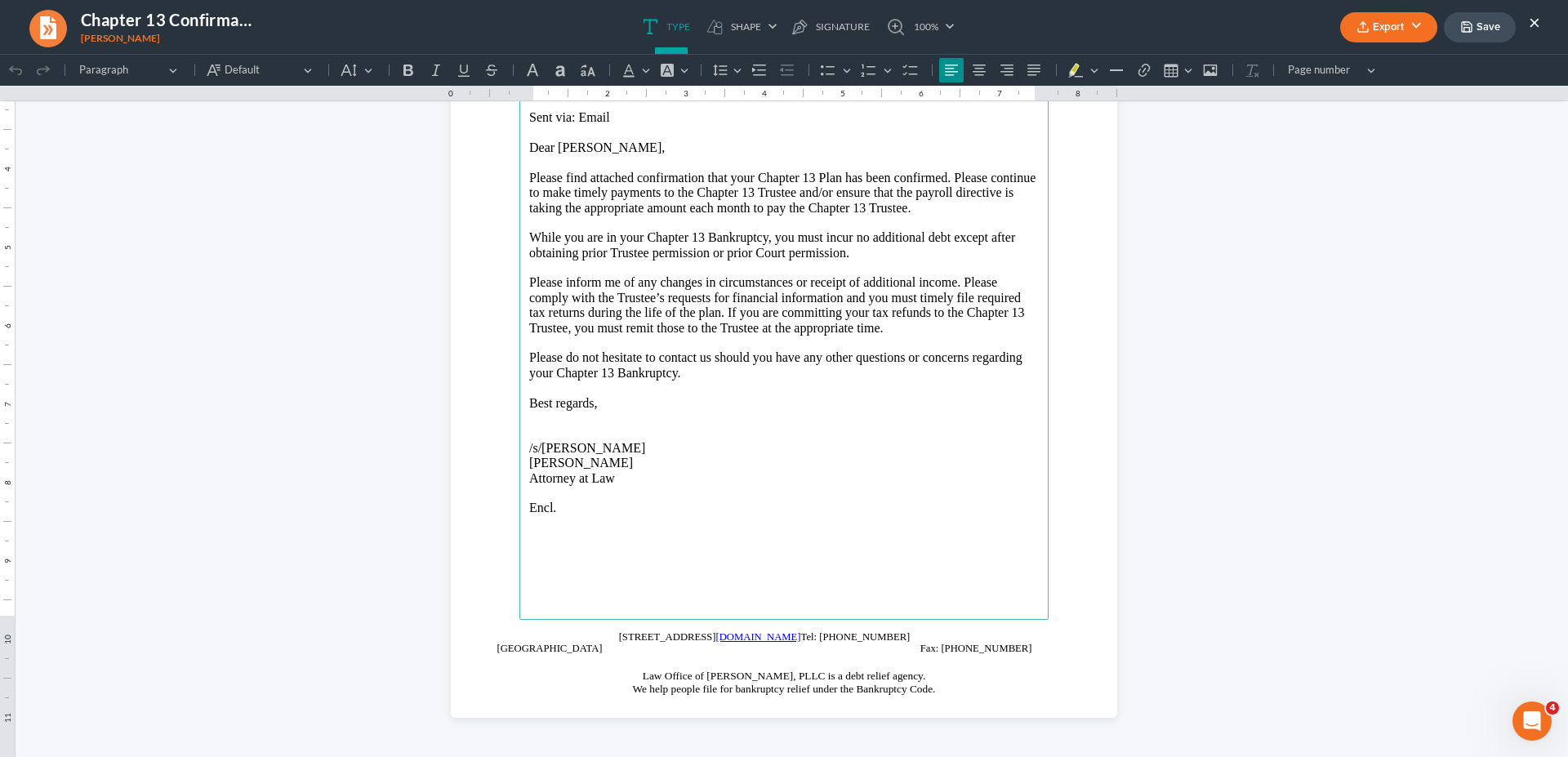
click at [1393, 27] on button "Export" at bounding box center [1389, 27] width 97 height 31
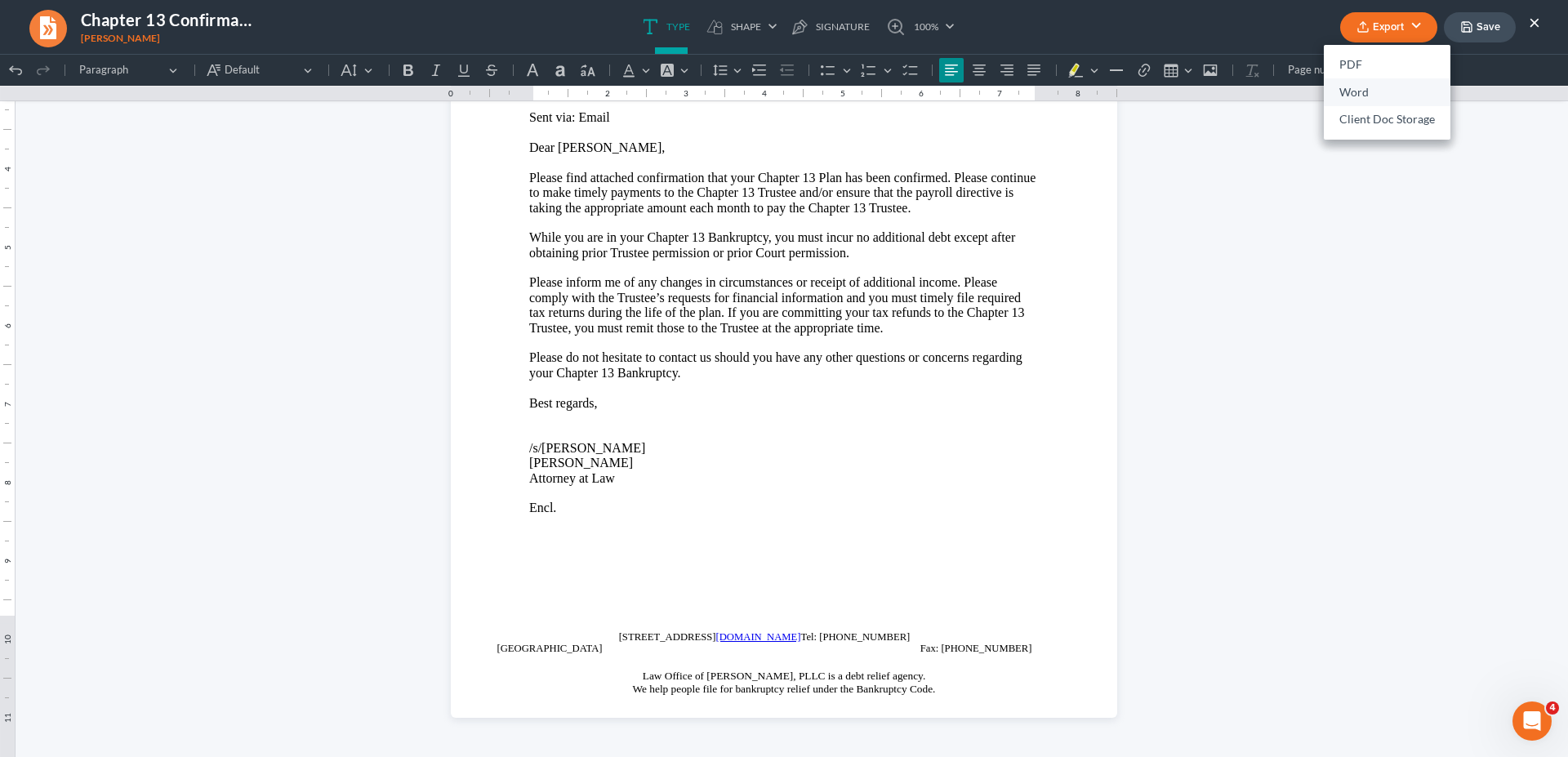
click at [1370, 96] on link "Word" at bounding box center [1387, 93] width 126 height 28
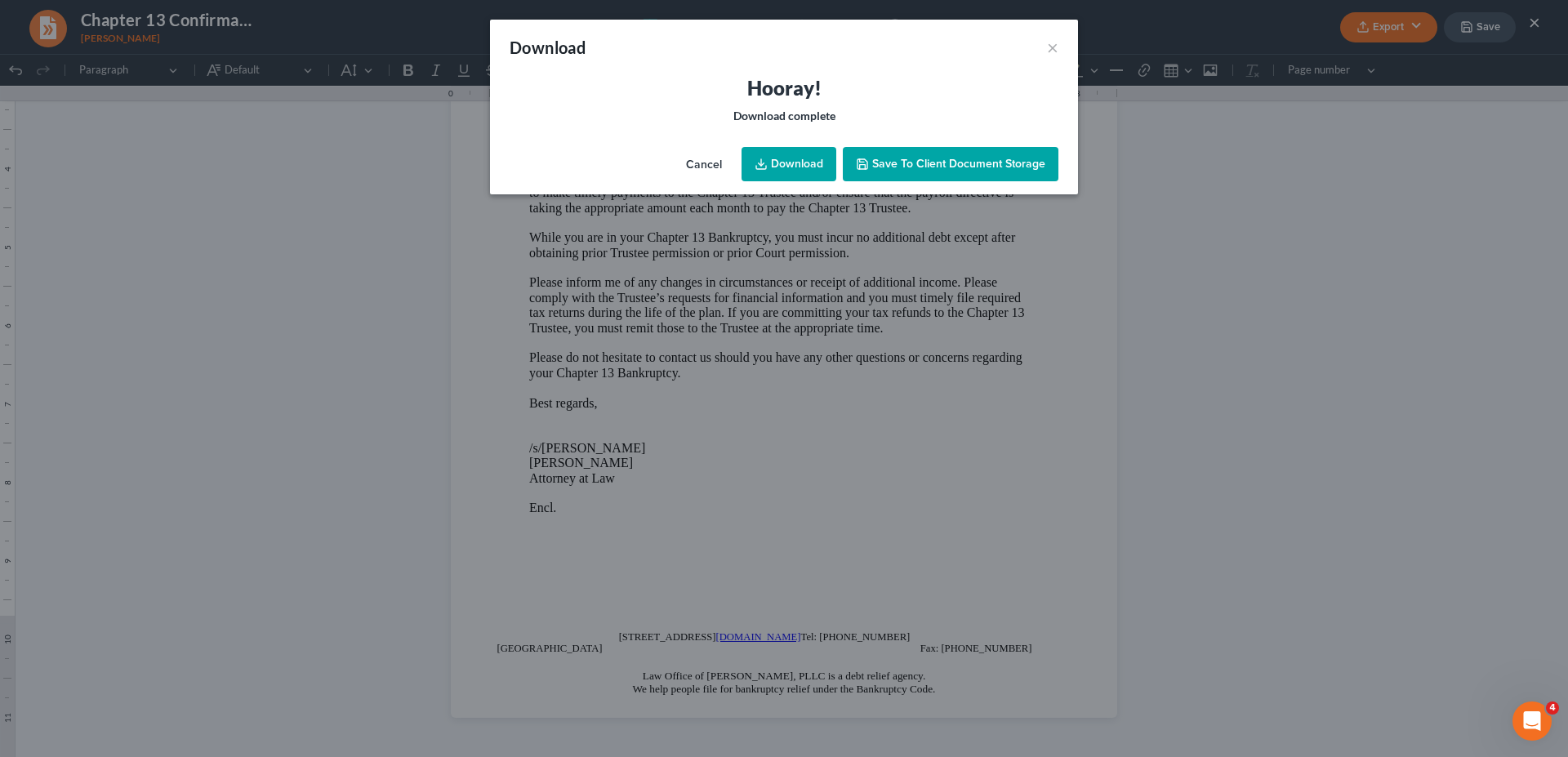
click at [801, 158] on link "Download" at bounding box center [789, 164] width 95 height 35
click at [1048, 49] on button "×" at bounding box center [1052, 47] width 12 height 20
